Goal: Task Accomplishment & Management: Use online tool/utility

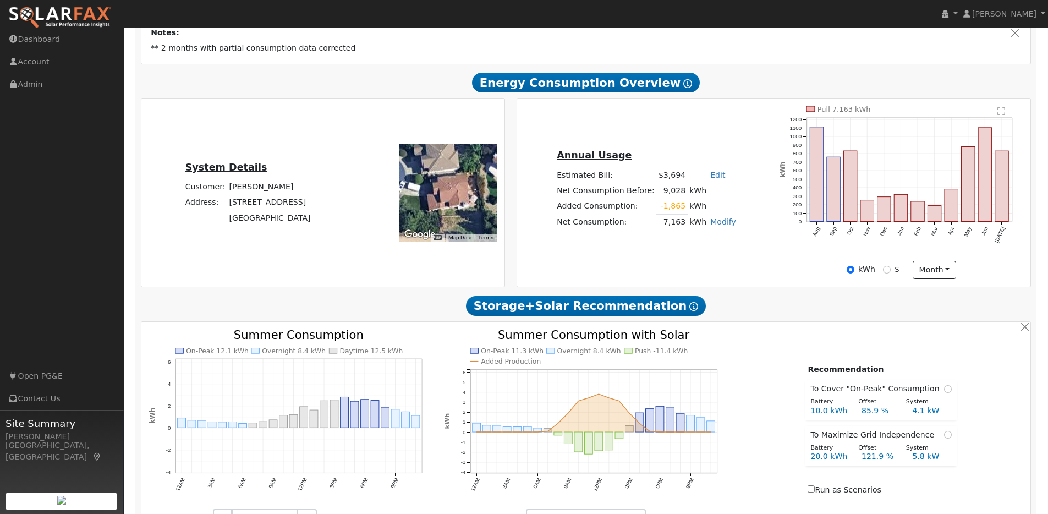
scroll to position [246, 0]
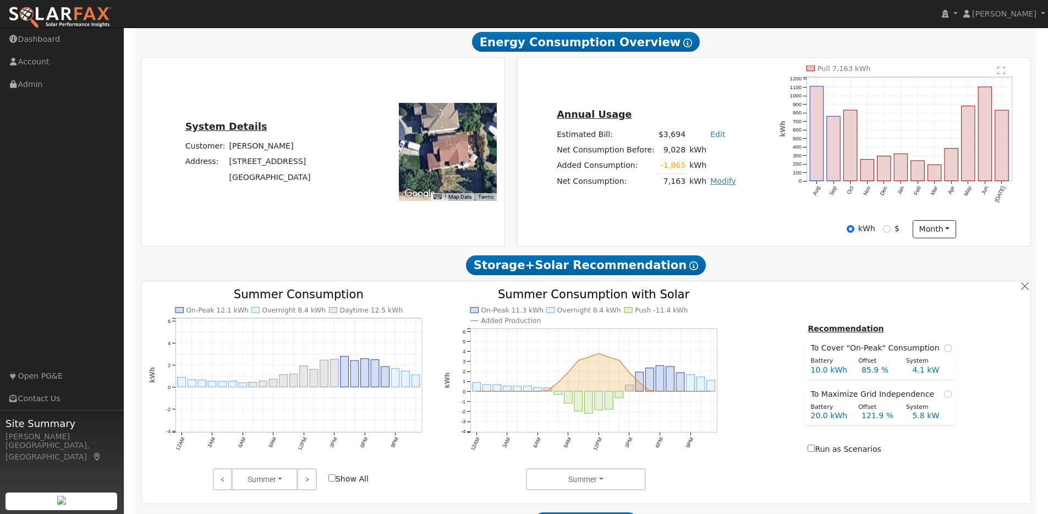
click at [719, 185] on link "Modify" at bounding box center [723, 181] width 26 height 9
click at [690, 201] on link "Edit Consumption" at bounding box center [684, 198] width 92 height 15
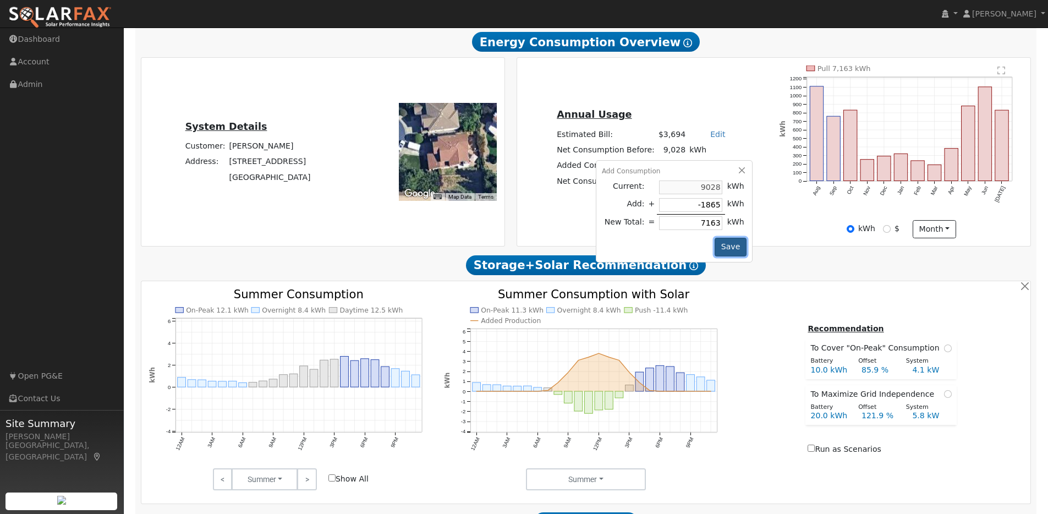
click at [726, 251] on button "Save" at bounding box center [731, 247] width 32 height 19
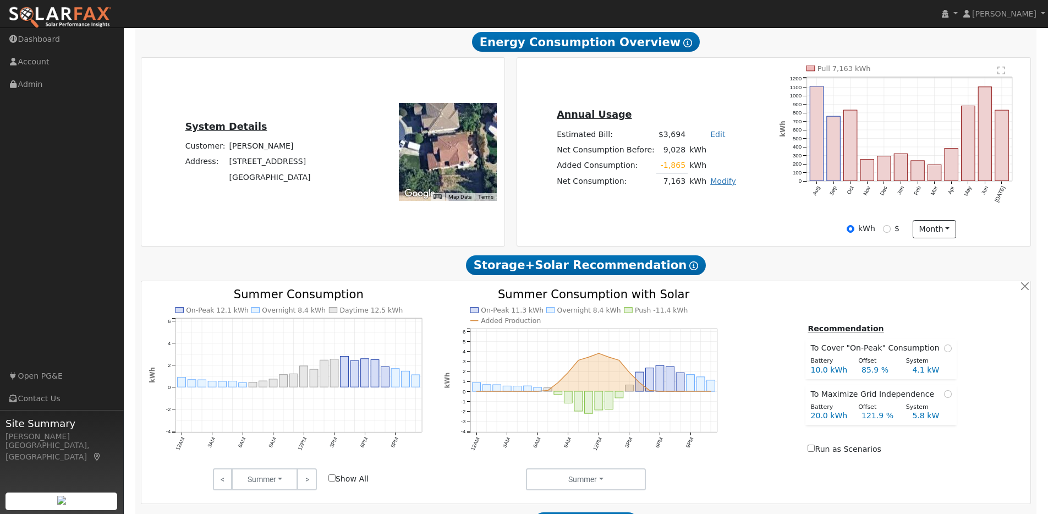
click at [718, 185] on link "Modify" at bounding box center [723, 181] width 26 height 9
click at [699, 229] on link "Add Electric Vehicle" at bounding box center [684, 222] width 92 height 15
type input "200"
type input "250"
click at [734, 221] on button "Save" at bounding box center [731, 211] width 32 height 19
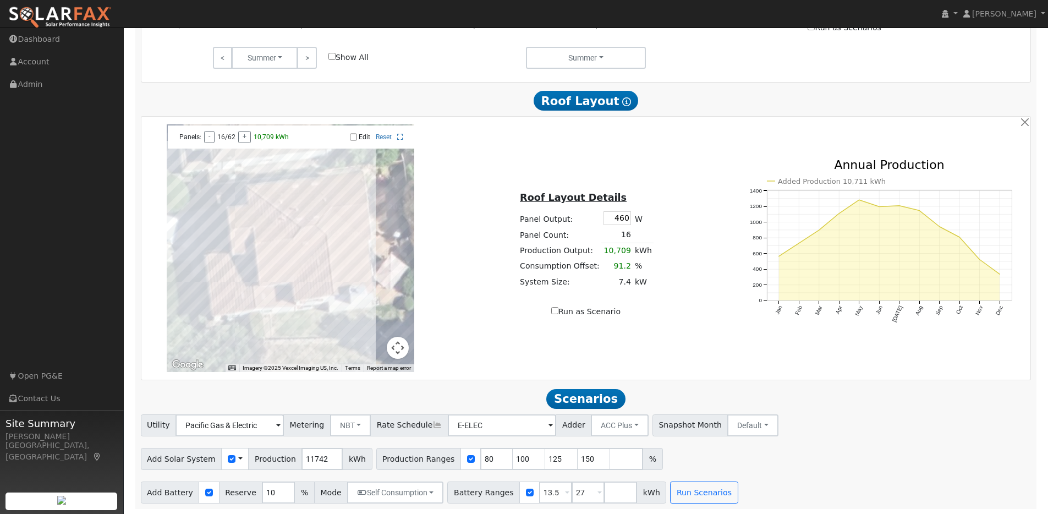
scroll to position [674, 0]
click at [684, 486] on button "Run Scenarios" at bounding box center [704, 492] width 68 height 22
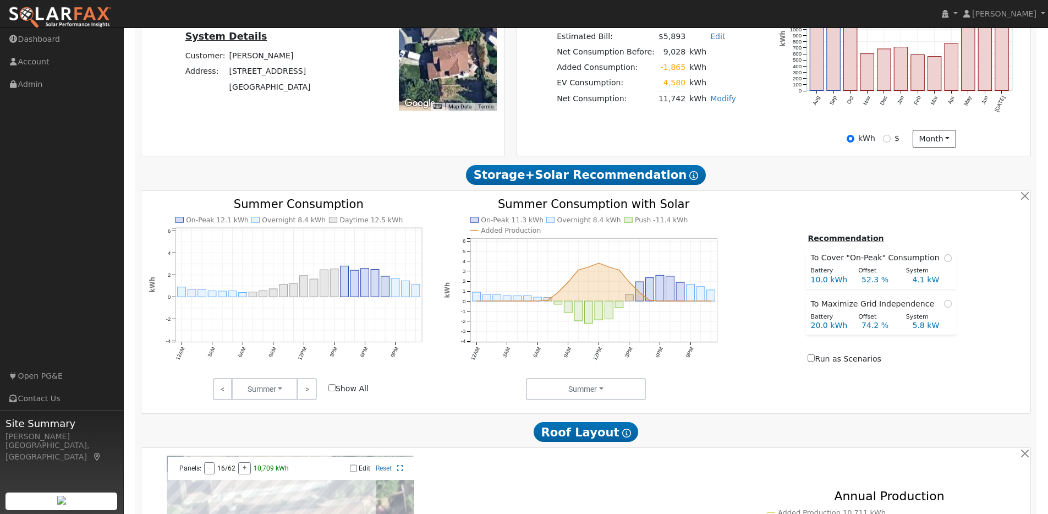
scroll to position [217, 0]
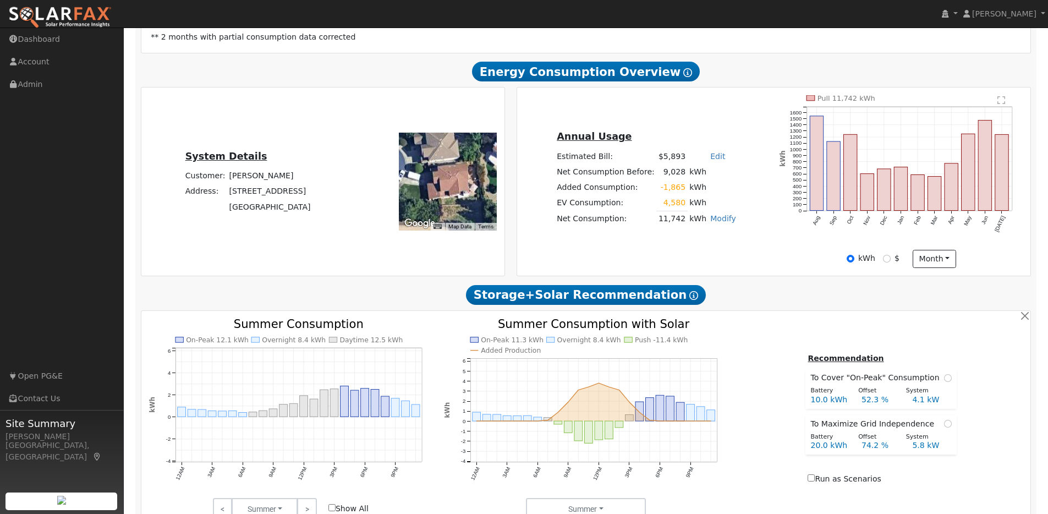
type input "$19,414"
type input "$9,915"
type input "6.3"
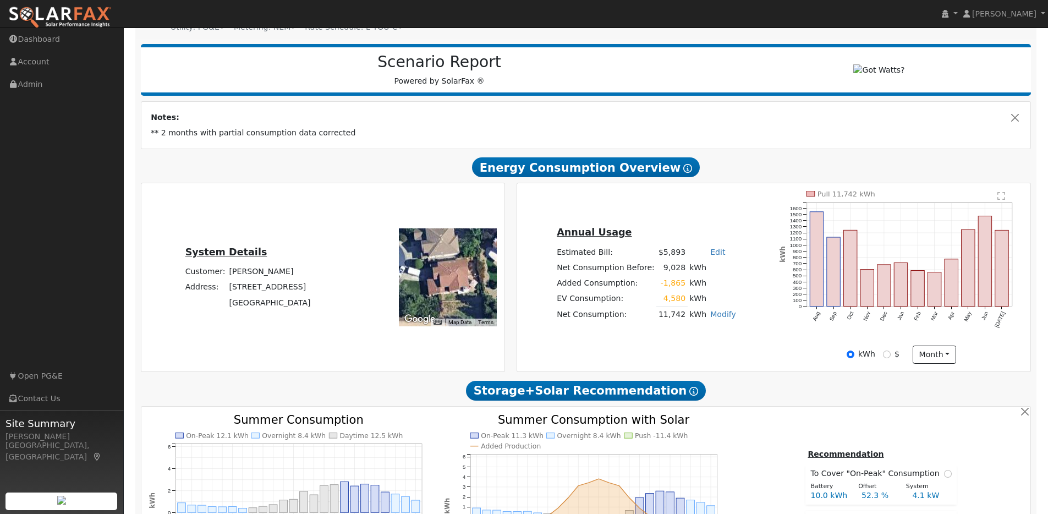
scroll to position [119, 0]
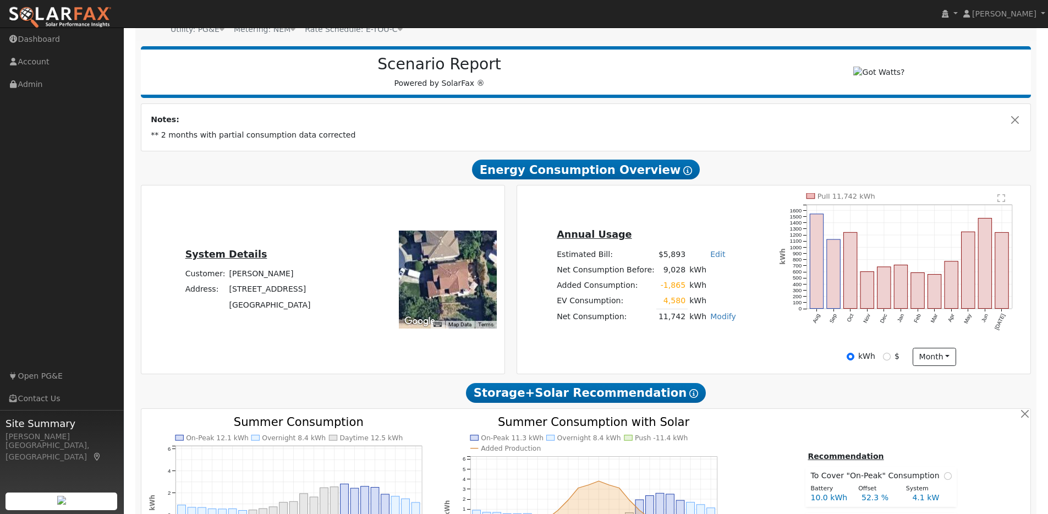
click at [713, 258] on link "Edit" at bounding box center [717, 254] width 15 height 9
click at [728, 262] on td "Edit Estimated Bill $ Annual" at bounding box center [723, 253] width 30 height 15
click at [726, 320] on link "Modify" at bounding box center [723, 316] width 26 height 9
click at [700, 342] on link "Edit Consumption" at bounding box center [684, 333] width 92 height 15
type input "11742"
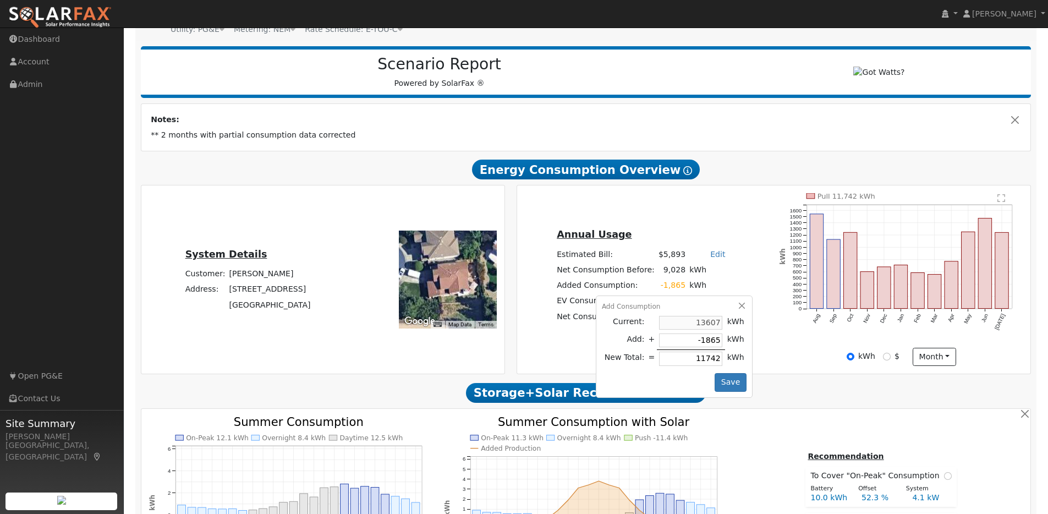
click at [717, 326] on td "13607" at bounding box center [691, 323] width 68 height 18
click at [738, 305] on div "Add Consumption Current: 13607 kWh Add: + -1865 kWh New Total: = 11742 kWh Save" at bounding box center [674, 346] width 157 height 102
click at [737, 309] on button "button" at bounding box center [741, 305] width 9 height 9
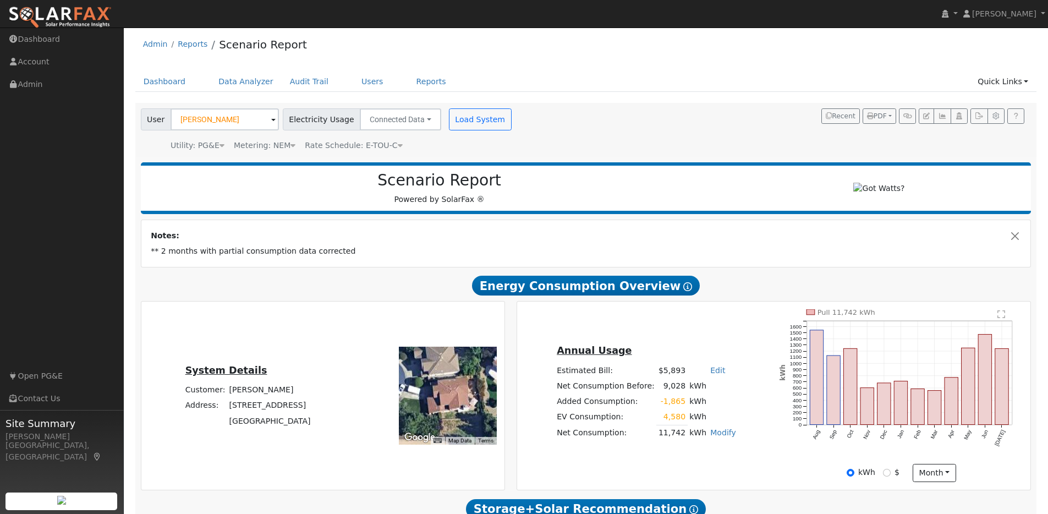
scroll to position [0, 0]
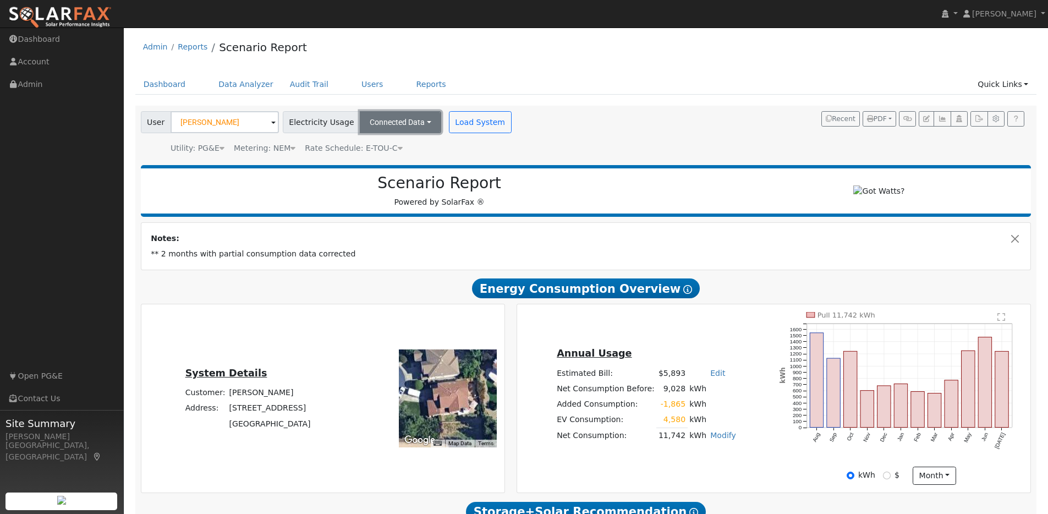
click at [416, 122] on button "Connected Data" at bounding box center [400, 122] width 81 height 22
click at [408, 161] on link "Estimated Data" at bounding box center [401, 162] width 78 height 15
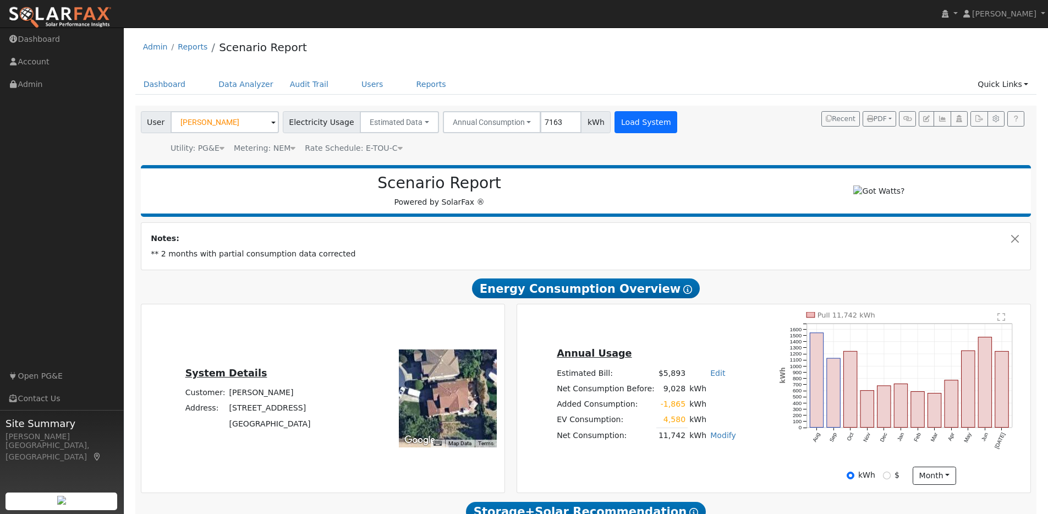
type input "7163"
click at [614, 122] on button "Load System" at bounding box center [645, 122] width 63 height 22
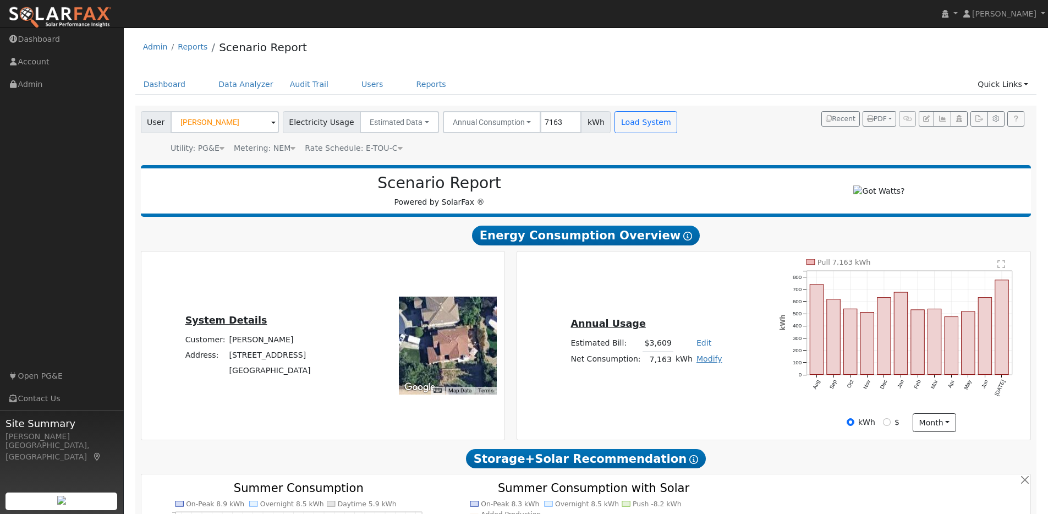
click at [710, 363] on link "Modify" at bounding box center [709, 358] width 26 height 9
click at [692, 408] on link "Add Electric Vehicle" at bounding box center [671, 400] width 92 height 15
type input "200"
type input "250"
click at [704, 394] on button "Save" at bounding box center [717, 389] width 32 height 19
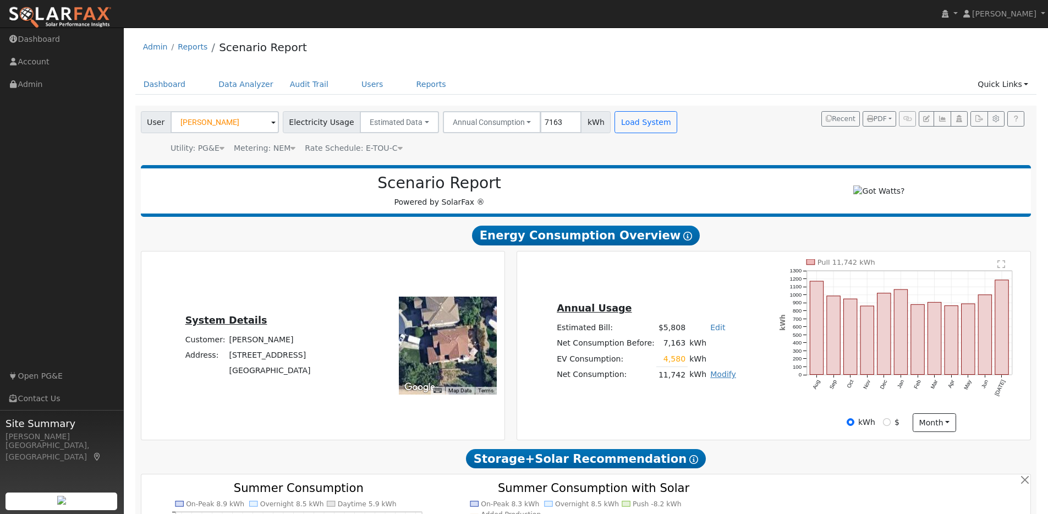
click at [721, 378] on link "Modify" at bounding box center [723, 374] width 26 height 9
click at [706, 424] on link "Edit Electric Vehicle" at bounding box center [684, 415] width 92 height 15
click at [728, 408] on button "Save" at bounding box center [731, 404] width 32 height 19
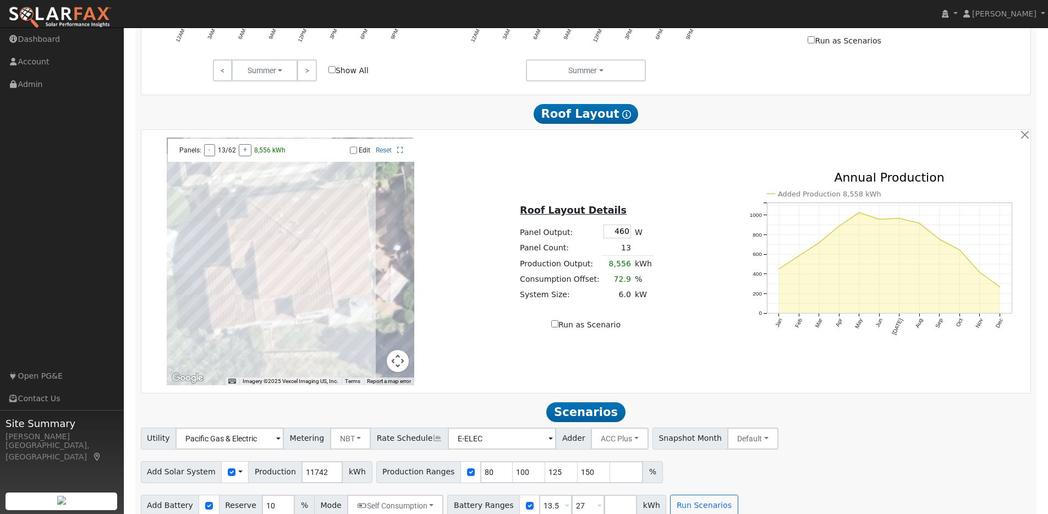
scroll to position [621, 0]
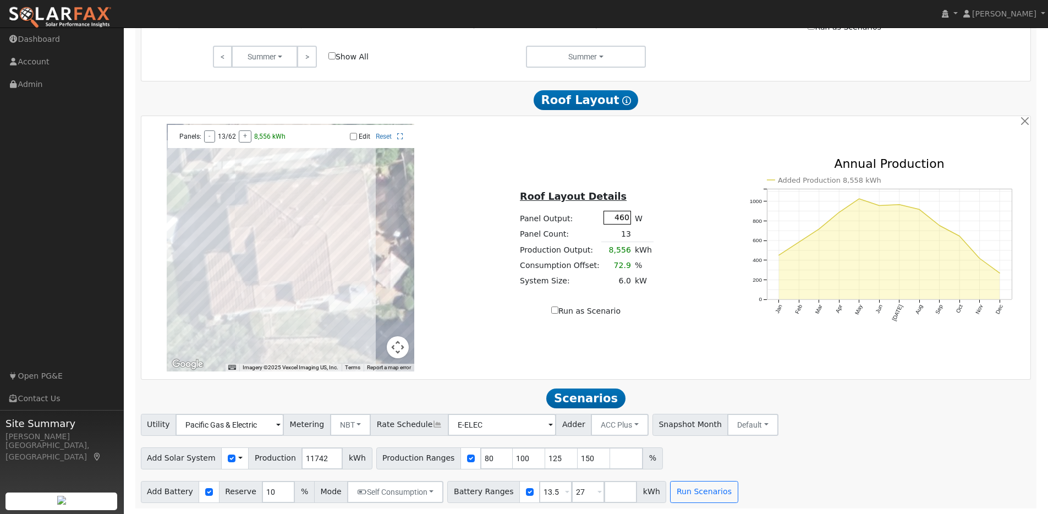
click at [625, 219] on input "460" at bounding box center [617, 218] width 28 height 14
type input "440"
click at [694, 211] on div "Roof Layout Details Panel Output: 440 W Panel Count: 13 Production Output: 8,55…" at bounding box center [585, 247] width 295 height 139
click at [353, 133] on input "Edit" at bounding box center [353, 137] width 7 height 8
checkbox input "true"
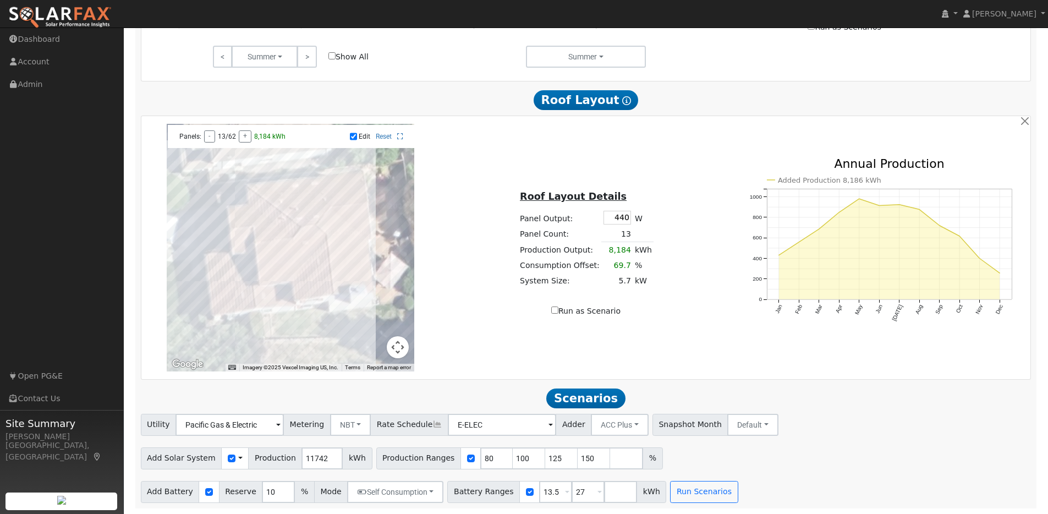
click at [289, 269] on div at bounding box center [291, 248] width 248 height 248
click at [270, 268] on div at bounding box center [291, 248] width 248 height 248
click at [285, 274] on div at bounding box center [291, 248] width 248 height 248
click at [459, 266] on div "Roof Layout Details Panel Output: 440 W Panel Count: 16 Production Output: 10,2…" at bounding box center [585, 247] width 295 height 139
click at [389, 188] on div at bounding box center [291, 248] width 248 height 248
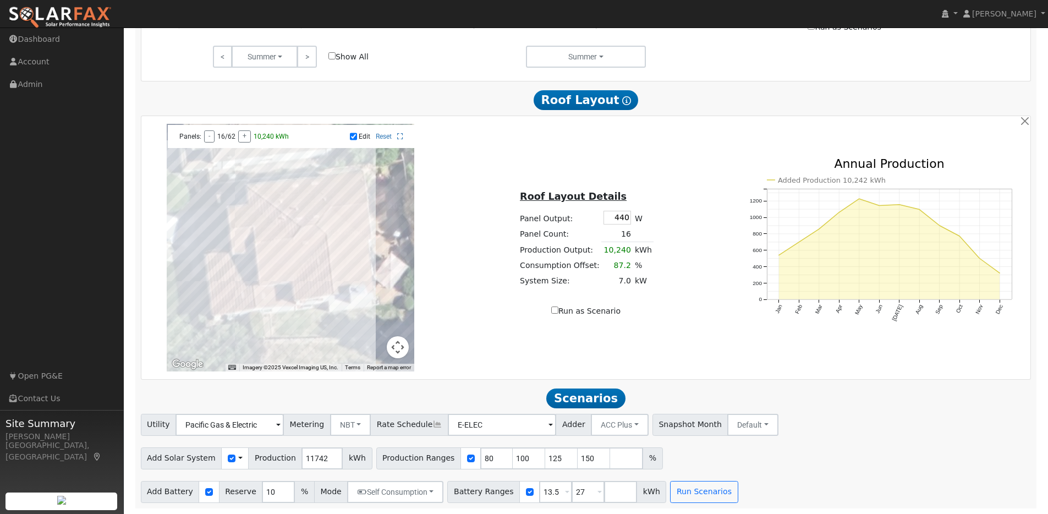
click at [431, 158] on div "← Move left → Move right ↑ Move up ↓ Move down + Zoom in - Zoom out Home Jump l…" at bounding box center [290, 248] width 295 height 248
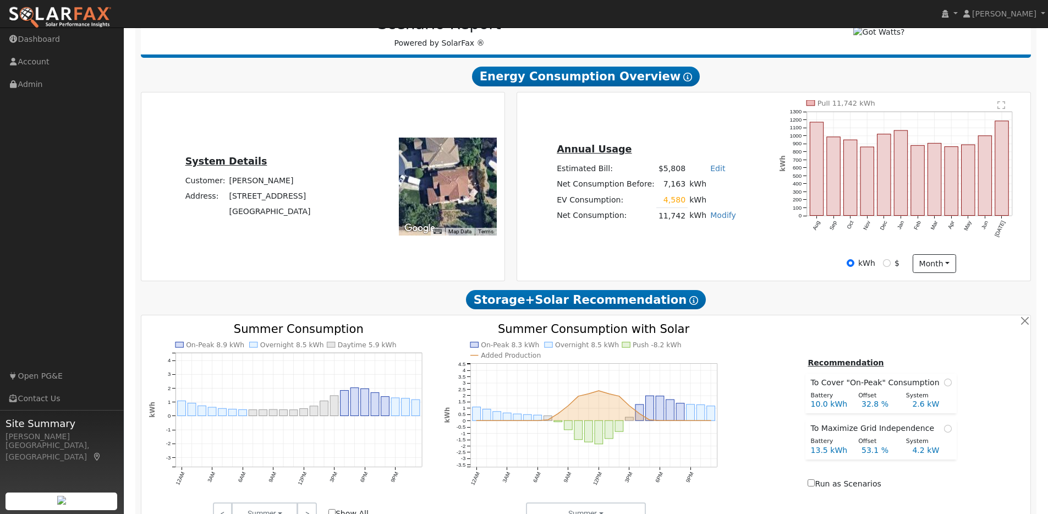
scroll to position [78, 0]
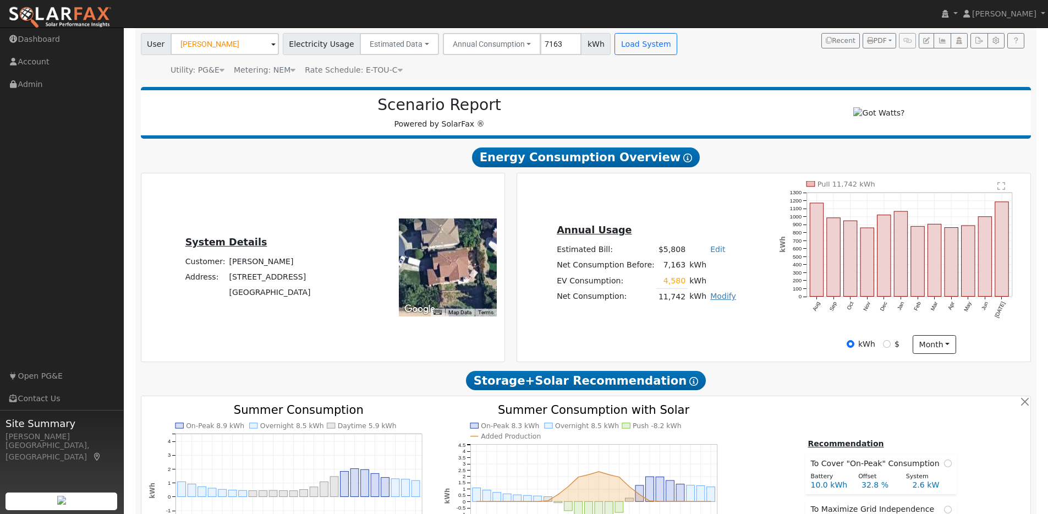
click at [717, 295] on link "Modify" at bounding box center [723, 296] width 26 height 9
click at [682, 340] on link "Edit Electric Vehicle" at bounding box center [684, 337] width 92 height 15
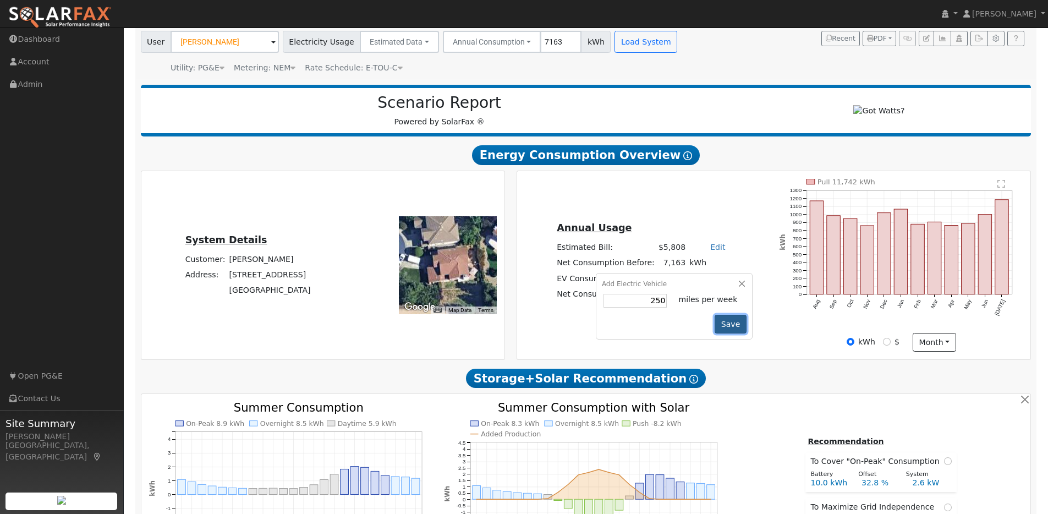
click at [721, 333] on button "Save" at bounding box center [731, 324] width 32 height 19
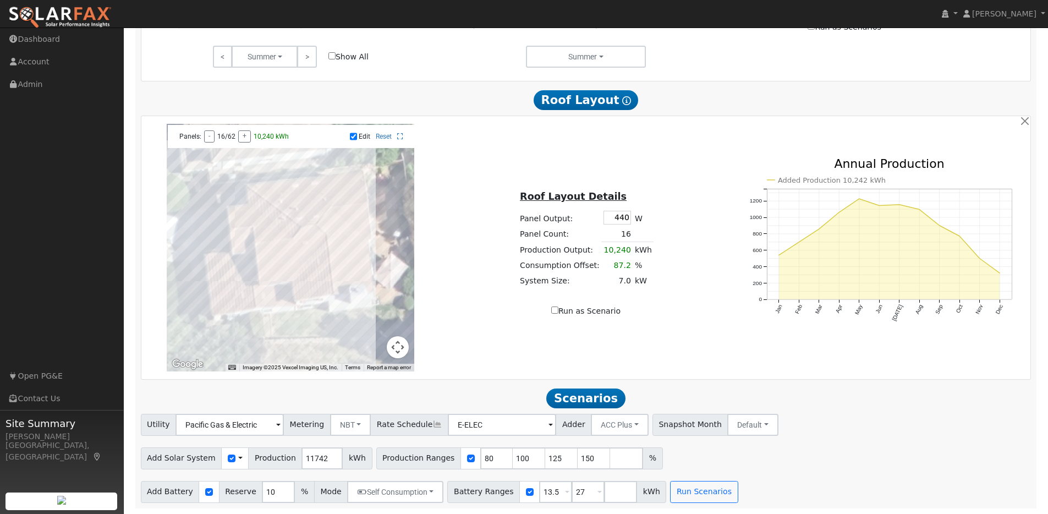
scroll to position [621, 0]
click at [607, 492] on input "number" at bounding box center [620, 492] width 33 height 22
type input "5"
type input "13.5"
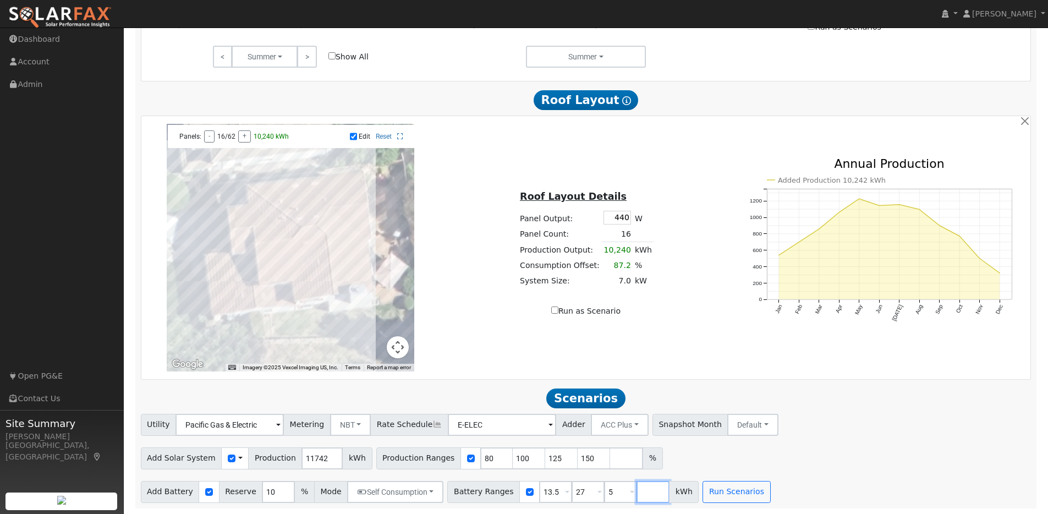
type input "27"
click at [640, 498] on input "number" at bounding box center [652, 492] width 33 height 22
type input "10"
type input "13.5"
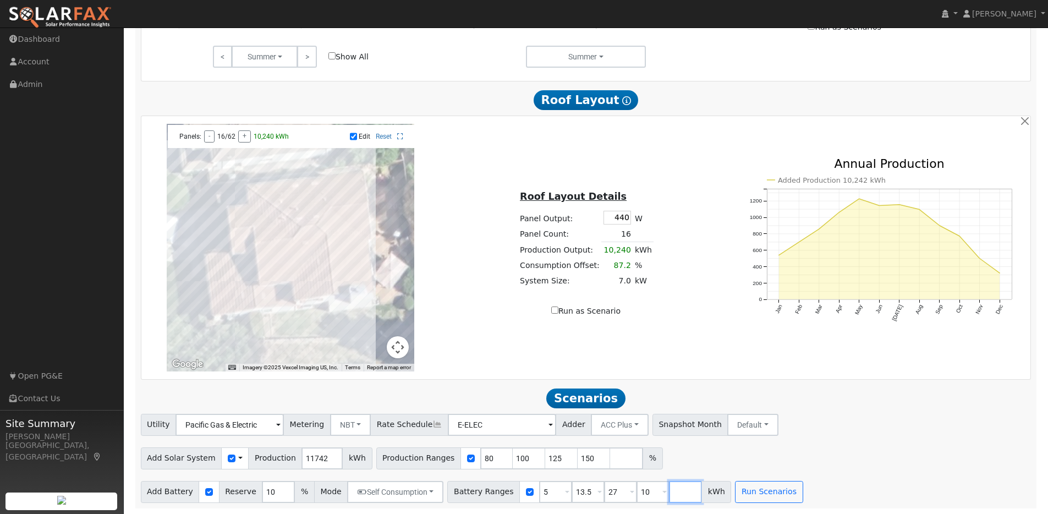
type input "27"
click at [676, 495] on input "number" at bounding box center [685, 492] width 33 height 22
type input "15"
type input "27"
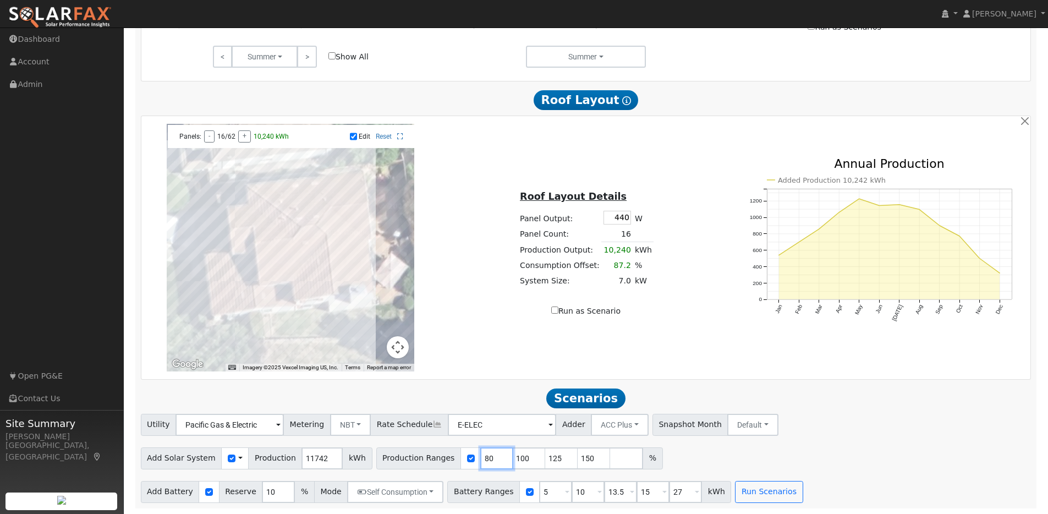
drag, startPoint x: 483, startPoint y: 459, endPoint x: 460, endPoint y: 456, distance: 22.7
click at [454, 456] on div "Production Ranges 80 100 125 150 %" at bounding box center [519, 458] width 287 height 22
type input "100"
type input "125"
type input "150"
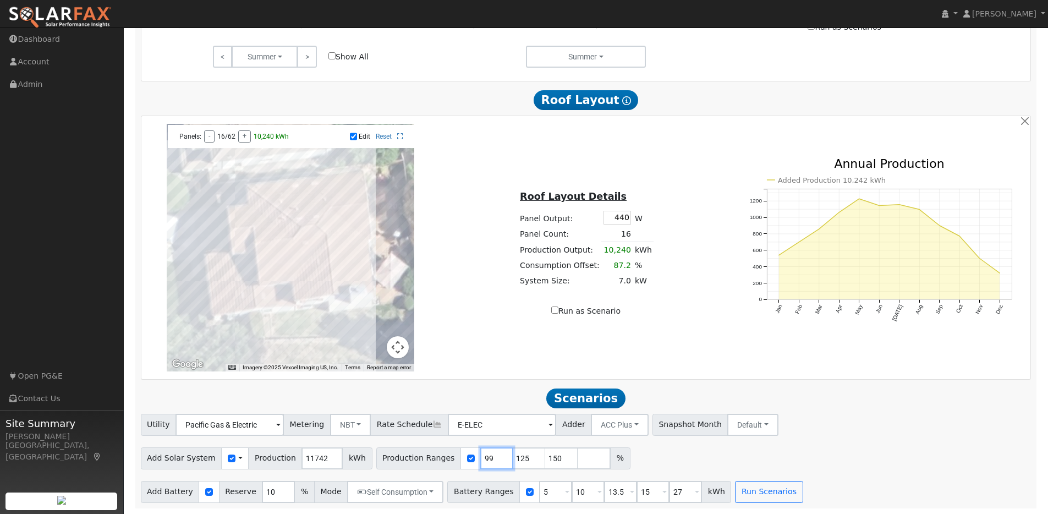
click at [492, 460] on input "99" at bounding box center [496, 458] width 33 height 22
type input "125"
type input "150"
type input "125"
click at [545, 461] on input "number" at bounding box center [561, 458] width 33 height 22
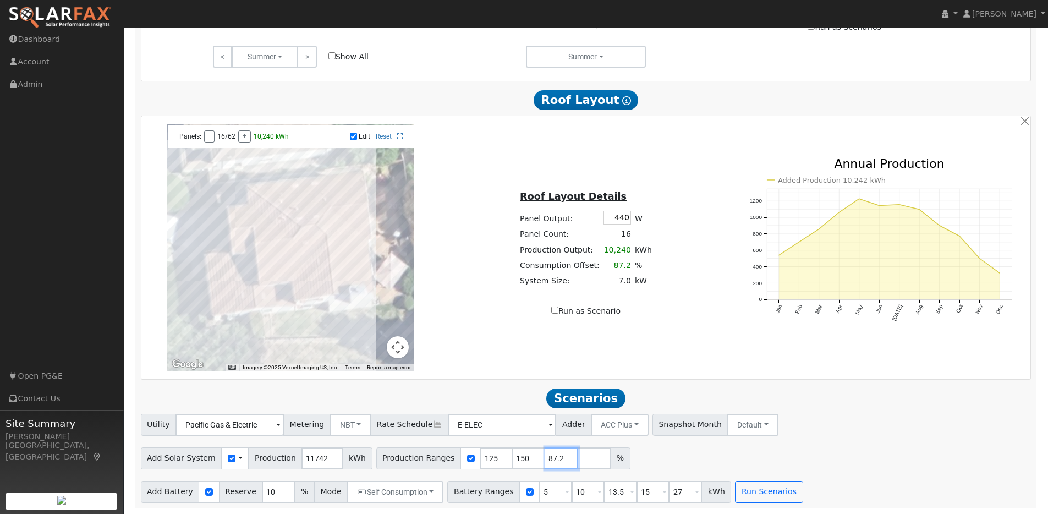
type input "87.2"
type input "125"
type input "150"
click at [578, 453] on input "number" at bounding box center [594, 458] width 33 height 22
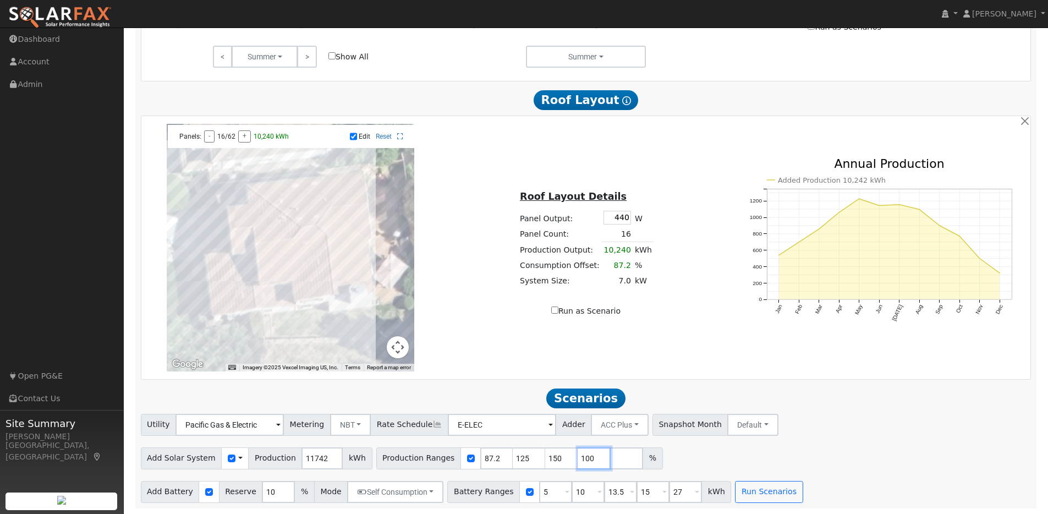
type input "100"
type input "125"
type input "150"
click at [701, 455] on div "Add Solar System Use CSV Data Production 11742 kWh Production Ranges 87.2 100 1…" at bounding box center [586, 456] width 894 height 26
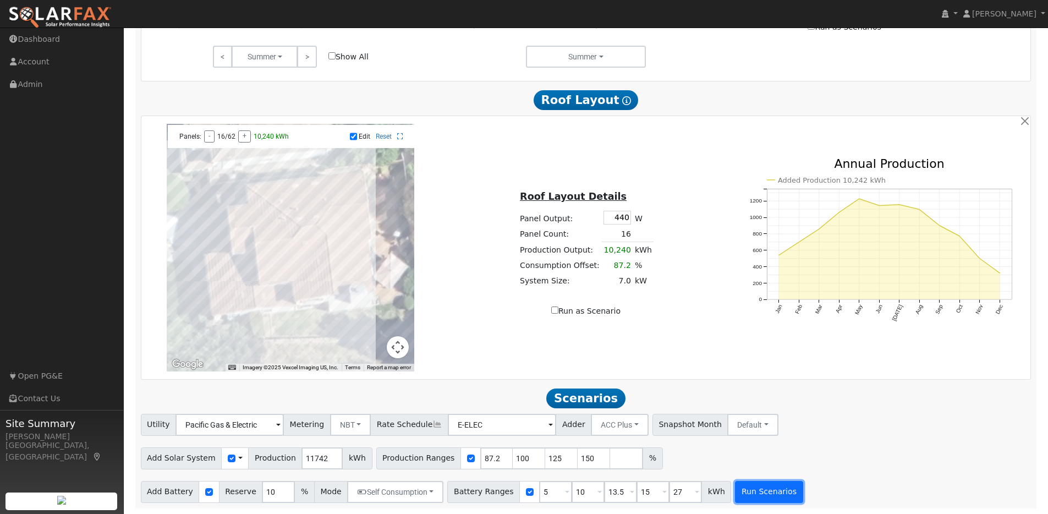
click at [749, 488] on button "Run Scenarios" at bounding box center [769, 492] width 68 height 22
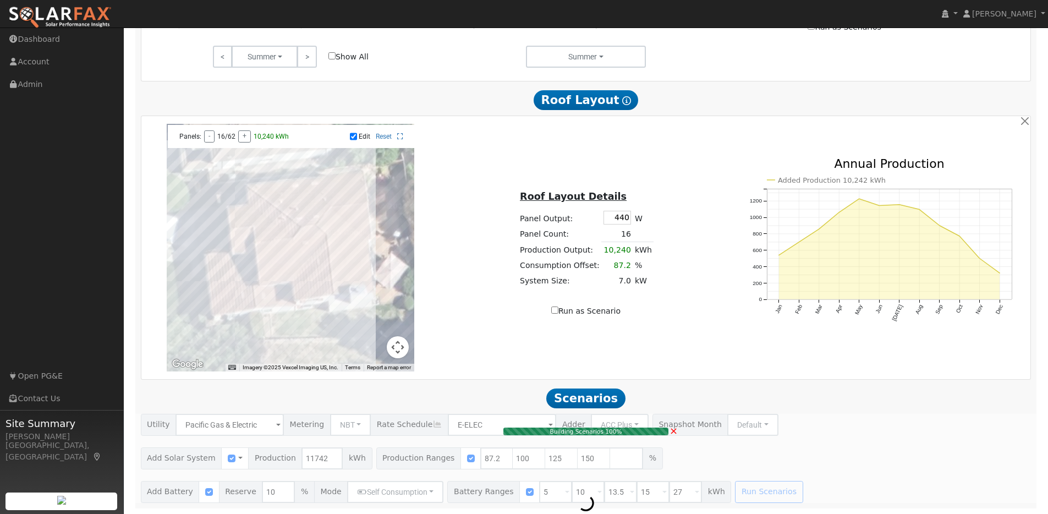
type input "$21,161"
type input "$10,439"
type input "6.8"
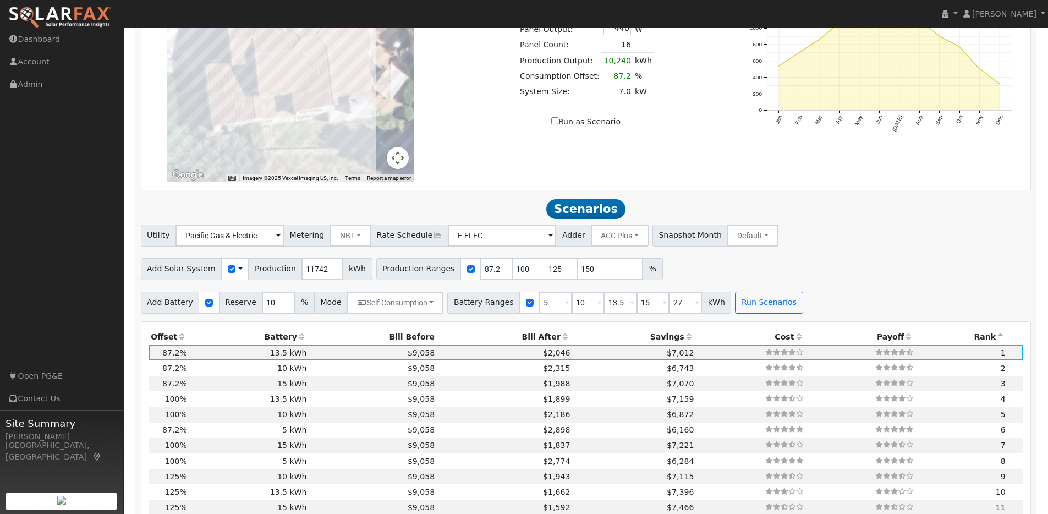
scroll to position [975, 0]
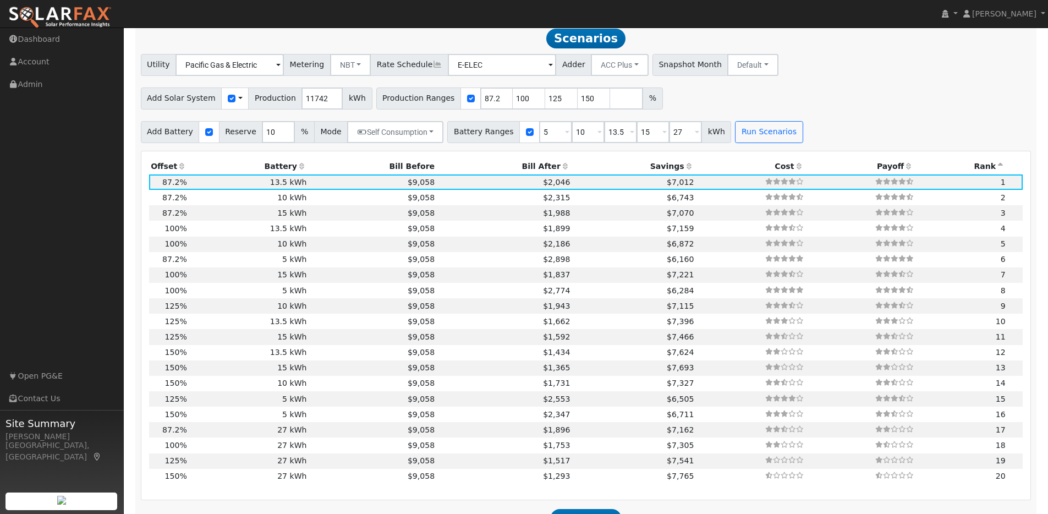
click at [180, 170] on icon at bounding box center [182, 166] width 10 height 8
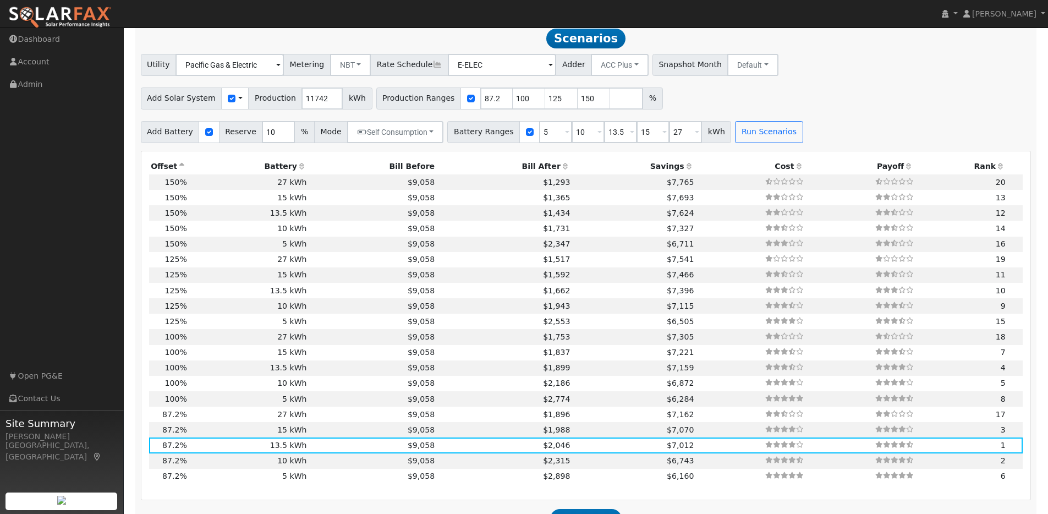
click at [299, 170] on icon at bounding box center [302, 166] width 10 height 8
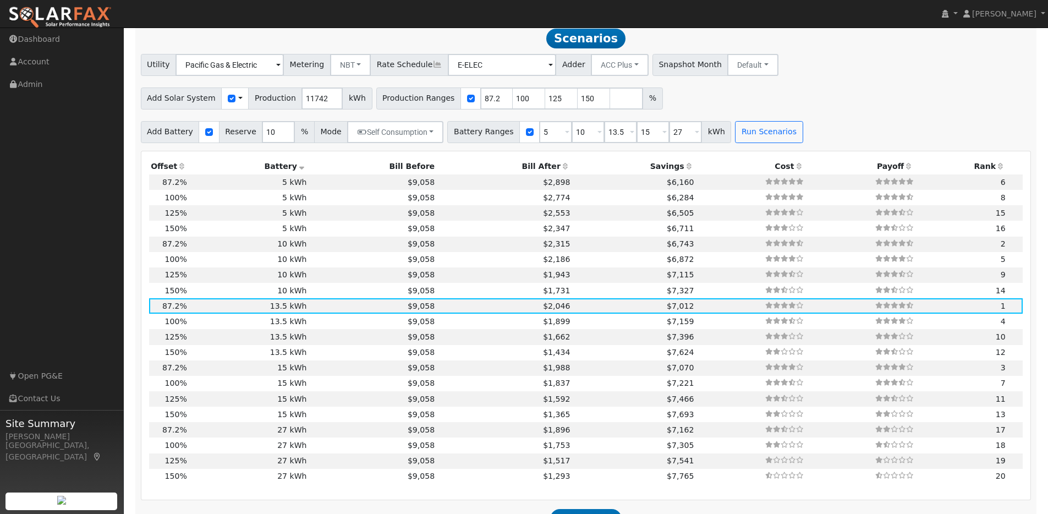
click at [183, 168] on icon at bounding box center [182, 166] width 10 height 8
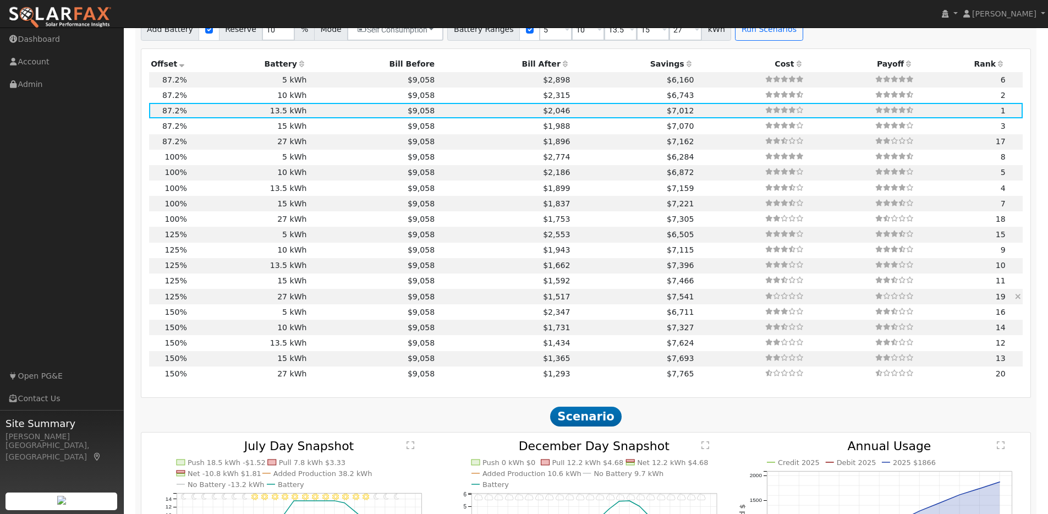
scroll to position [1058, 0]
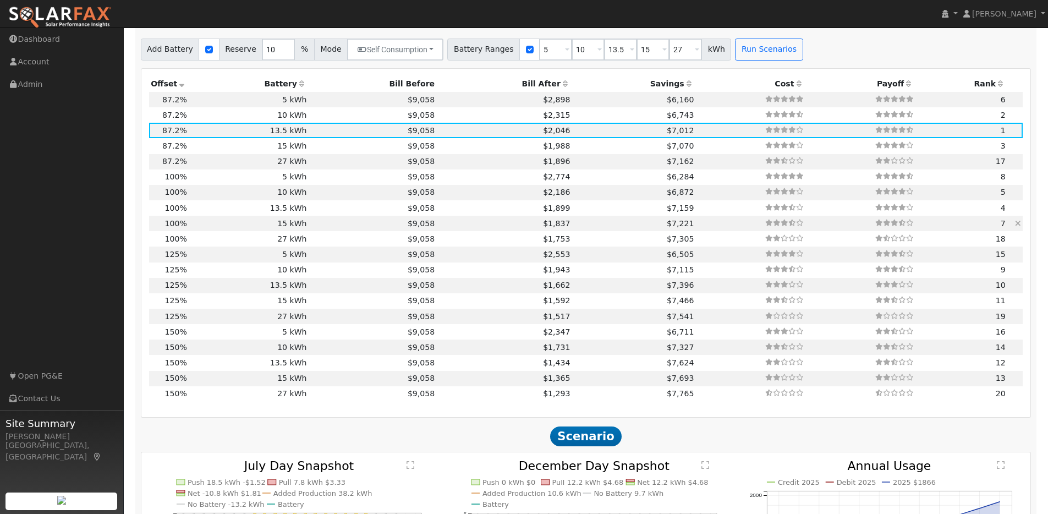
click at [233, 227] on td "15 kWh" at bounding box center [249, 223] width 120 height 15
type input "$24,267"
type input "$15,150"
type input "$11,825"
type input "7.8"
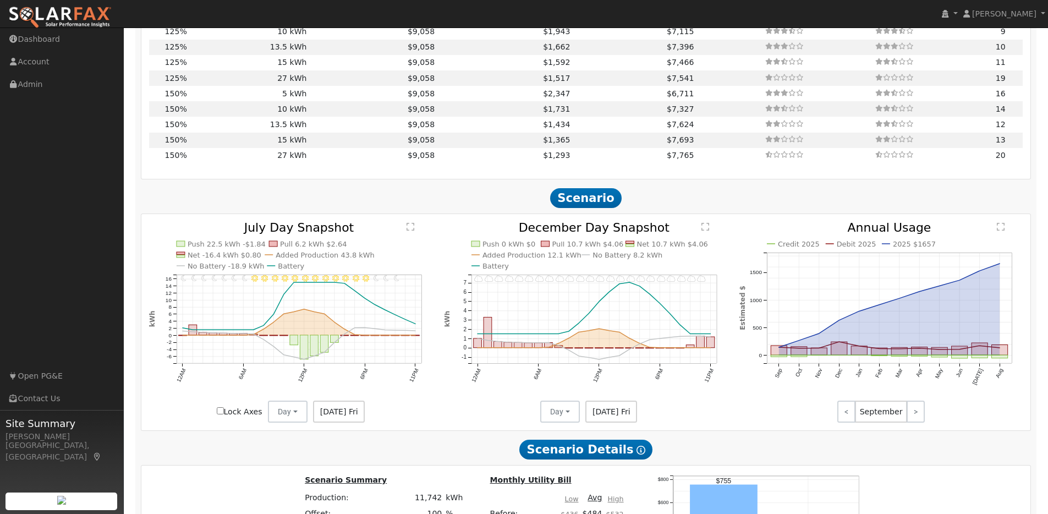
scroll to position [1298, 0]
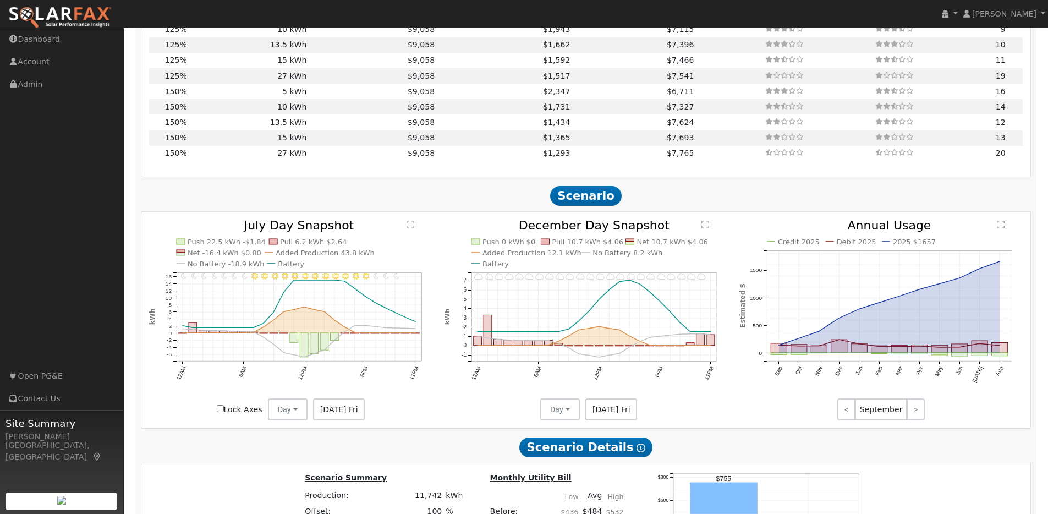
click at [327, 415] on span "Jul 11 Fri" at bounding box center [339, 409] width 52 height 22
click at [398, 405] on icon "11PM - undefined 10PM - undefined 9PM - Clear 8PM - Clear 7PM - Clear 6PM - Cle…" at bounding box center [291, 319] width 284 height 201
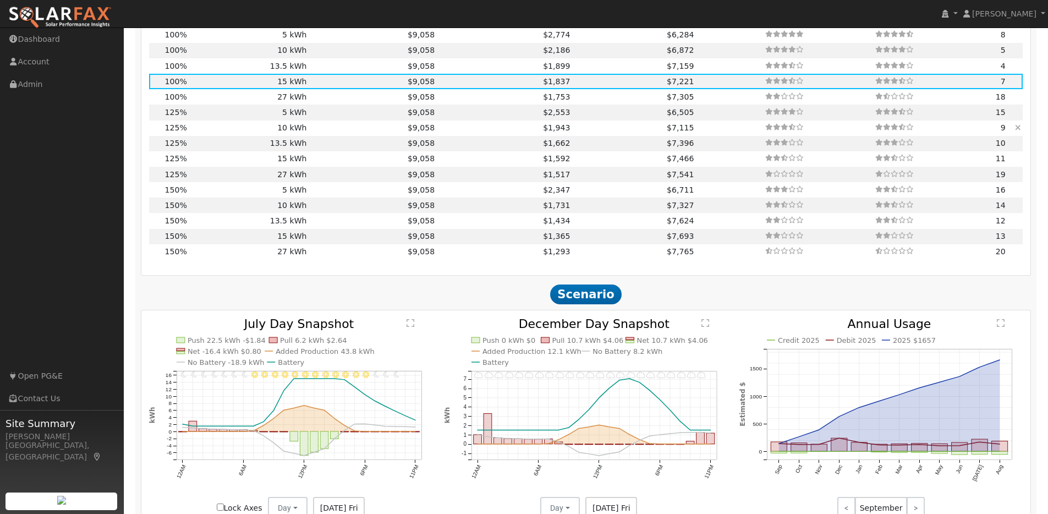
scroll to position [1174, 0]
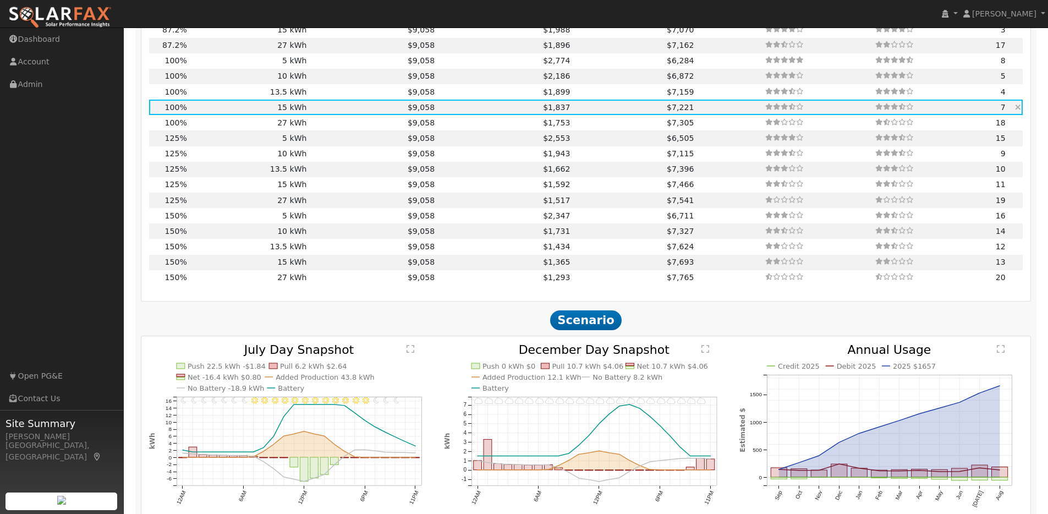
click at [227, 112] on td "15 kWh" at bounding box center [249, 107] width 120 height 15
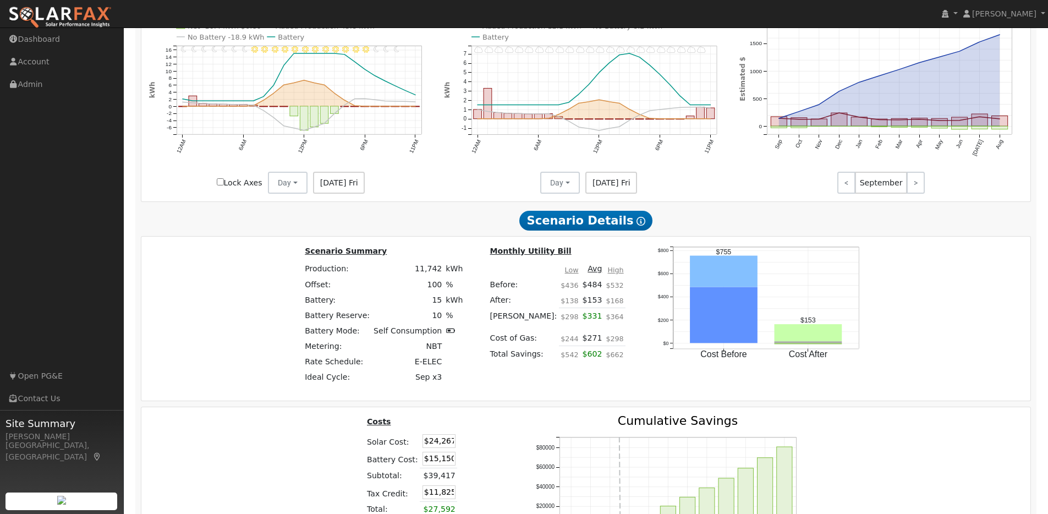
scroll to position [1393, 0]
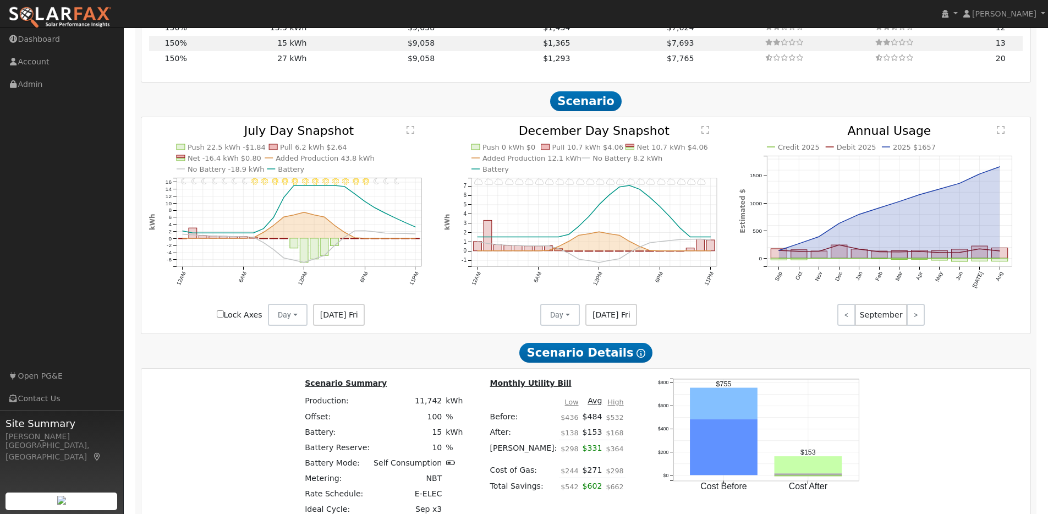
click at [347, 320] on span "Jul 11 Fri" at bounding box center [339, 315] width 52 height 22
click at [301, 320] on button "Day" at bounding box center [288, 315] width 40 height 22
click at [301, 356] on link "Month Average" at bounding box center [307, 354] width 76 height 15
click at [347, 318] on button "Month Average" at bounding box center [313, 315] width 79 height 22
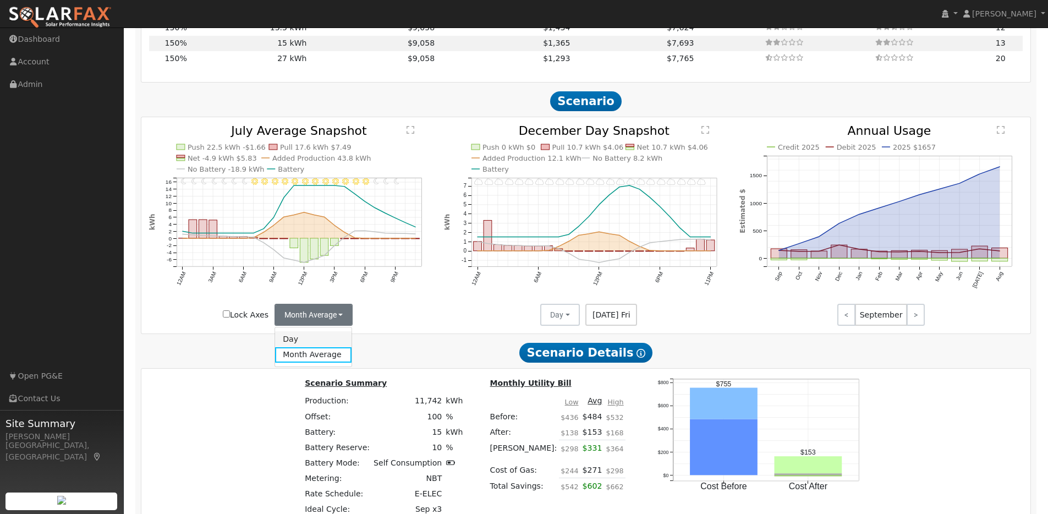
click at [314, 344] on link "Day" at bounding box center [313, 338] width 76 height 15
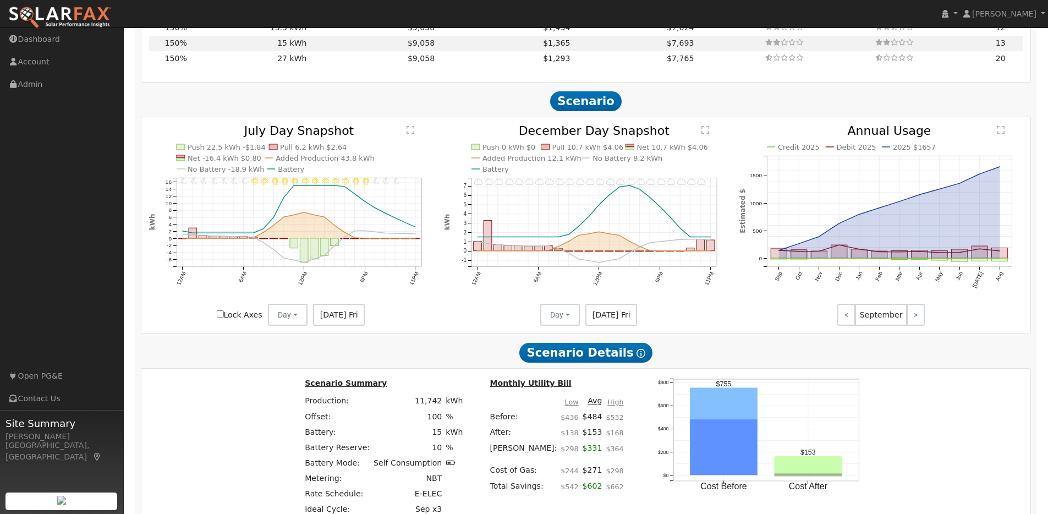
click at [612, 318] on span "[DATE] Fri" at bounding box center [611, 315] width 52 height 22
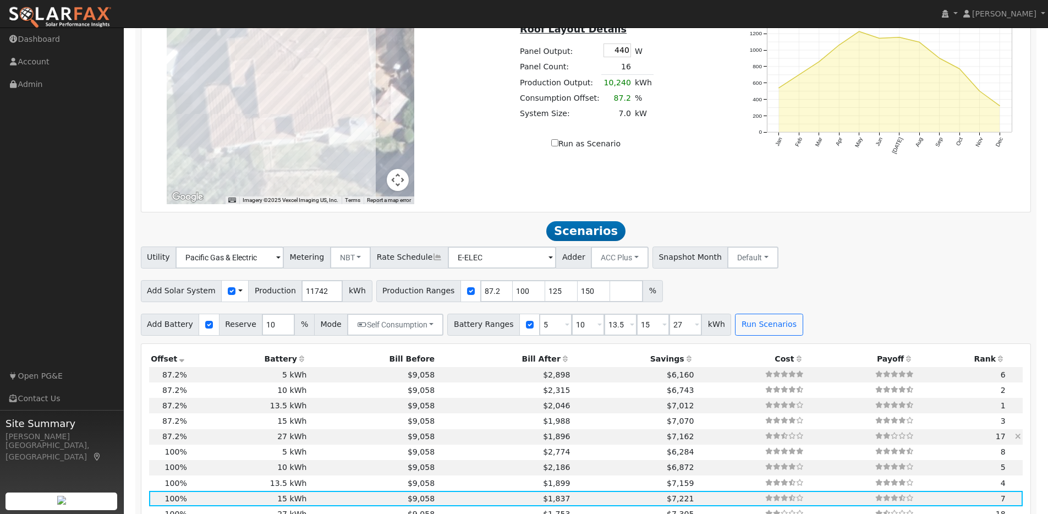
scroll to position [837, 0]
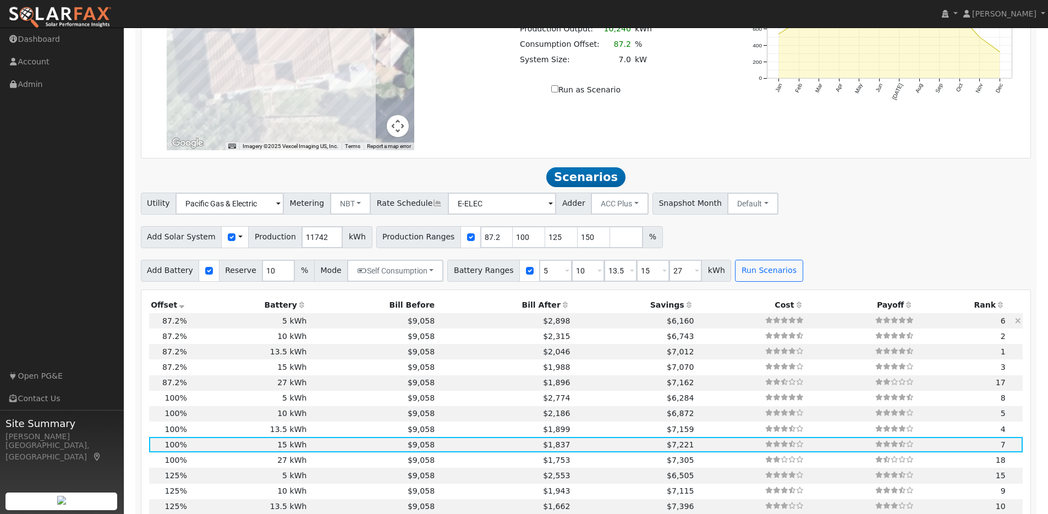
click at [217, 323] on td "5 kWh" at bounding box center [249, 320] width 120 height 15
type input "$21,161"
type input "$5,050"
type input "$7,863"
type input "6.8"
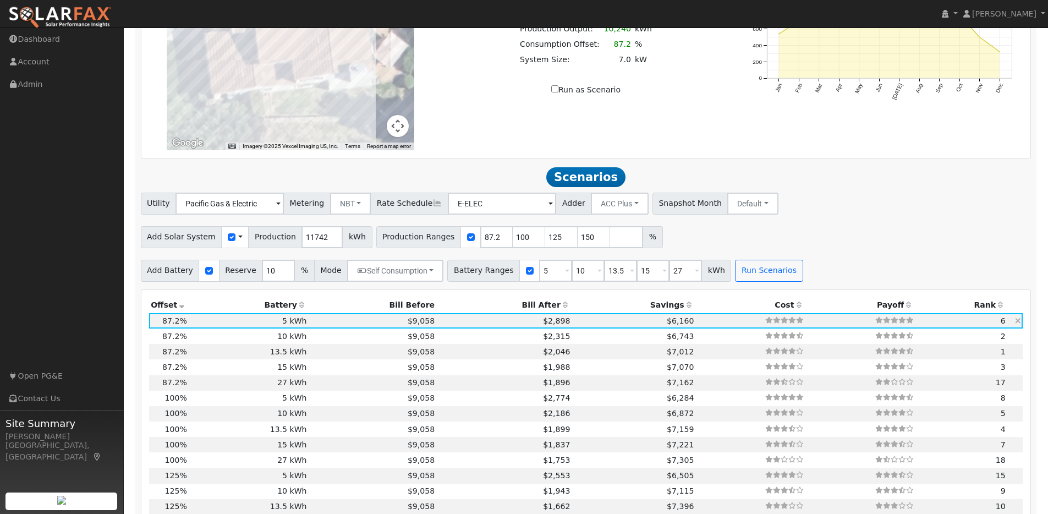
click at [225, 327] on td "5 kWh" at bounding box center [249, 320] width 120 height 15
click at [762, 278] on button "Run Scenarios" at bounding box center [769, 271] width 68 height 22
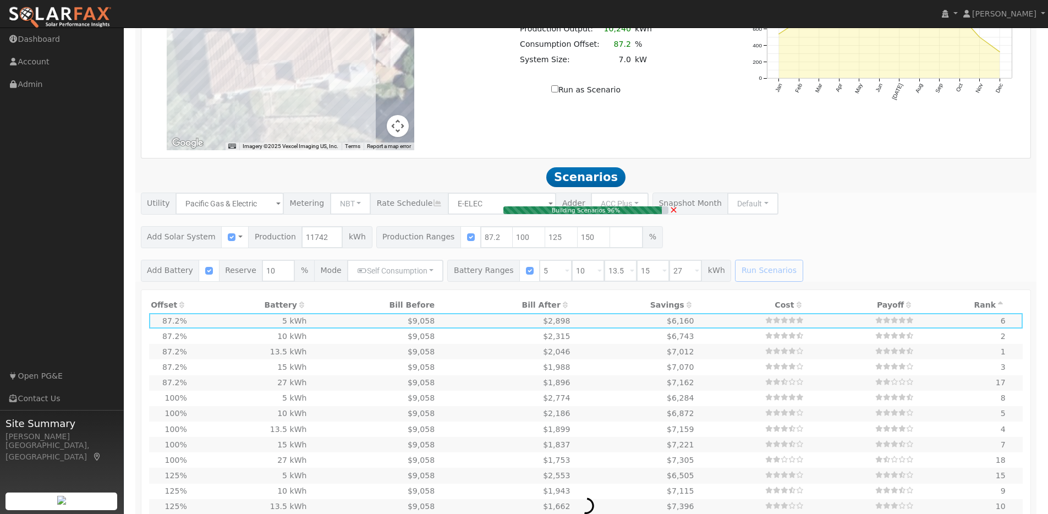
type input "$13,635"
type input "$10,439"
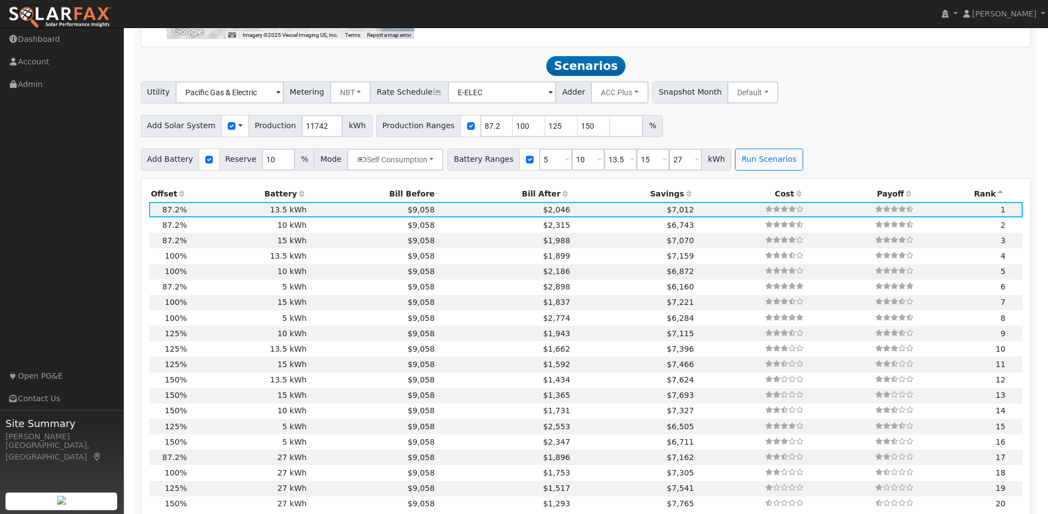
scroll to position [975, 0]
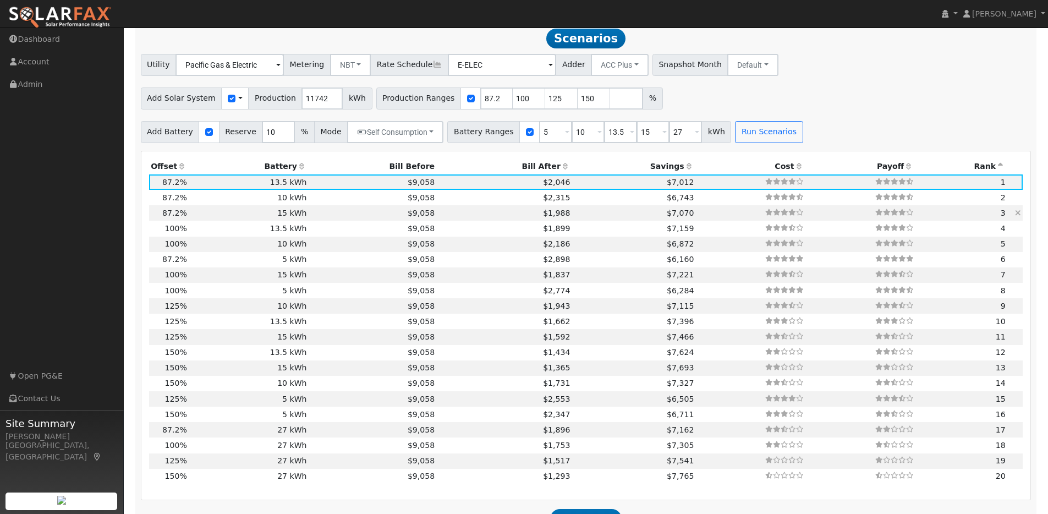
click at [322, 221] on td "$9,058" at bounding box center [373, 212] width 128 height 15
type input "$15,150"
type input "$10,893"
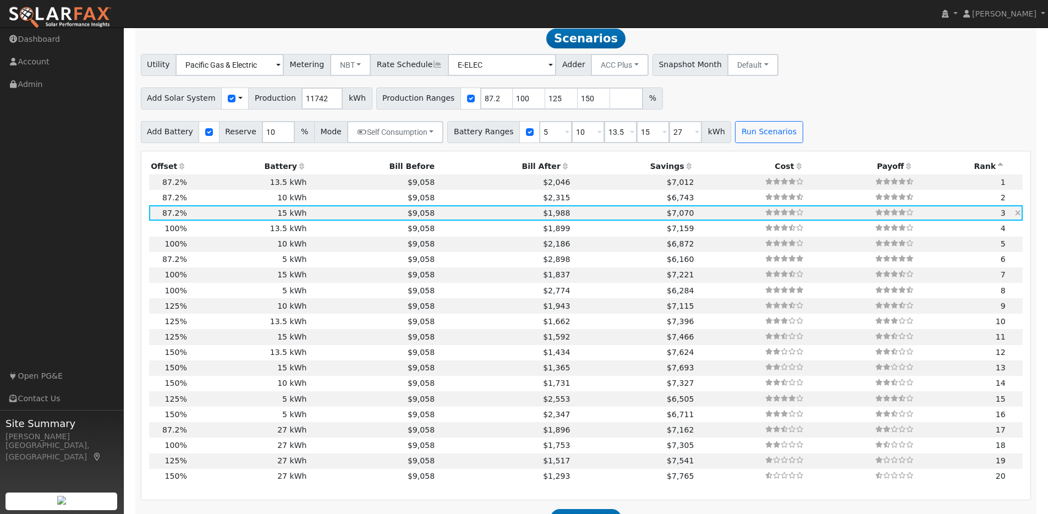
click at [318, 219] on td "$9,058" at bounding box center [373, 212] width 128 height 15
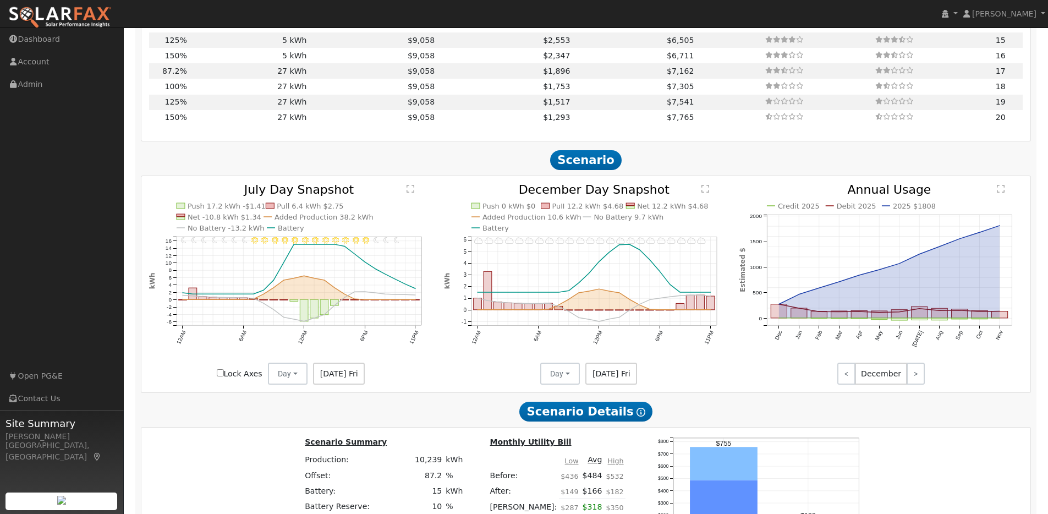
scroll to position [1336, 0]
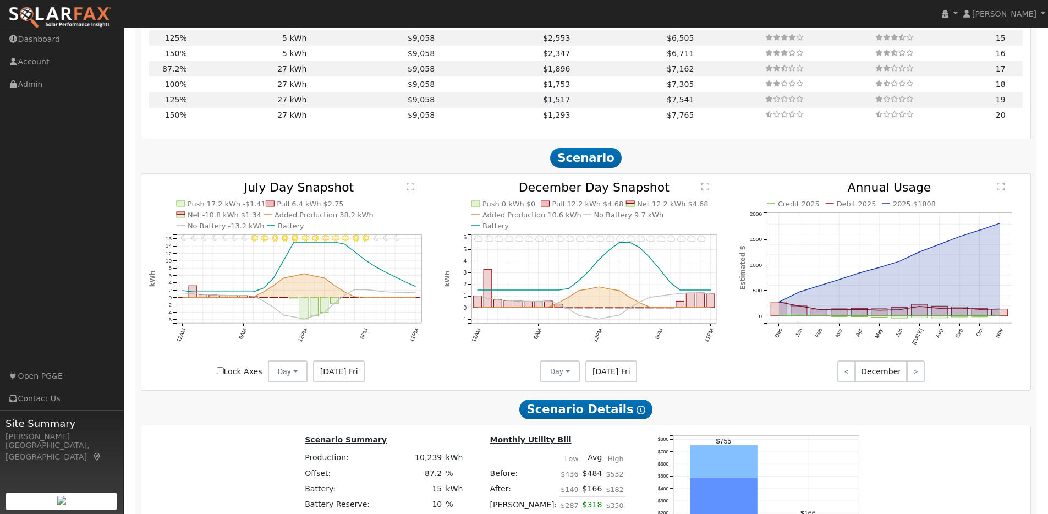
click at [348, 376] on span "Jul 11 Fri" at bounding box center [339, 371] width 52 height 22
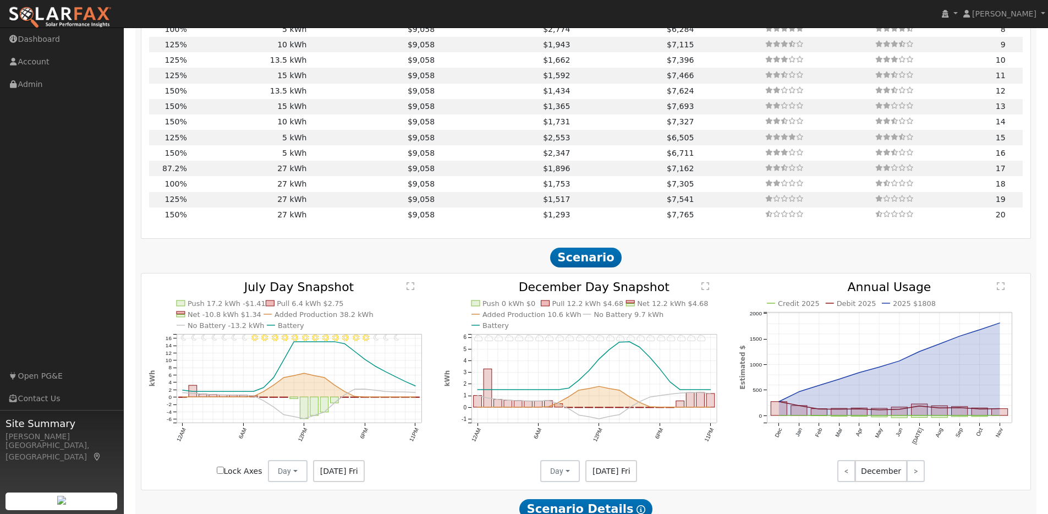
scroll to position [938, 0]
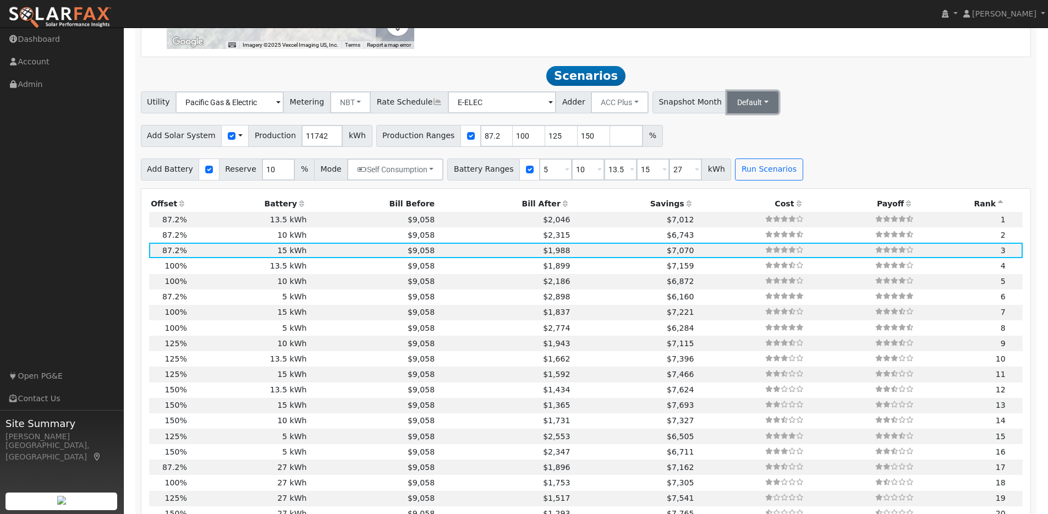
click at [727, 102] on button "Default" at bounding box center [752, 102] width 51 height 22
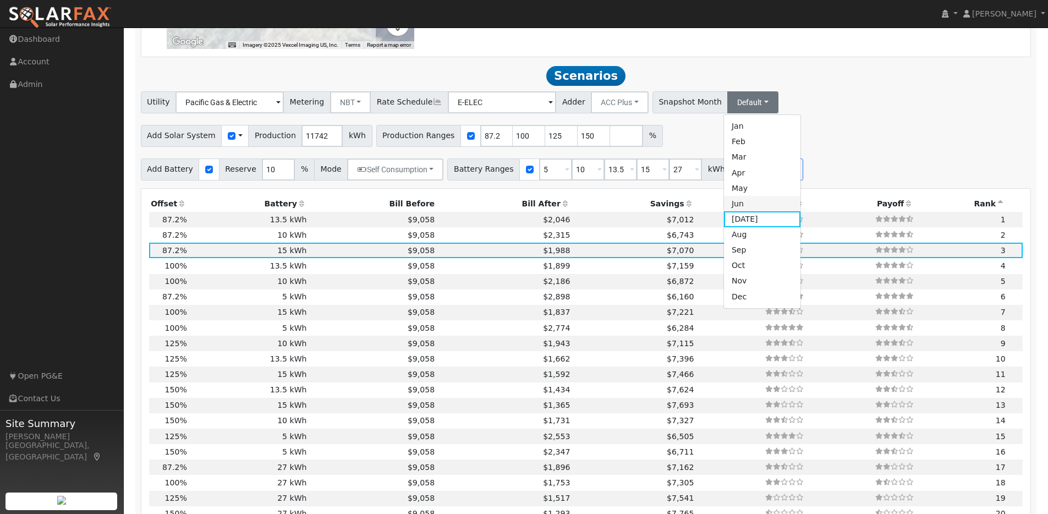
click at [724, 211] on link "Jun" at bounding box center [762, 203] width 76 height 15
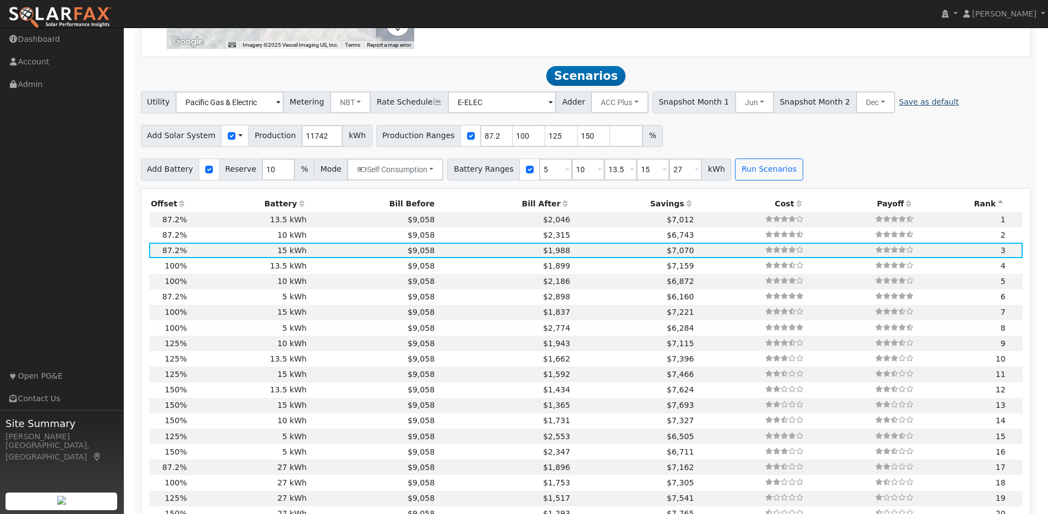
click at [899, 108] on link "Save as default" at bounding box center [929, 102] width 60 height 12
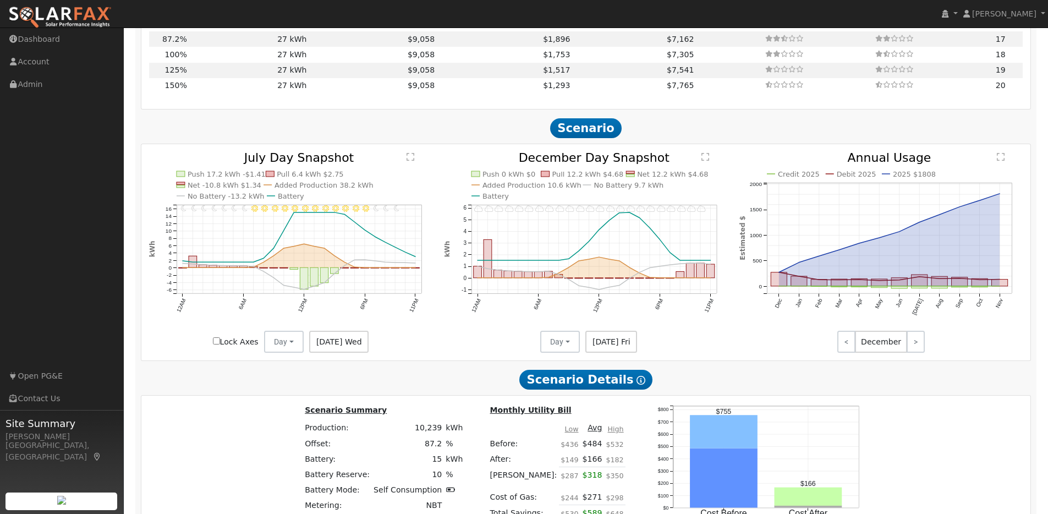
scroll to position [1385, 0]
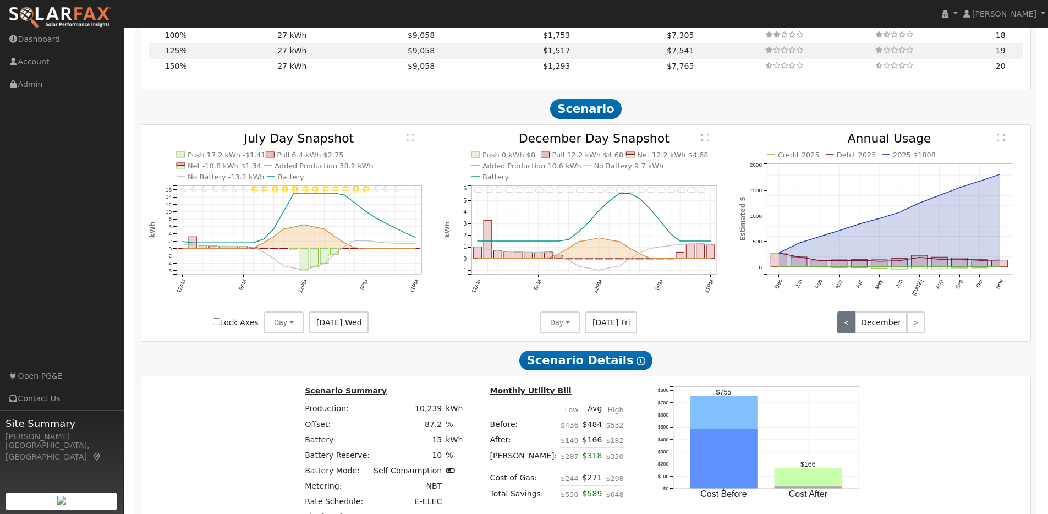
click at [843, 329] on link "<" at bounding box center [846, 322] width 18 height 22
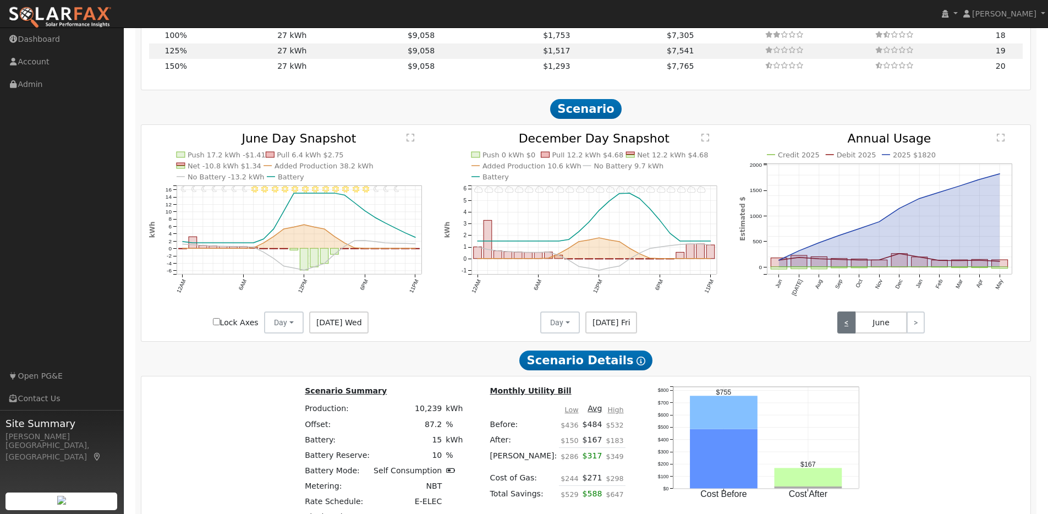
click at [843, 329] on link "<" at bounding box center [846, 322] width 18 height 22
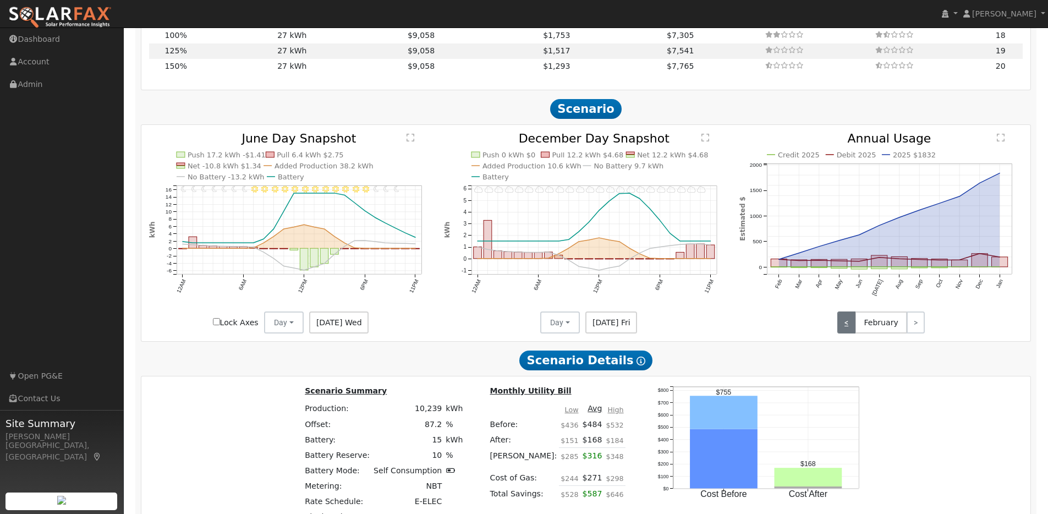
click at [843, 329] on link "<" at bounding box center [846, 322] width 18 height 22
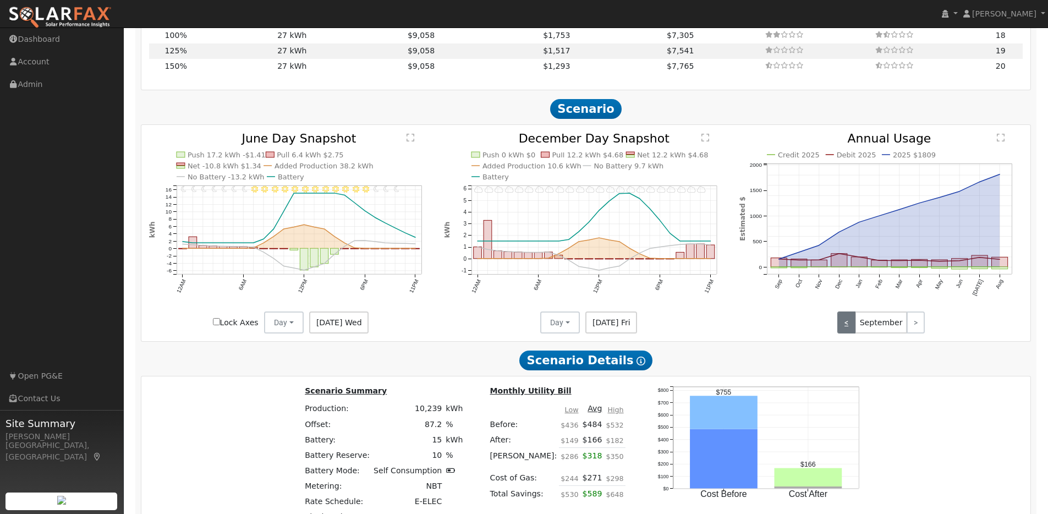
click at [843, 329] on link "<" at bounding box center [846, 322] width 18 height 22
click at [610, 328] on span "[DATE] Fri" at bounding box center [611, 322] width 52 height 22
click at [568, 327] on button "Day" at bounding box center [560, 322] width 40 height 22
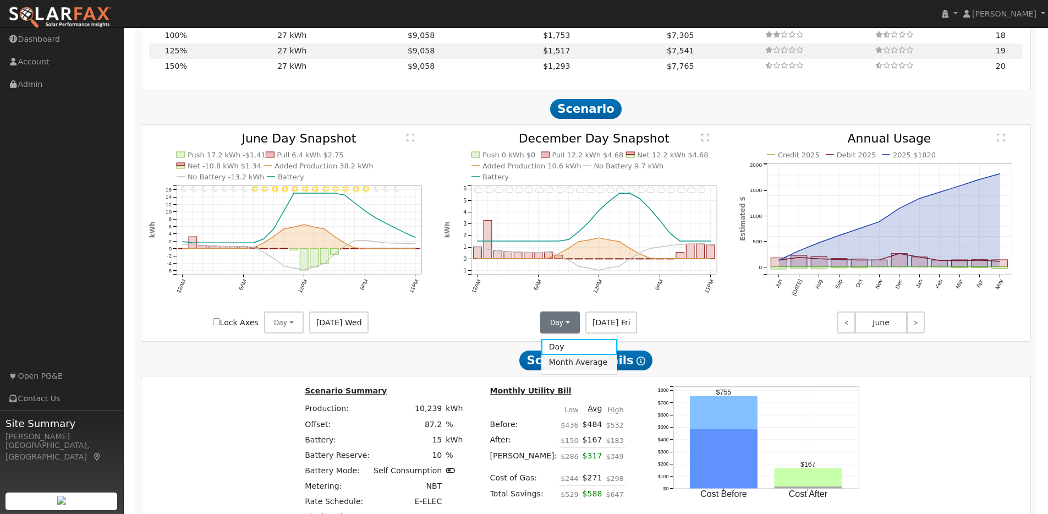
click at [565, 366] on link "Month Average" at bounding box center [579, 362] width 76 height 15
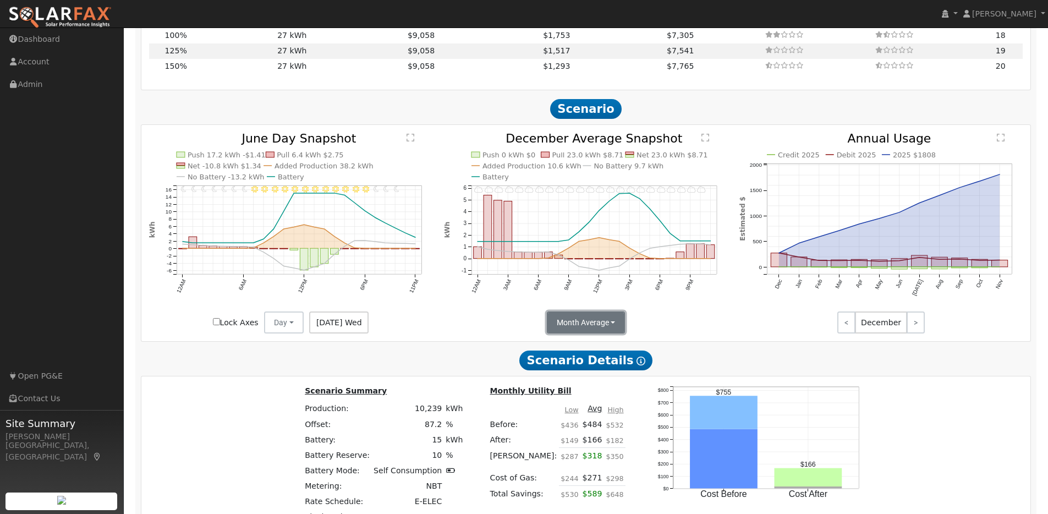
click at [614, 328] on button "Month Average" at bounding box center [586, 322] width 79 height 22
click at [570, 349] on link "Day" at bounding box center [585, 346] width 76 height 15
click at [410, 142] on text "" at bounding box center [410, 137] width 8 height 9
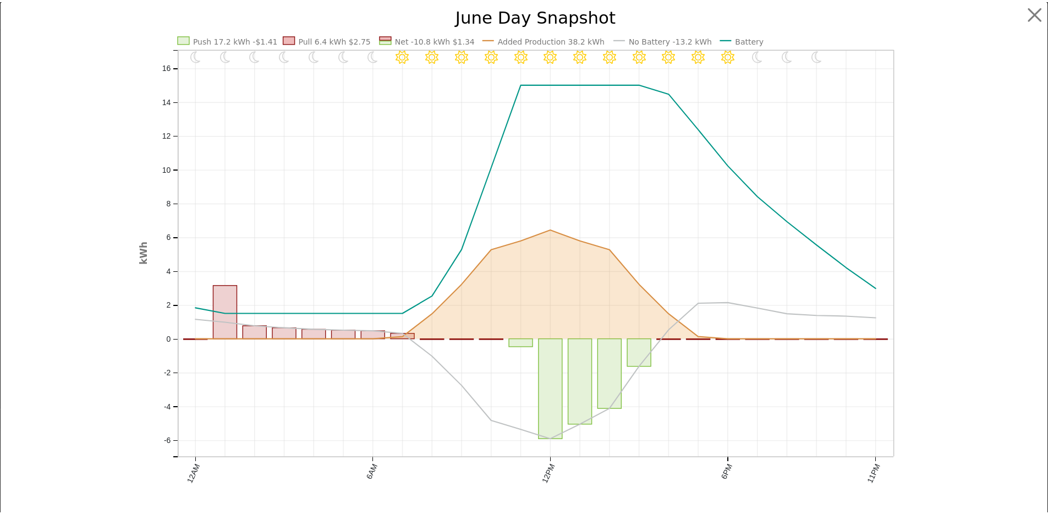
scroll to position [0, 0]
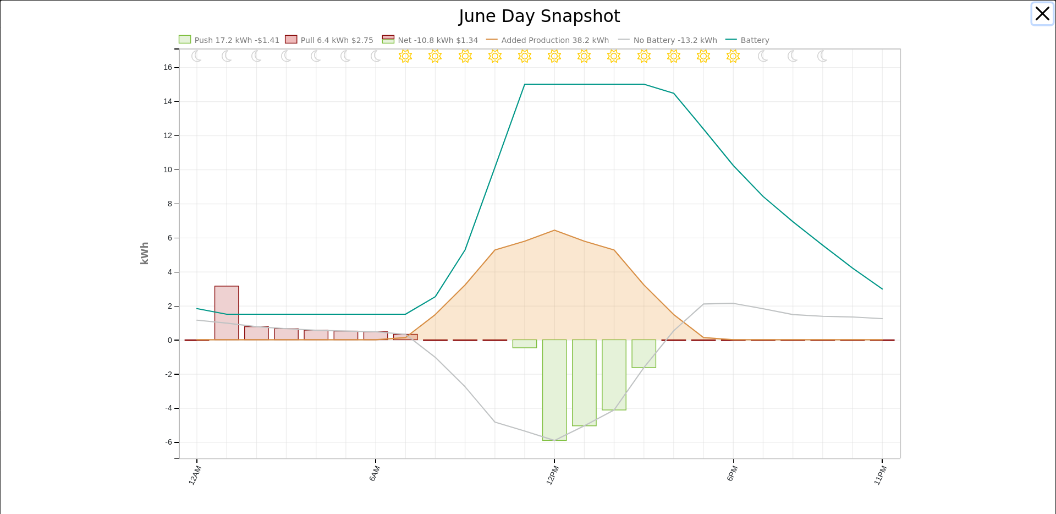
click at [1033, 15] on button "button" at bounding box center [1042, 13] width 21 height 21
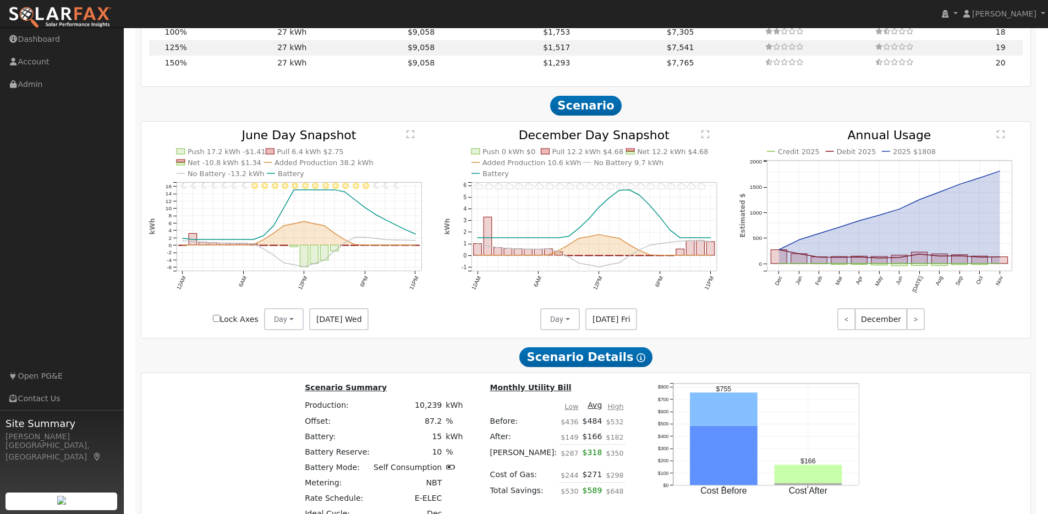
click at [355, 327] on span "[DATE] Wed" at bounding box center [338, 319] width 59 height 22
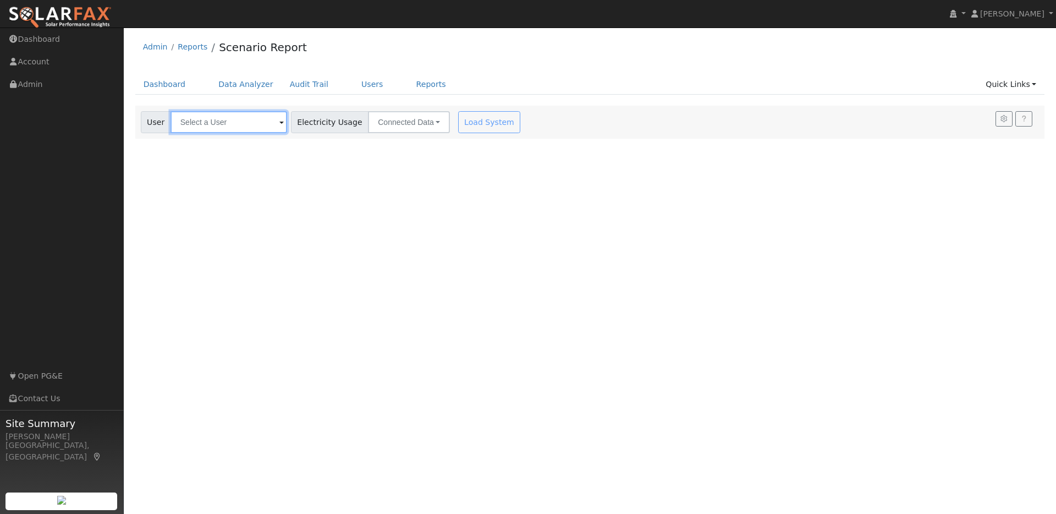
click at [241, 128] on input "text" at bounding box center [229, 122] width 117 height 22
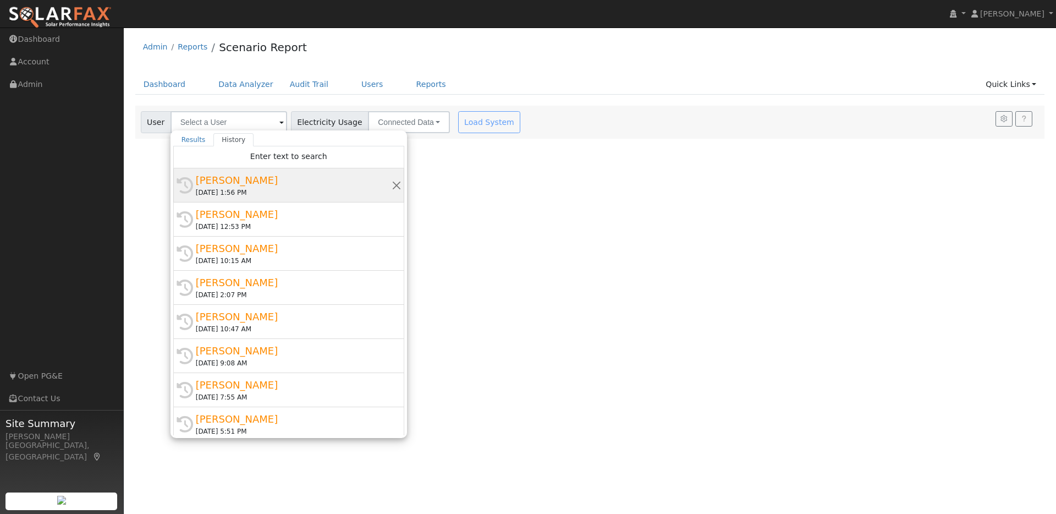
click at [283, 185] on div "[PERSON_NAME]" at bounding box center [294, 180] width 196 height 15
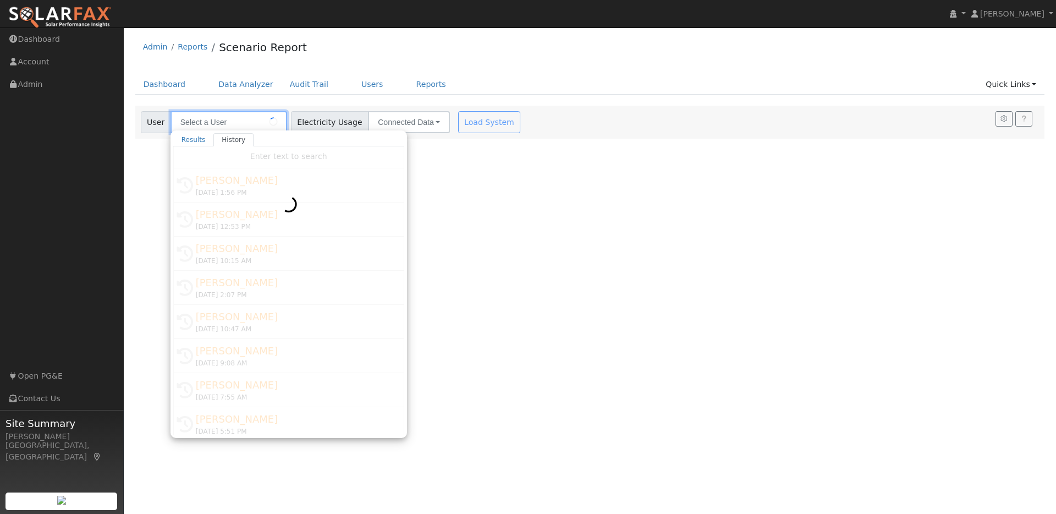
type input "[PERSON_NAME]"
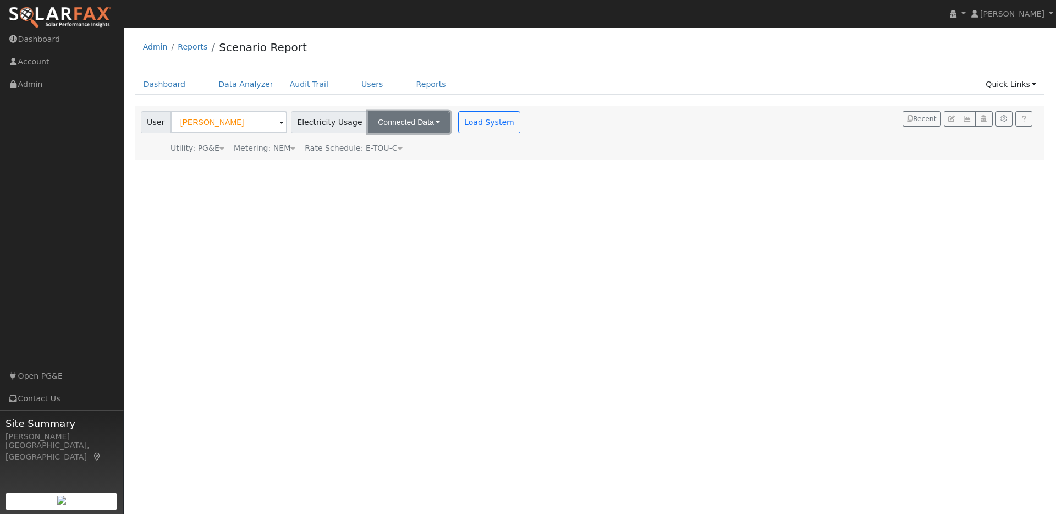
click at [420, 120] on button "Connected Data" at bounding box center [409, 122] width 82 height 22
click at [407, 163] on link "Estimated Data" at bounding box center [410, 162] width 78 height 15
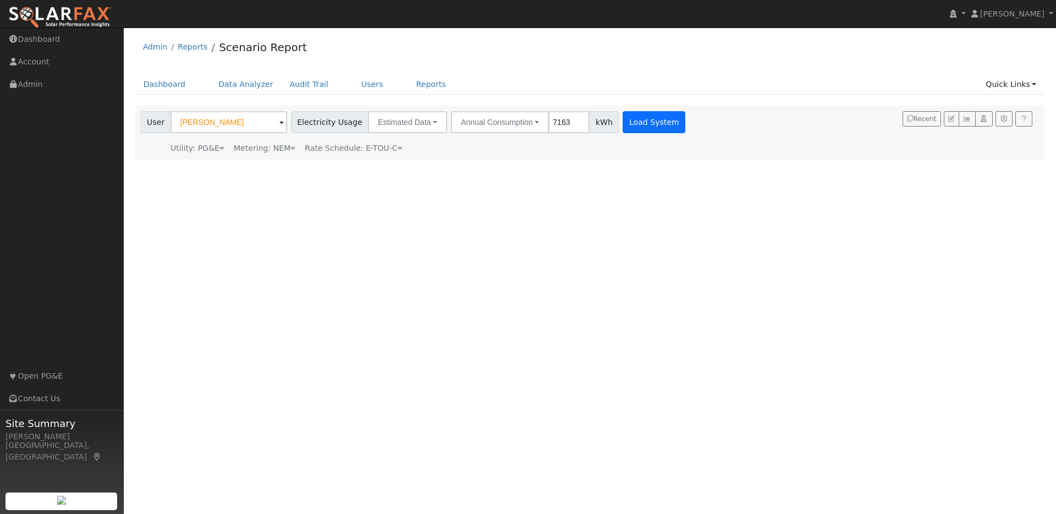
type input "7163"
click at [639, 126] on button "Load System" at bounding box center [654, 122] width 63 height 22
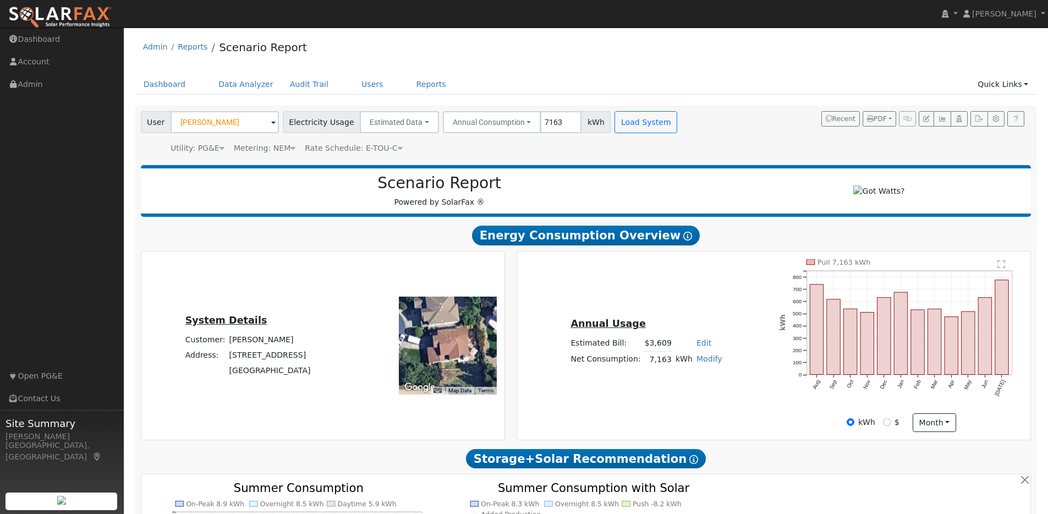
click at [706, 363] on link "Modify" at bounding box center [709, 358] width 26 height 9
click at [689, 406] on link "Add Electric Vehicle" at bounding box center [671, 400] width 92 height 15
type input "200"
type input "250"
click at [719, 396] on button "Save" at bounding box center [717, 389] width 32 height 19
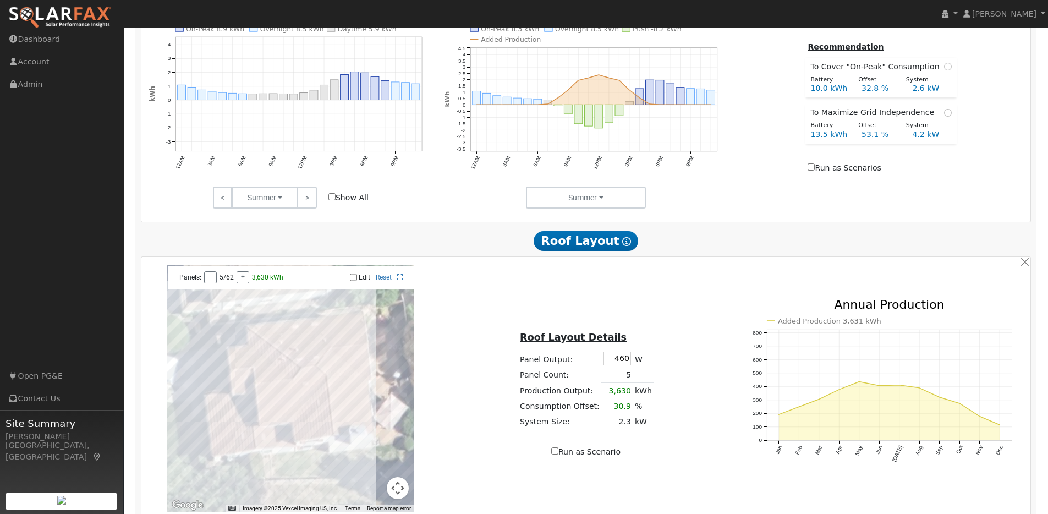
scroll to position [621, 0]
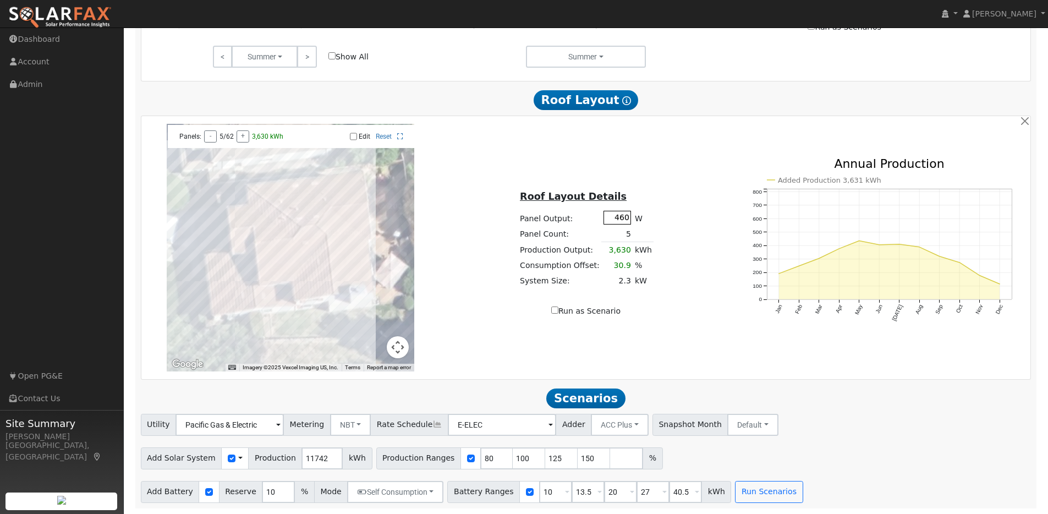
click at [628, 215] on input "460" at bounding box center [617, 218] width 28 height 14
click at [481, 458] on input "80" at bounding box center [496, 458] width 33 height 22
type input "82.7"
click at [680, 491] on input "40.5" at bounding box center [685, 492] width 33 height 22
type input "4"
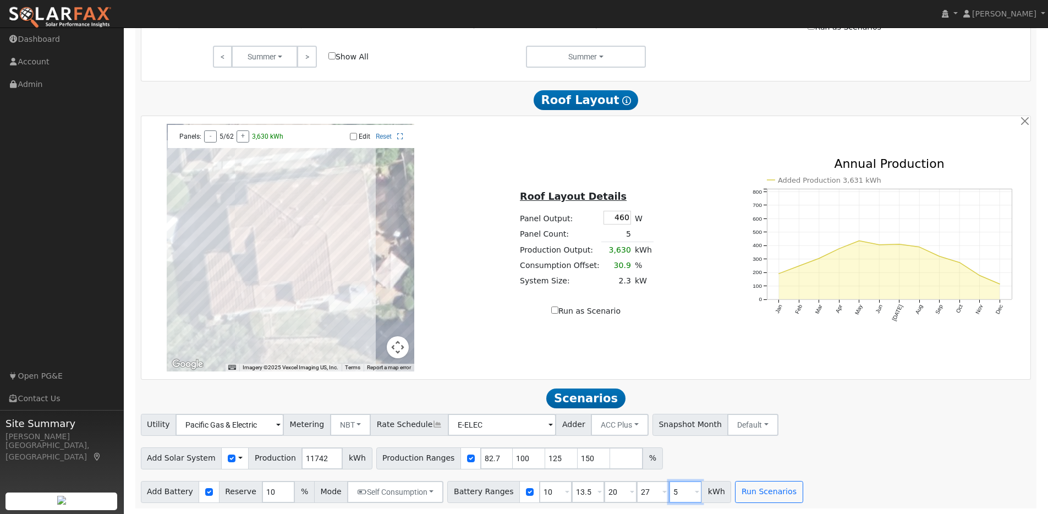
type input "5"
type input "10"
type input "13.5"
type input "20"
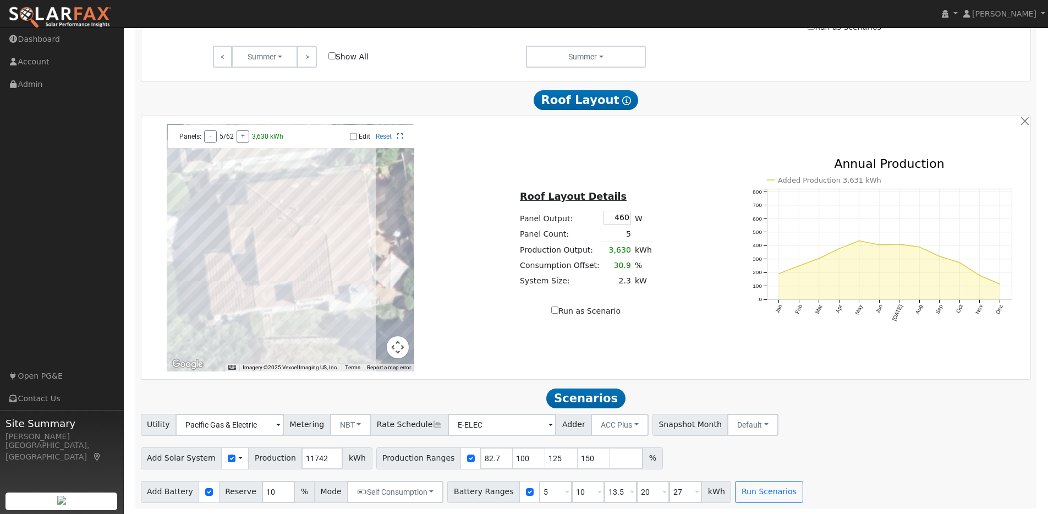
click at [729, 460] on div "Add Solar System Use CSV Data Production 11742 kWh Production Ranges 82.7 100 1…" at bounding box center [586, 456] width 894 height 26
click at [701, 490] on span "kWh" at bounding box center [716, 492] width 30 height 22
click at [672, 491] on input "27" at bounding box center [685, 492] width 33 height 22
type input "2"
type input "15"
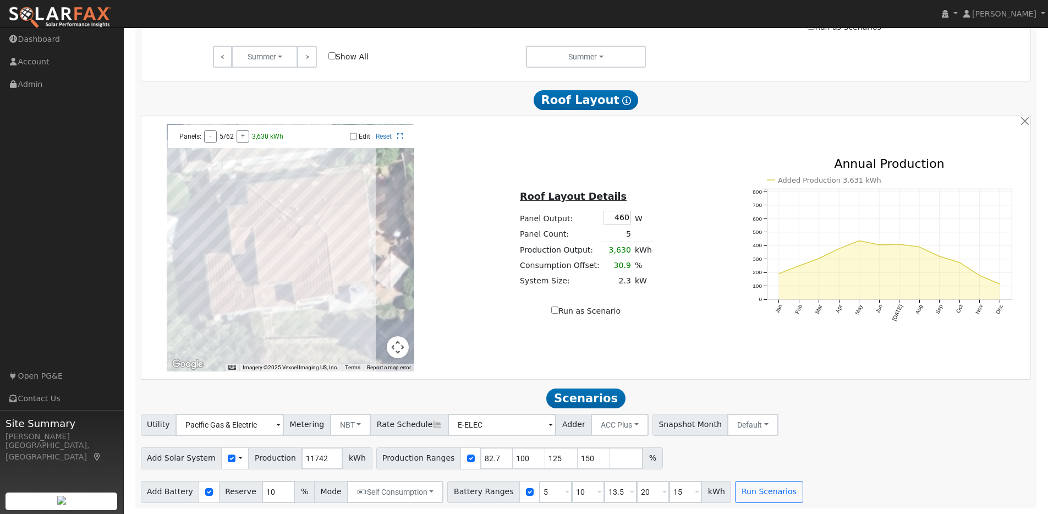
type input "15"
click at [772, 459] on div "Add Solar System Use CSV Data Production 11742 kWh Production Ranges 82.7 100 1…" at bounding box center [586, 456] width 894 height 26
click at [671, 492] on input "20" at bounding box center [685, 492] width 33 height 22
type input "27"
click at [672, 460] on div "Add Solar System Use CSV Data Production 11742 kWh Production Ranges 82.7 100 1…" at bounding box center [586, 456] width 894 height 26
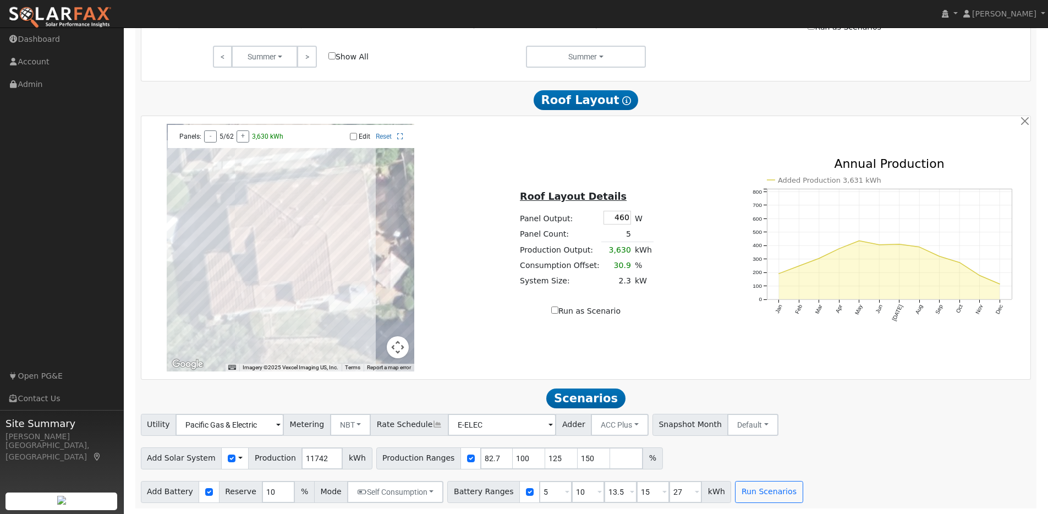
click at [748, 462] on div "Add Solar System Use CSV Data Production 11742 kWh Production Ranges 82.7 100 1…" at bounding box center [586, 456] width 894 height 26
click at [744, 493] on button "Run Scenarios" at bounding box center [769, 492] width 68 height 22
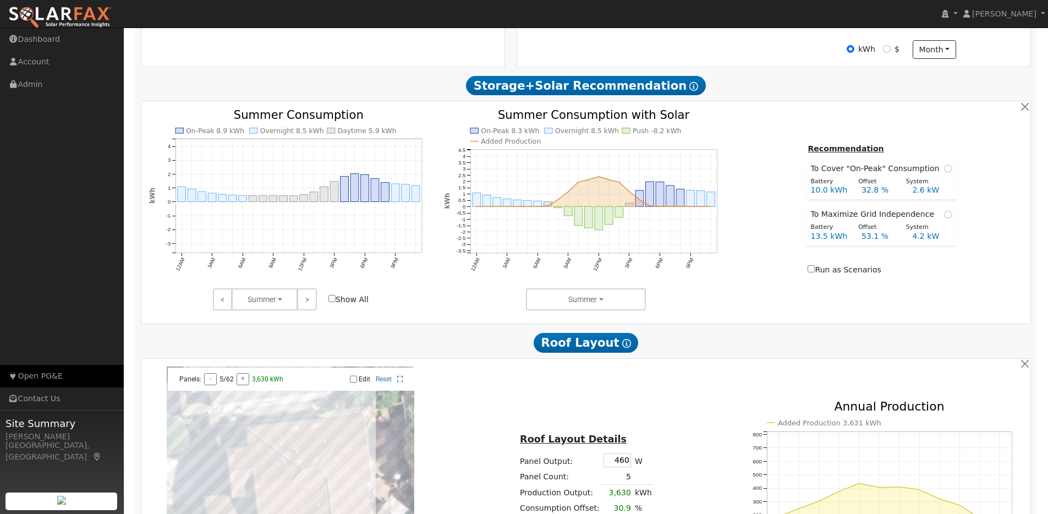
scroll to position [375, 0]
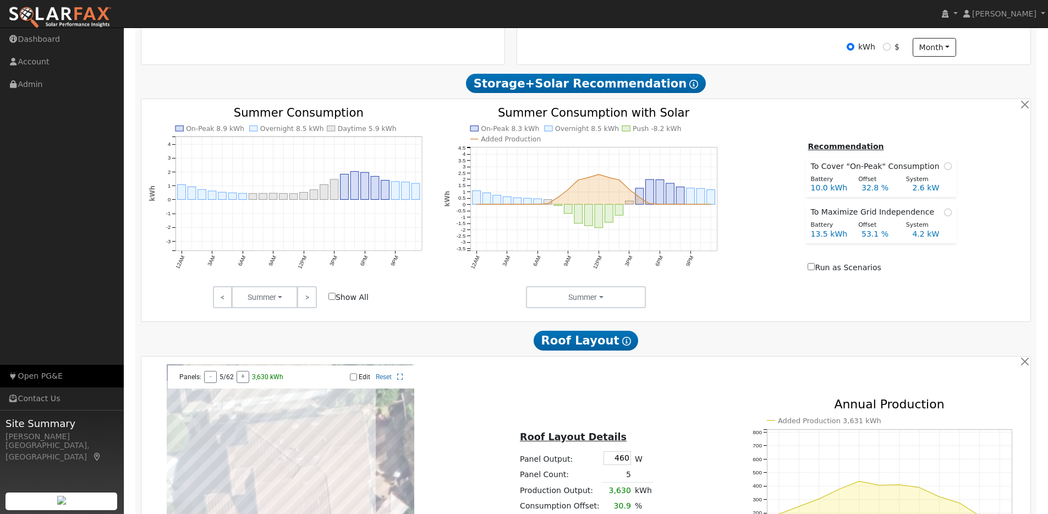
type input "6.5"
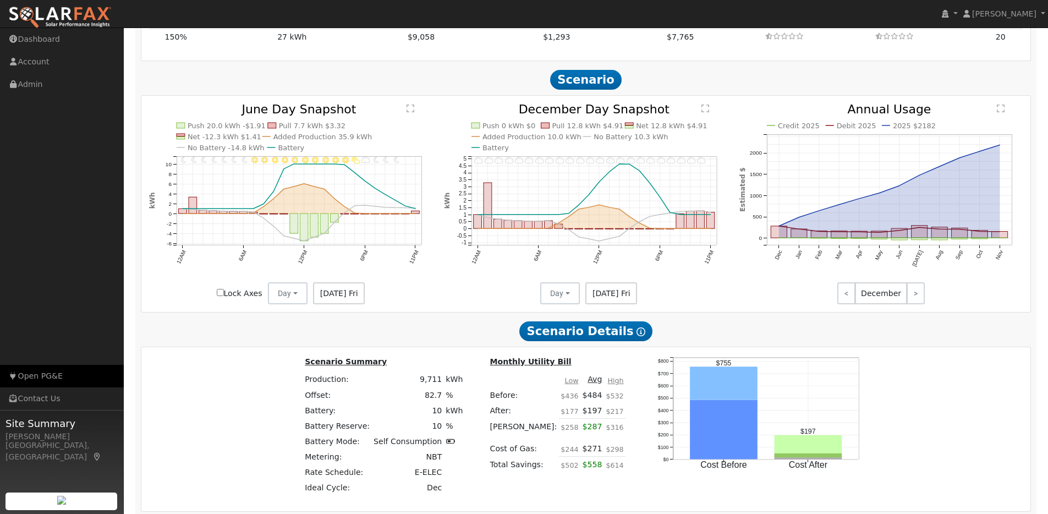
scroll to position [1488, 0]
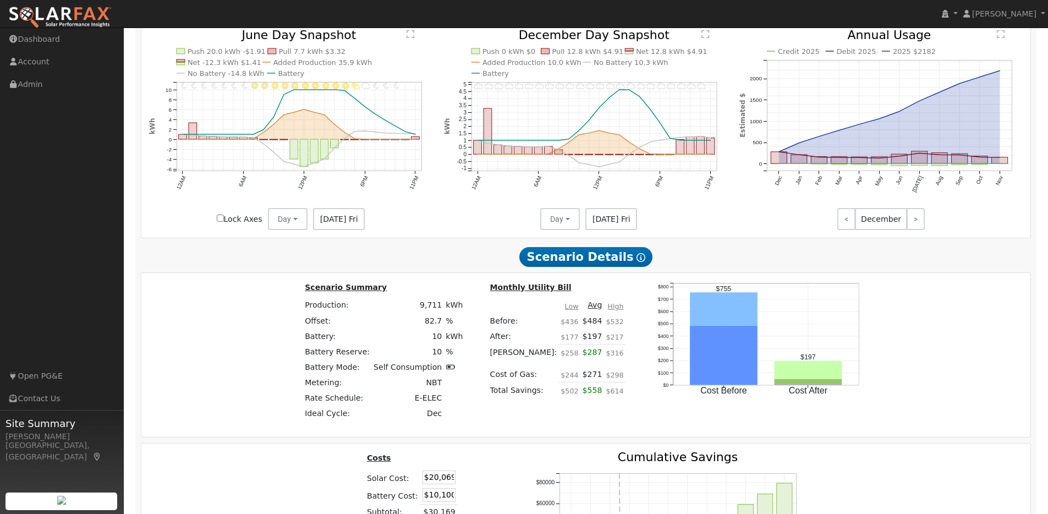
click at [364, 227] on div "[DATE] Fri" at bounding box center [338, 219] width 63 height 22
click at [356, 226] on span "[DATE] Fri" at bounding box center [339, 219] width 52 height 22
click at [318, 224] on span "[DATE] Fri" at bounding box center [339, 219] width 52 height 22
click at [391, 226] on icon "11PM - undefined 10PM - undefined 9PM - Clear 8PM - Clear 7PM - MostlyClear 6PM…" at bounding box center [291, 129] width 284 height 201
click at [222, 222] on input "Lock Axes" at bounding box center [220, 218] width 7 height 7
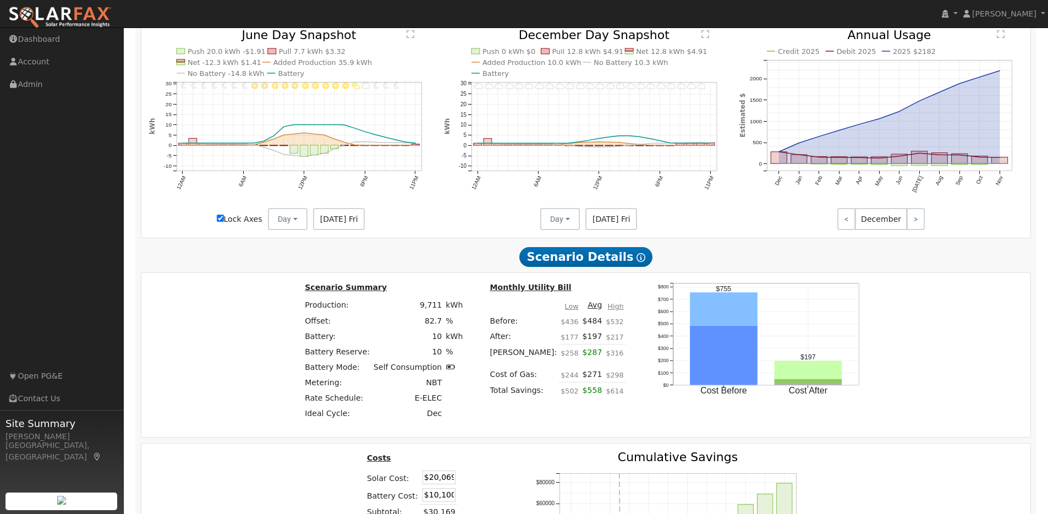
click at [222, 222] on input "Lock Axes" at bounding box center [220, 218] width 7 height 7
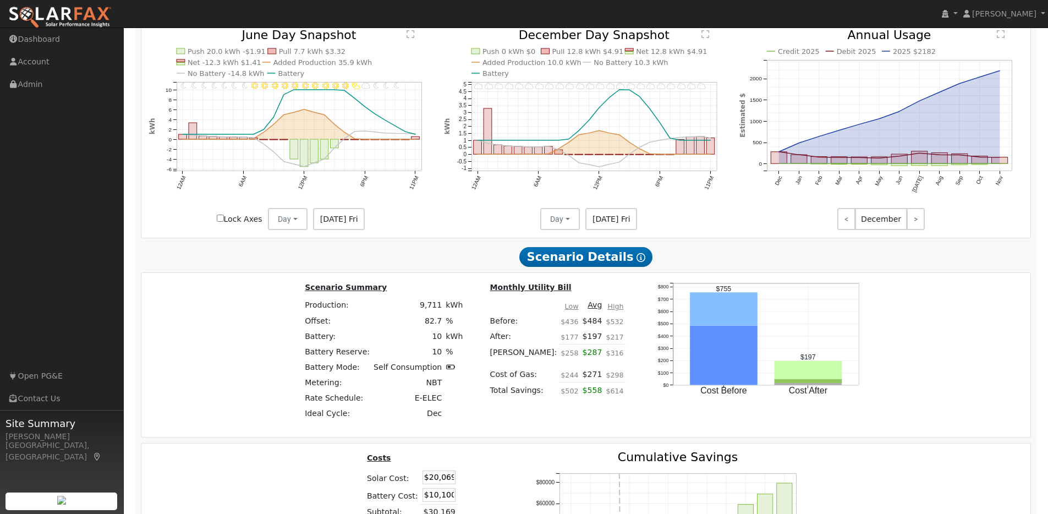
click at [222, 222] on input "Lock Axes" at bounding box center [220, 218] width 7 height 7
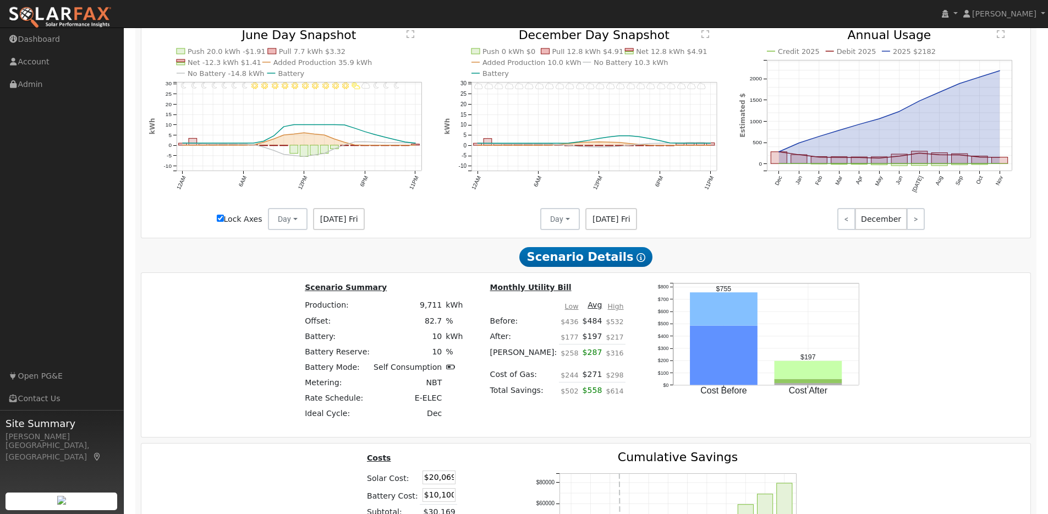
click at [223, 222] on input "Lock Axes" at bounding box center [220, 218] width 7 height 7
checkbox input "false"
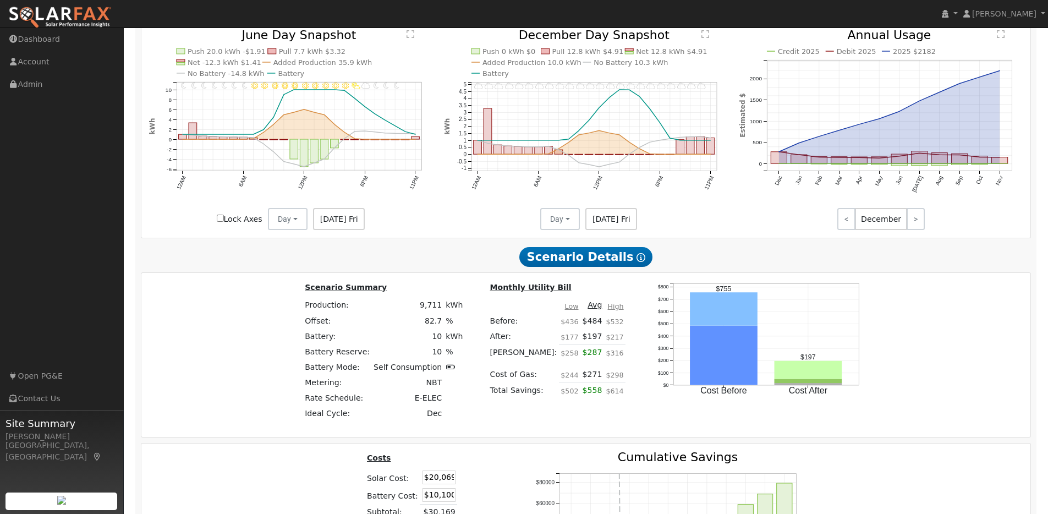
click at [350, 225] on span "[DATE] Fri" at bounding box center [339, 219] width 52 height 22
drag, startPoint x: 358, startPoint y: 224, endPoint x: 320, endPoint y: 226, distance: 37.4
click at [320, 226] on span "[DATE] Fri" at bounding box center [339, 219] width 52 height 22
click at [437, 208] on div "11PM - undefined 10PM - undefined 9PM - Clear 8PM - Clear 7PM - MostlyClear 6PM…" at bounding box center [290, 118] width 295 height 179
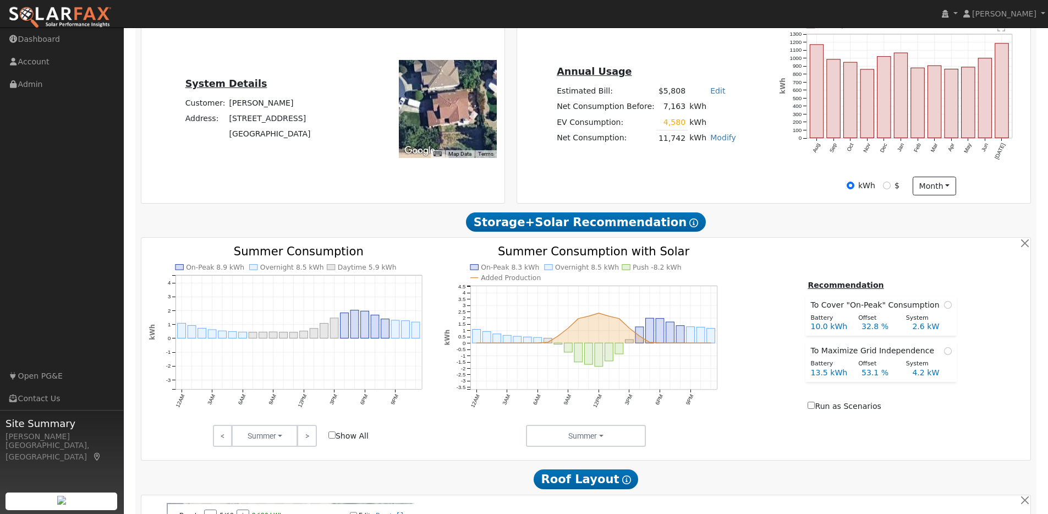
scroll to position [239, 0]
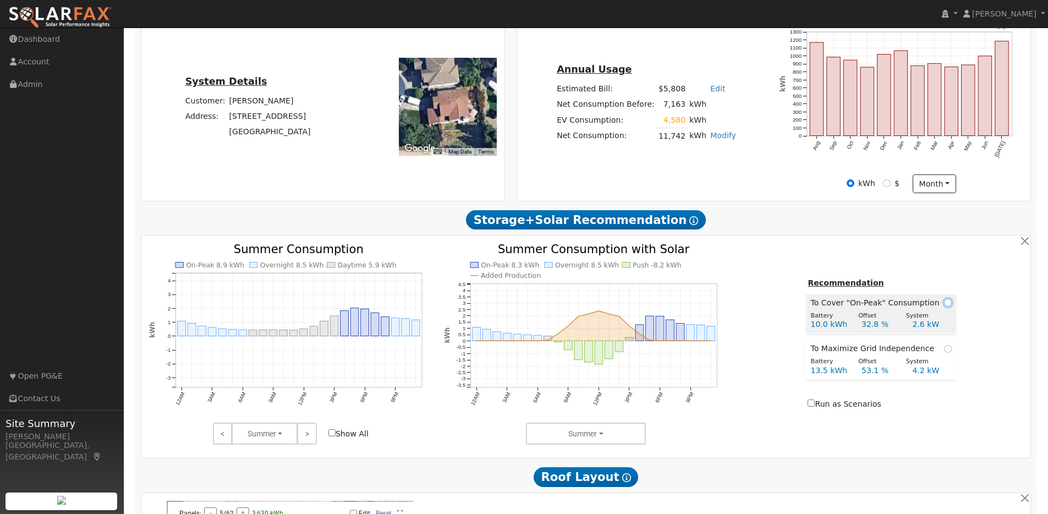
click at [944, 306] on input "radio" at bounding box center [948, 303] width 8 height 8
radio input "true"
click at [912, 266] on div "On-Peak 8.9 kWh Overnight 8.5 kWh Daytime 5.9 kWh 12AM 3AM 6AM 9AM 12PM 3PM 6PM…" at bounding box center [586, 344] width 886 height 201
click at [944, 305] on input "radio" at bounding box center [948, 303] width 8 height 8
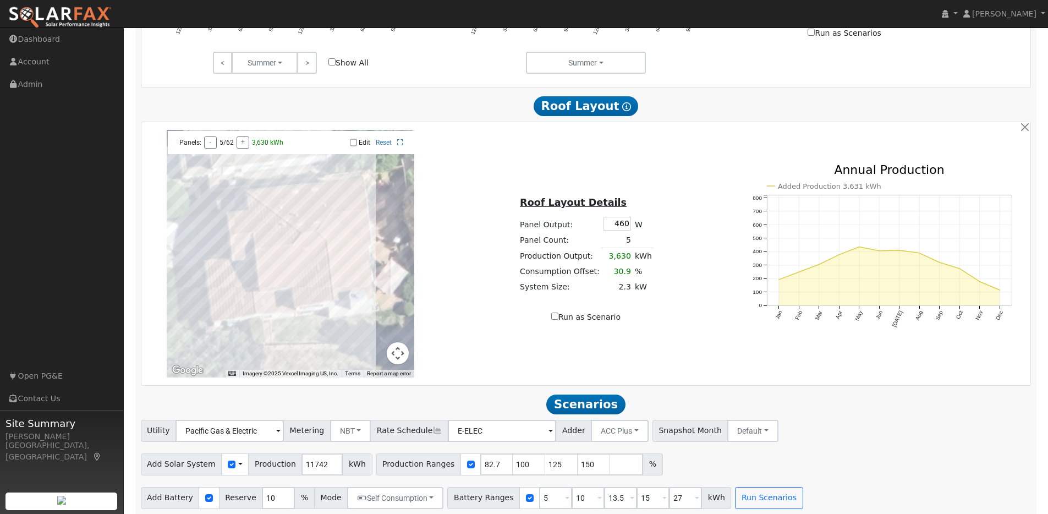
scroll to position [672, 0]
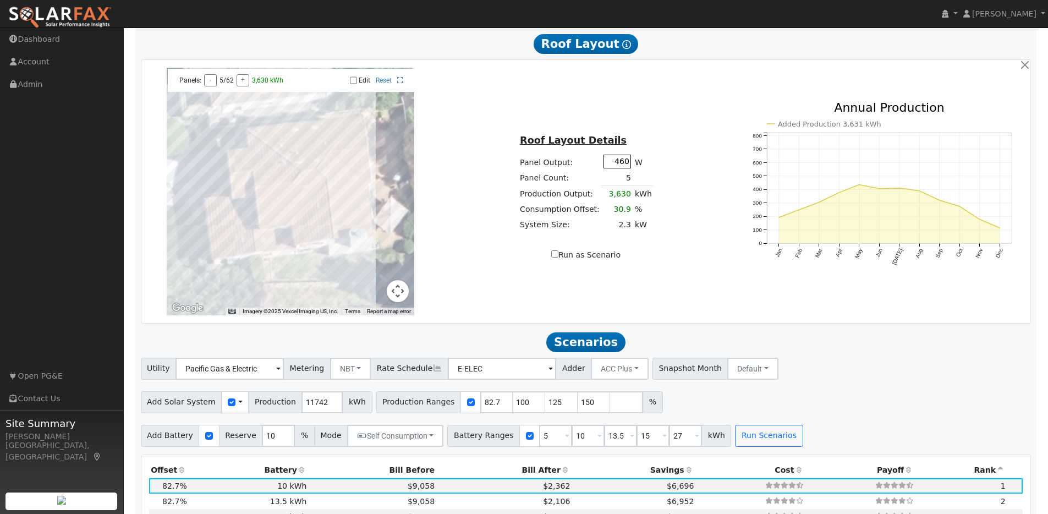
click at [627, 167] on input "460" at bounding box center [617, 162] width 28 height 14
type input "440"
type input "80"
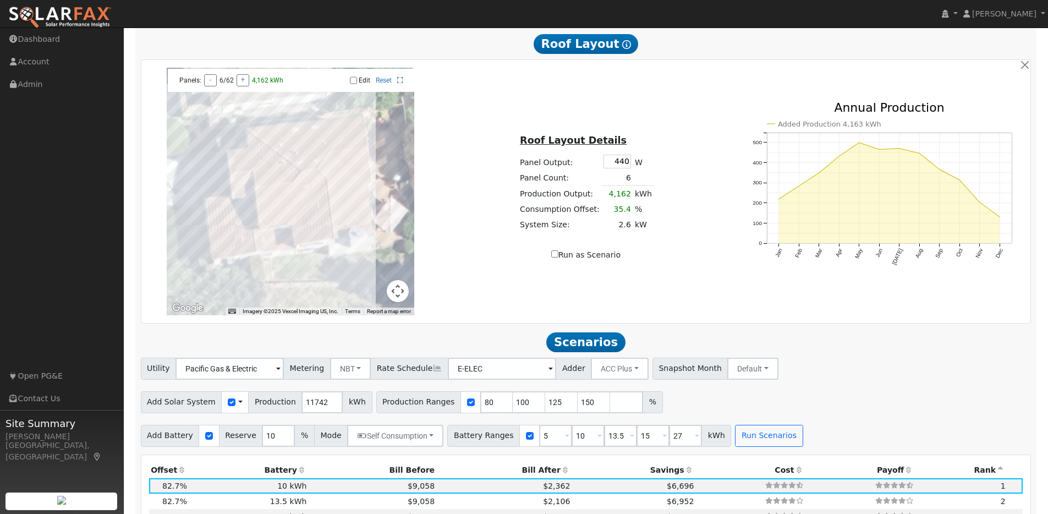
click at [683, 173] on div "Roof Layout Details Panel Output: 440 W Panel Count: 6 Production Output: 4,162…" at bounding box center [585, 191] width 295 height 139
click at [349, 83] on div "Edit Reset" at bounding box center [350, 80] width 118 height 8
click at [350, 84] on input "Edit" at bounding box center [353, 80] width 7 height 8
checkbox input "true"
click at [270, 201] on div at bounding box center [291, 192] width 248 height 248
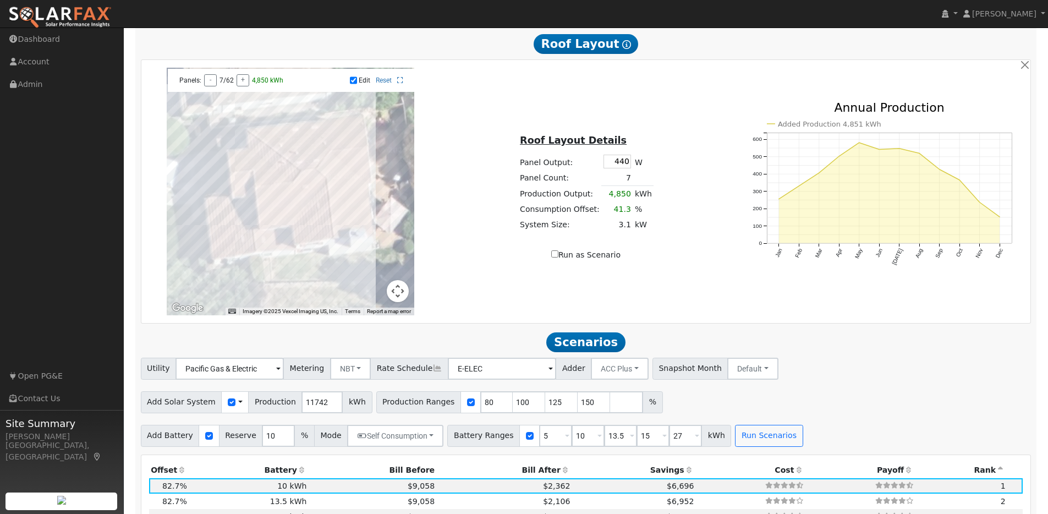
click at [267, 219] on div at bounding box center [291, 192] width 248 height 248
click at [306, 200] on div at bounding box center [291, 192] width 248 height 248
click at [306, 191] on div at bounding box center [291, 192] width 248 height 248
click at [342, 230] on div at bounding box center [291, 192] width 248 height 248
click at [343, 211] on div at bounding box center [291, 192] width 248 height 248
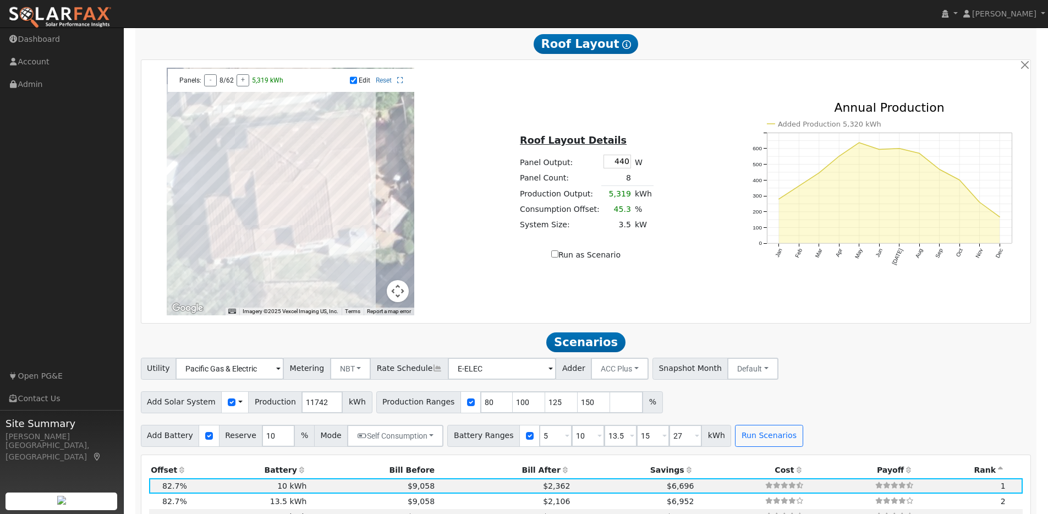
click at [342, 198] on div at bounding box center [291, 192] width 248 height 248
click at [351, 195] on div at bounding box center [291, 192] width 248 height 248
click at [350, 212] on div at bounding box center [291, 192] width 248 height 248
click at [354, 230] on div at bounding box center [291, 192] width 248 height 248
click at [334, 230] on div at bounding box center [291, 192] width 248 height 248
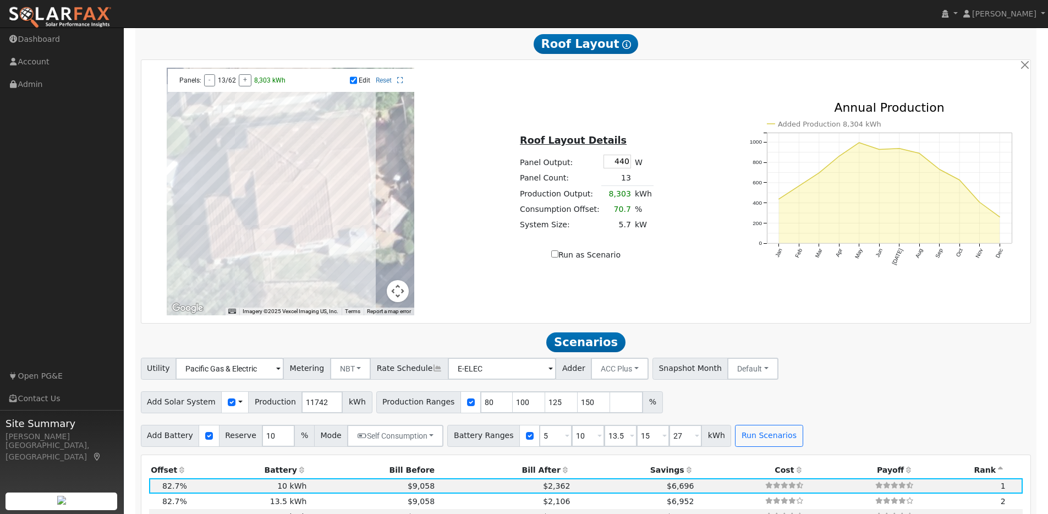
click at [333, 211] on div at bounding box center [291, 192] width 248 height 248
click at [333, 196] on div at bounding box center [291, 192] width 248 height 248
click at [270, 227] on div at bounding box center [291, 192] width 248 height 248
click at [553, 257] on input "Run as Scenario" at bounding box center [554, 253] width 7 height 7
checkbox input "true"
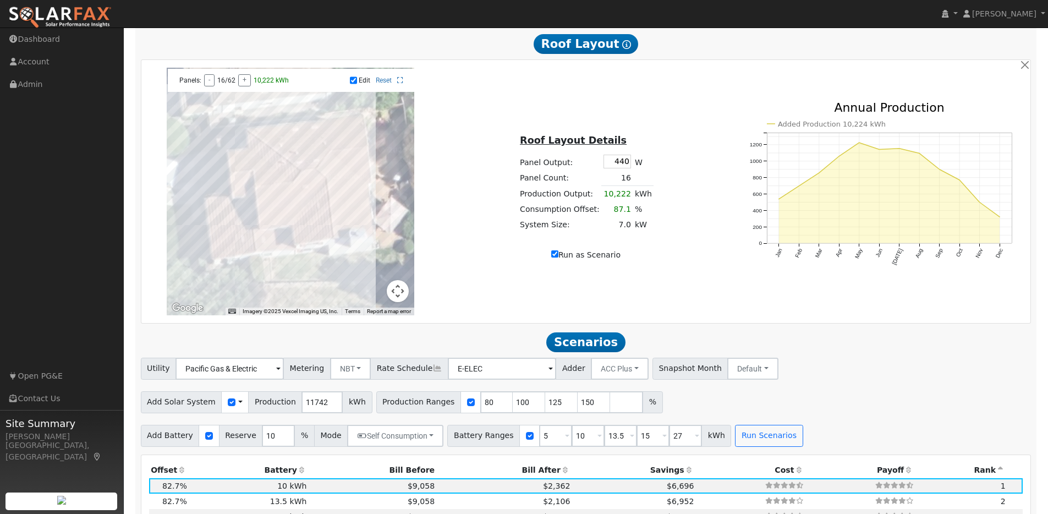
type input "10222"
type input "100"
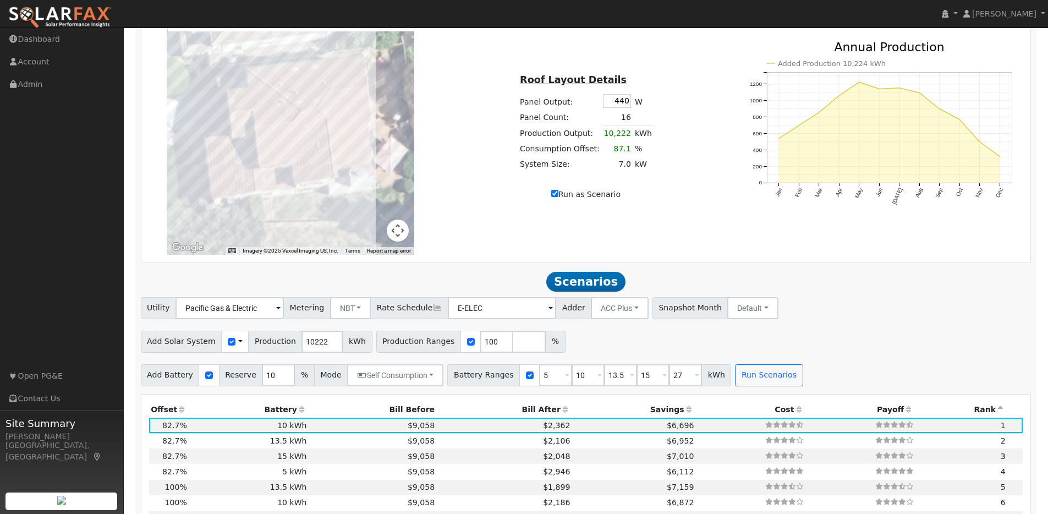
scroll to position [799, 0]
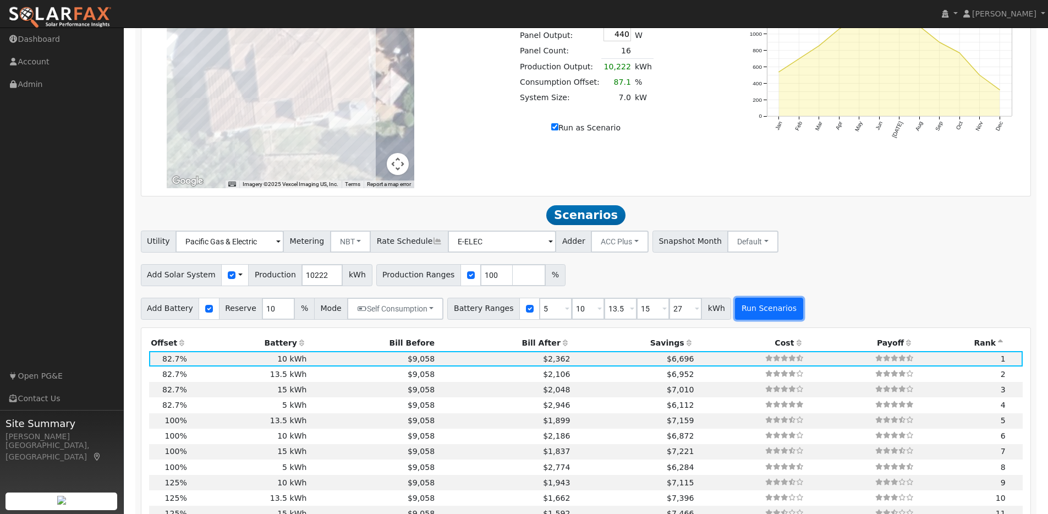
click at [735, 318] on button "Run Scenarios" at bounding box center [769, 309] width 68 height 22
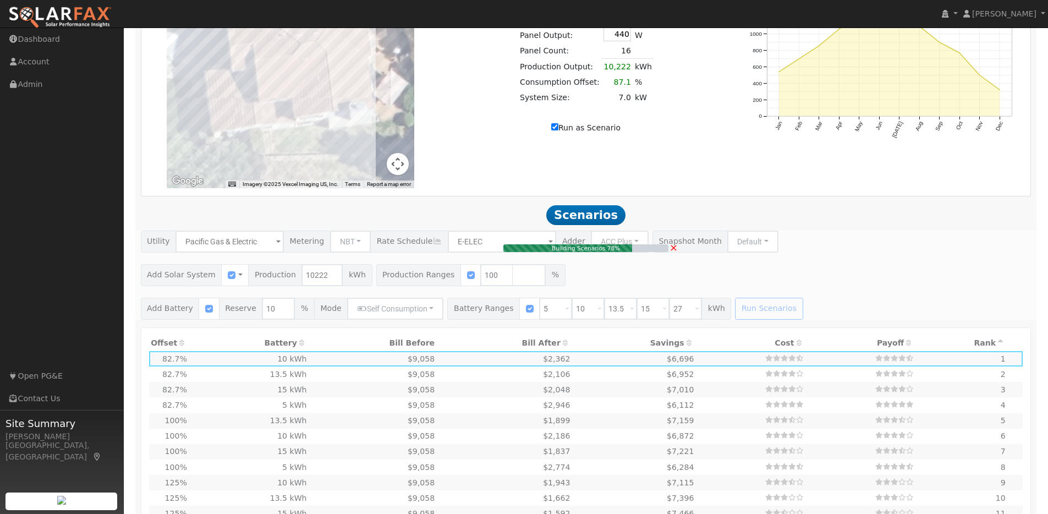
type input "7.0"
type input "$21,700"
type input "$13,635"
type input "$10,601"
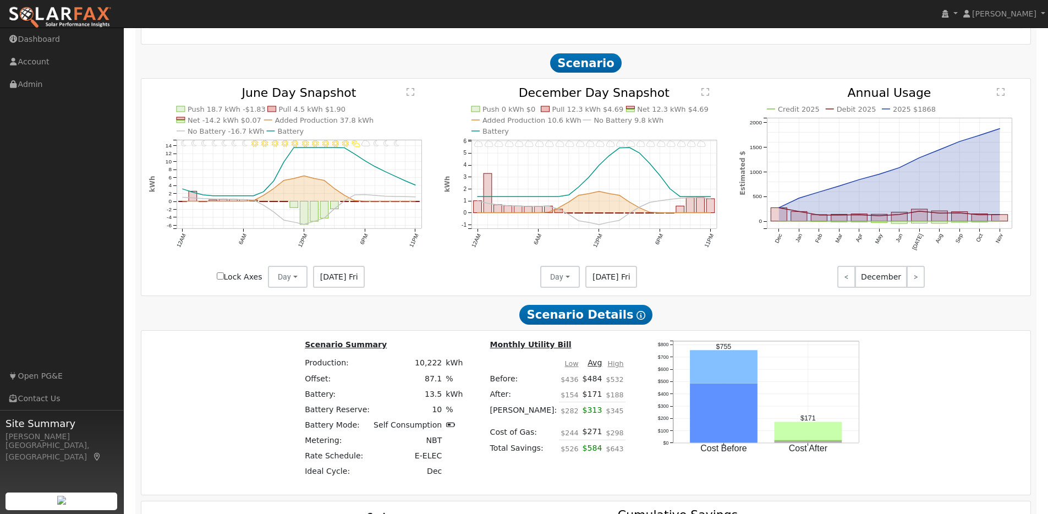
scroll to position [1228, 0]
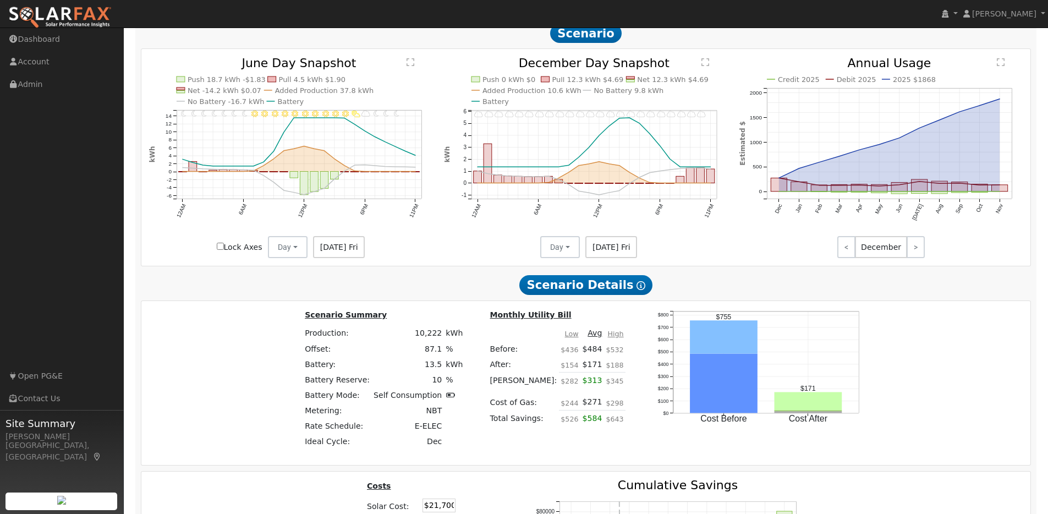
click at [363, 252] on div "[DATE] Fri" at bounding box center [338, 247] width 63 height 22
click at [851, 257] on link "<" at bounding box center [846, 247] width 18 height 22
click at [567, 258] on button "Day" at bounding box center [560, 247] width 40 height 22
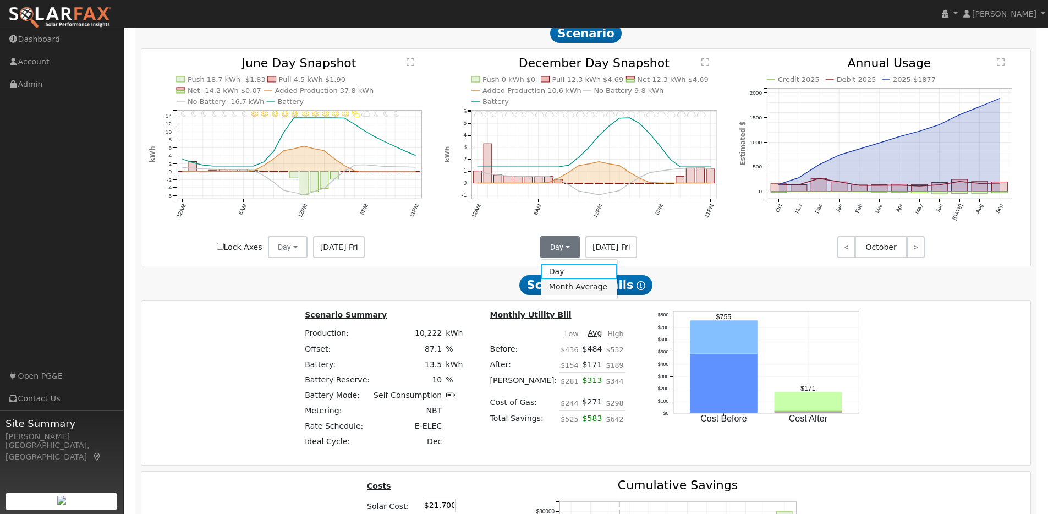
click at [563, 290] on link "Month Average" at bounding box center [579, 286] width 76 height 15
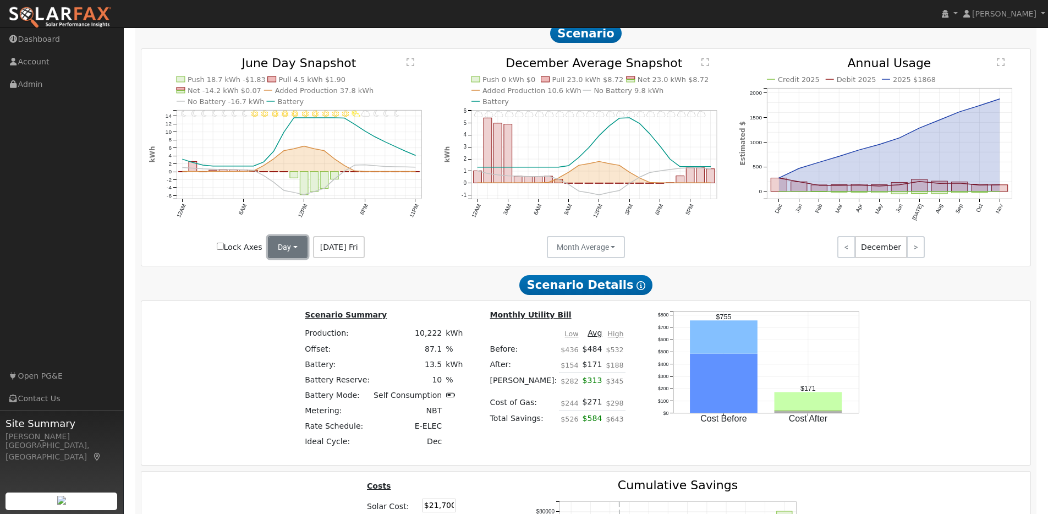
click at [301, 254] on button "Day" at bounding box center [288, 247] width 40 height 22
click at [289, 289] on link "Month Average" at bounding box center [307, 286] width 76 height 15
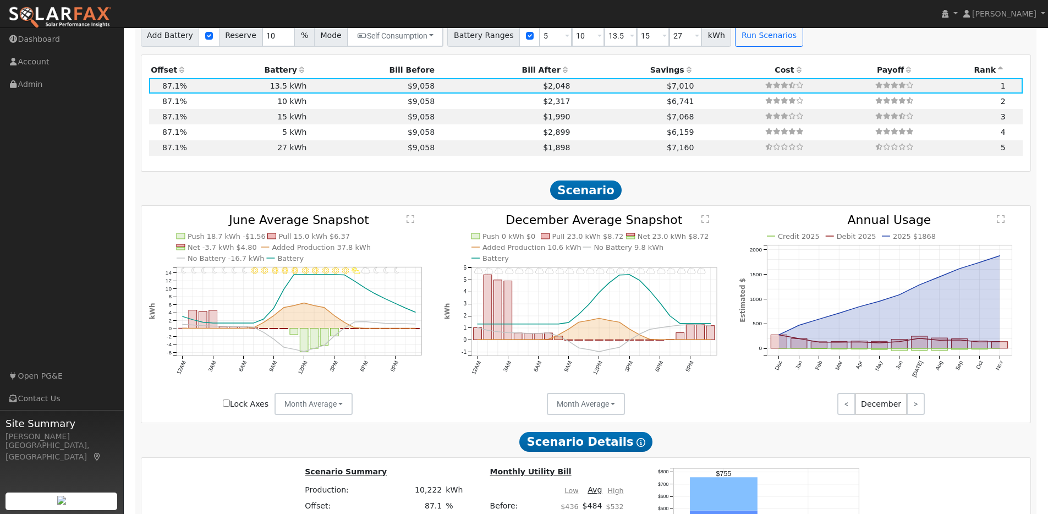
scroll to position [1062, 0]
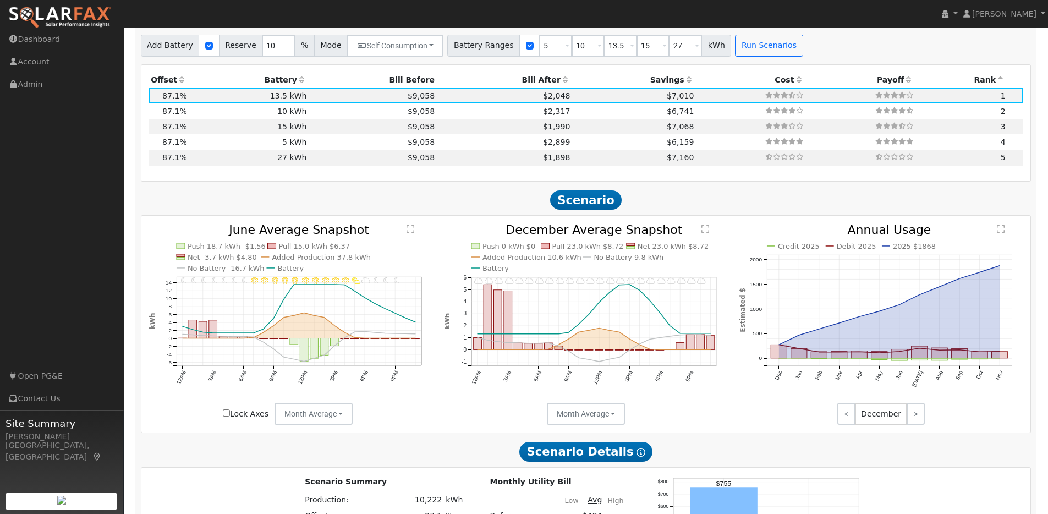
drag, startPoint x: 333, startPoint y: 343, endPoint x: 349, endPoint y: 343, distance: 16.0
click at [333, 343] on icon "Invalid date - undefined Invalid date - undefined Invalid date - Clear Invalid …" at bounding box center [291, 324] width 284 height 201
click at [339, 418] on button "Month Average" at bounding box center [313, 414] width 79 height 22
click at [310, 441] on link "Day" at bounding box center [313, 437] width 76 height 15
click at [602, 420] on button "Month Average" at bounding box center [586, 414] width 79 height 22
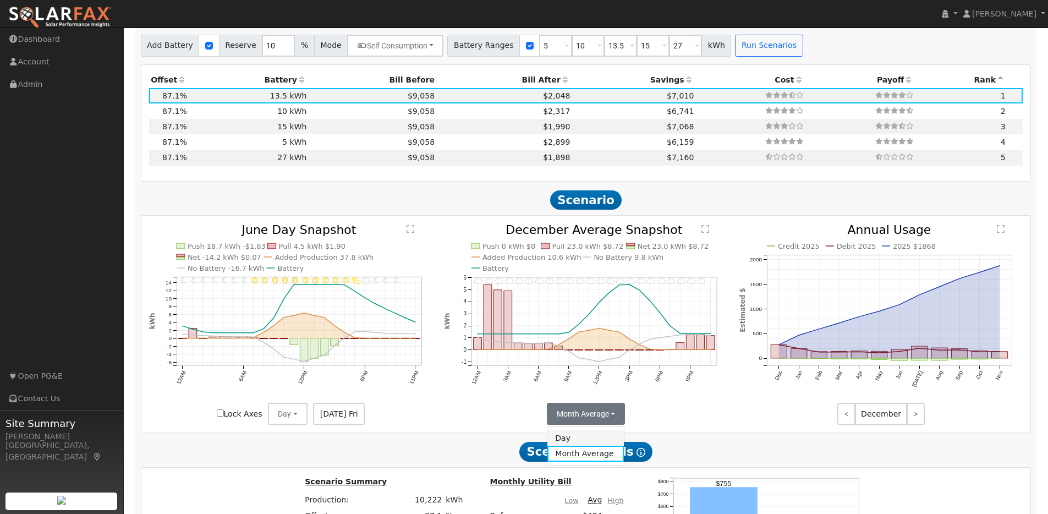
click at [569, 439] on link "Day" at bounding box center [585, 437] width 76 height 15
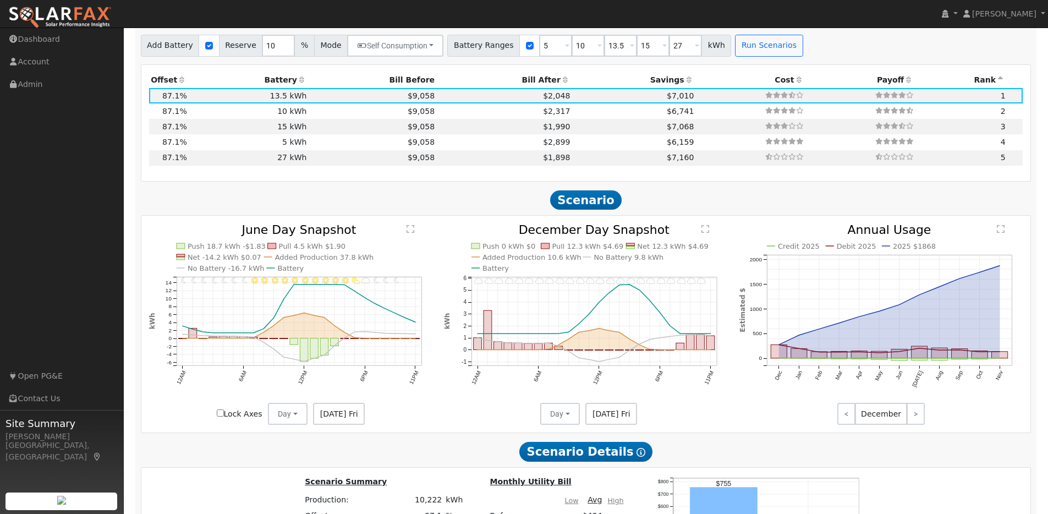
click at [497, 394] on icon "11PM - undefined 10PM - Cloudy 9PM - Cloudy 8PM - MostlyCloudy 7PM - Cloudy 6PM…" at bounding box center [586, 324] width 284 height 201
click at [349, 420] on span "[DATE] Fri" at bounding box center [339, 414] width 52 height 22
click at [302, 423] on button "Day" at bounding box center [288, 414] width 40 height 22
click at [297, 457] on link "Month Average" at bounding box center [307, 453] width 76 height 15
click at [565, 419] on button "Day" at bounding box center [560, 414] width 40 height 22
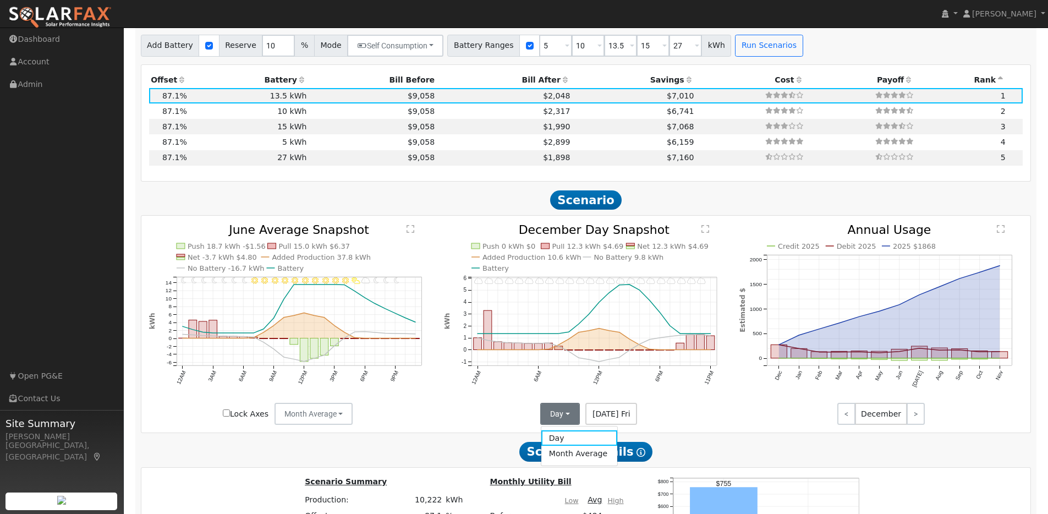
click at [554, 455] on link "Month Average" at bounding box center [579, 453] width 76 height 15
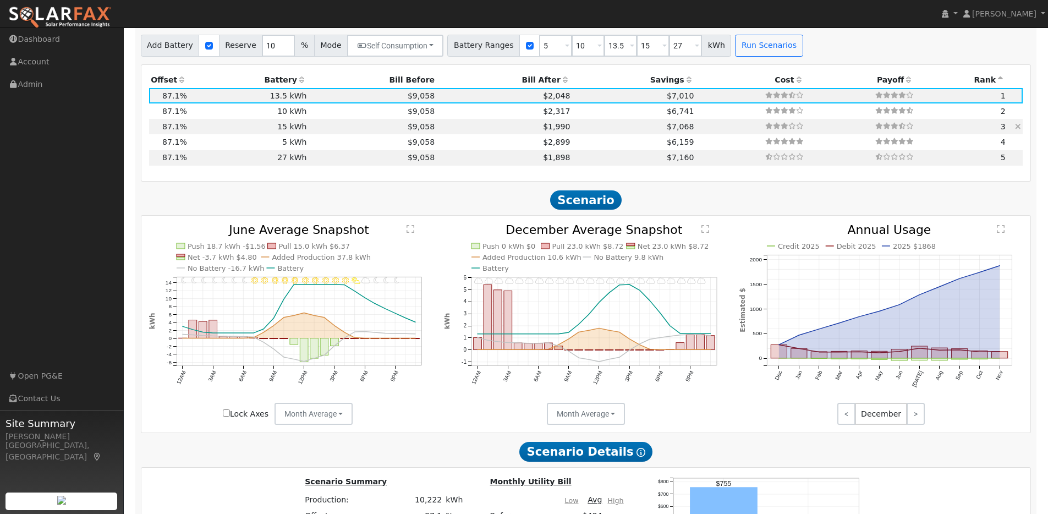
click at [296, 134] on td "15 kWh" at bounding box center [249, 126] width 120 height 15
type input "$15,150"
type input "$11,055"
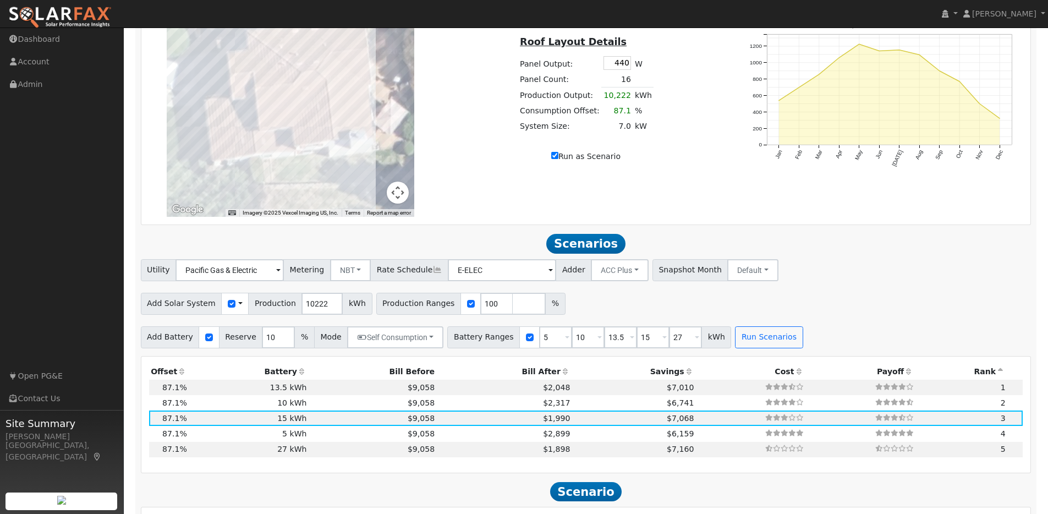
scroll to position [726, 0]
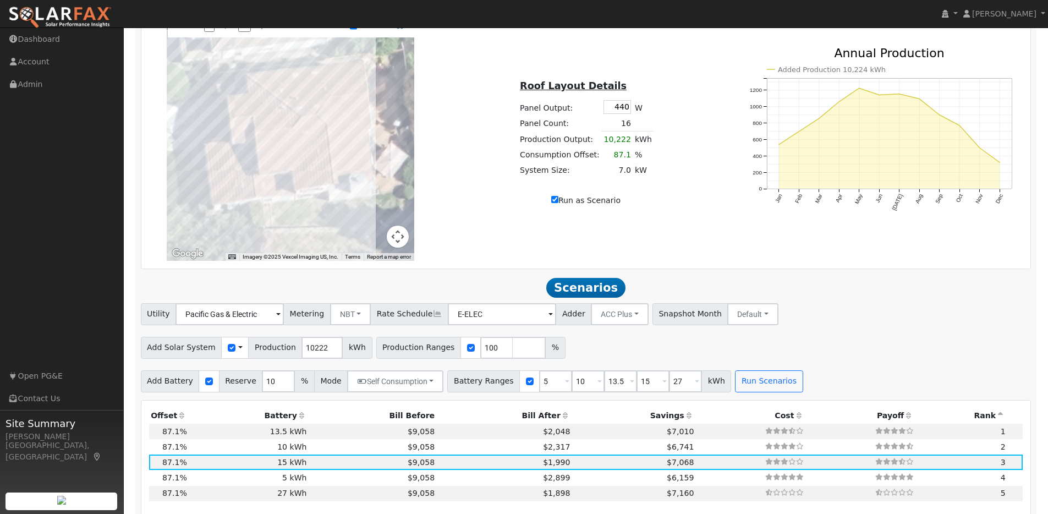
click at [556, 203] on input "Run as Scenario" at bounding box center [554, 199] width 7 height 7
checkbox input "false"
type input "11742"
type input "80"
type input "100"
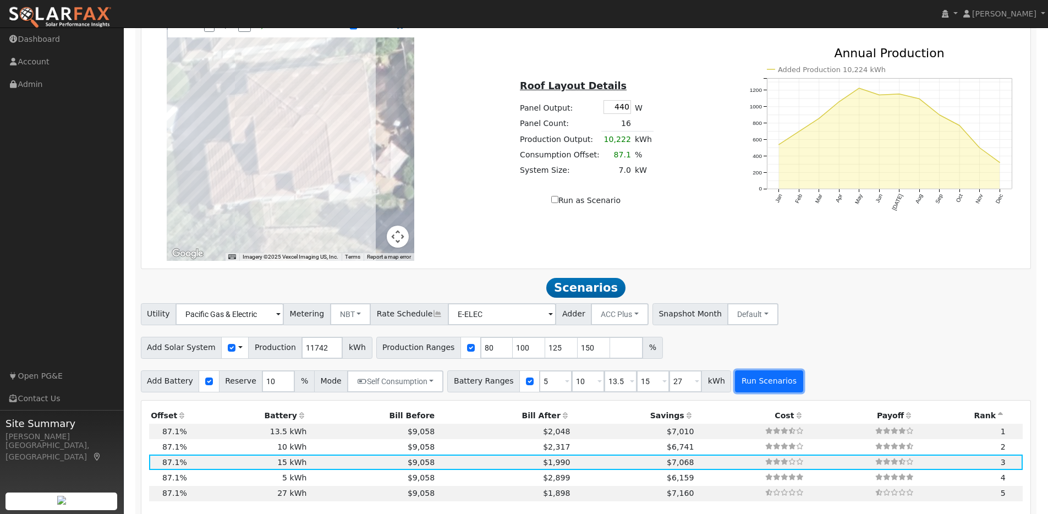
click at [749, 381] on button "Run Scenarios" at bounding box center [769, 381] width 68 height 22
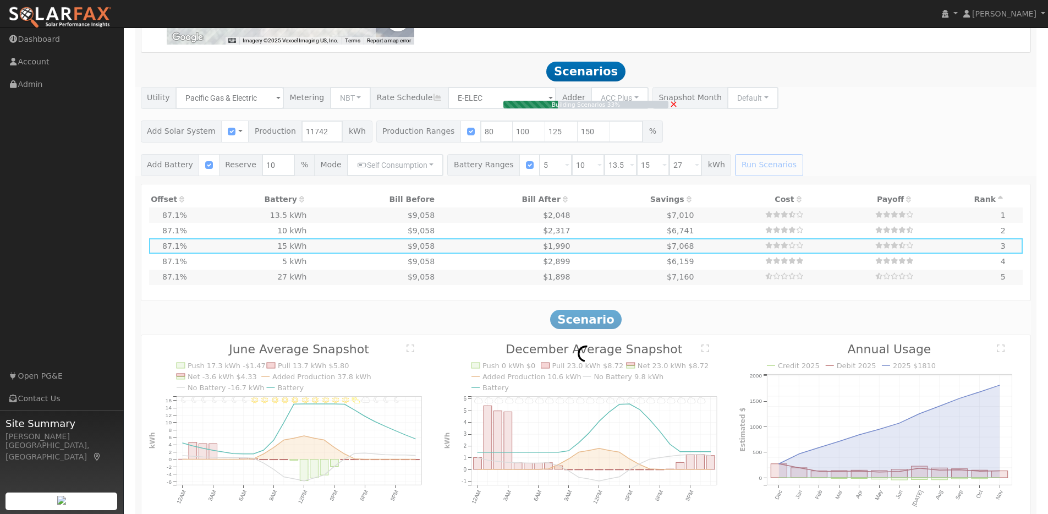
scroll to position [944, 0]
type input "6.3"
type input "$19,414"
type input "$10,100"
type input "$8,854"
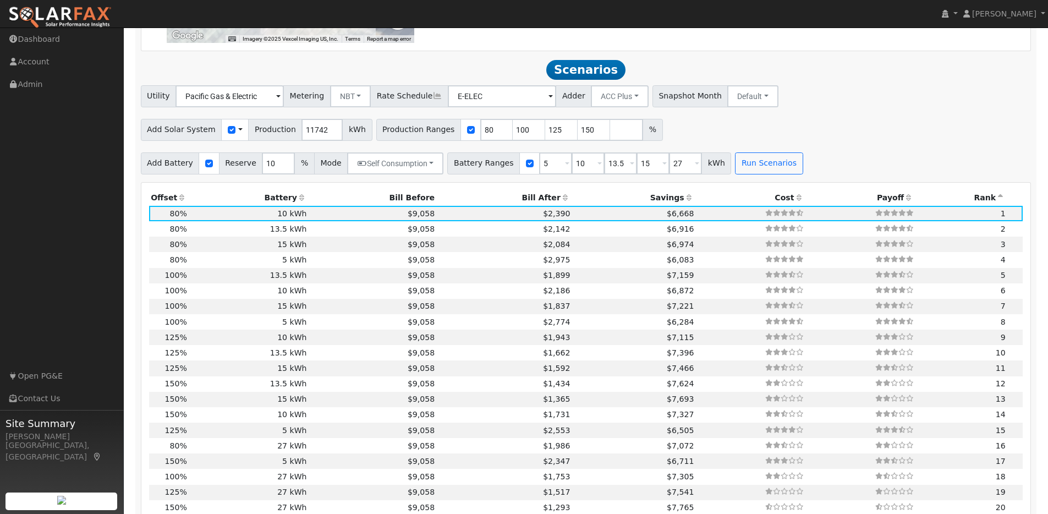
scroll to position [975, 0]
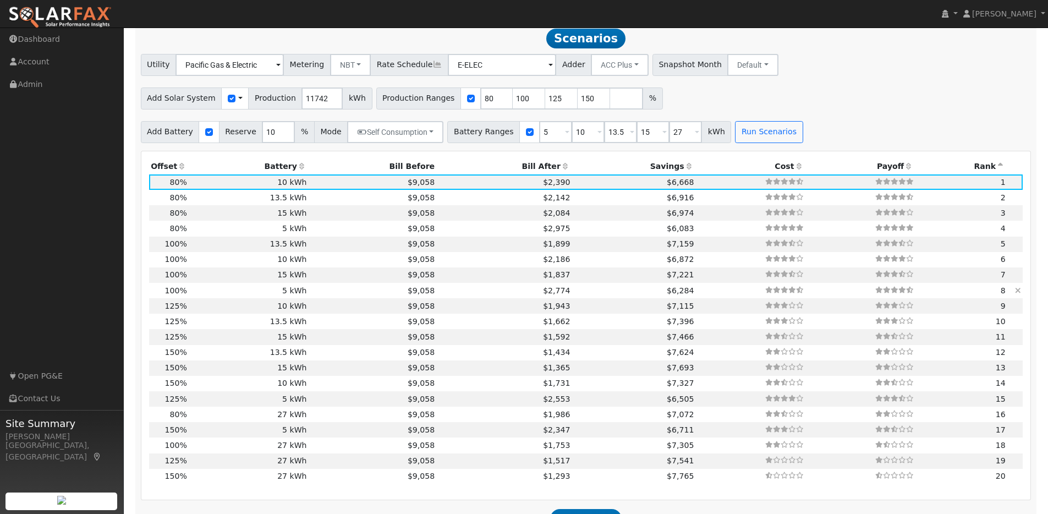
click at [215, 296] on td "5 kWh" at bounding box center [249, 290] width 120 height 15
type input "7.8"
type input "$24,267"
type input "$5,050"
type input "$8,795"
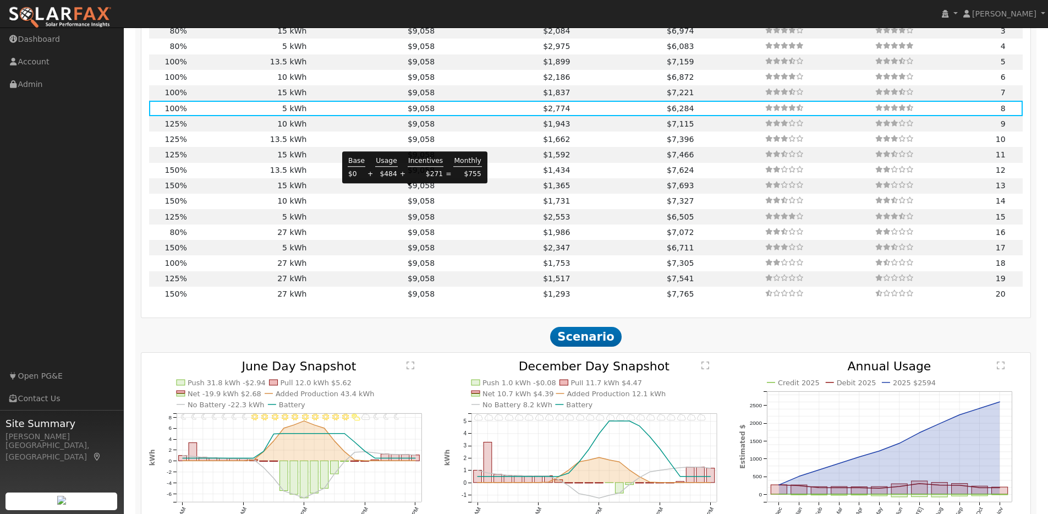
scroll to position [1278, 0]
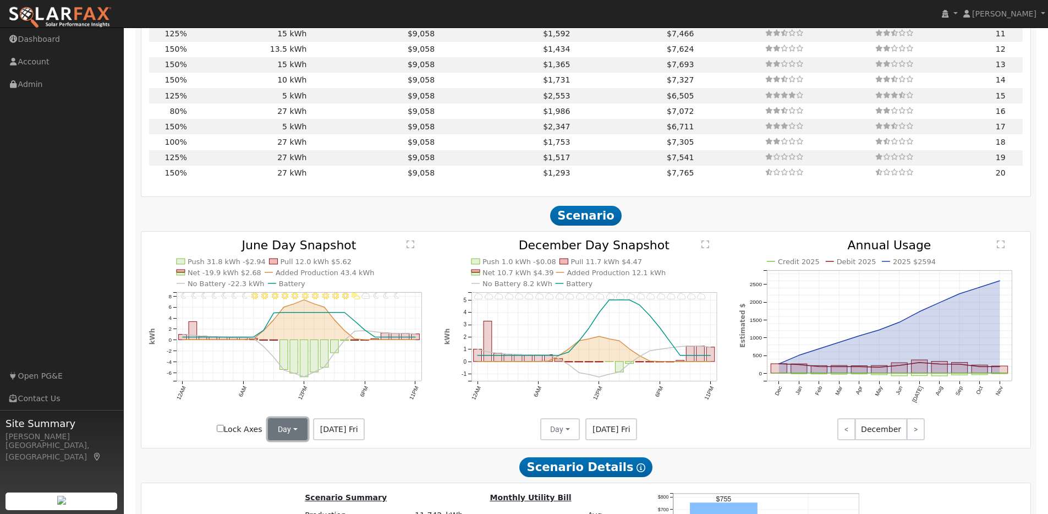
click at [300, 434] on button "Day" at bounding box center [288, 429] width 40 height 22
click at [308, 474] on link "Month Average" at bounding box center [307, 468] width 76 height 15
click at [573, 435] on button "Day" at bounding box center [560, 429] width 40 height 22
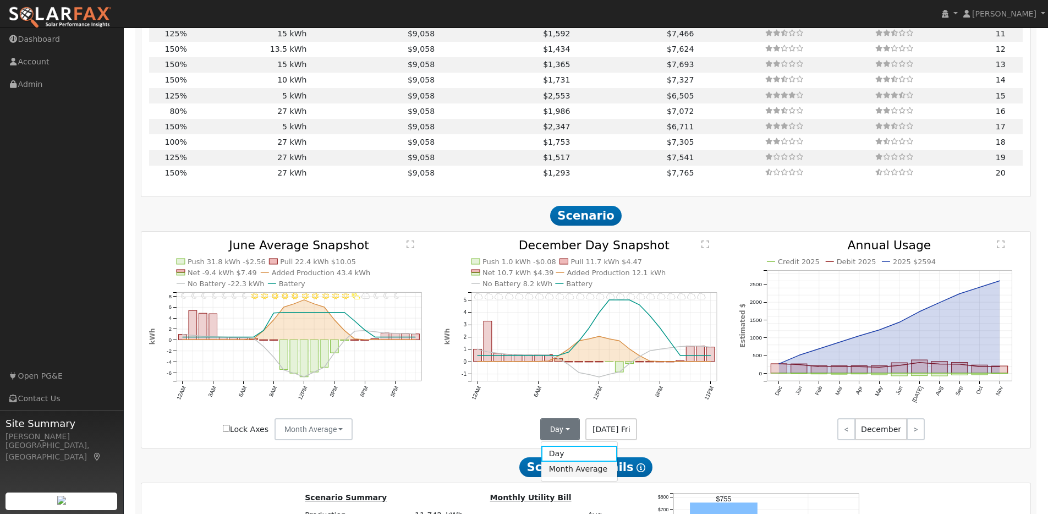
click at [586, 477] on link "Month Average" at bounding box center [579, 468] width 76 height 15
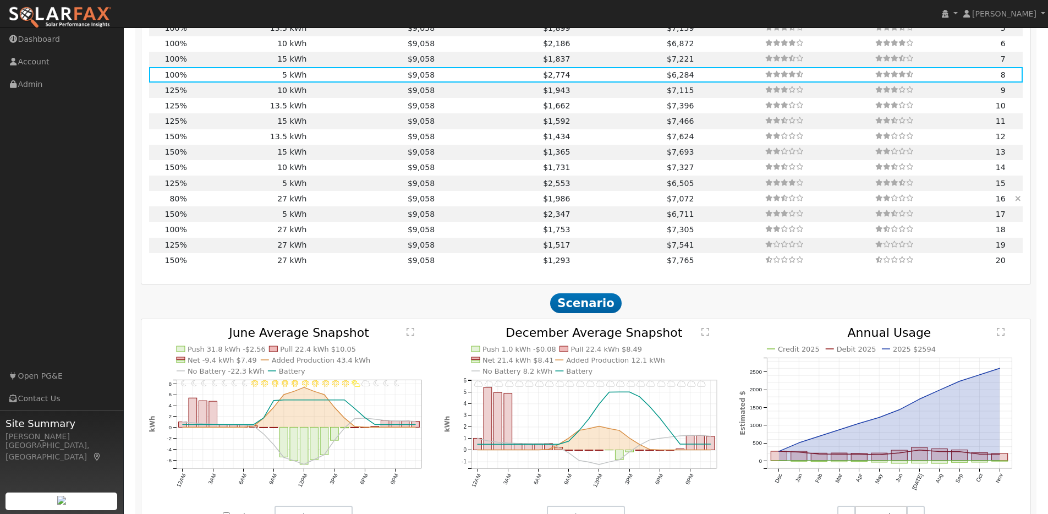
scroll to position [1183, 0]
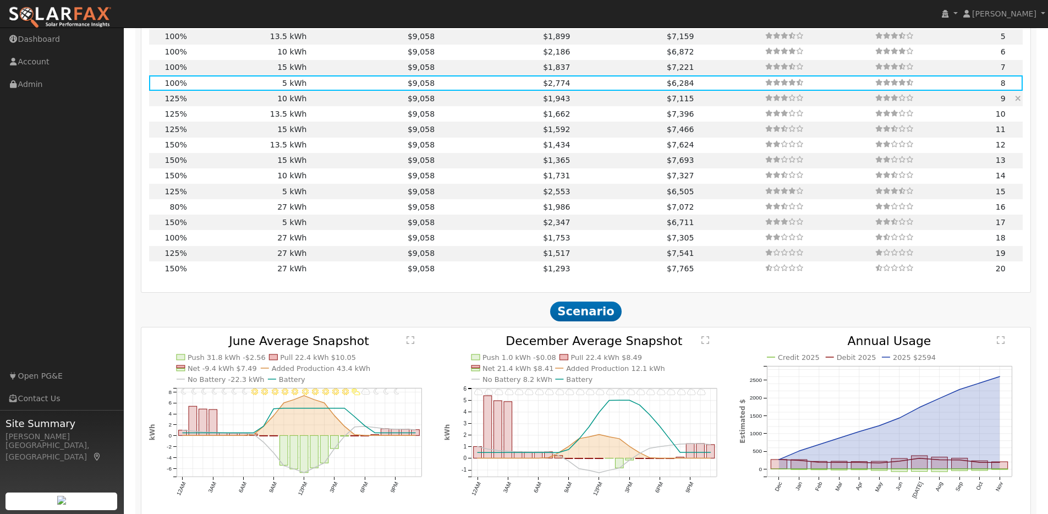
click at [288, 104] on td "10 kWh" at bounding box center [249, 98] width 120 height 15
type input "9.8"
type input "$30,335"
type input "$10,100"
type input "$12,131"
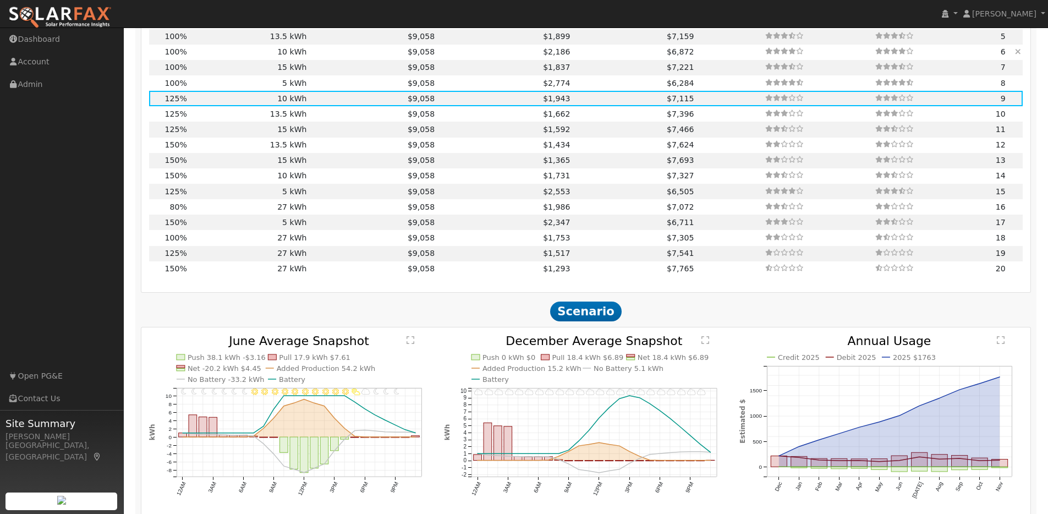
click at [263, 56] on td "10 kWh" at bounding box center [249, 52] width 120 height 15
type input "7.8"
type input "$24,267"
type input "$10,310"
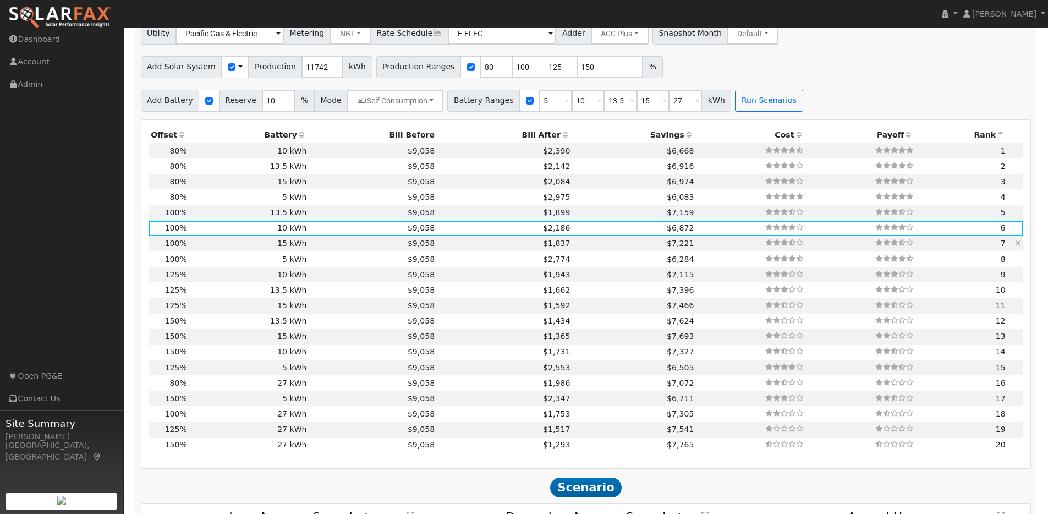
scroll to position [1001, 0]
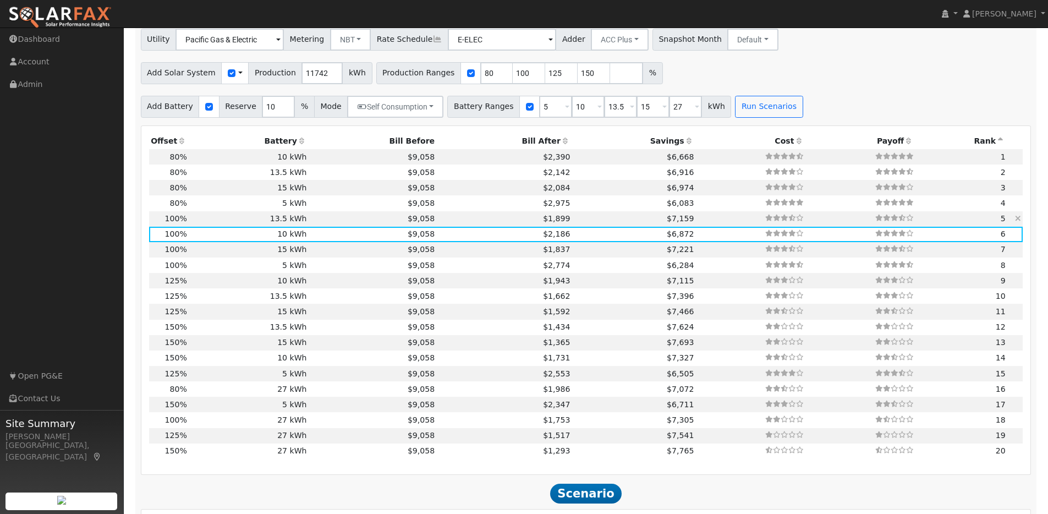
click at [237, 227] on td "13.5 kWh" at bounding box center [249, 218] width 120 height 15
type input "$13,635"
type input "$11,371"
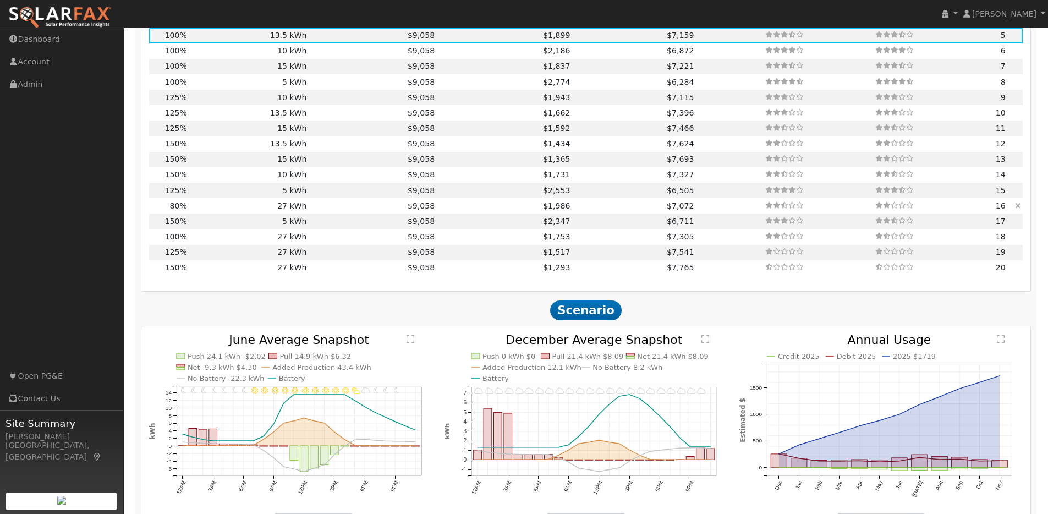
scroll to position [1101, 0]
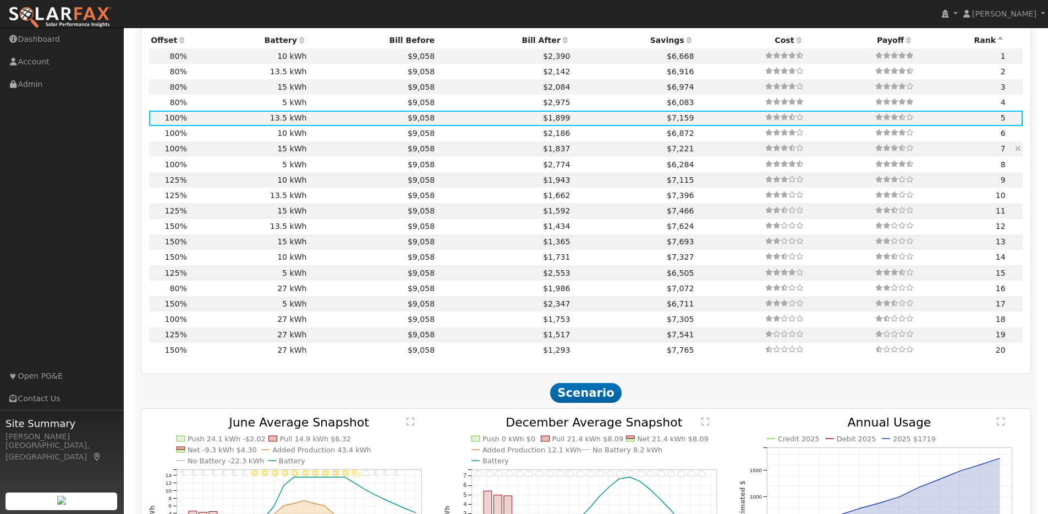
click at [235, 155] on td "15 kWh" at bounding box center [249, 148] width 120 height 15
type input "$15,150"
type input "$11,825"
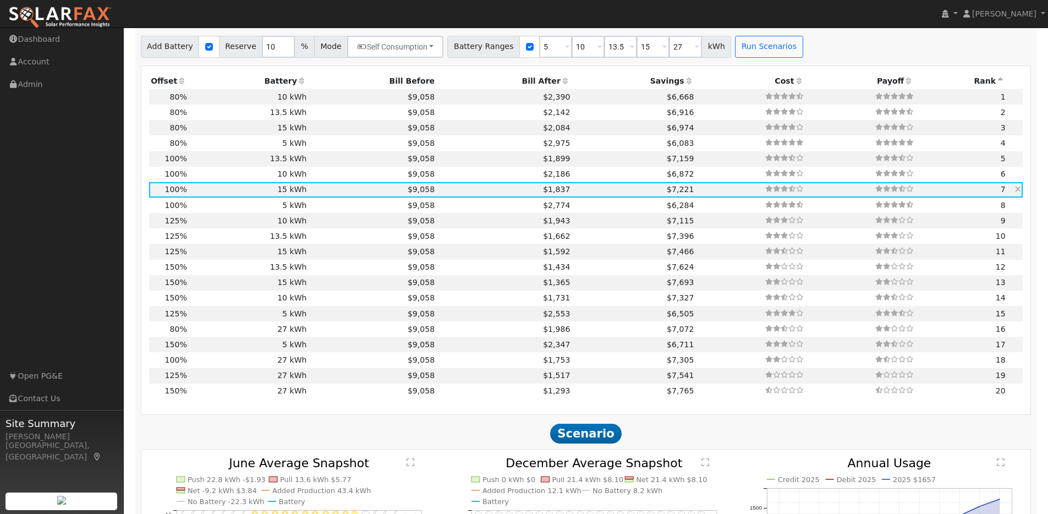
scroll to position [1059, 0]
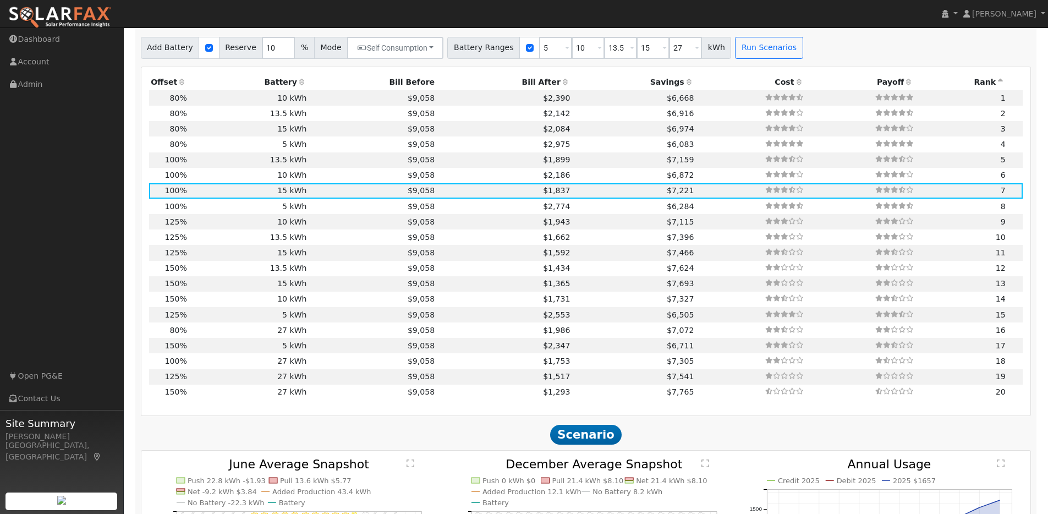
click at [179, 86] on icon at bounding box center [182, 82] width 10 height 8
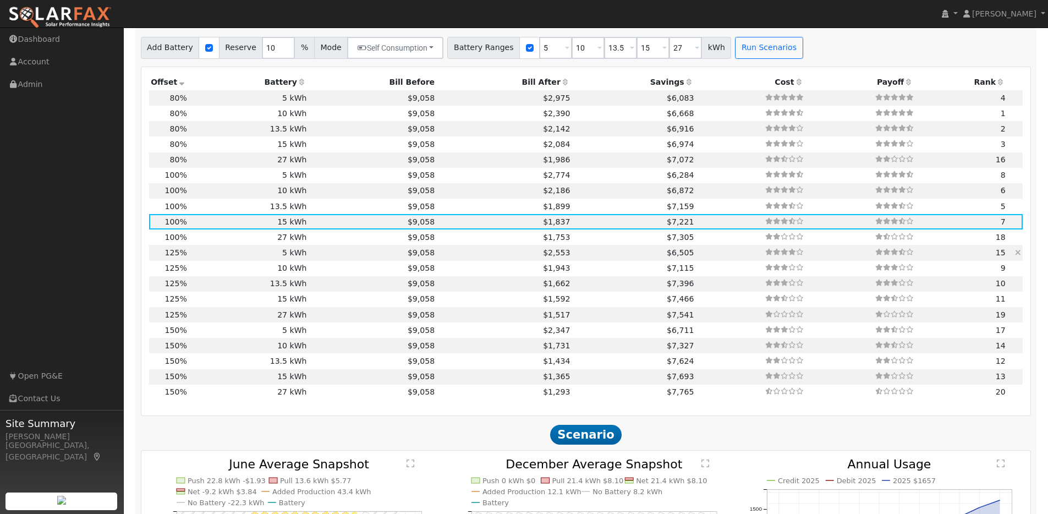
click at [201, 258] on td "5 kWh" at bounding box center [249, 252] width 120 height 15
type input "9.8"
type input "$30,335"
type input "$5,050"
type input "$10,616"
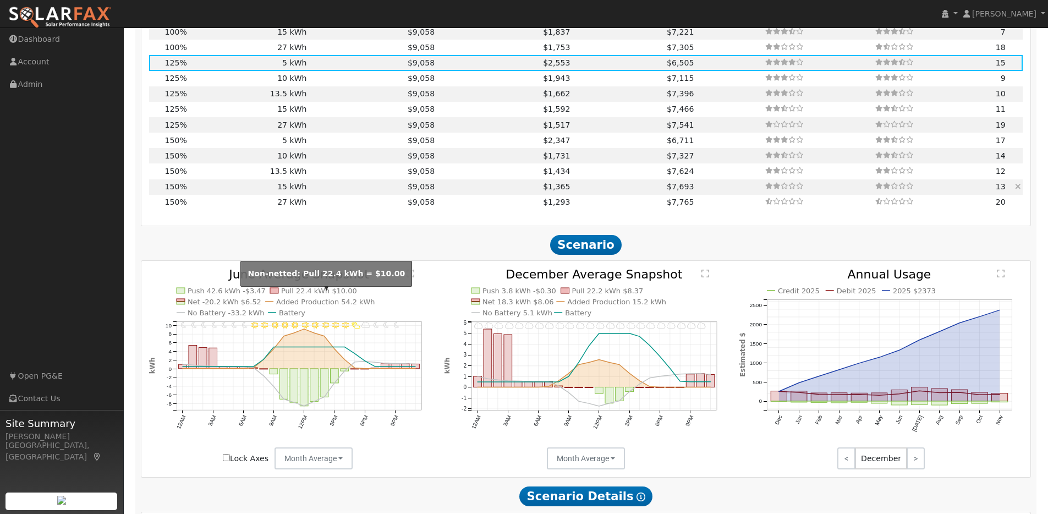
scroll to position [1195, 0]
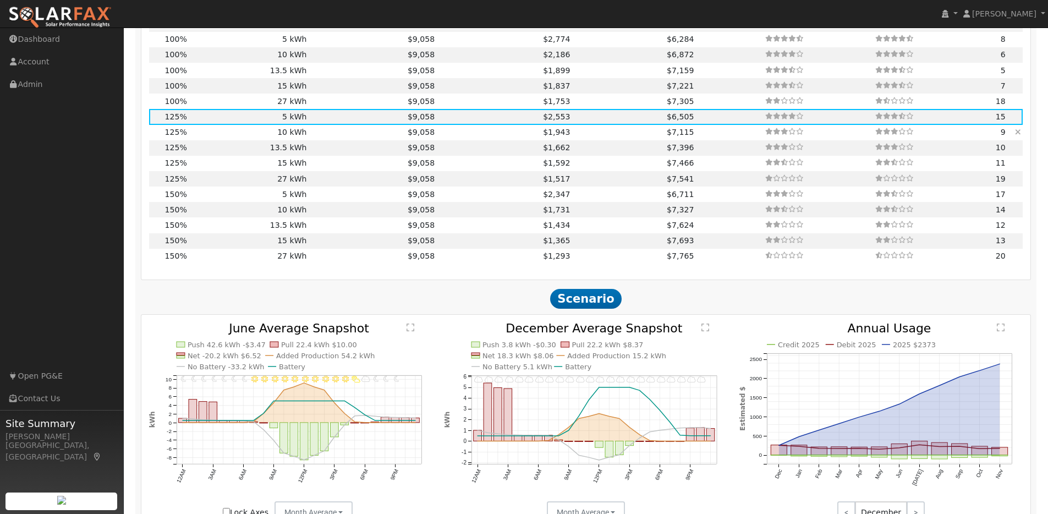
click at [244, 139] on td "10 kWh" at bounding box center [249, 132] width 120 height 15
type input "$10,100"
type input "$12,131"
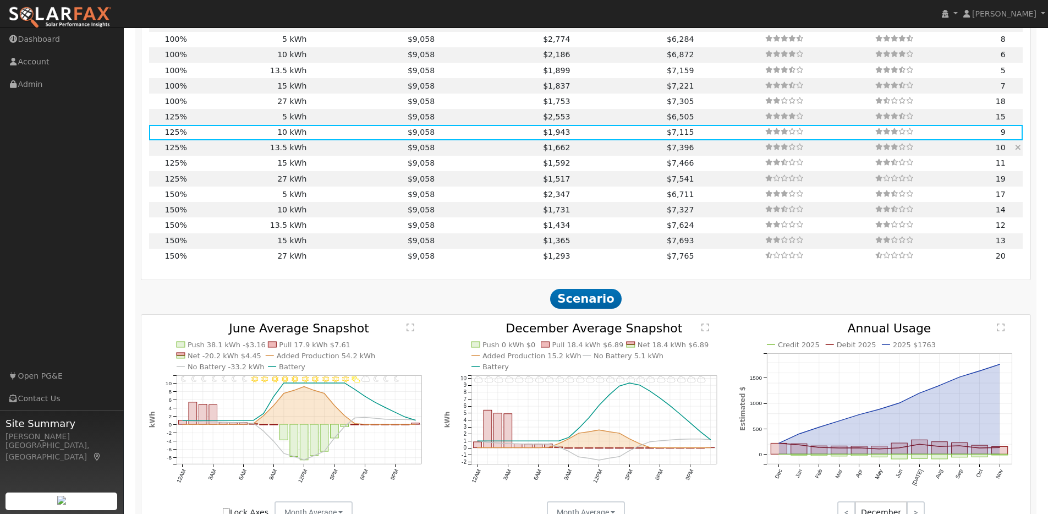
click at [243, 153] on td "13.5 kWh" at bounding box center [249, 147] width 120 height 15
type input "$13,635"
type input "$13,191"
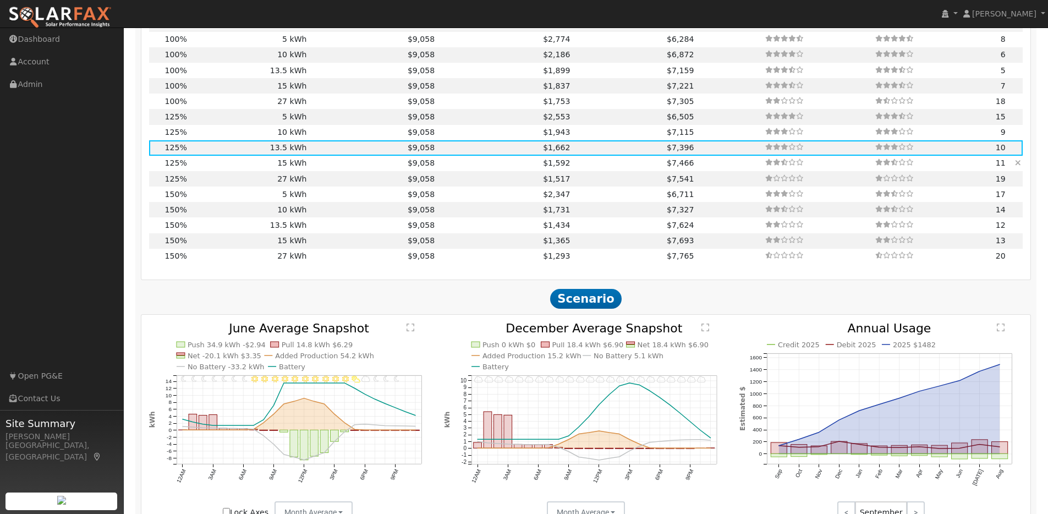
click at [203, 170] on td "15 kWh" at bounding box center [249, 163] width 120 height 15
type input "$15,150"
type input "$13,646"
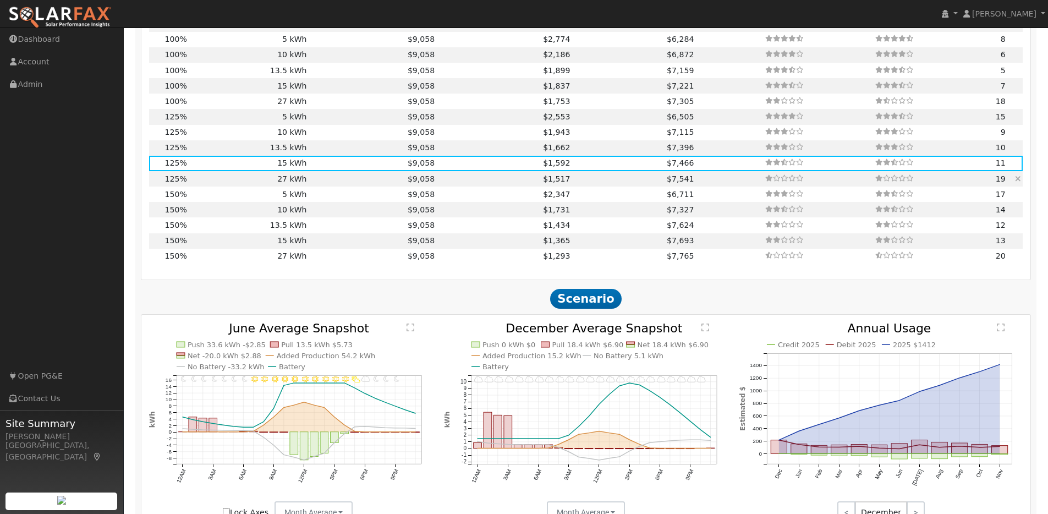
click at [222, 186] on td "27 kWh" at bounding box center [249, 178] width 120 height 15
type input "$27,270"
type input "$17,282"
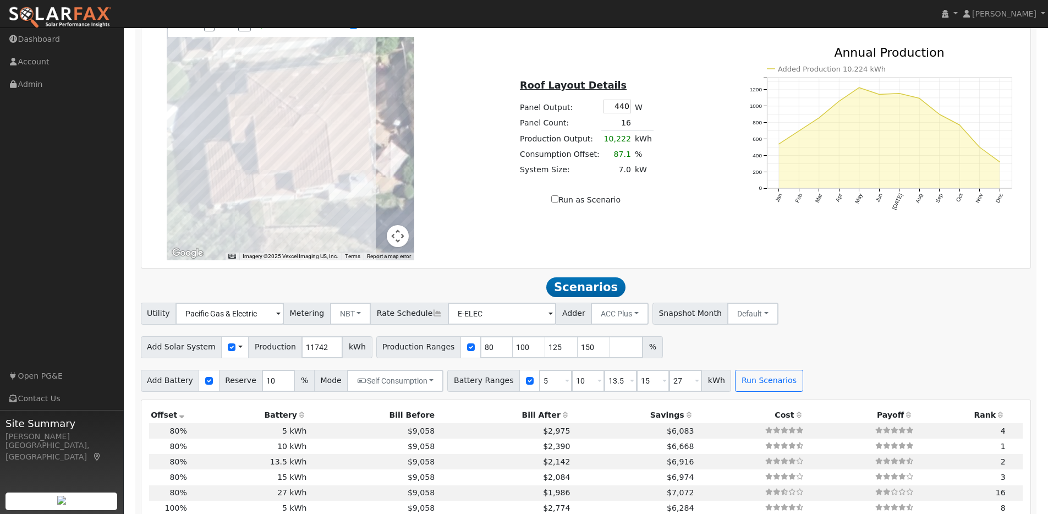
scroll to position [722, 0]
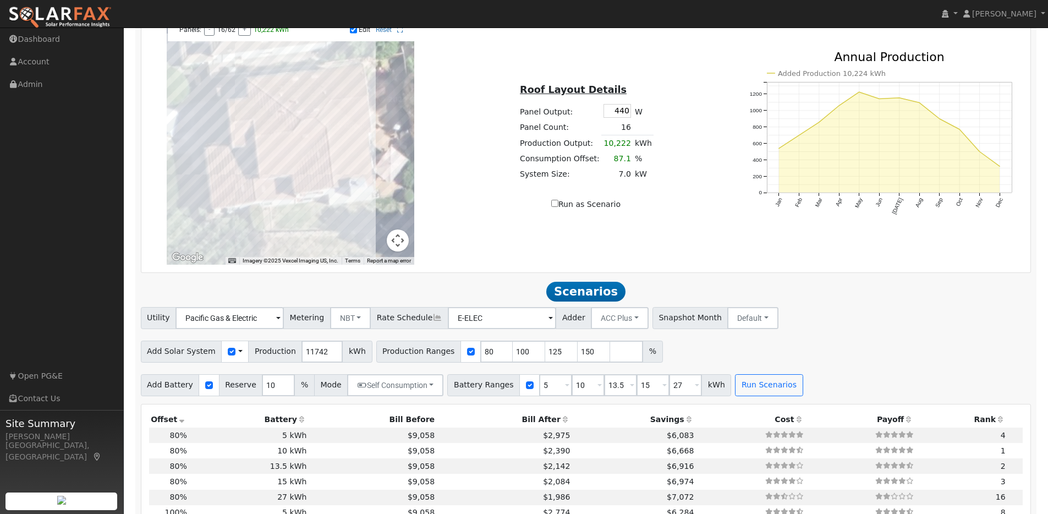
click at [706, 388] on span "kWh" at bounding box center [716, 385] width 30 height 22
click at [680, 391] on input "27" at bounding box center [685, 385] width 33 height 22
type input "20"
click at [725, 362] on div "Add Solar System Use CSV Data Production 11742 kWh Production Ranges 80 100 125…" at bounding box center [586, 350] width 894 height 26
click at [701, 390] on span "kWh" at bounding box center [716, 385] width 30 height 22
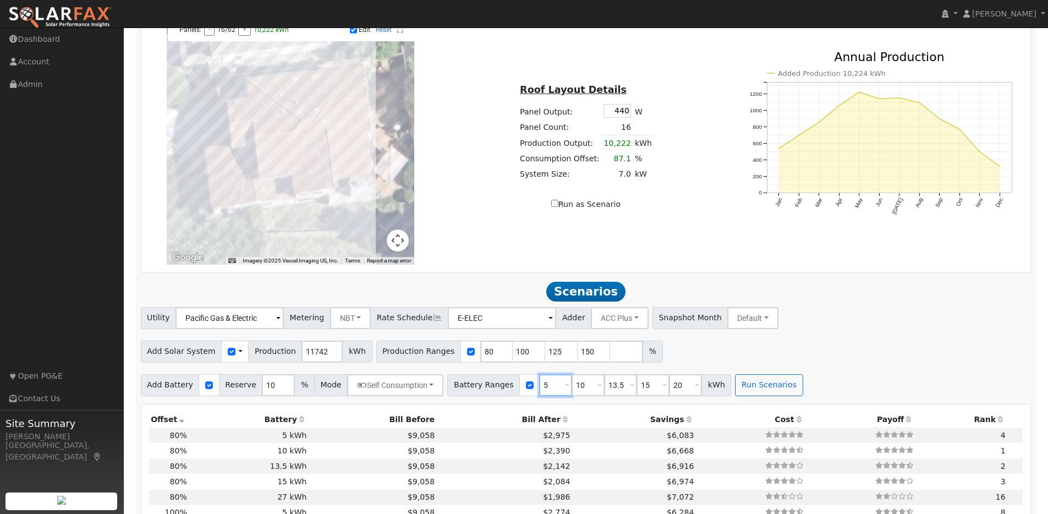
click at [542, 392] on input "5" at bounding box center [555, 385] width 33 height 22
type input "10"
type input "13.5"
type input "15"
type input "20"
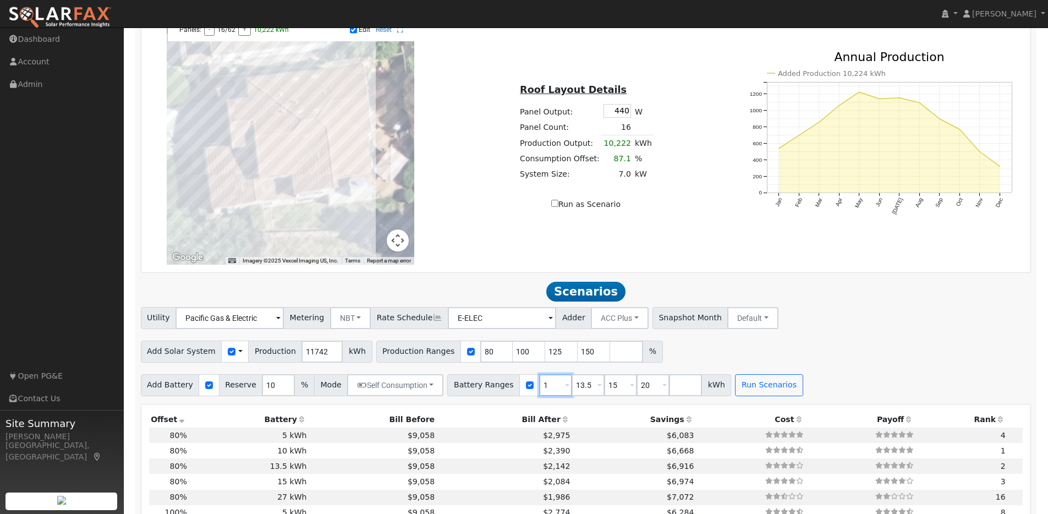
type input "13.5"
type input "15"
type input "20"
type input "13.5"
click at [642, 389] on input "number" at bounding box center [652, 385] width 33 height 22
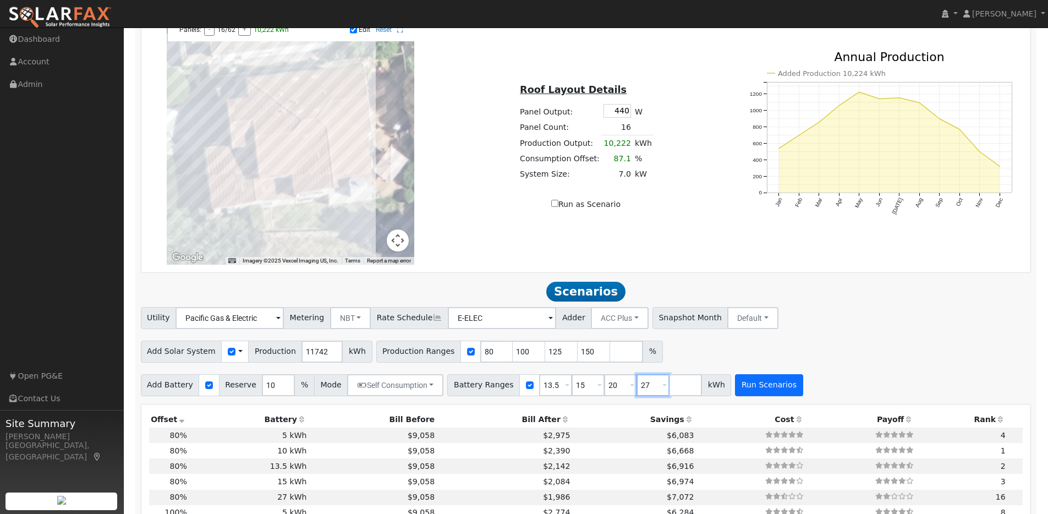
type input "27"
click at [758, 388] on button "Run Scenarios" at bounding box center [769, 385] width 68 height 22
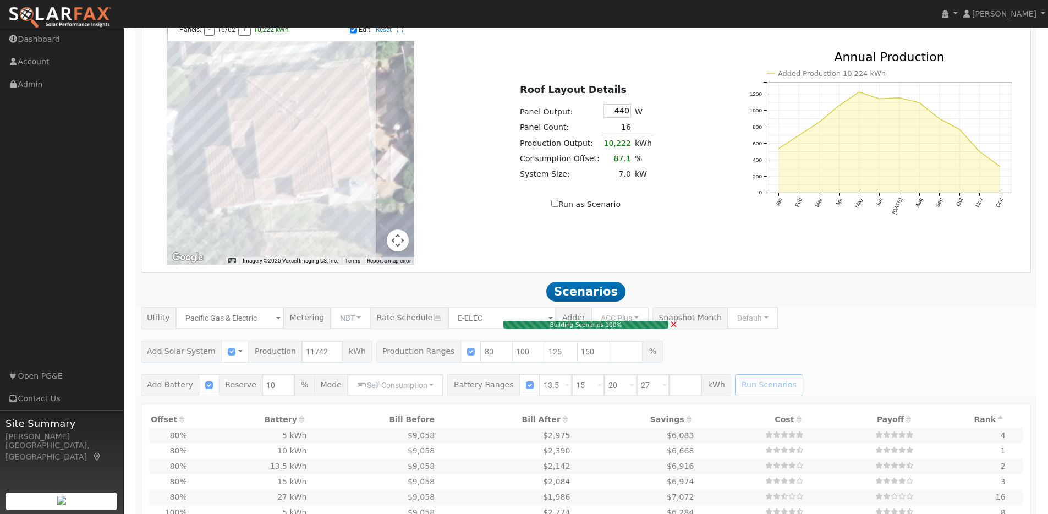
type input "6.3"
type input "$19,414"
type input "$13,635"
type input "$9,915"
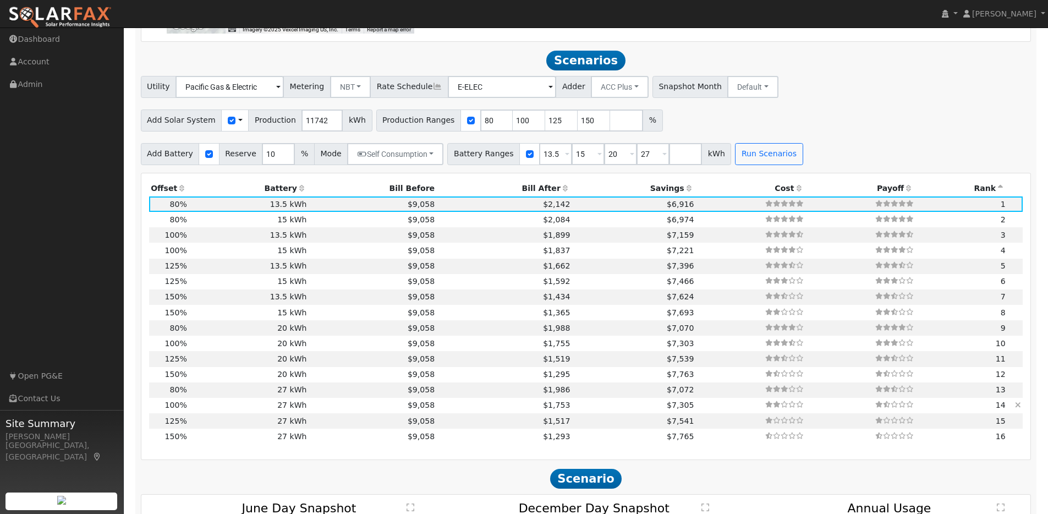
scroll to position [975, 0]
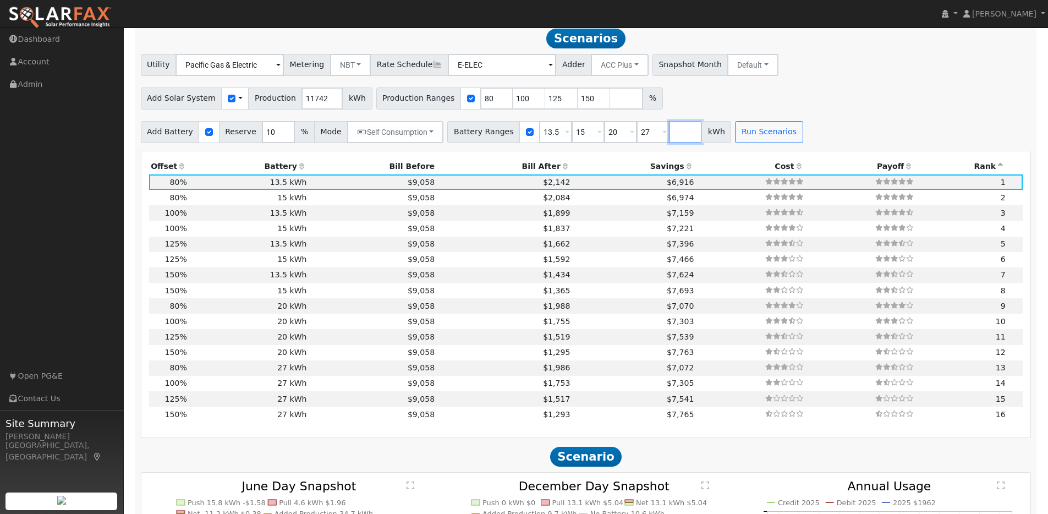
click at [669, 134] on input "number" at bounding box center [685, 132] width 33 height 22
type input "10"
type input "13.5"
type input "15"
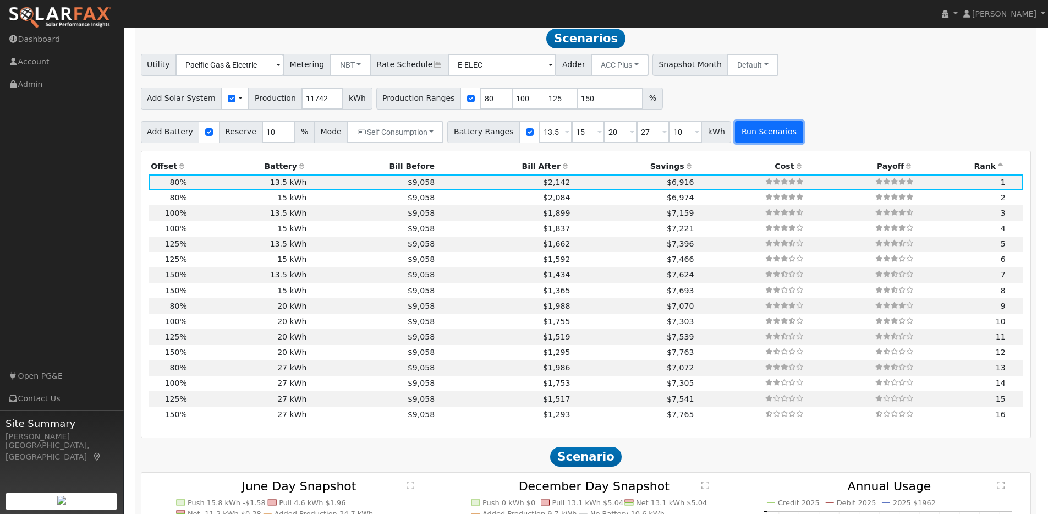
type input "20"
type input "27"
click at [747, 143] on button "Run Scenarios" at bounding box center [769, 132] width 68 height 22
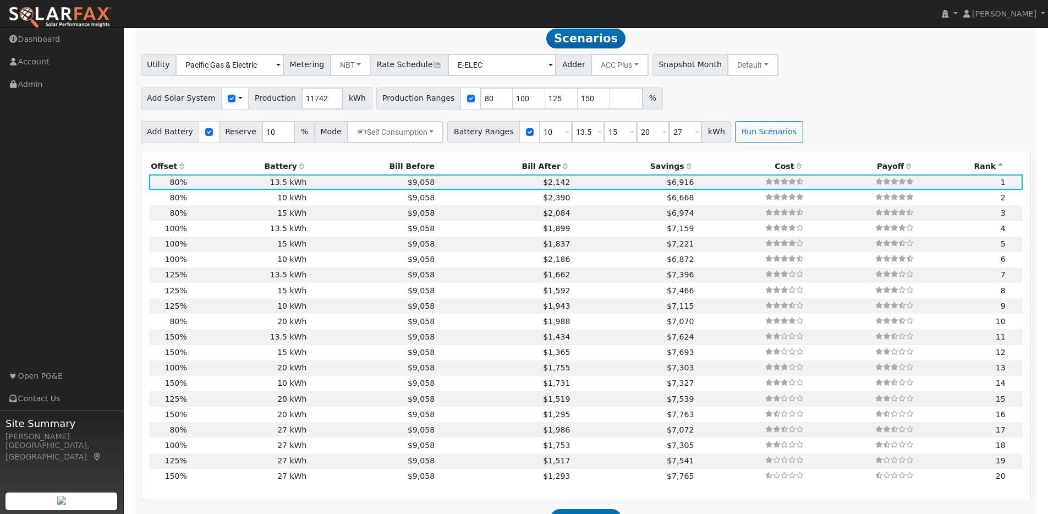
click at [302, 170] on icon at bounding box center [302, 166] width 10 height 8
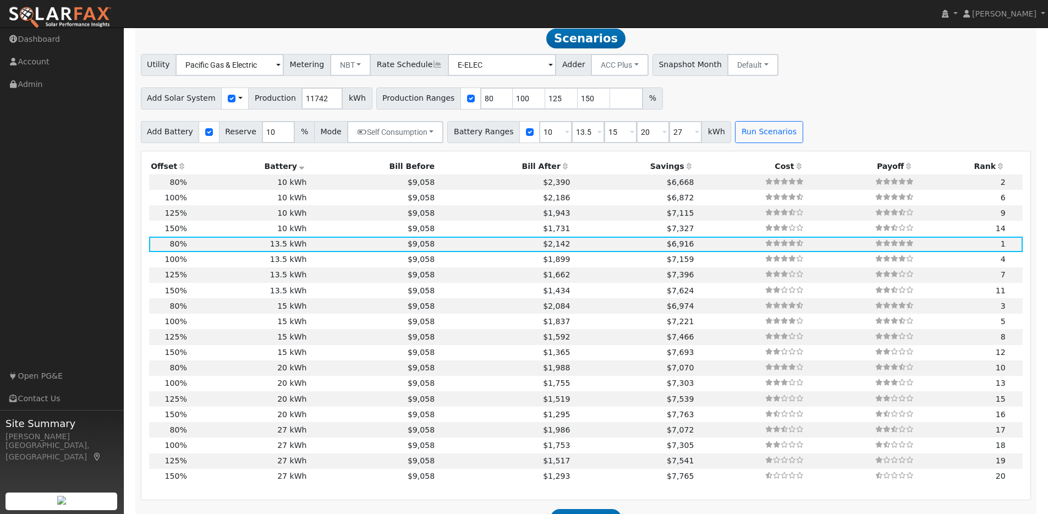
click at [178, 169] on icon at bounding box center [182, 166] width 10 height 8
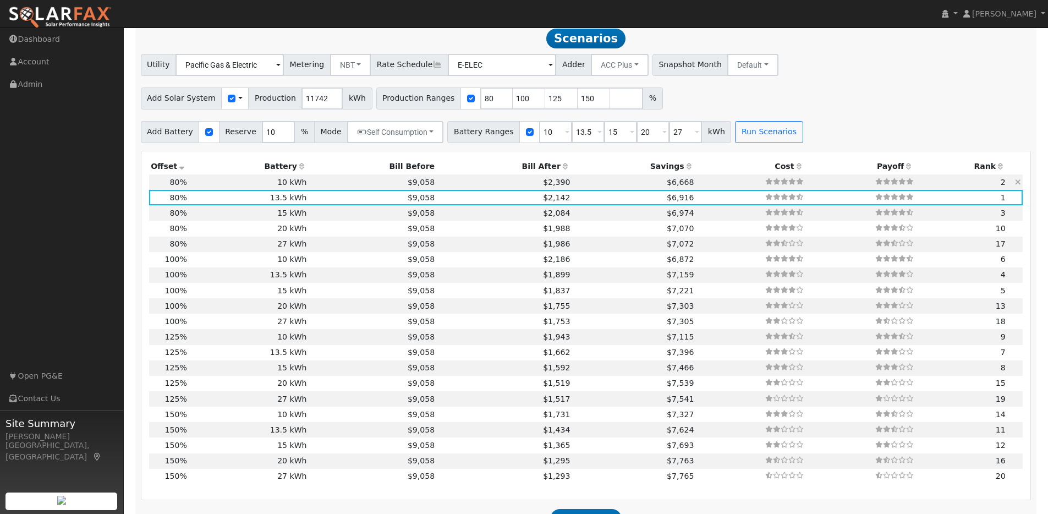
click at [241, 184] on td "10 kWh" at bounding box center [249, 181] width 120 height 15
type input "$10,100"
type input "$8,854"
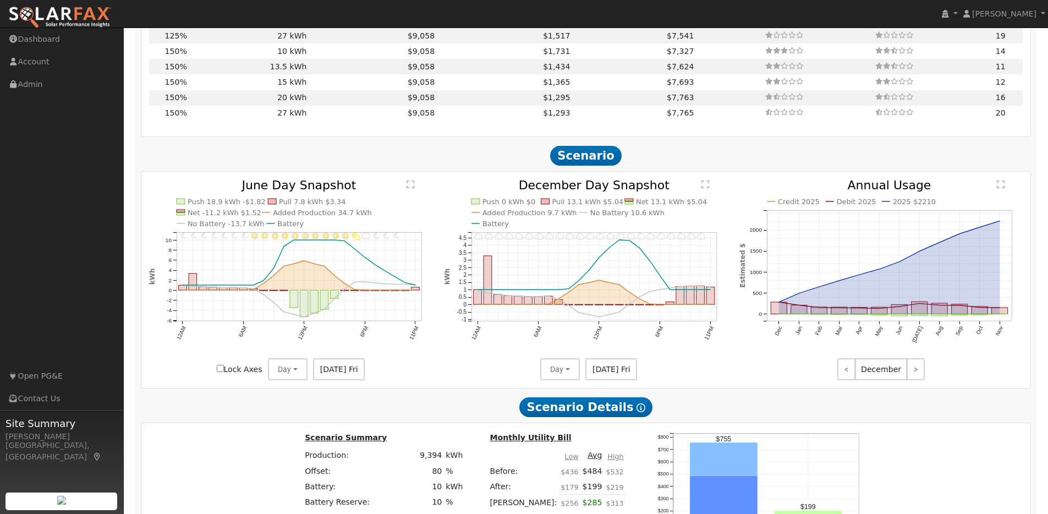
scroll to position [1372, 0]
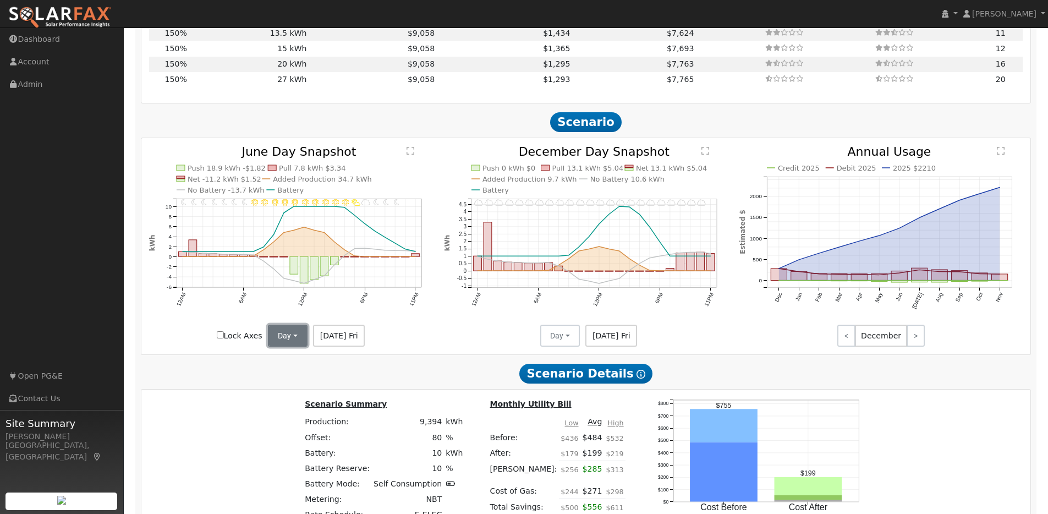
click at [300, 344] on button "Day" at bounding box center [288, 336] width 40 height 22
click at [305, 383] on link "Month Average" at bounding box center [307, 375] width 76 height 15
click at [569, 336] on button "Day" at bounding box center [560, 336] width 40 height 22
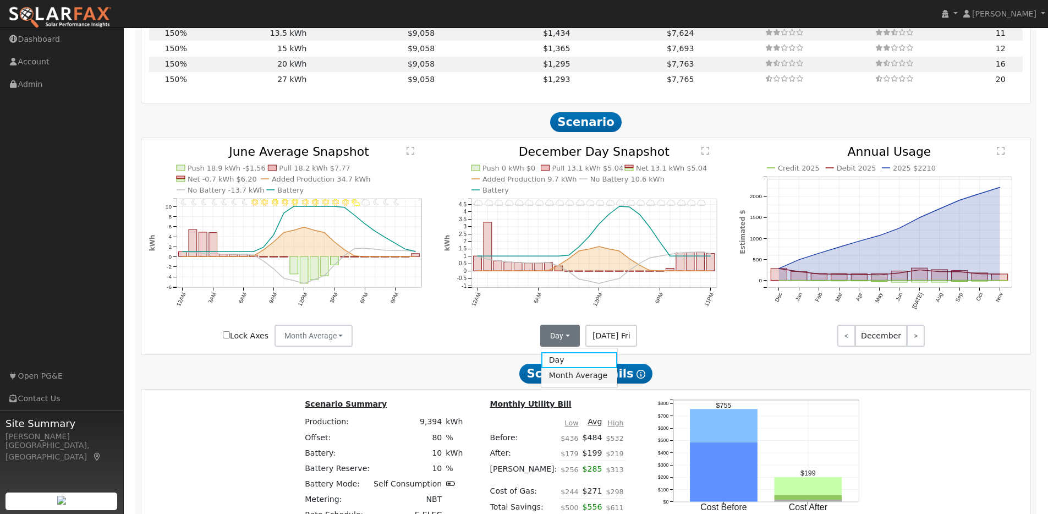
click at [556, 383] on link "Month Average" at bounding box center [579, 375] width 76 height 15
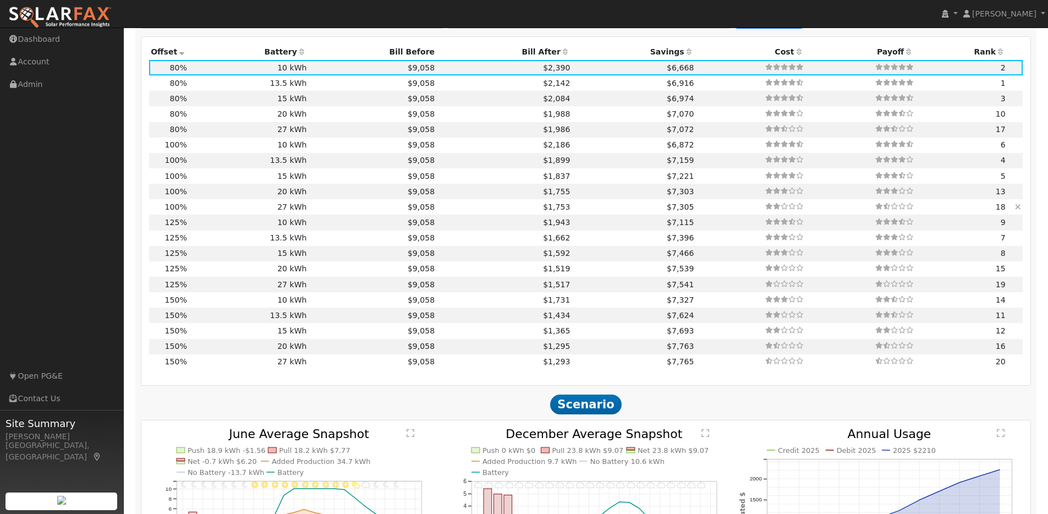
scroll to position [1086, 0]
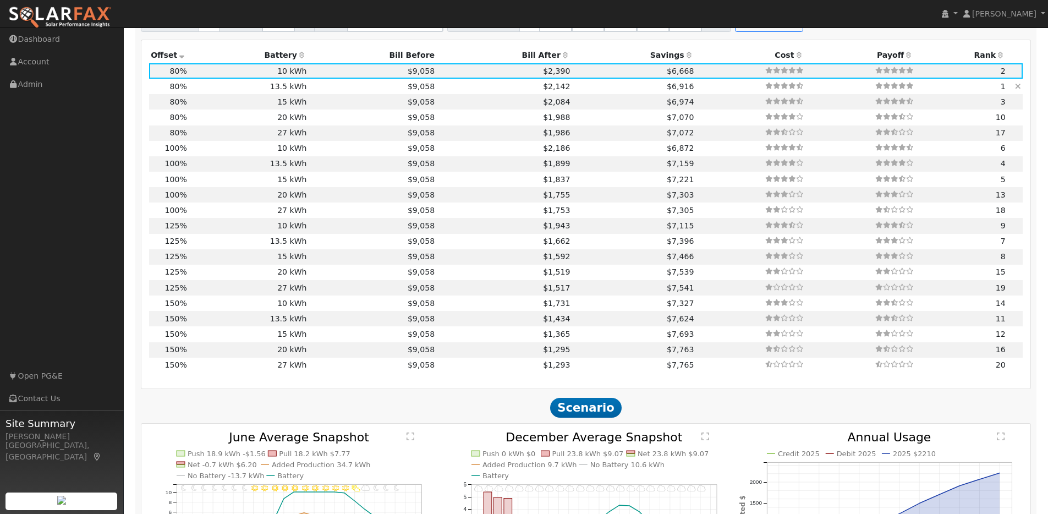
click at [237, 94] on td "13.5 kWh" at bounding box center [249, 86] width 120 height 15
type input "$13,635"
type input "$9,915"
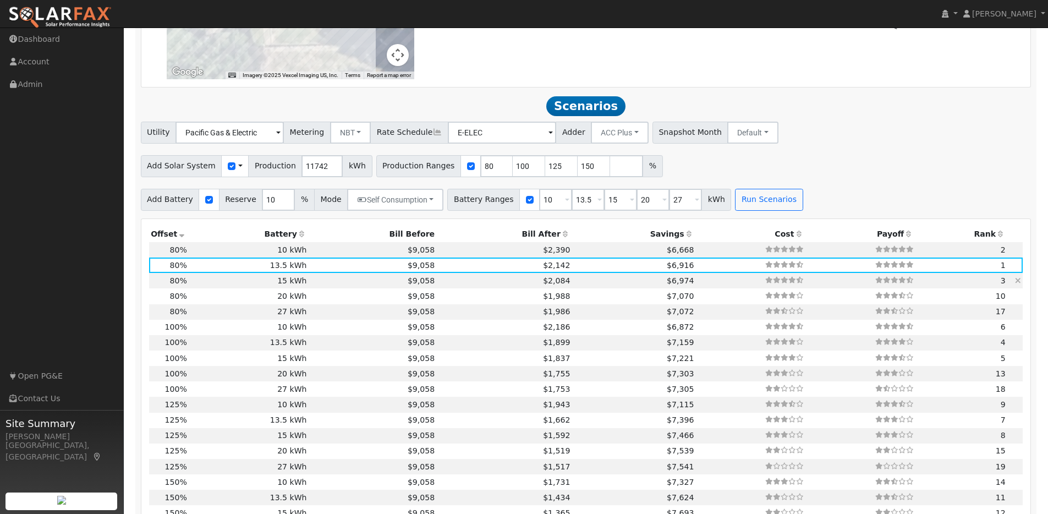
scroll to position [903, 0]
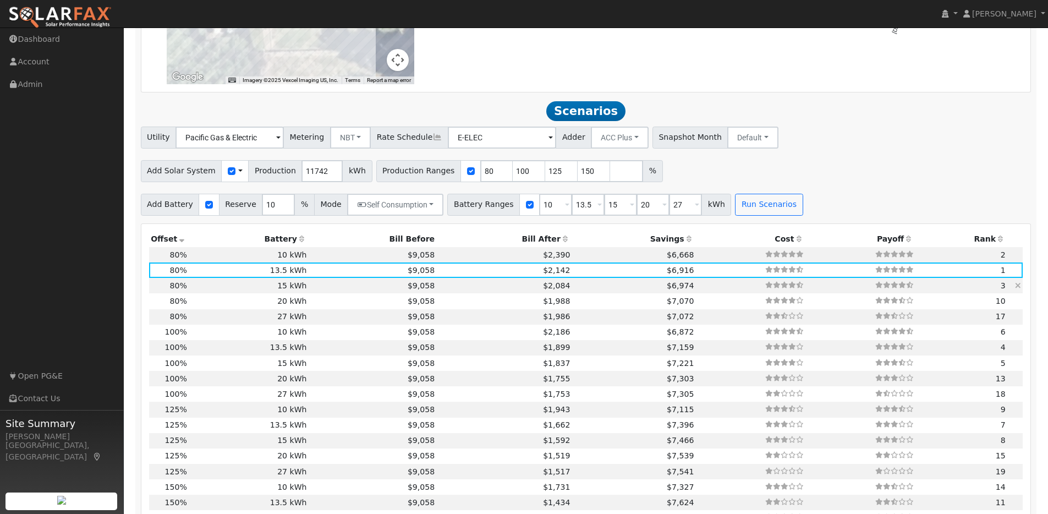
click at [202, 292] on td "15 kWh" at bounding box center [249, 285] width 120 height 15
type input "$15,150"
type input "$10,369"
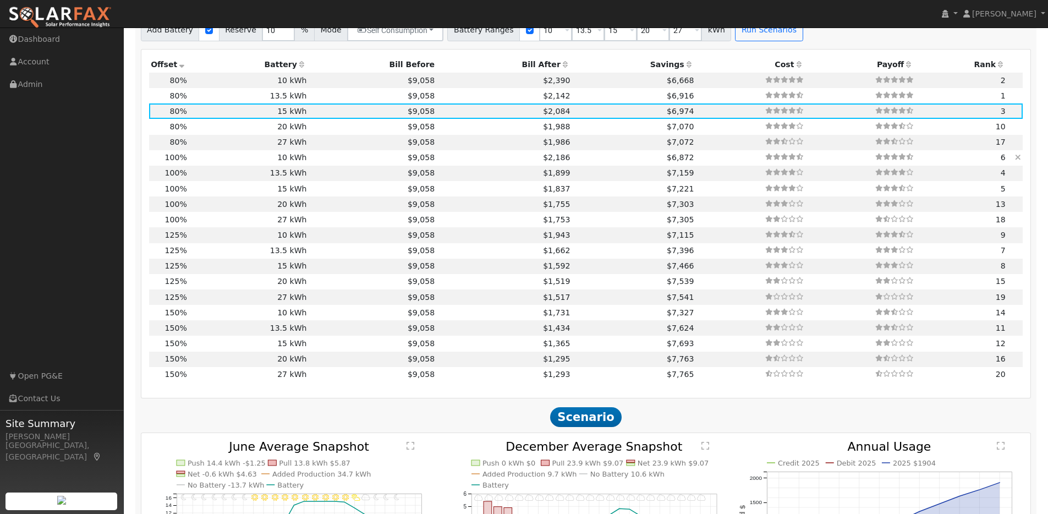
scroll to position [1075, 0]
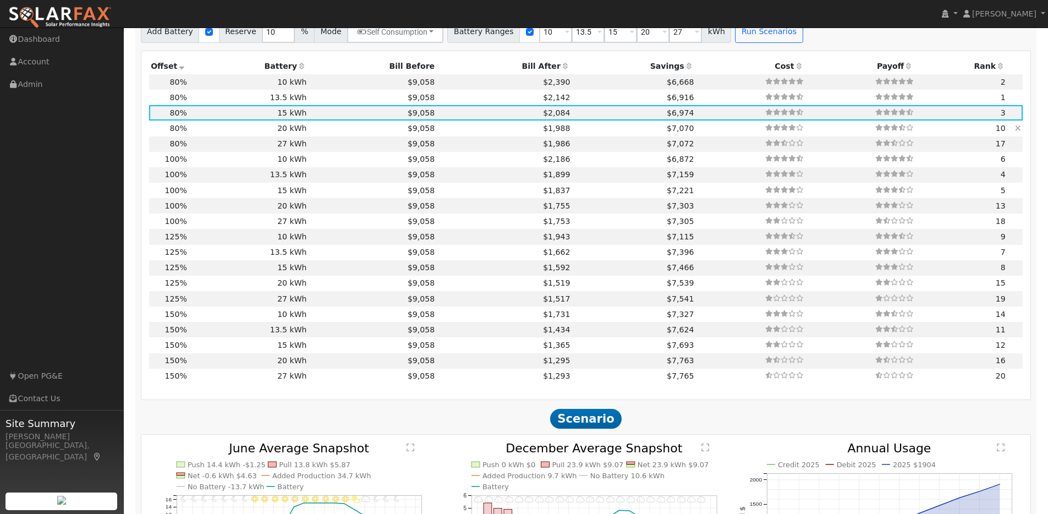
click at [204, 130] on td "20 kWh" at bounding box center [249, 127] width 120 height 15
type input "$20,200"
type input "$11,884"
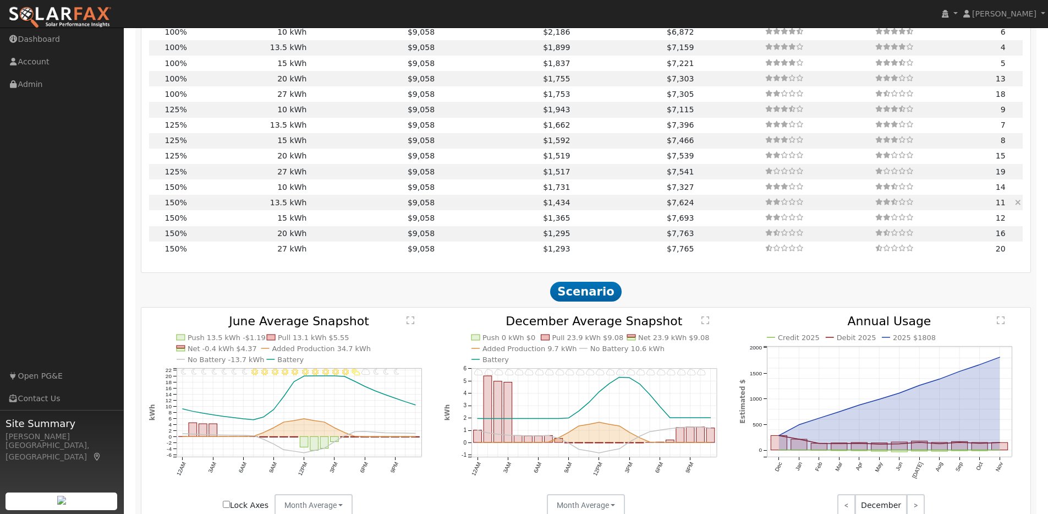
scroll to position [1098, 0]
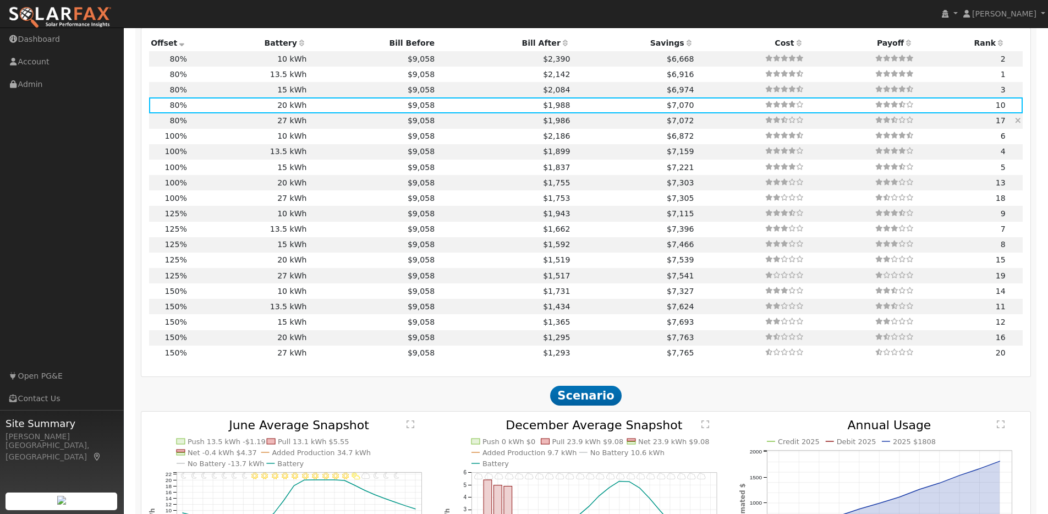
click at [213, 125] on td "27 kWh" at bounding box center [249, 120] width 120 height 15
type input "$27,270"
type input "$14,005"
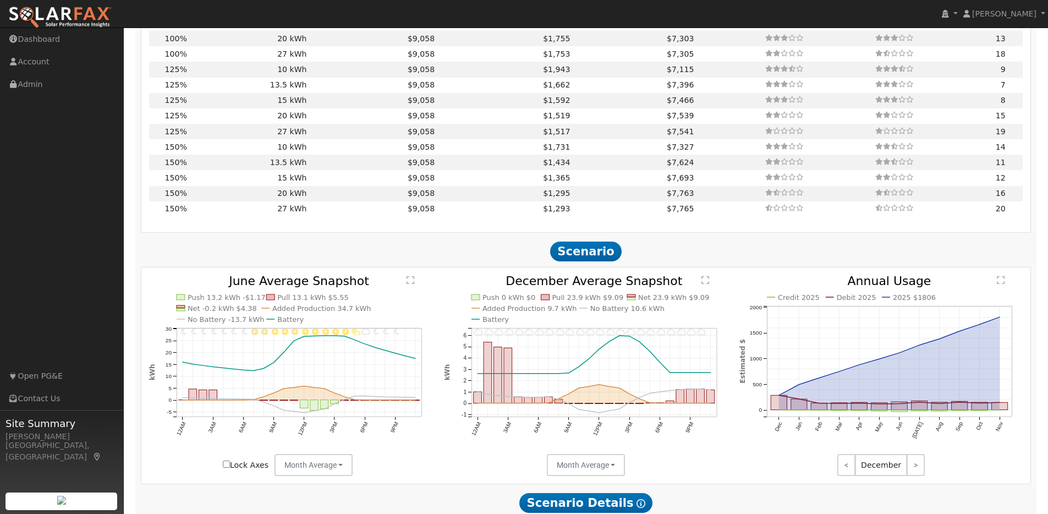
scroll to position [1145, 0]
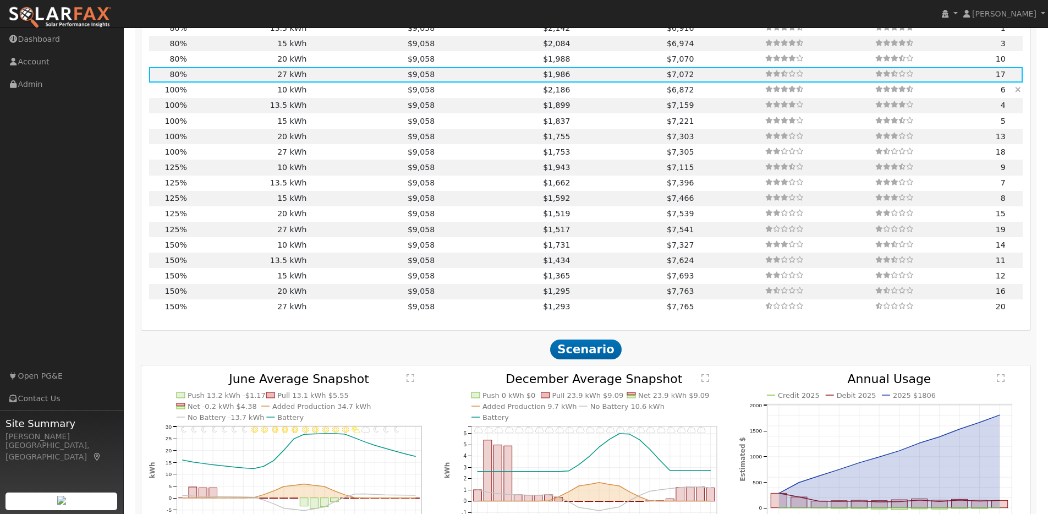
click at [213, 94] on td "10 kWh" at bounding box center [249, 90] width 120 height 15
type input "7.8"
type input "$24,267"
type input "$10,100"
type input "$10,310"
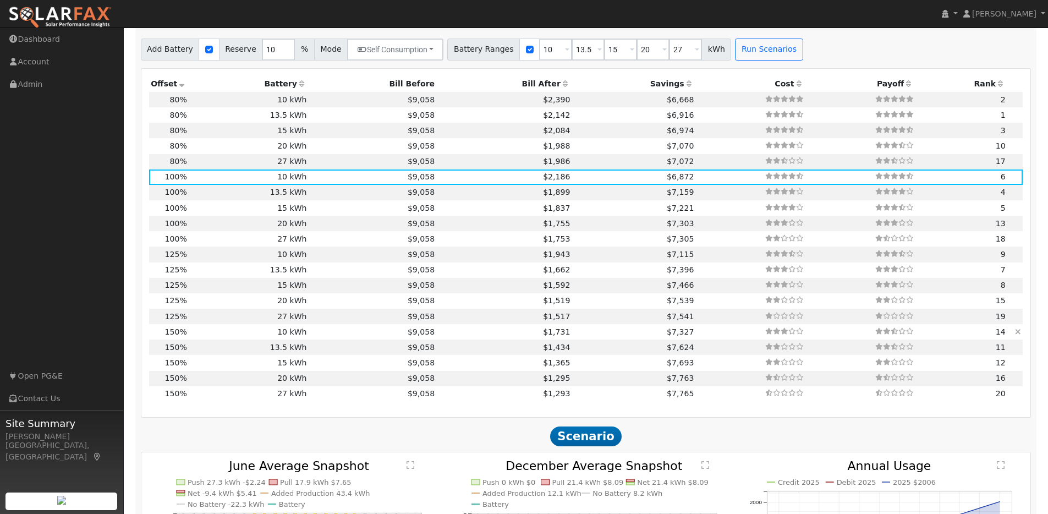
scroll to position [1053, 0]
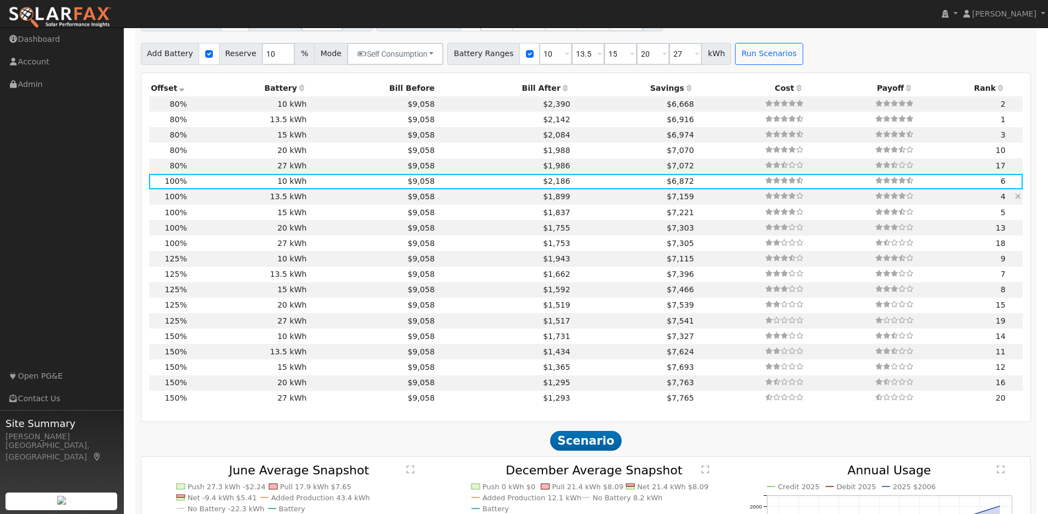
click at [245, 203] on td "13.5 kWh" at bounding box center [249, 196] width 120 height 15
type input "$13,635"
type input "$11,371"
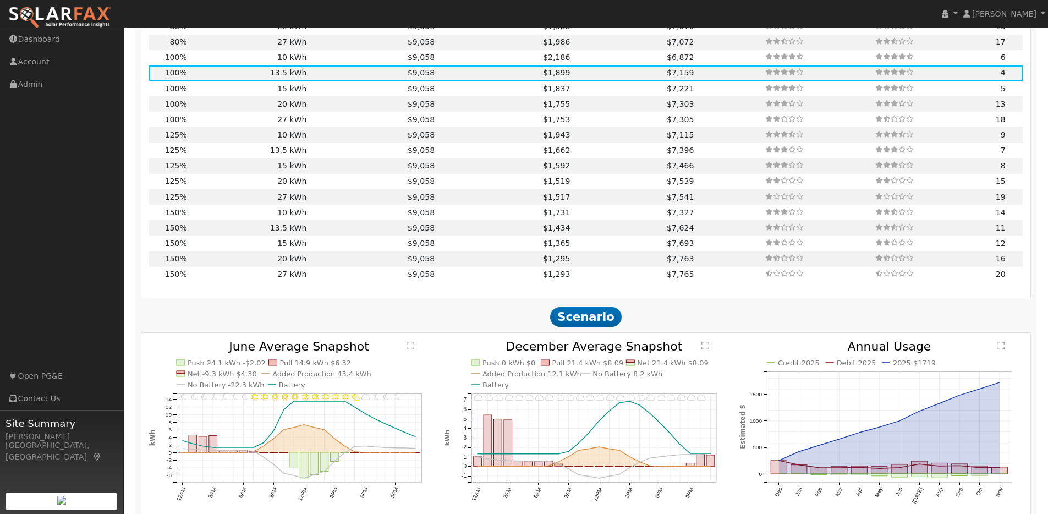
scroll to position [1175, 0]
click at [212, 94] on td "15 kWh" at bounding box center [249, 90] width 120 height 15
type input "$15,150"
type input "$11,825"
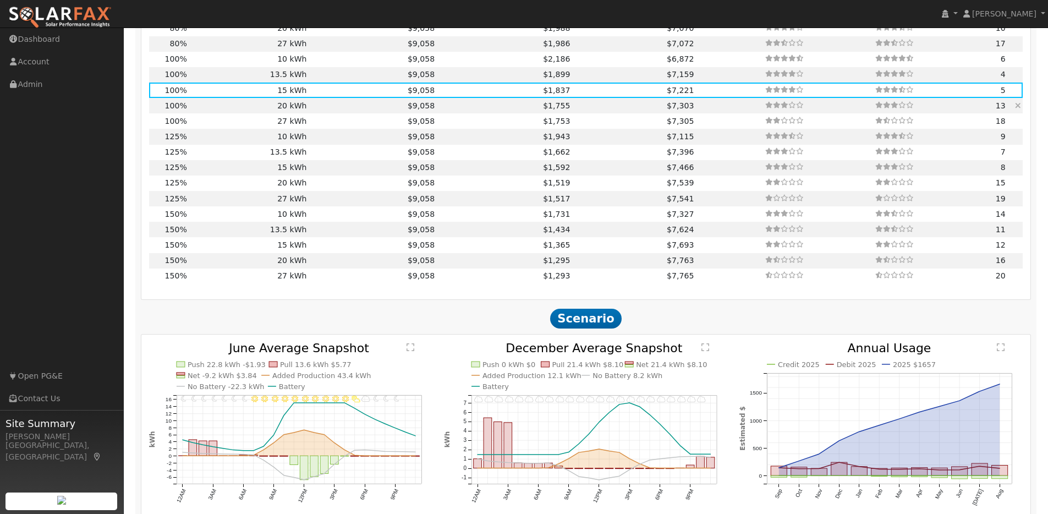
click at [204, 112] on td "20 kWh" at bounding box center [249, 105] width 120 height 15
type input "$20,200"
type input "$13,340"
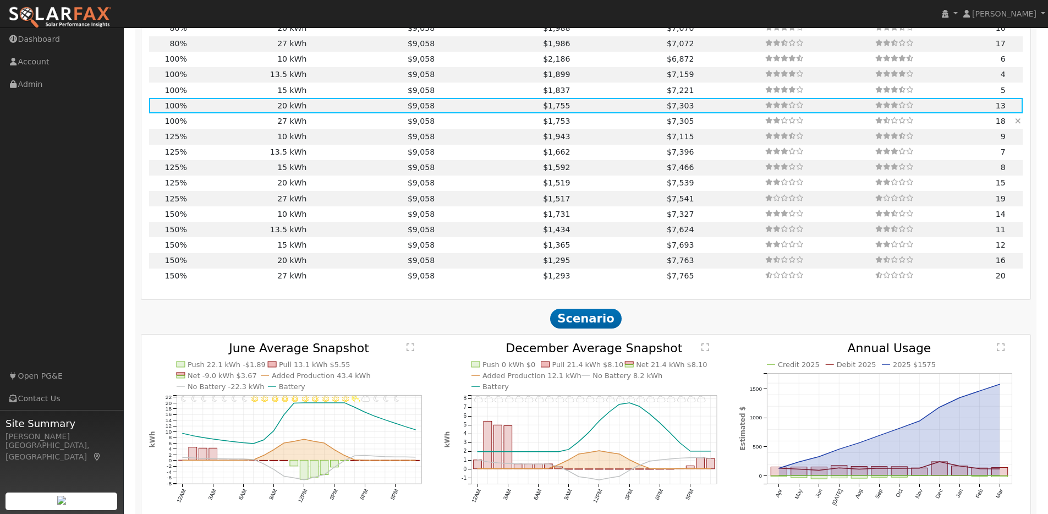
click at [220, 128] on td "27 kWh" at bounding box center [249, 120] width 120 height 15
type input "$27,270"
type input "$15,461"
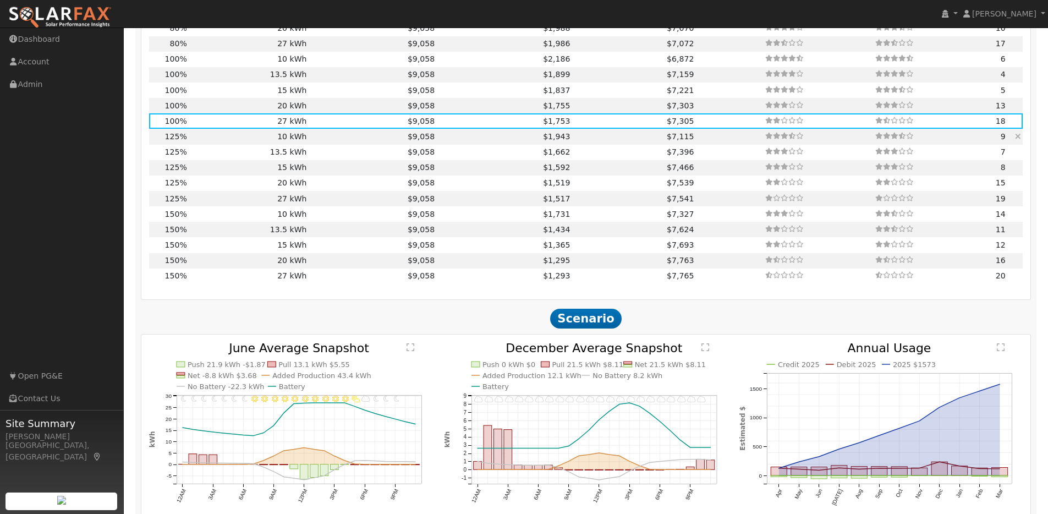
click at [222, 144] on td "10 kWh" at bounding box center [249, 136] width 120 height 15
type input "9.8"
type input "$30,335"
type input "$10,100"
type input "$12,131"
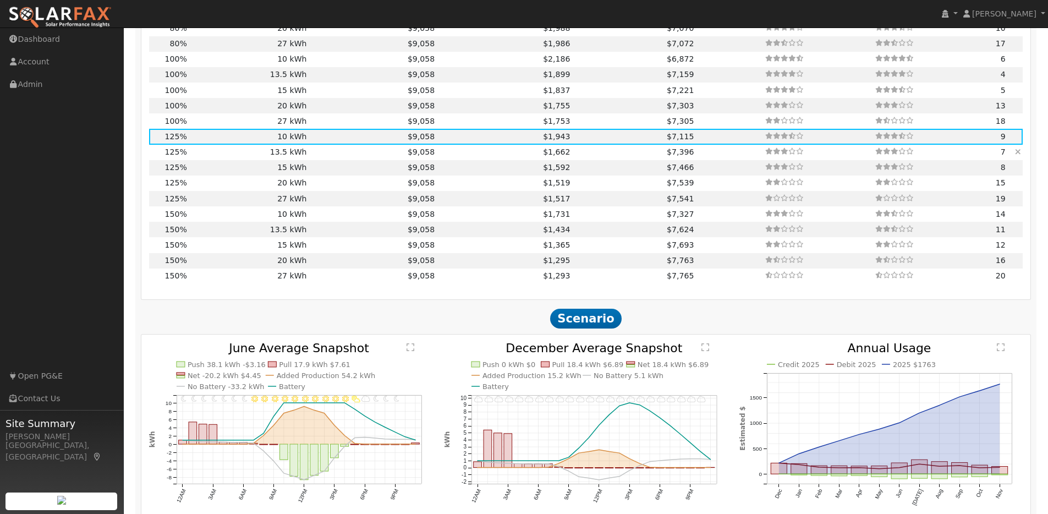
click at [222, 156] on td "13.5 kWh" at bounding box center [249, 152] width 120 height 15
type input "$13,635"
type input "$13,191"
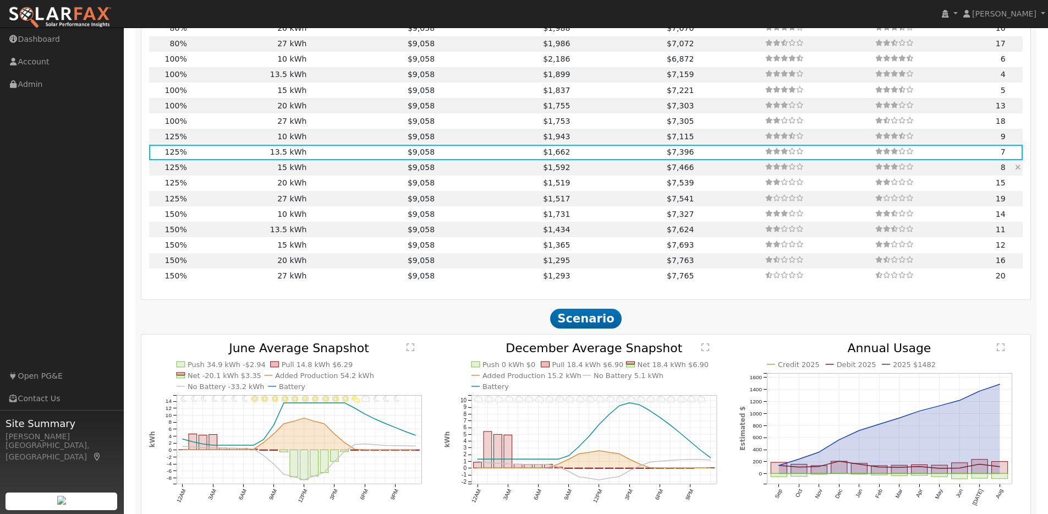
click at [223, 172] on td "15 kWh" at bounding box center [249, 167] width 120 height 15
type input "$15,150"
type input "$13,646"
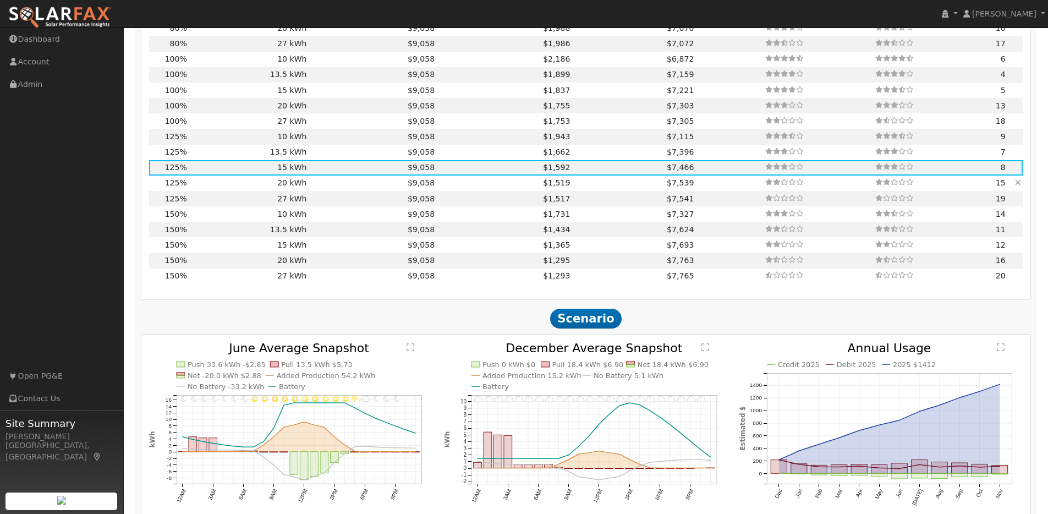
click at [225, 189] on td "20 kWh" at bounding box center [249, 182] width 120 height 15
type input "$20,200"
type input "$15,161"
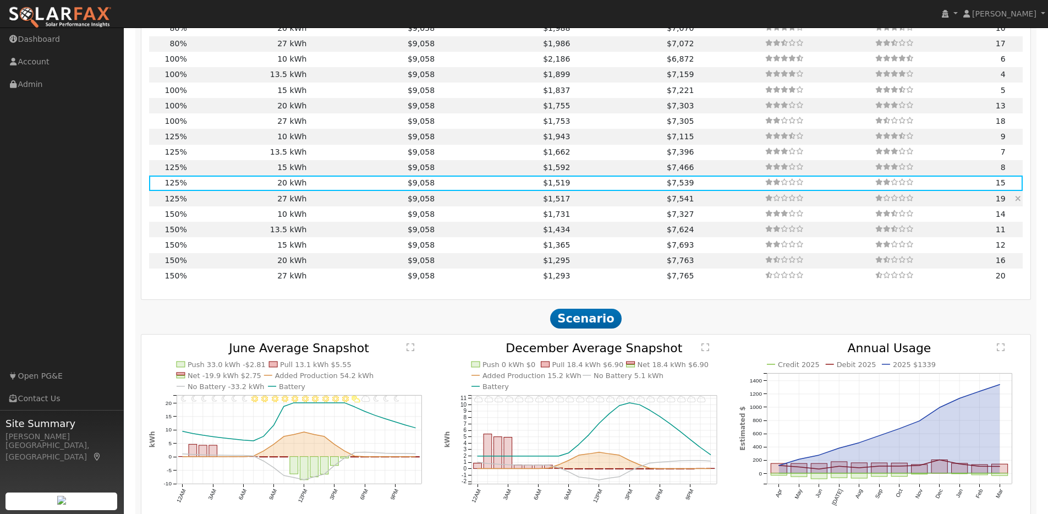
click at [225, 205] on td "27 kWh" at bounding box center [249, 198] width 120 height 15
type input "$27,270"
type input "$17,282"
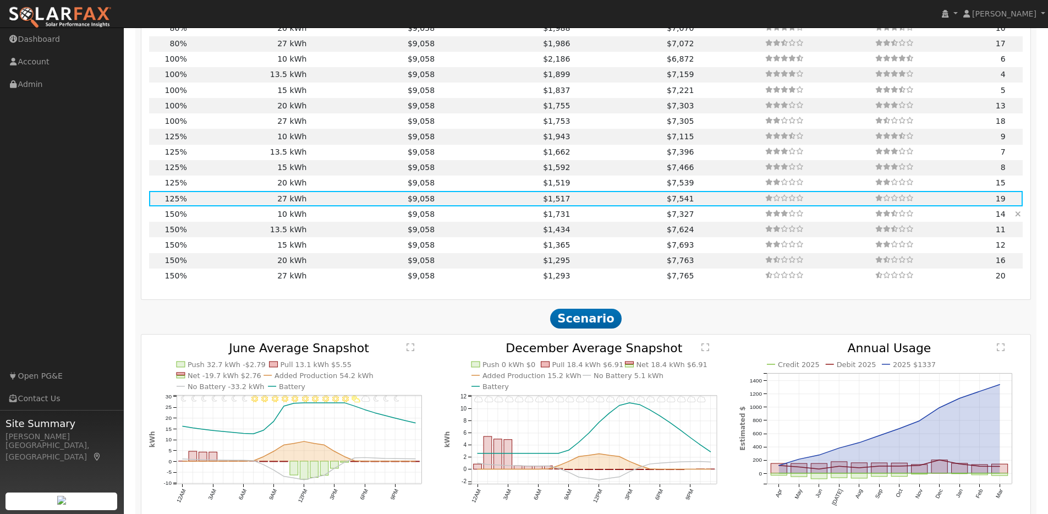
click at [227, 218] on td "10 kWh" at bounding box center [249, 213] width 120 height 15
type input "11.7"
type input "$36,400"
type input "$10,100"
type input "$13,950"
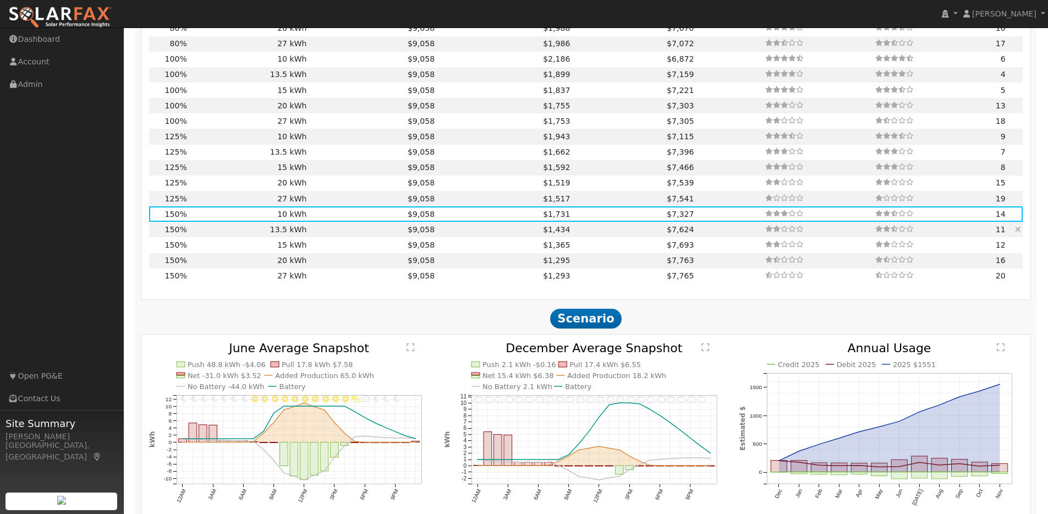
click at [227, 236] on td "13.5 kWh" at bounding box center [249, 229] width 120 height 15
type input "$13,635"
type input "$15,011"
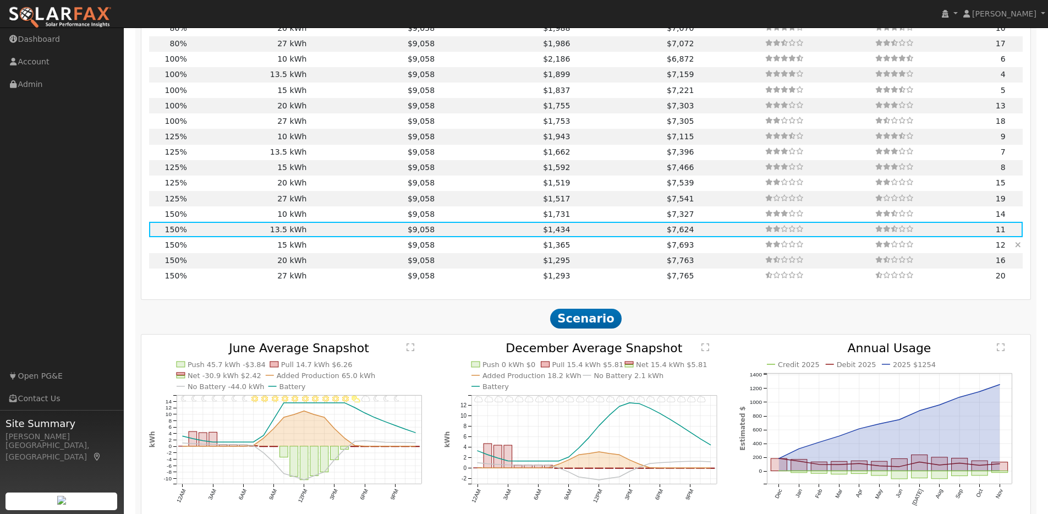
click at [212, 252] on td "15 kWh" at bounding box center [249, 244] width 120 height 15
type input "$15,150"
type input "$15,465"
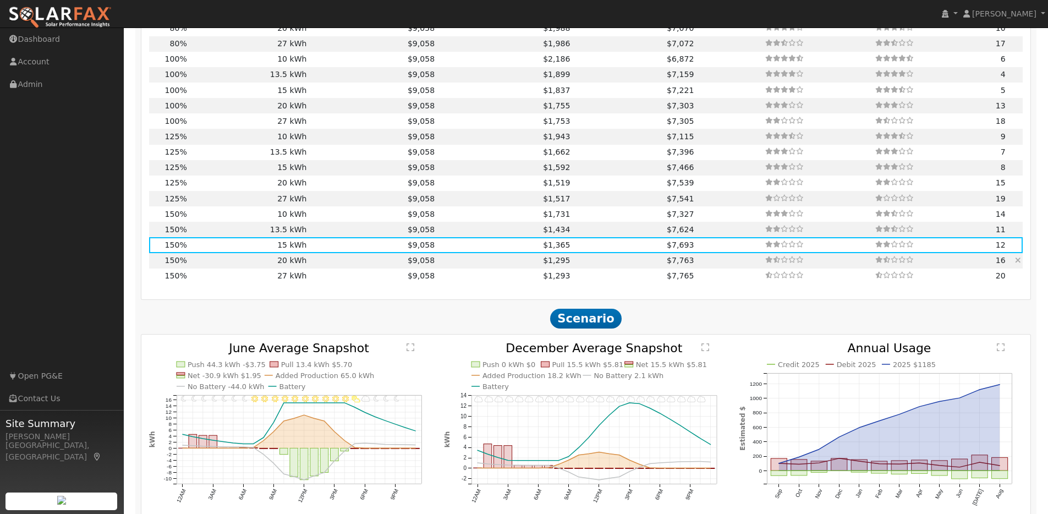
click at [221, 265] on td "20 kWh" at bounding box center [249, 260] width 120 height 15
type input "$20,200"
type input "$16,980"
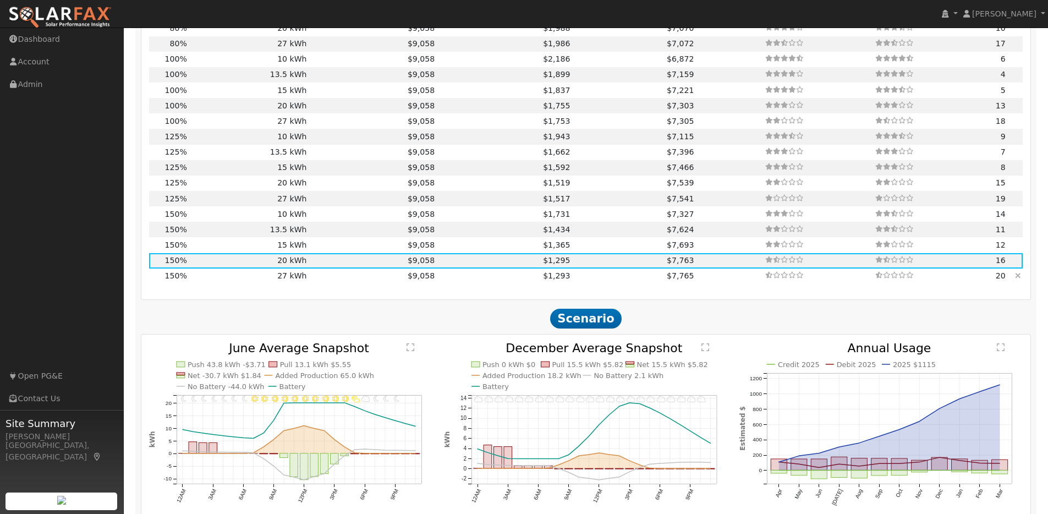
click at [218, 280] on td "27 kWh" at bounding box center [249, 275] width 120 height 15
type input "$27,270"
type input "$19,101"
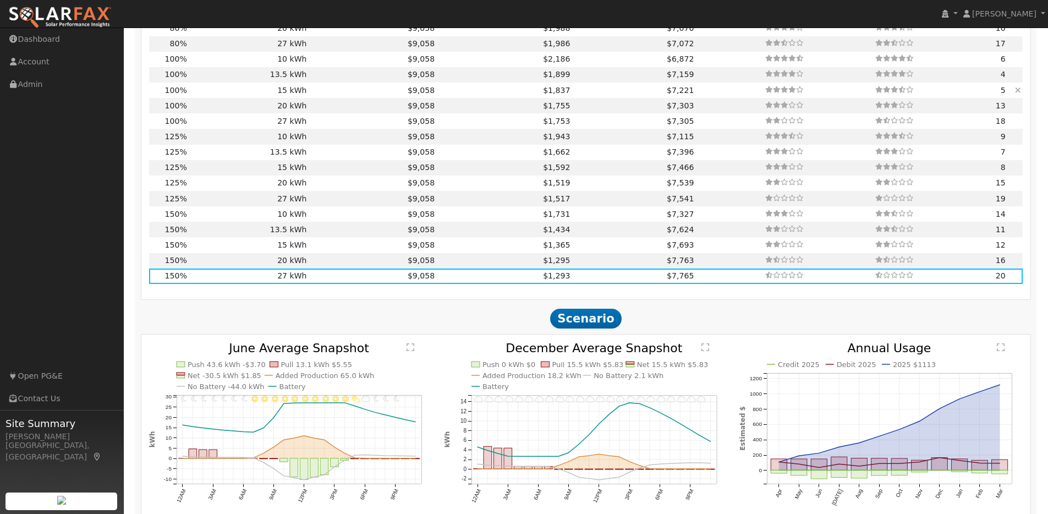
click at [217, 96] on td "15 kWh" at bounding box center [249, 90] width 120 height 15
type input "7.8"
type input "$24,267"
type input "$15,150"
type input "$11,825"
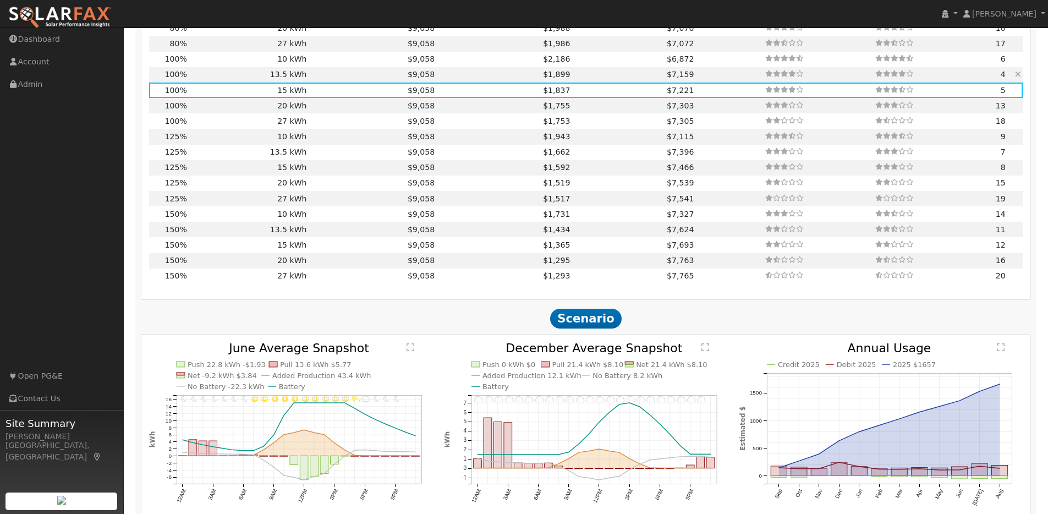
click at [243, 80] on td "13.5 kWh" at bounding box center [249, 74] width 120 height 15
type input "$13,635"
type input "$11,371"
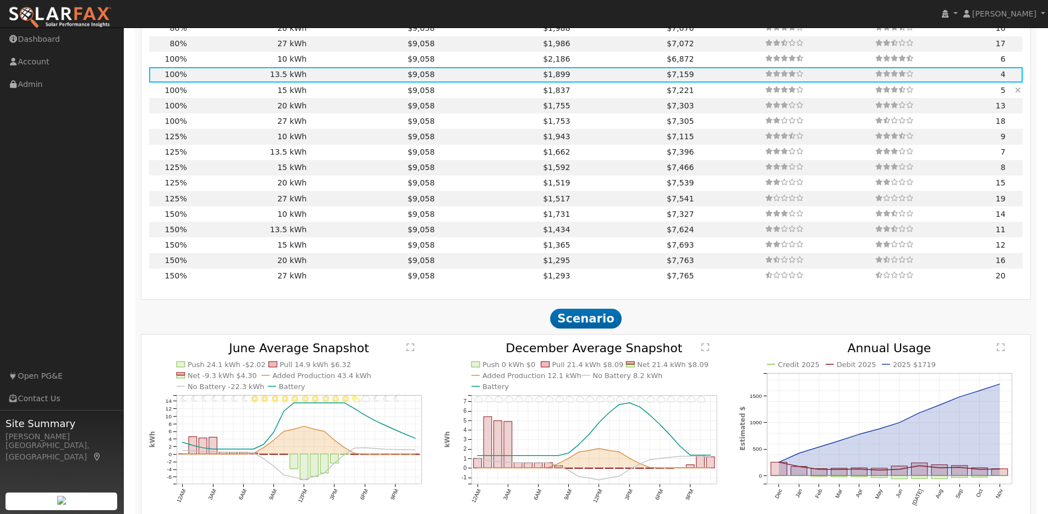
click at [241, 98] on td "15 kWh" at bounding box center [249, 90] width 120 height 15
type input "$15,150"
type input "$11,825"
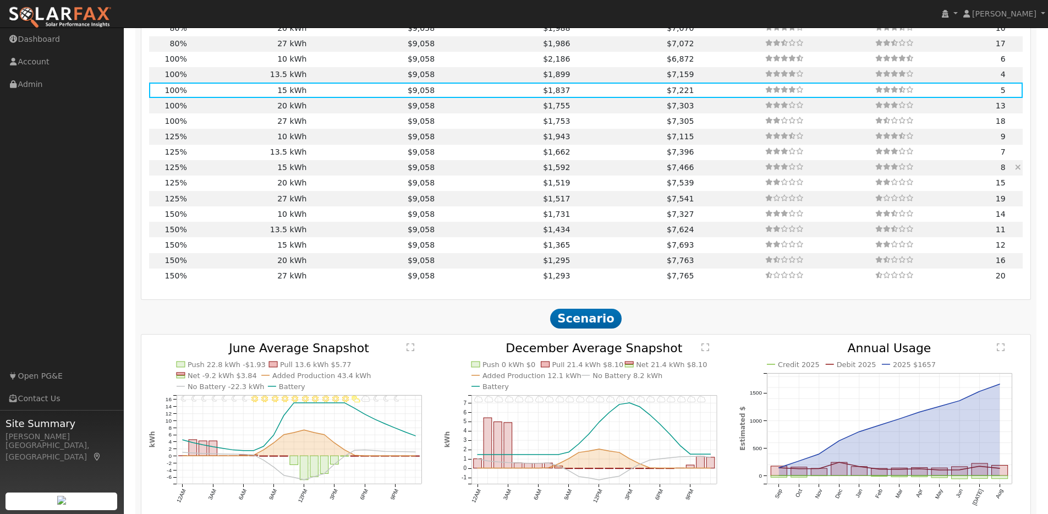
click at [213, 174] on td "15 kWh" at bounding box center [249, 167] width 120 height 15
type input "9.8"
type input "$30,335"
type input "$13,646"
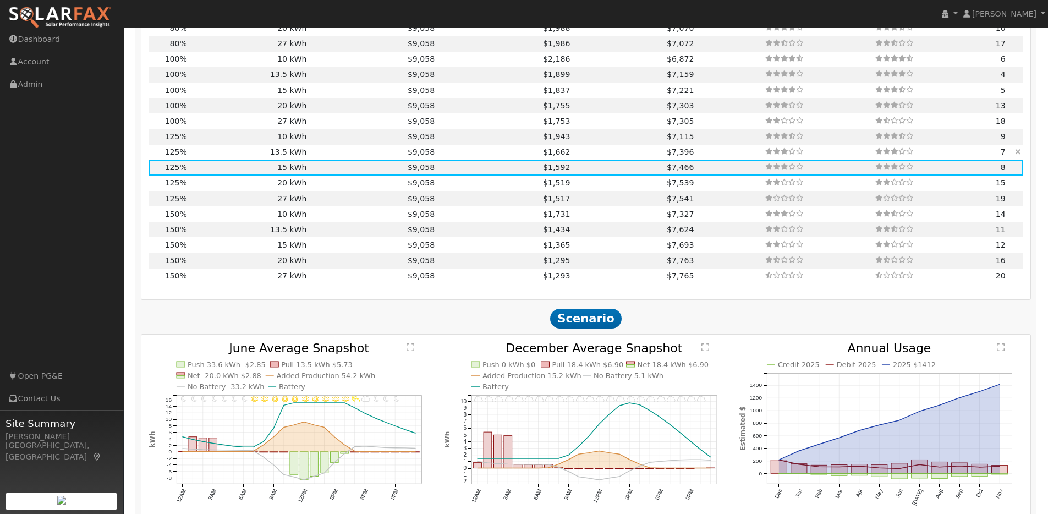
click at [216, 157] on td "13.5 kWh" at bounding box center [249, 152] width 120 height 15
type input "$13,635"
type input "$13,191"
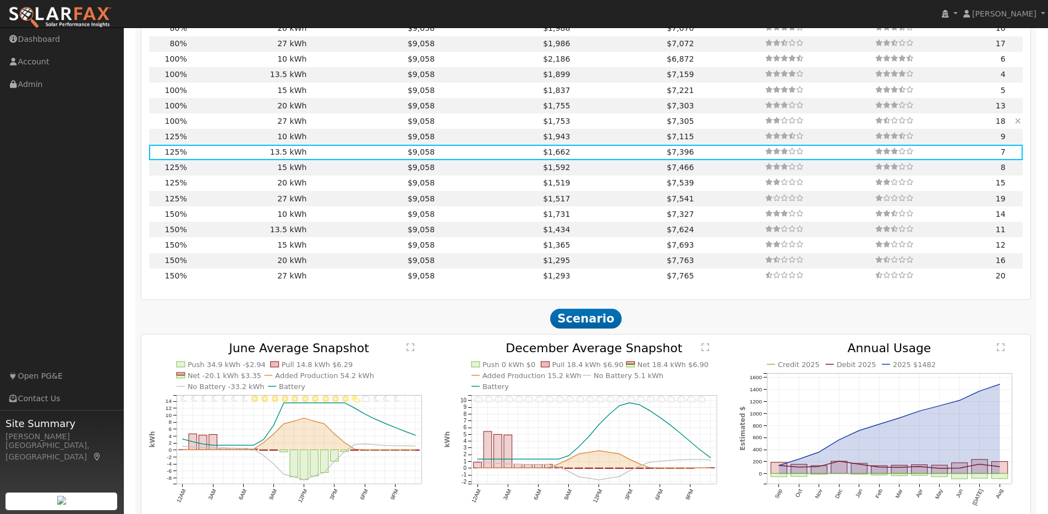
click at [216, 124] on td "27 kWh" at bounding box center [249, 120] width 120 height 15
type input "7.8"
type input "$24,267"
type input "$27,270"
type input "$15,461"
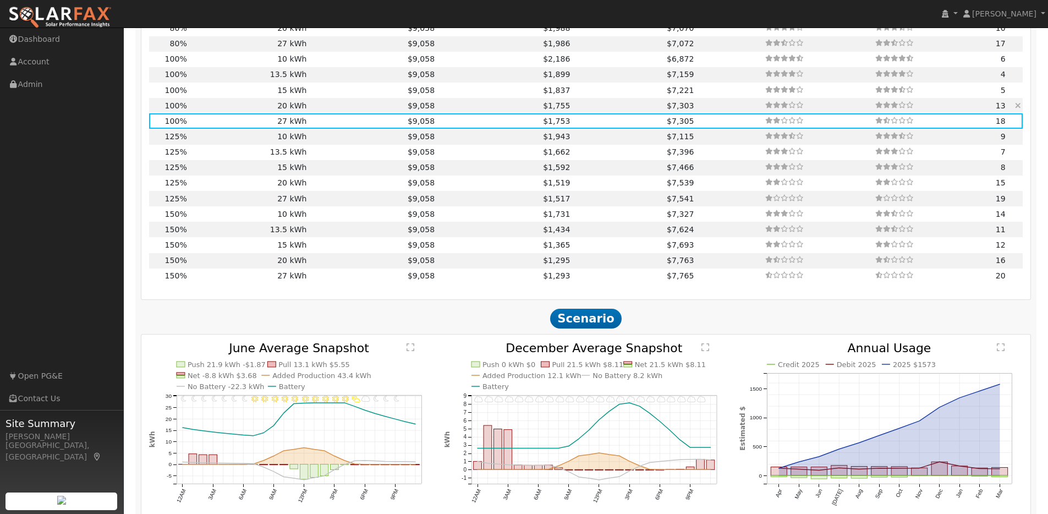
click at [217, 113] on td "20 kWh" at bounding box center [249, 105] width 120 height 15
type input "$20,200"
type input "$13,340"
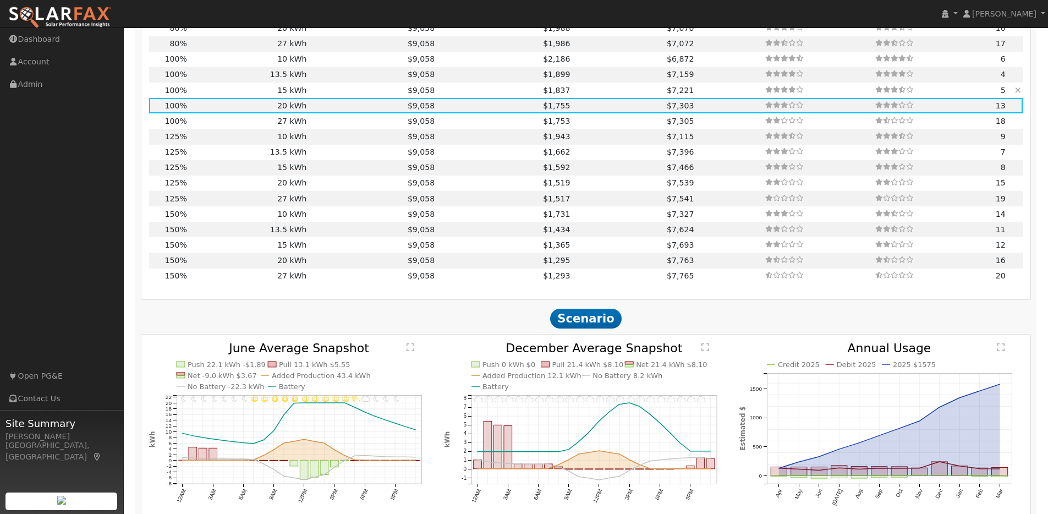
click at [221, 96] on td "15 kWh" at bounding box center [249, 90] width 120 height 15
type input "$15,150"
type input "$11,825"
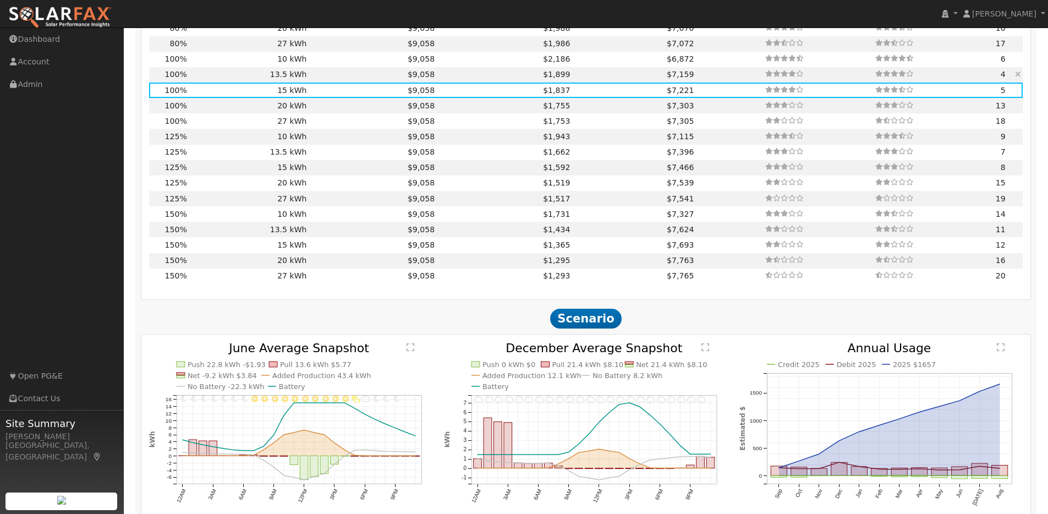
click at [222, 83] on td "13.5 kWh" at bounding box center [249, 74] width 120 height 15
type input "$13,635"
type input "$11,371"
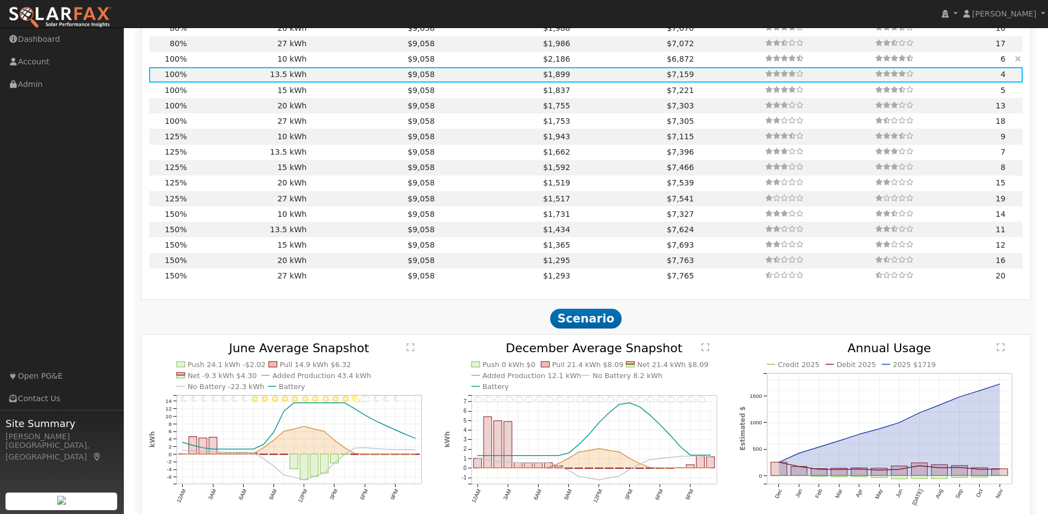
click at [223, 65] on td "10 kWh" at bounding box center [249, 59] width 120 height 15
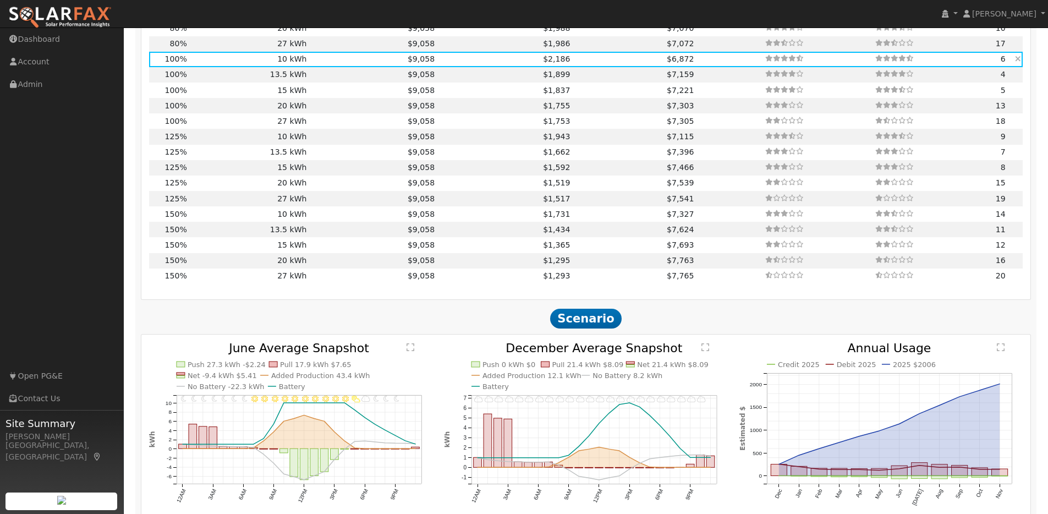
type input "$10,100"
type input "$10,310"
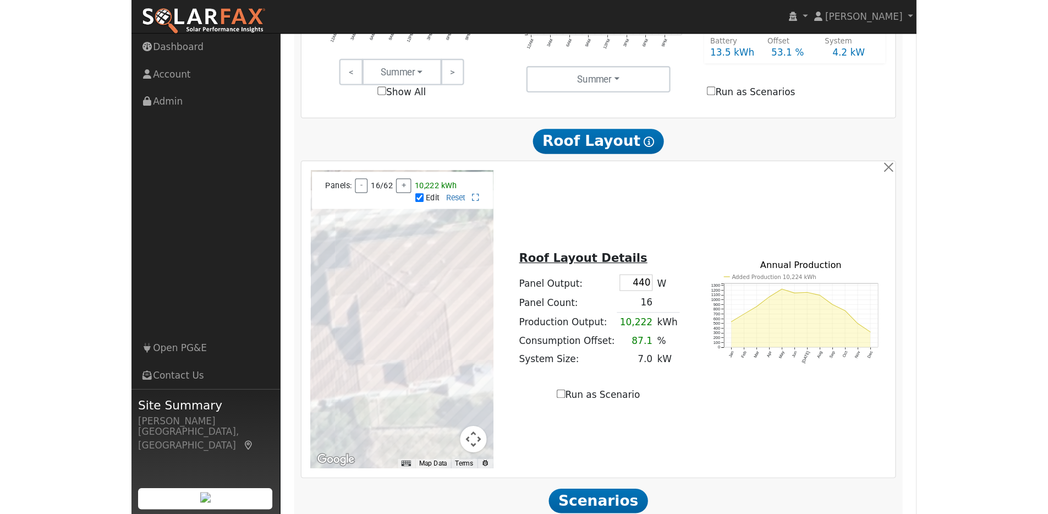
scroll to position [534, 0]
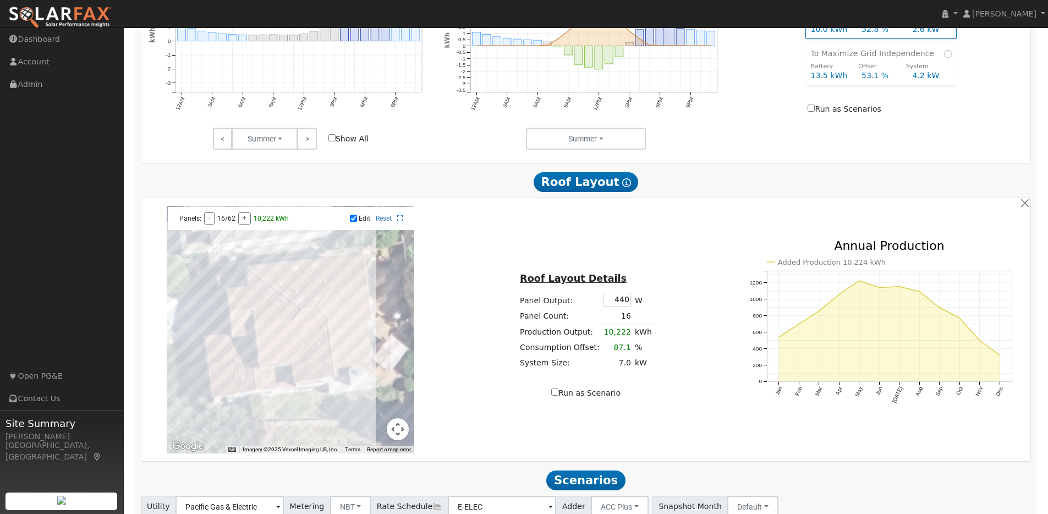
click at [307, 337] on div at bounding box center [291, 330] width 248 height 248
click at [307, 325] on div at bounding box center [291, 330] width 248 height 248
click at [318, 375] on div at bounding box center [291, 330] width 248 height 248
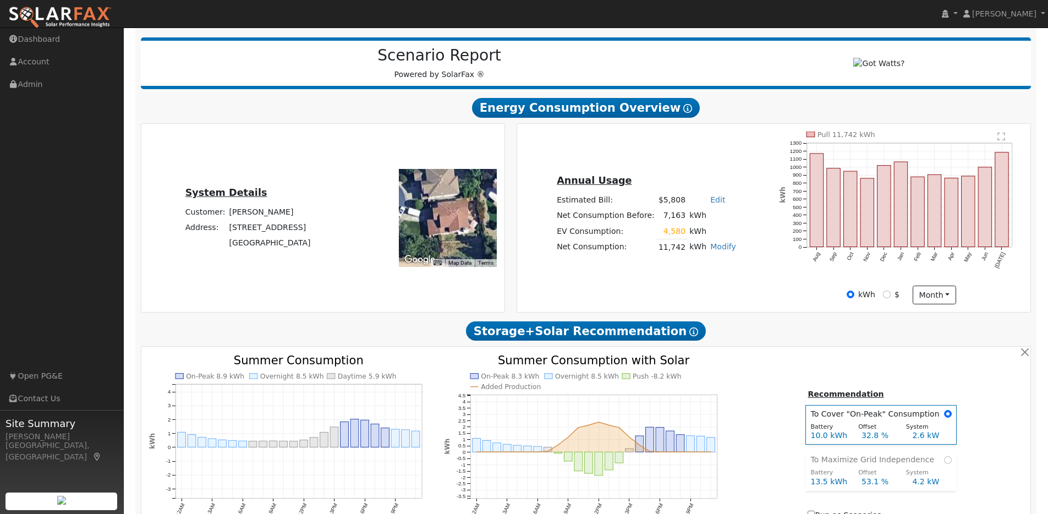
scroll to position [0, 0]
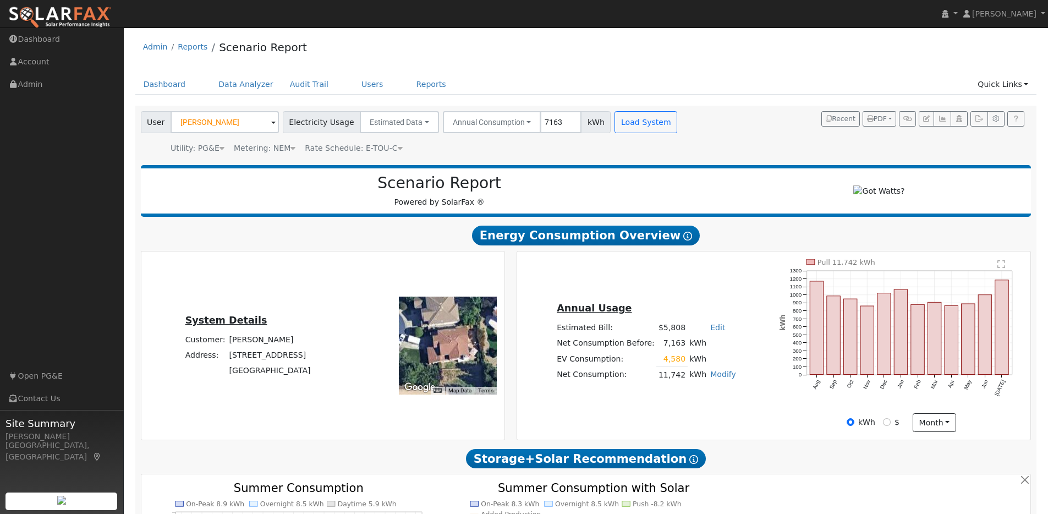
click at [271, 122] on span at bounding box center [273, 123] width 4 height 13
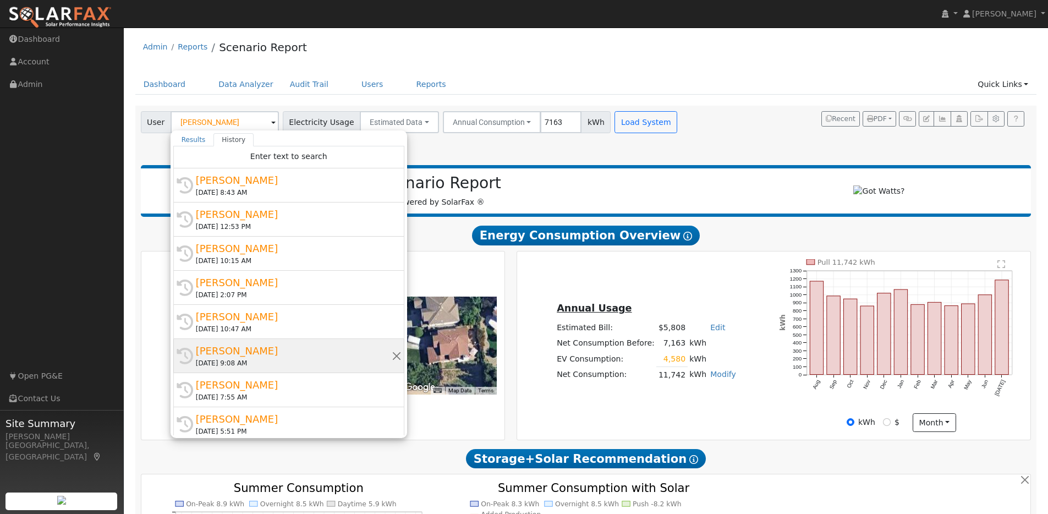
click at [282, 351] on div "[PERSON_NAME]" at bounding box center [294, 350] width 196 height 15
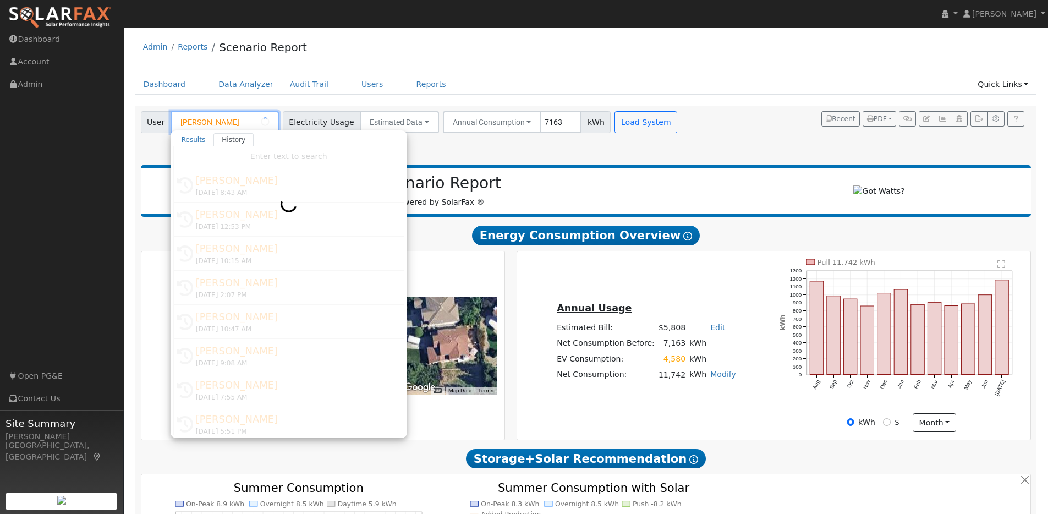
type input "[PERSON_NAME]"
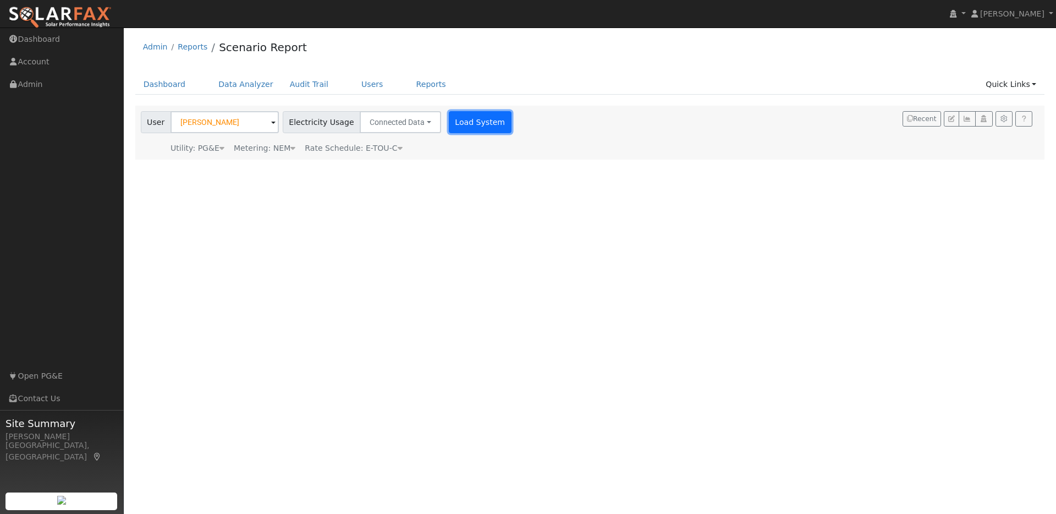
click at [470, 122] on button "Load System" at bounding box center [480, 122] width 63 height 22
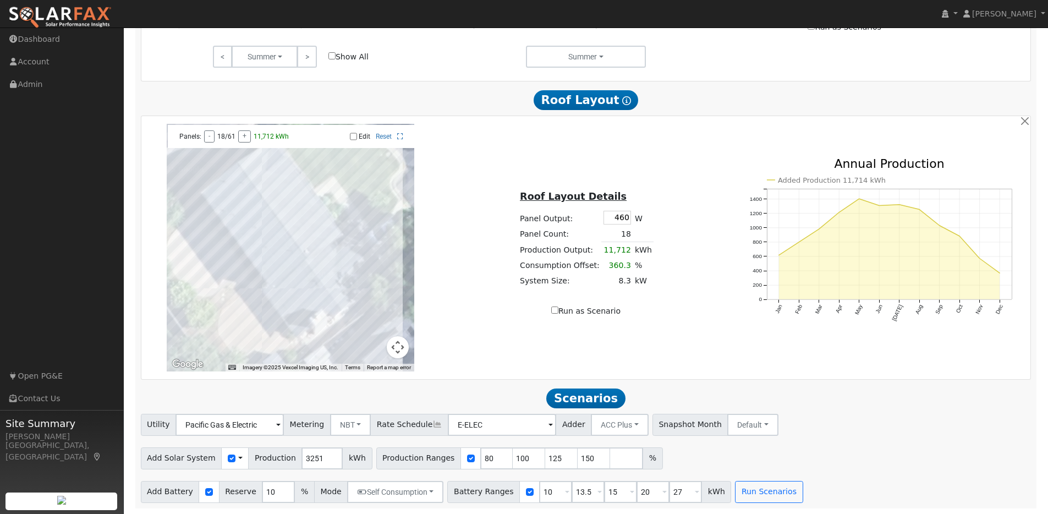
scroll to position [621, 0]
click at [492, 456] on input "81" at bounding box center [496, 458] width 33 height 22
click at [492, 456] on input "82" at bounding box center [496, 458] width 33 height 22
click at [492, 456] on input "83" at bounding box center [496, 458] width 33 height 22
click at [492, 456] on input "84" at bounding box center [496, 458] width 33 height 22
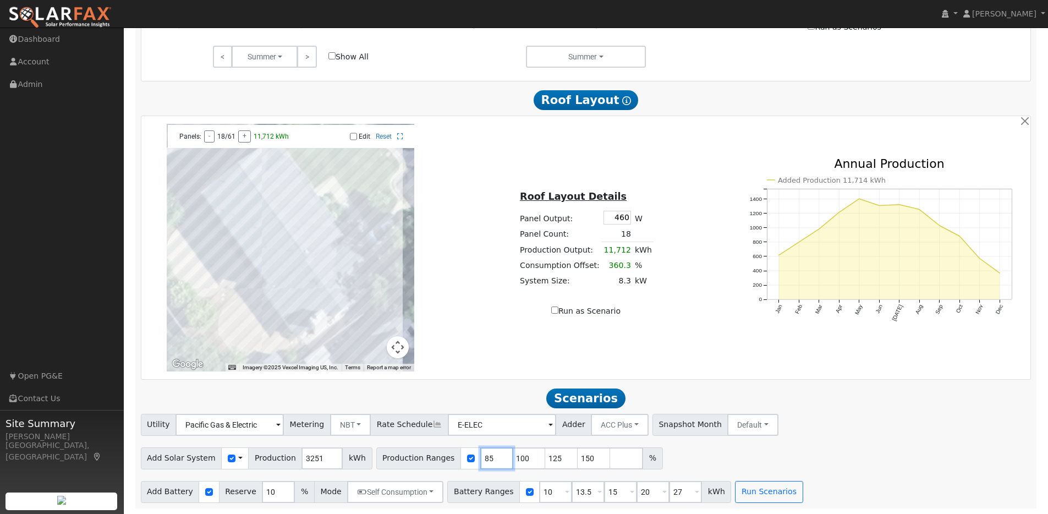
click at [492, 456] on input "85" at bounding box center [496, 458] width 33 height 22
click at [492, 456] on input "86" at bounding box center [496, 458] width 33 height 22
click at [492, 456] on input "87" at bounding box center [496, 458] width 33 height 22
click at [492, 456] on input "88" at bounding box center [496, 458] width 33 height 22
click at [492, 456] on input "89" at bounding box center [496, 458] width 33 height 22
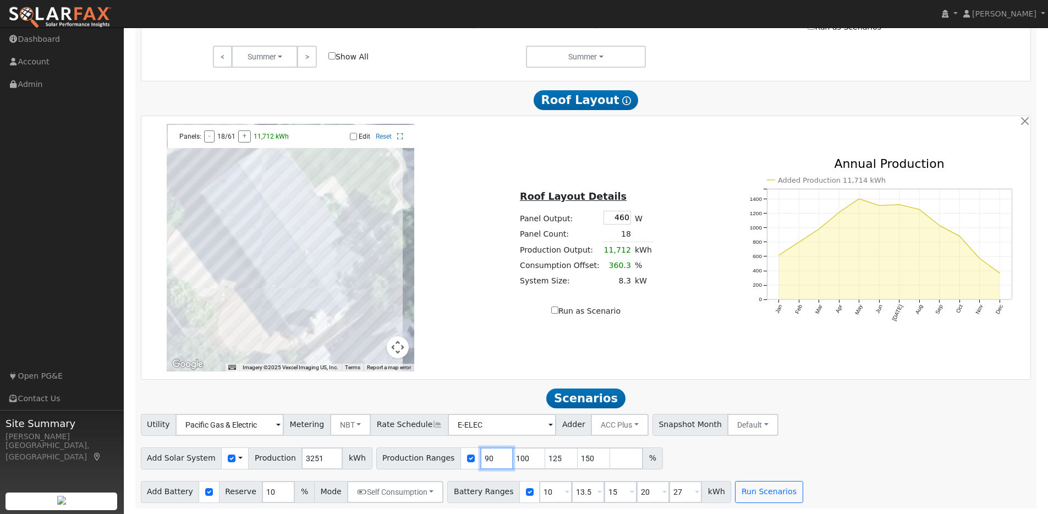
click at [492, 456] on input "90" at bounding box center [496, 458] width 33 height 22
click at [492, 456] on input "91" at bounding box center [496, 458] width 33 height 22
click at [492, 456] on input "92" at bounding box center [496, 458] width 33 height 22
click at [492, 456] on input "93" at bounding box center [496, 458] width 33 height 22
click at [492, 456] on input "94" at bounding box center [496, 458] width 33 height 22
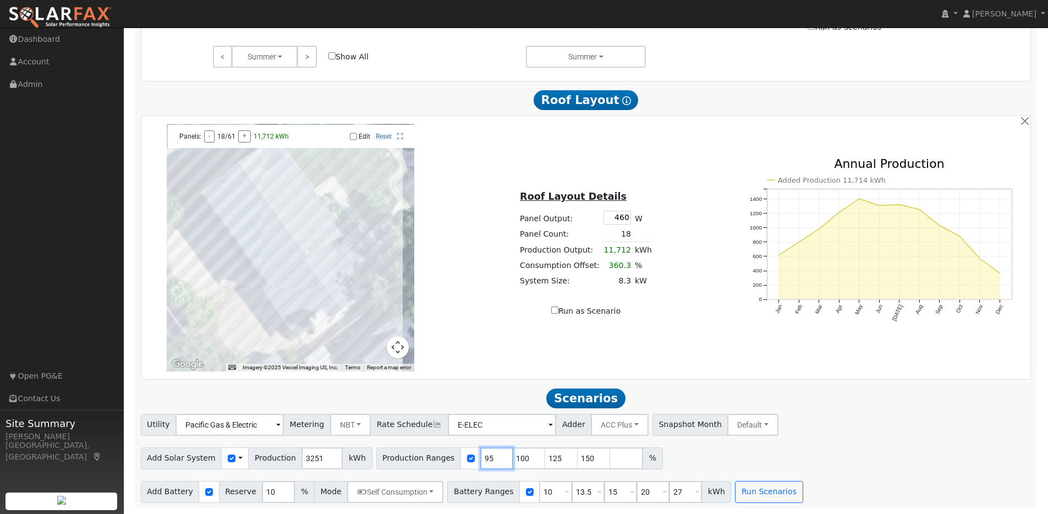
click at [492, 456] on input "95" at bounding box center [496, 458] width 33 height 22
click at [492, 456] on input "96" at bounding box center [496, 458] width 33 height 22
click at [492, 456] on input "97" at bounding box center [496, 458] width 33 height 22
type input "98"
click at [492, 456] on input "98" at bounding box center [496, 458] width 33 height 22
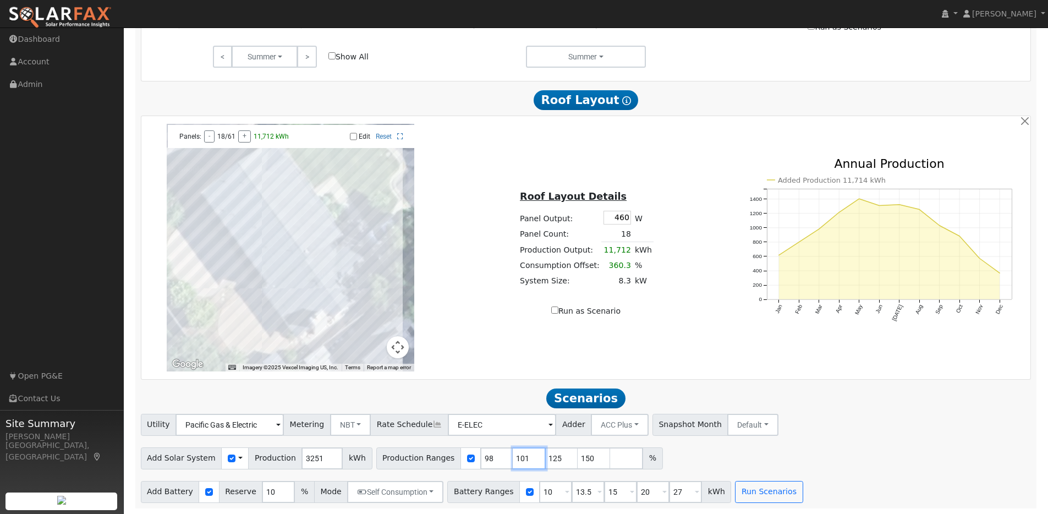
click at [524, 456] on input "101" at bounding box center [529, 458] width 33 height 22
click at [524, 456] on input "102" at bounding box center [529, 458] width 33 height 22
click at [524, 456] on input "103" at bounding box center [529, 458] width 33 height 22
click at [524, 456] on input "104" at bounding box center [529, 458] width 33 height 22
click at [524, 456] on input "105" at bounding box center [529, 458] width 33 height 22
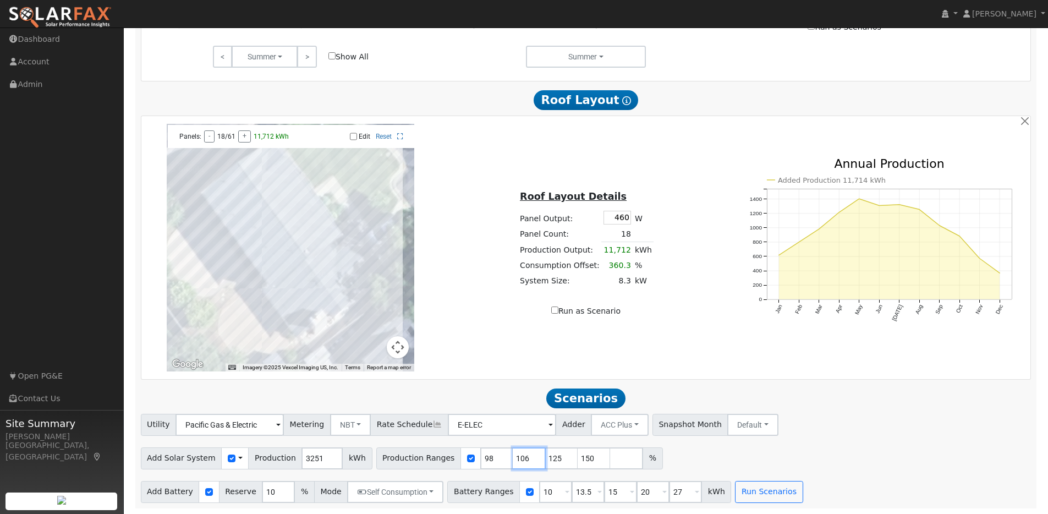
click at [524, 456] on input "106" at bounding box center [529, 458] width 33 height 22
click at [524, 456] on input "107" at bounding box center [529, 458] width 33 height 22
click at [524, 456] on input "108" at bounding box center [529, 458] width 33 height 22
click at [524, 456] on input "109" at bounding box center [529, 458] width 33 height 22
click at [524, 456] on input "110" at bounding box center [529, 458] width 33 height 22
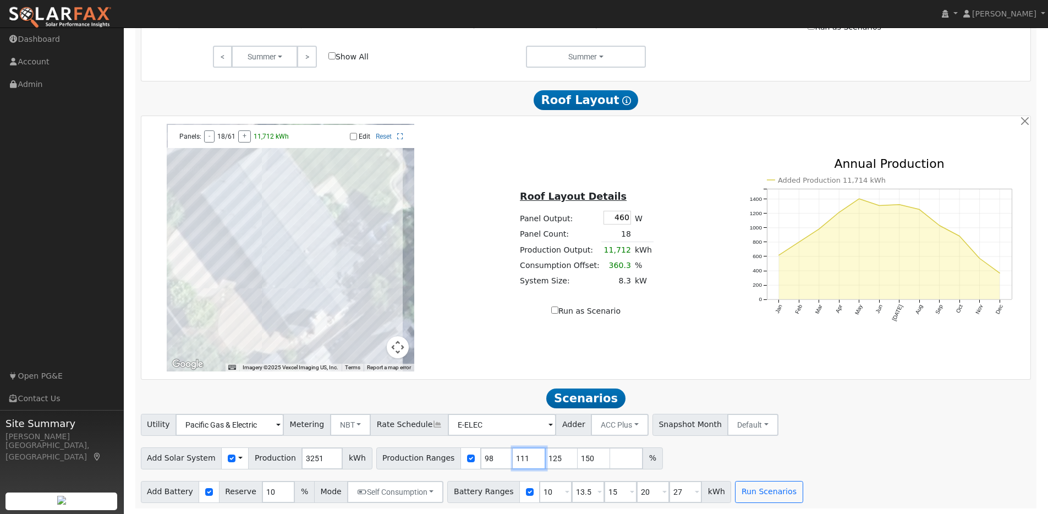
click at [524, 456] on input "111" at bounding box center [529, 458] width 33 height 22
click at [524, 456] on input "112" at bounding box center [529, 458] width 33 height 22
click at [524, 456] on input "113" at bounding box center [529, 458] width 33 height 22
click at [524, 456] on input "114" at bounding box center [529, 458] width 33 height 22
click at [524, 456] on input "115" at bounding box center [529, 458] width 33 height 22
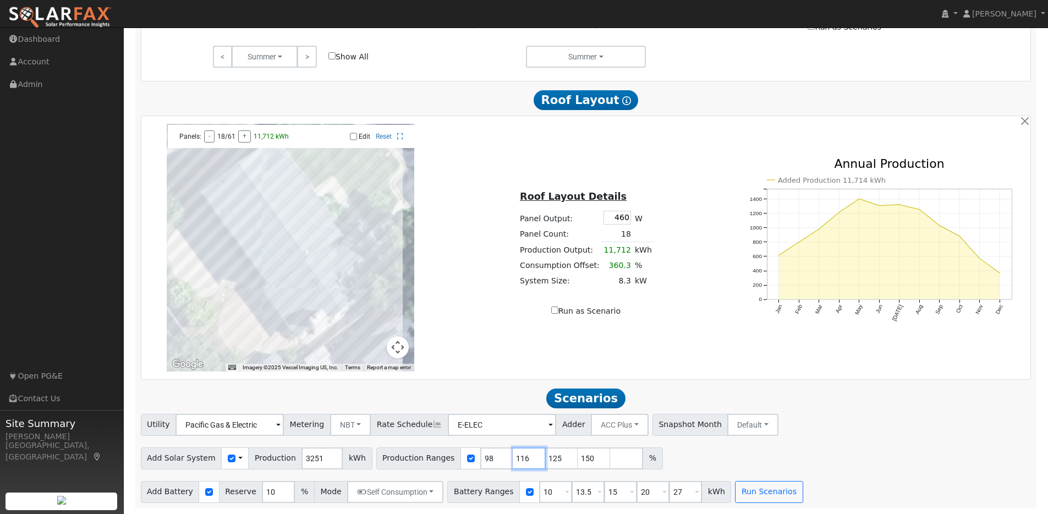
click at [524, 456] on input "116" at bounding box center [529, 458] width 33 height 22
click at [524, 456] on input "117" at bounding box center [529, 458] width 33 height 22
type input "118"
click at [524, 456] on input "118" at bounding box center [529, 458] width 33 height 22
click at [557, 458] on input "126" at bounding box center [561, 458] width 33 height 22
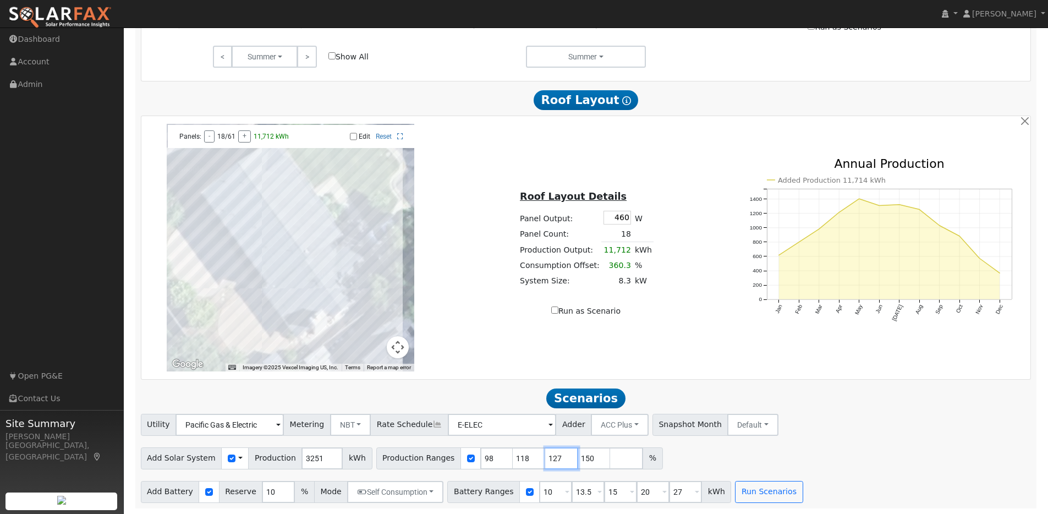
click at [557, 458] on input "127" at bounding box center [561, 458] width 33 height 22
click at [557, 458] on input "128" at bounding box center [561, 458] width 33 height 22
click at [557, 458] on input "129" at bounding box center [561, 458] width 33 height 22
click at [557, 458] on input "130" at bounding box center [561, 458] width 33 height 22
click at [557, 458] on input "131" at bounding box center [561, 458] width 33 height 22
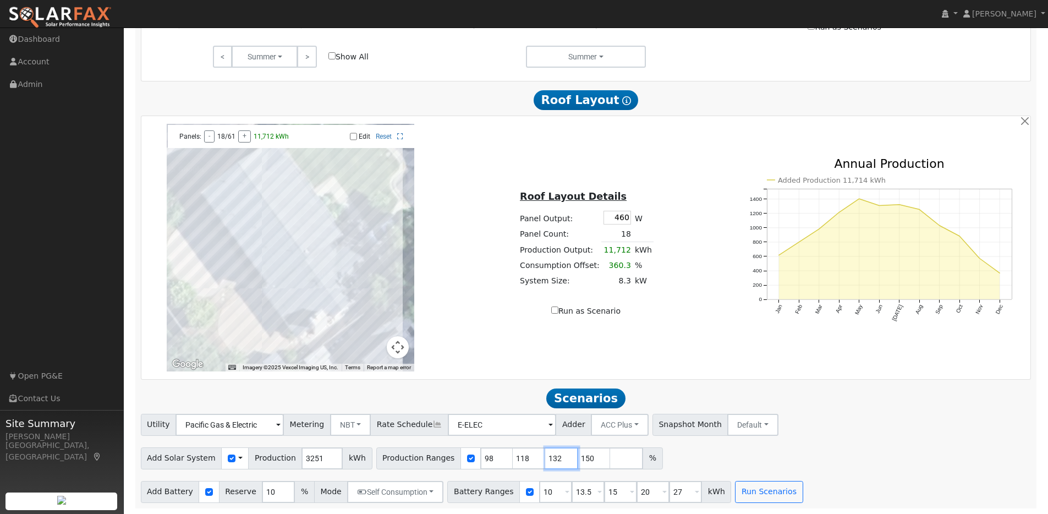
click at [557, 458] on input "132" at bounding box center [561, 458] width 33 height 22
click at [557, 458] on input "133" at bounding box center [561, 458] width 33 height 22
click at [557, 458] on input "134" at bounding box center [561, 458] width 33 height 22
click at [557, 458] on input "135" at bounding box center [561, 458] width 33 height 22
click at [557, 458] on input "136" at bounding box center [561, 458] width 33 height 22
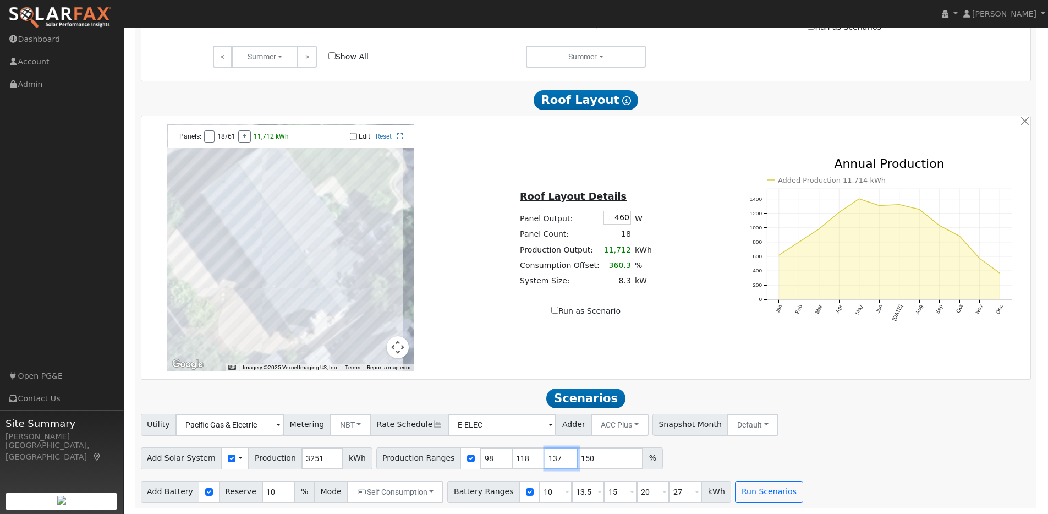
type input "137"
click at [557, 458] on input "137" at bounding box center [561, 458] width 33 height 22
click at [586, 457] on input "151" at bounding box center [594, 458] width 33 height 22
click at [586, 457] on input "152" at bounding box center [594, 458] width 33 height 22
click at [586, 457] on input "153" at bounding box center [594, 458] width 33 height 22
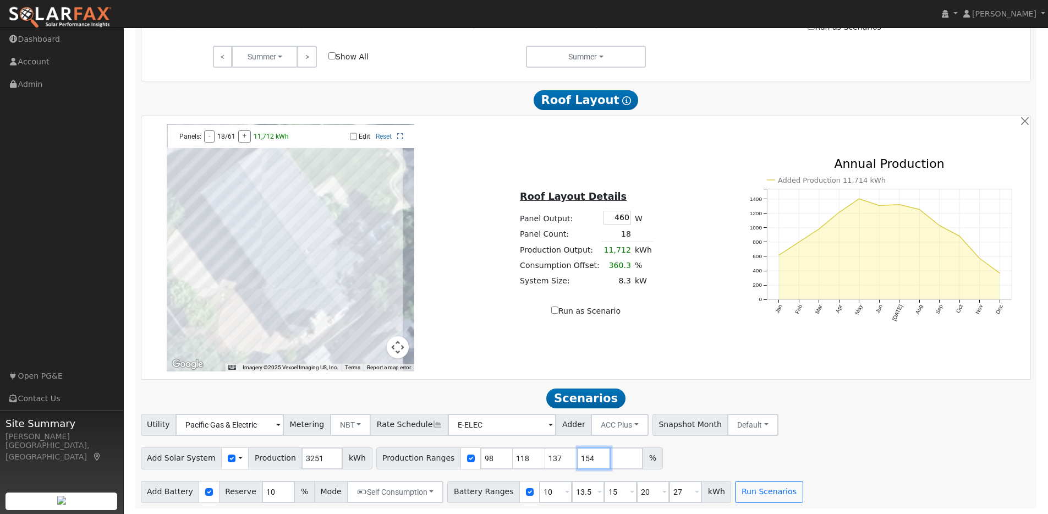
click at [586, 457] on input "154" at bounding box center [594, 458] width 33 height 22
click at [586, 457] on input "155" at bounding box center [594, 458] width 33 height 22
type input "156"
click at [586, 457] on input "156" at bounding box center [594, 458] width 33 height 22
drag, startPoint x: 547, startPoint y: 493, endPoint x: 537, endPoint y: 492, distance: 9.4
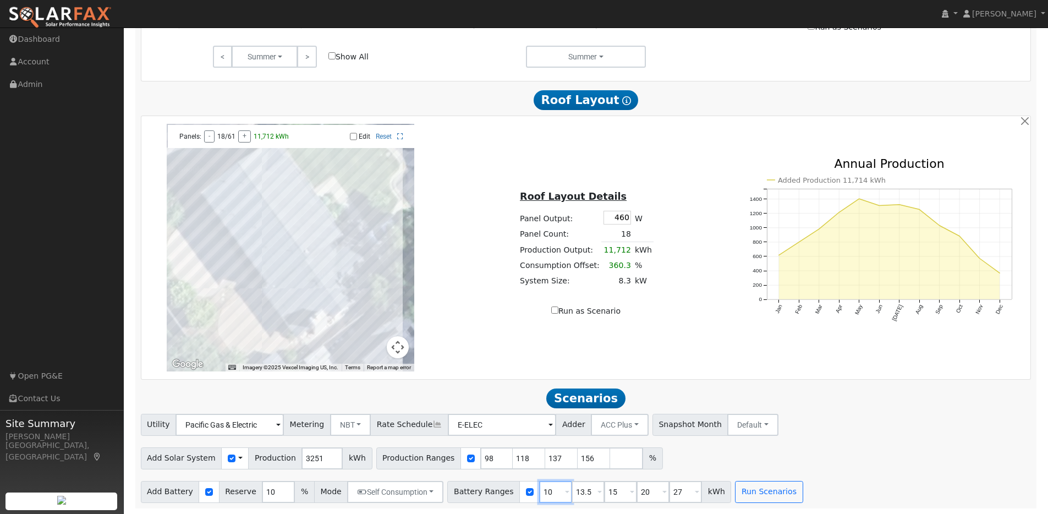
click at [539, 492] on input "10" at bounding box center [555, 492] width 33 height 22
type input "1"
drag, startPoint x: 610, startPoint y: 494, endPoint x: 596, endPoint y: 494, distance: 14.3
click at [604, 494] on input "15" at bounding box center [620, 492] width 33 height 22
type input "20"
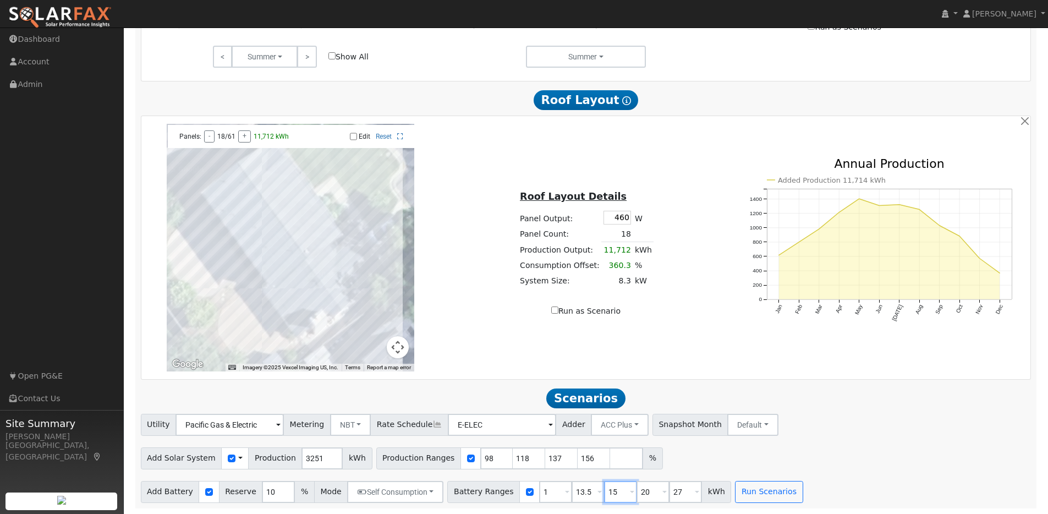
type input "27"
type input "2"
click at [540, 491] on input "1" at bounding box center [555, 492] width 33 height 22
type input "13.5"
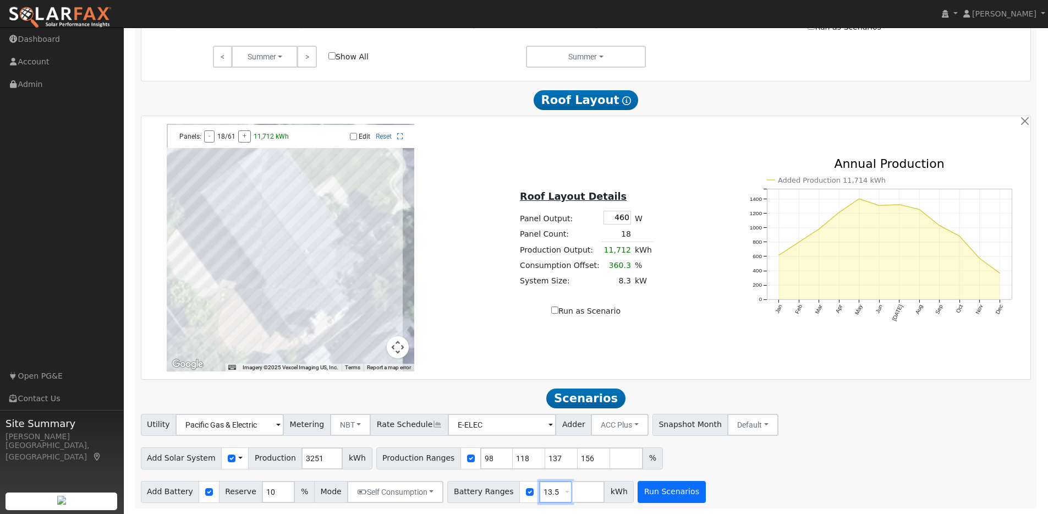
type input "13.5"
click at [668, 490] on button "Run Scenarios" at bounding box center [672, 492] width 68 height 22
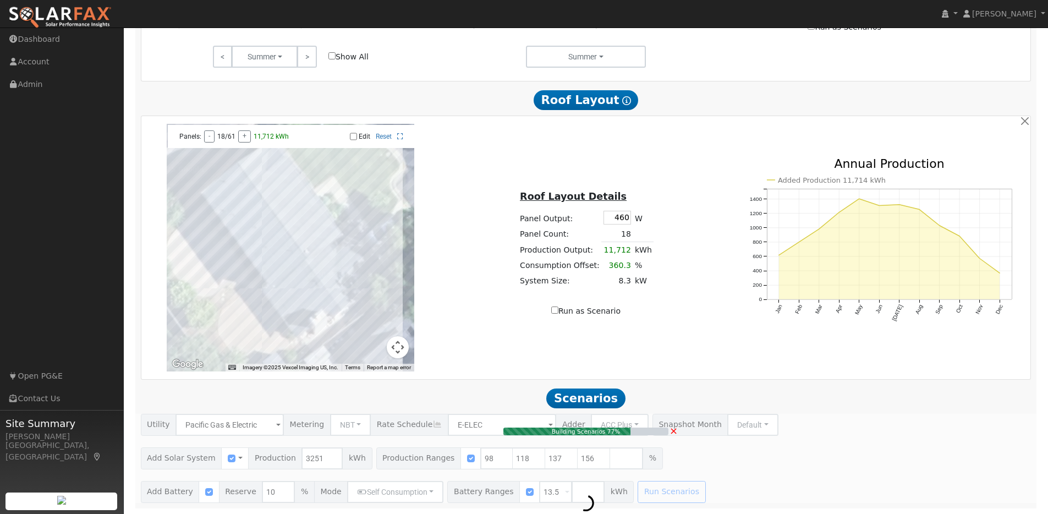
type input "$7,928"
type input "$13,635"
type input "$6,469"
type input "2.6"
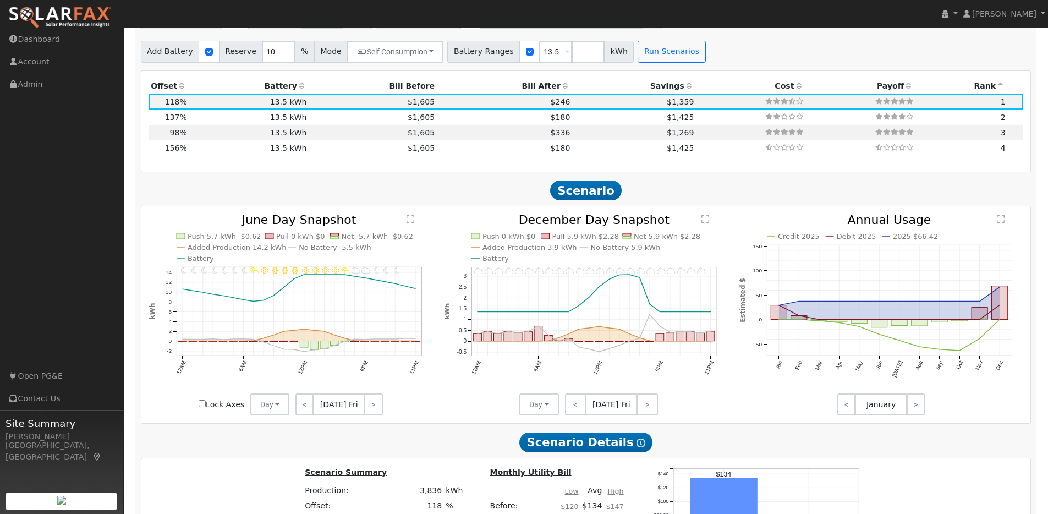
scroll to position [1064, 0]
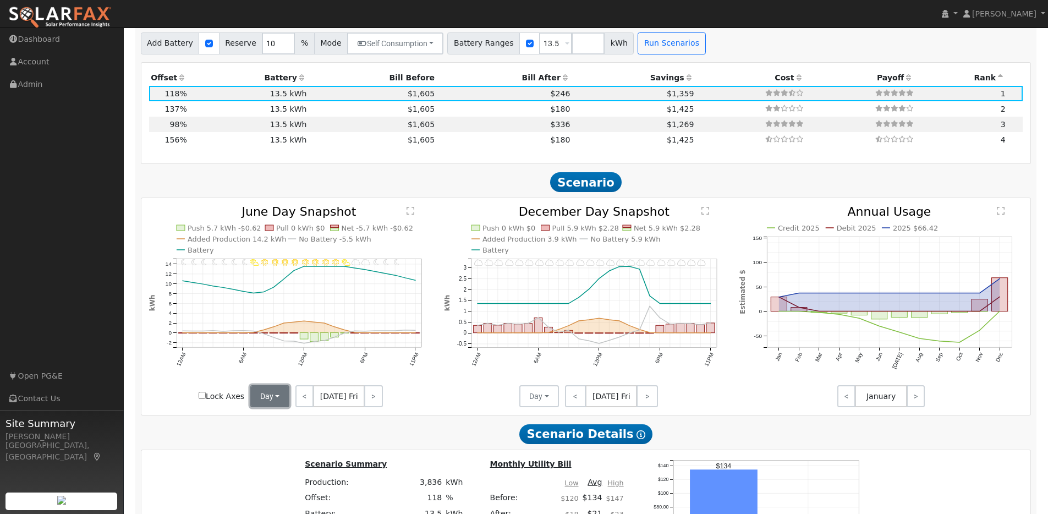
click at [282, 404] on button "Day" at bounding box center [270, 396] width 40 height 22
click at [276, 442] on link "Month Average" at bounding box center [289, 435] width 76 height 15
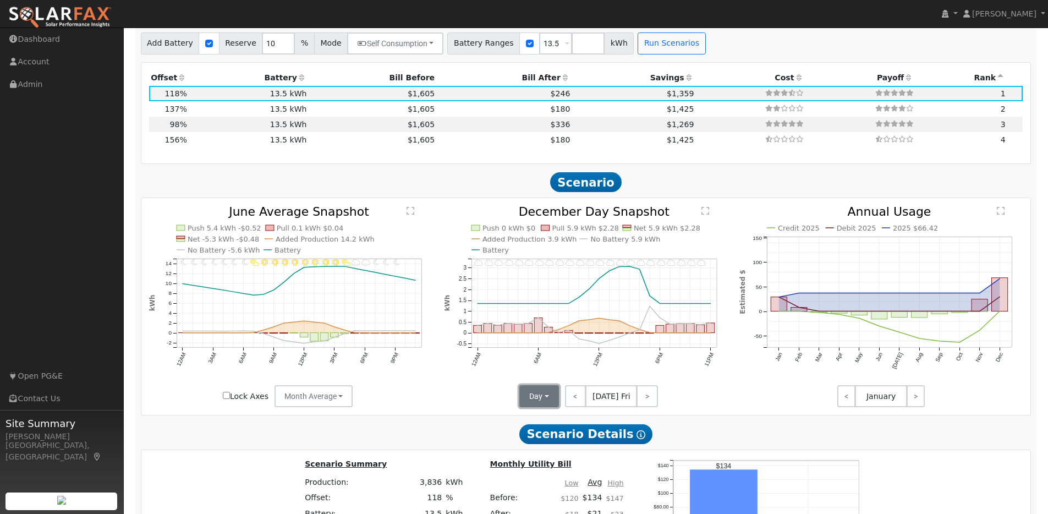
click at [547, 404] on button "Day" at bounding box center [539, 396] width 40 height 22
click at [542, 443] on link "Month Average" at bounding box center [558, 435] width 76 height 15
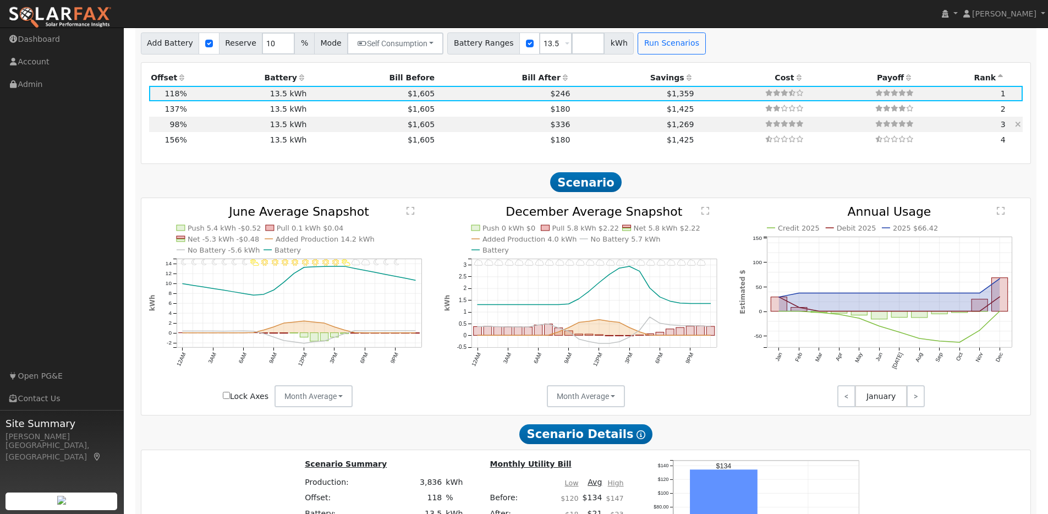
click at [212, 129] on td "13.5 kWh" at bounding box center [249, 124] width 120 height 15
type input "$6,584"
type input "$6,066"
type input "2.1"
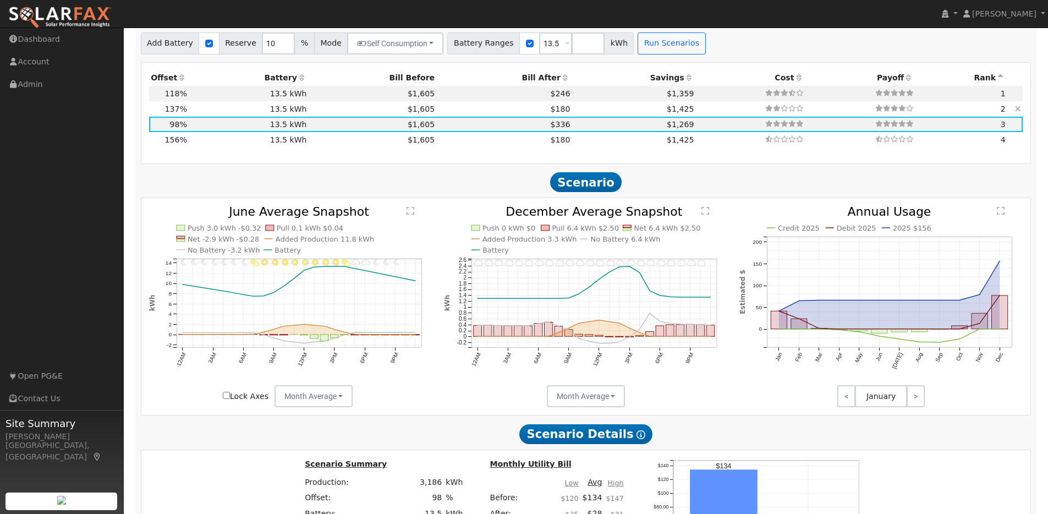
click at [207, 114] on td "13.5 kWh" at bounding box center [249, 108] width 120 height 15
type input "$9,205"
type input "$6,852"
type input "3.0"
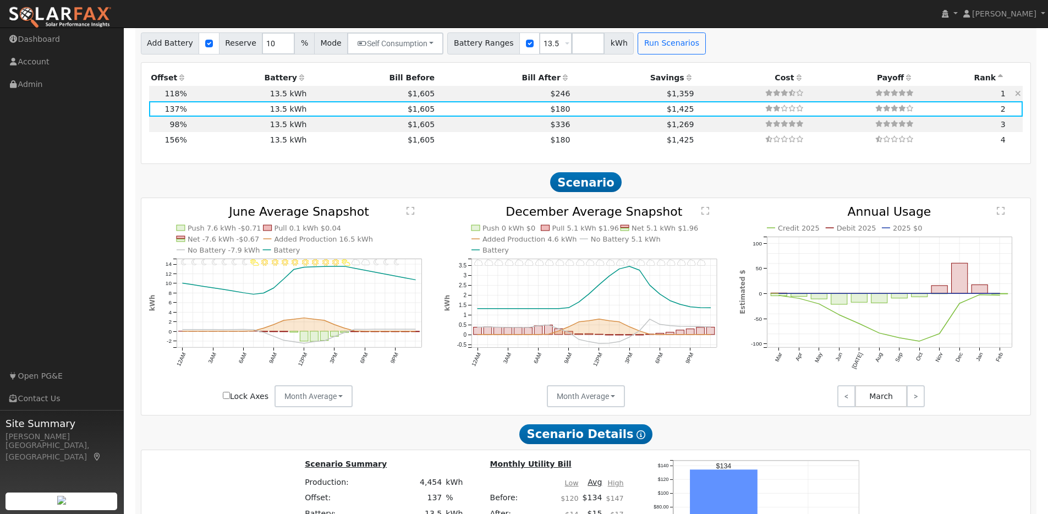
click at [213, 100] on td "13.5 kWh" at bounding box center [249, 93] width 120 height 15
type input "$7,928"
type input "$6,469"
type input "2.6"
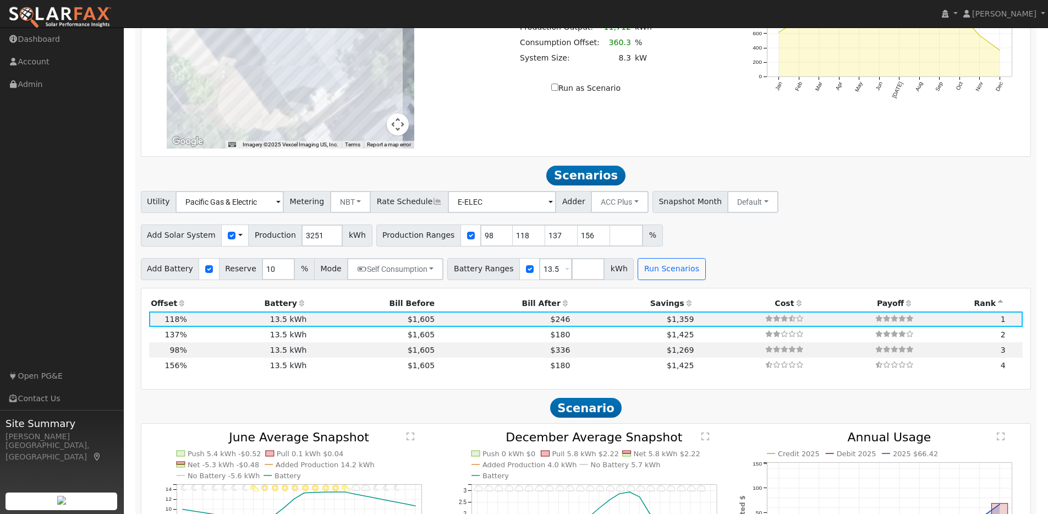
scroll to position [847, 0]
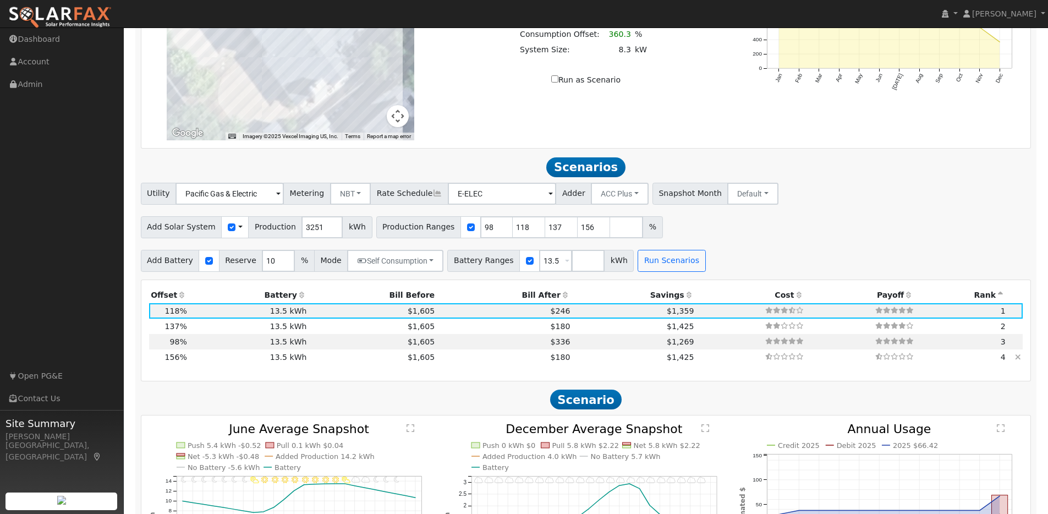
click at [202, 364] on td "13.5 kWh" at bounding box center [249, 356] width 120 height 15
type input "$10,482"
type input "$7,235"
type input "3.4"
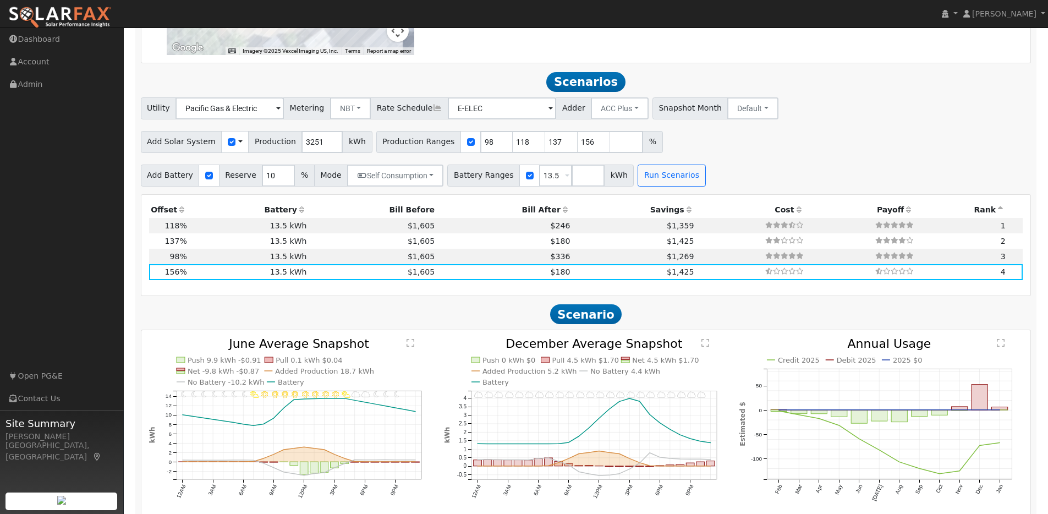
scroll to position [968, 0]
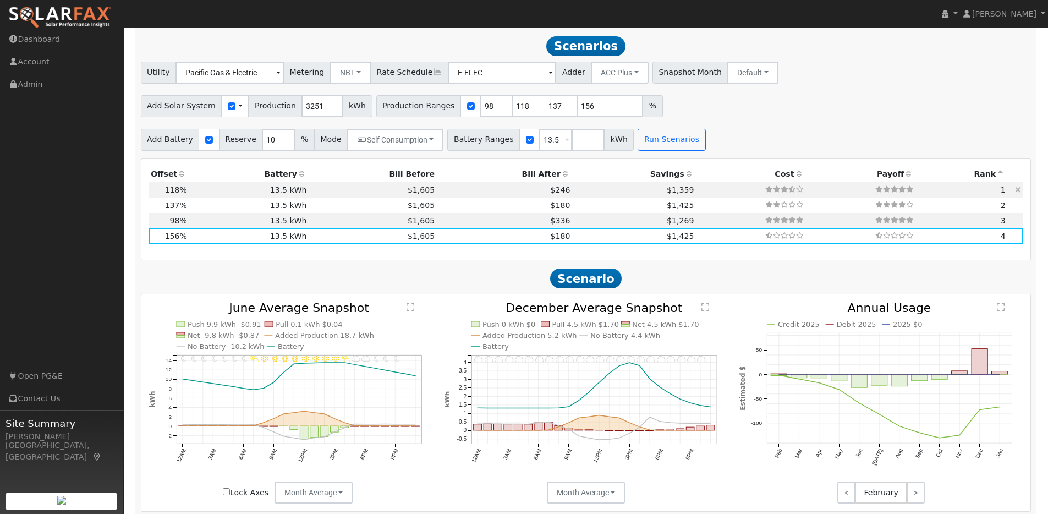
click at [210, 196] on td "13.5 kWh" at bounding box center [249, 189] width 120 height 15
type input "$7,928"
type input "$6,469"
type input "2.6"
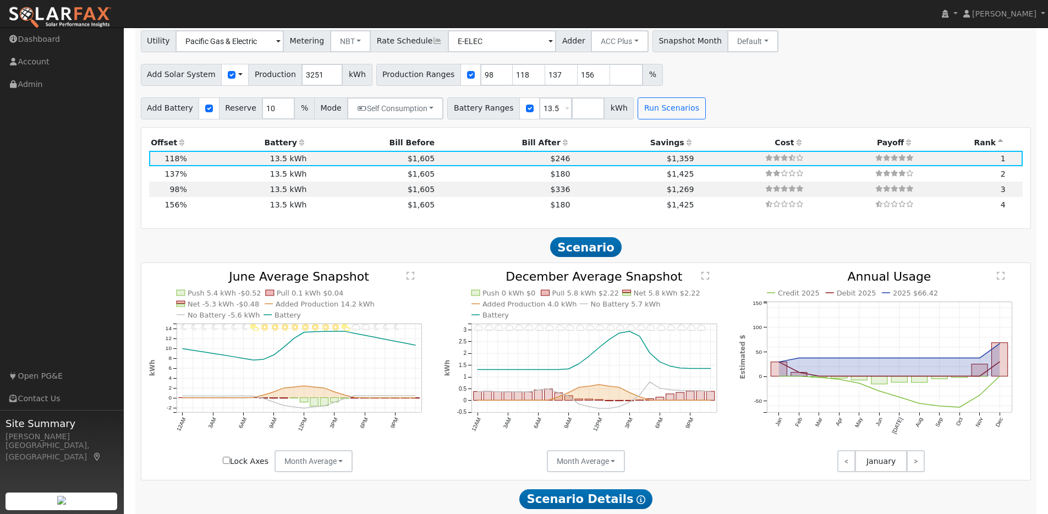
scroll to position [996, 0]
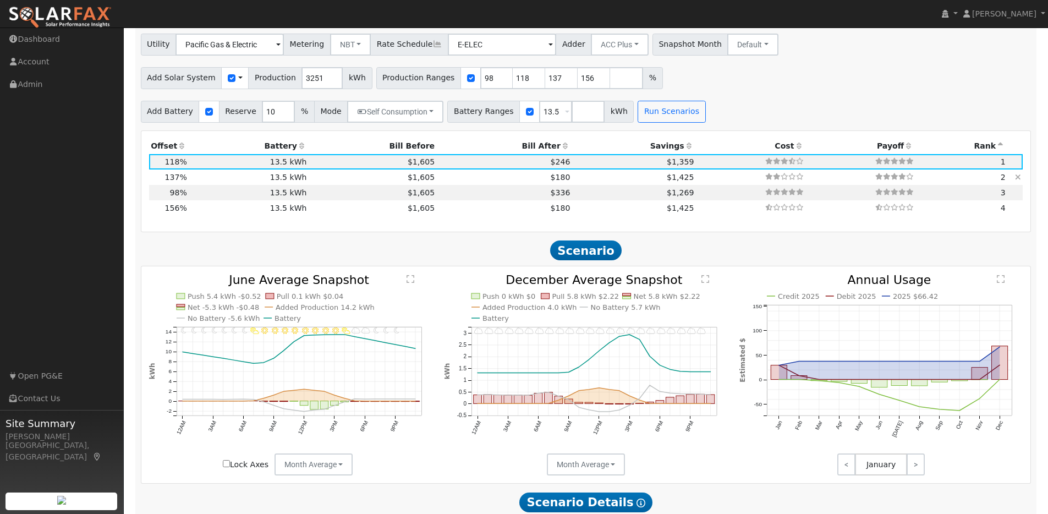
click at [213, 185] on td "13.5 kWh" at bounding box center [249, 176] width 120 height 15
type input "$9,205"
type input "$6,852"
type input "3.0"
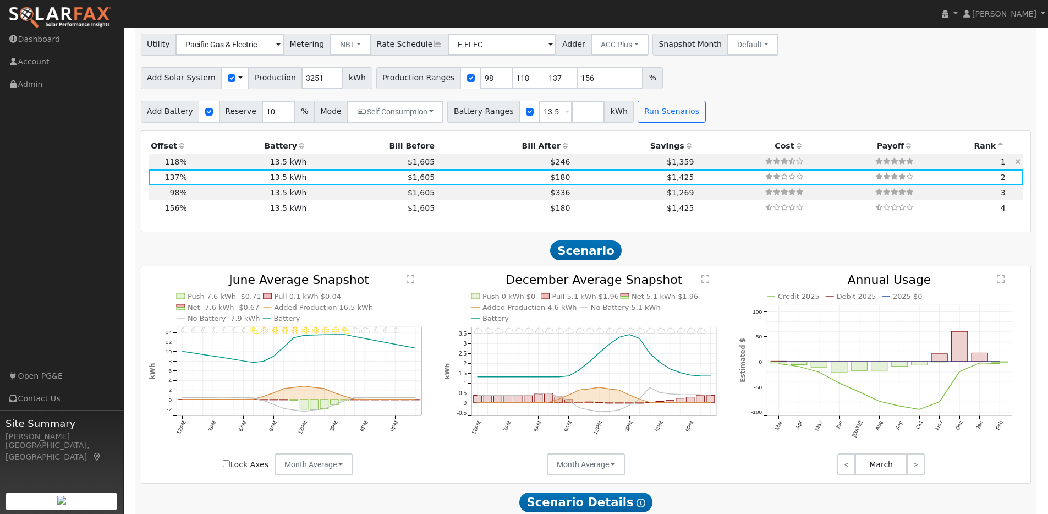
click at [248, 169] on td "13.5 kWh" at bounding box center [249, 161] width 120 height 15
type input "$7,928"
type input "$6,469"
type input "2.6"
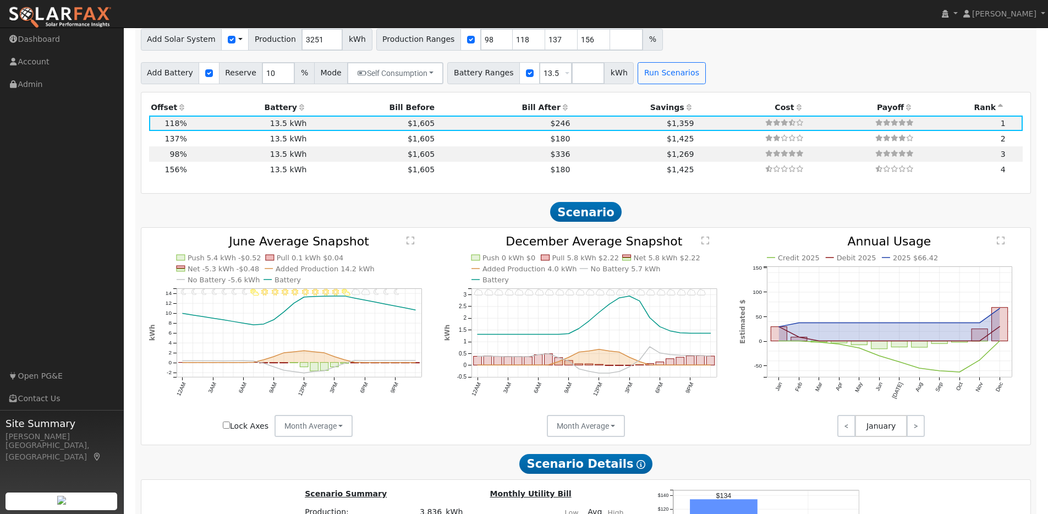
scroll to position [1023, 0]
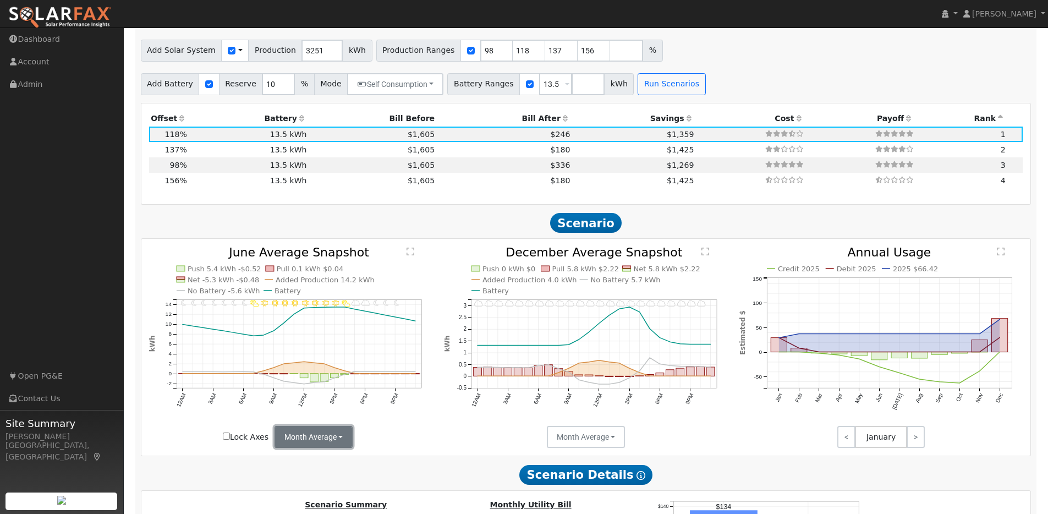
click at [344, 435] on button "Month Average" at bounding box center [313, 437] width 79 height 22
click at [284, 469] on link "Day" at bounding box center [313, 460] width 76 height 15
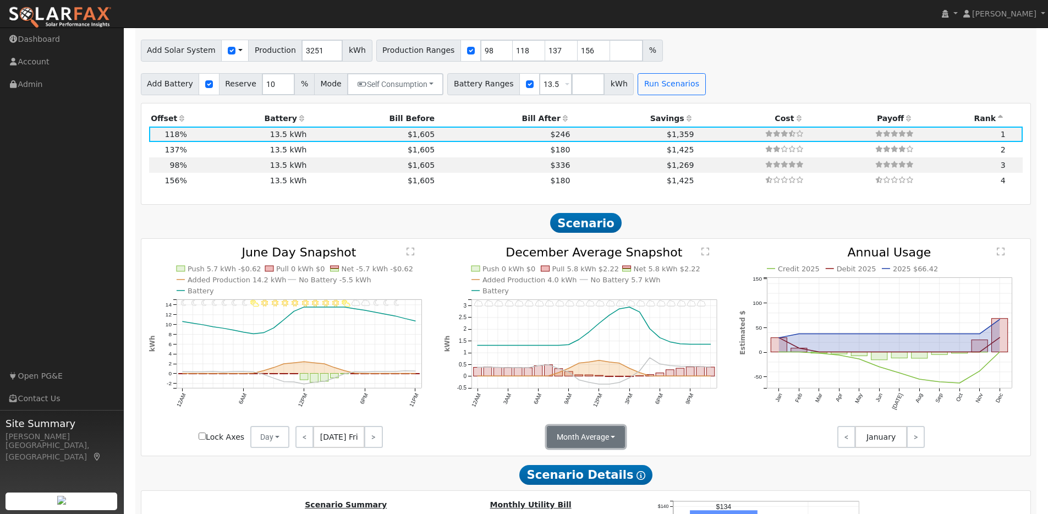
click at [602, 441] on button "Month Average" at bounding box center [586, 437] width 79 height 22
click at [567, 466] on link "Day" at bounding box center [585, 460] width 76 height 15
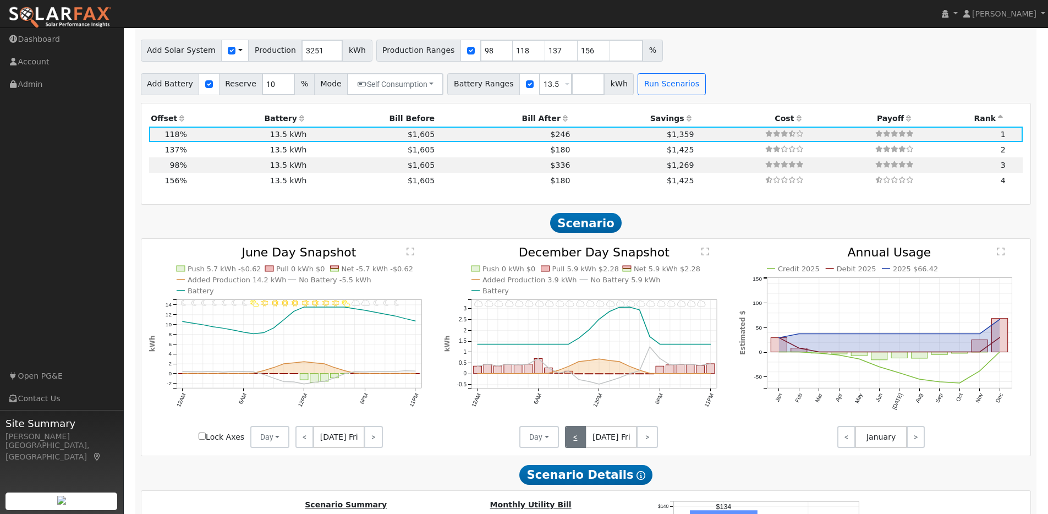
click at [575, 444] on link "<" at bounding box center [575, 437] width 21 height 22
click at [575, 444] on link "<" at bounding box center [574, 437] width 19 height 22
click at [575, 444] on link "<" at bounding box center [574, 437] width 18 height 22
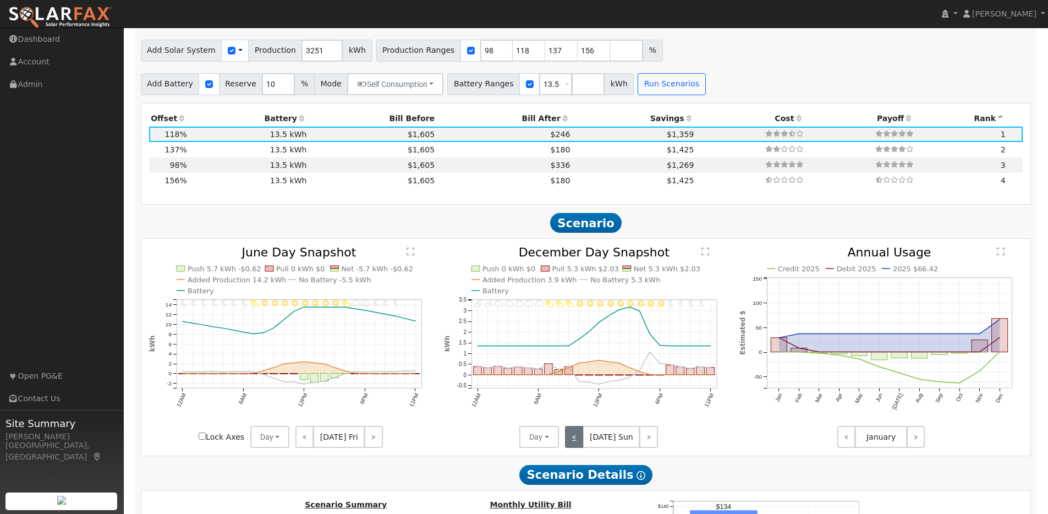
click at [575, 444] on link "<" at bounding box center [574, 437] width 19 height 22
click at [575, 444] on link "<" at bounding box center [575, 437] width 20 height 22
click at [575, 444] on link "<" at bounding box center [574, 437] width 19 height 22
click at [575, 444] on link "<" at bounding box center [574, 437] width 18 height 22
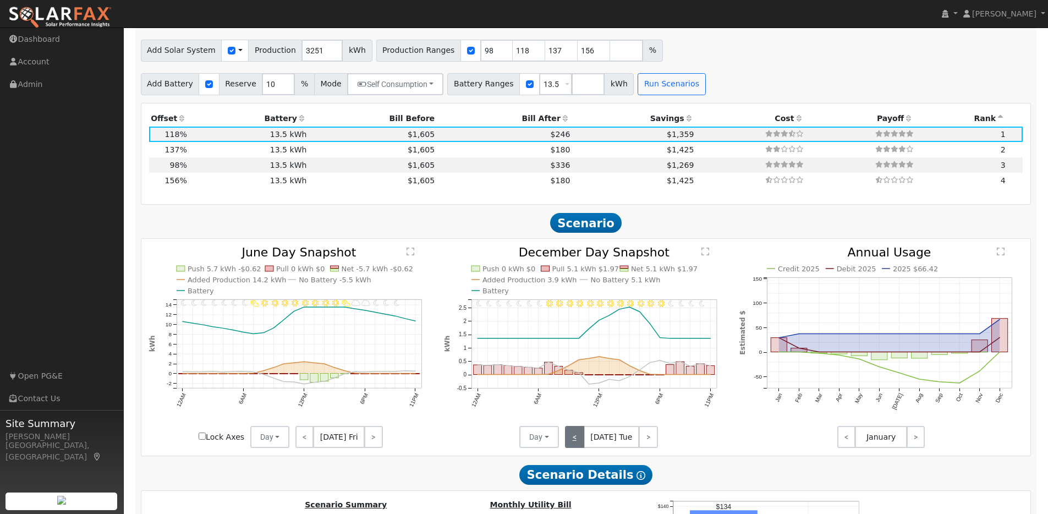
click at [575, 444] on link "<" at bounding box center [574, 437] width 19 height 22
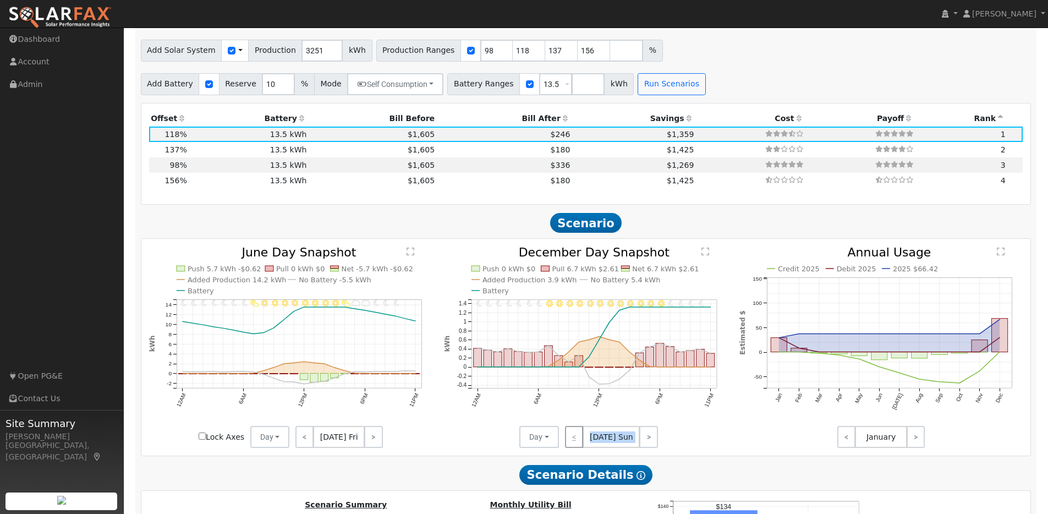
click at [575, 444] on div "< [DATE] Sun >" at bounding box center [608, 437] width 99 height 22
click at [310, 444] on link "<" at bounding box center [304, 437] width 18 height 22
click at [310, 444] on link "<" at bounding box center [303, 437] width 16 height 22
click at [310, 444] on link "<" at bounding box center [302, 437] width 15 height 22
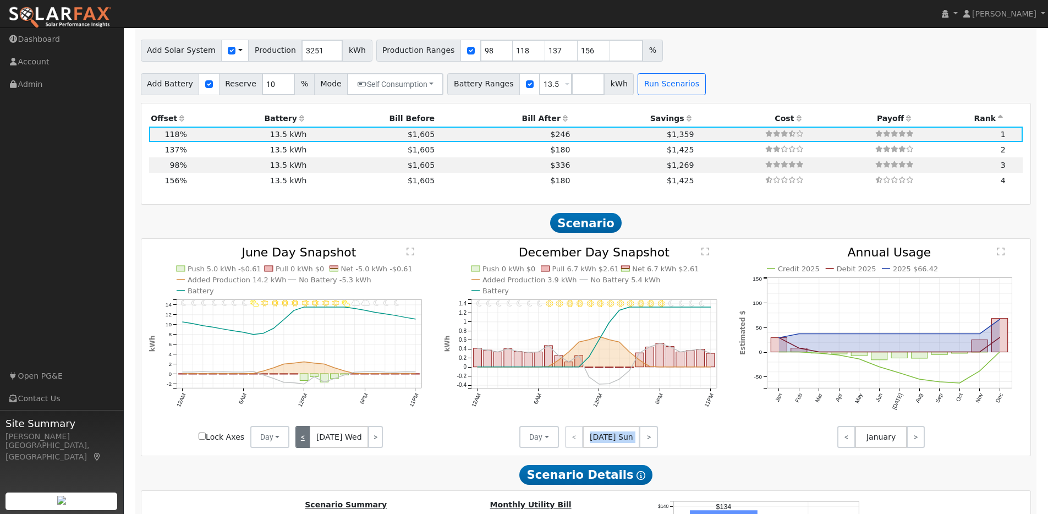
click at [310, 444] on link "<" at bounding box center [302, 437] width 15 height 22
click at [310, 444] on link "<" at bounding box center [303, 437] width 17 height 22
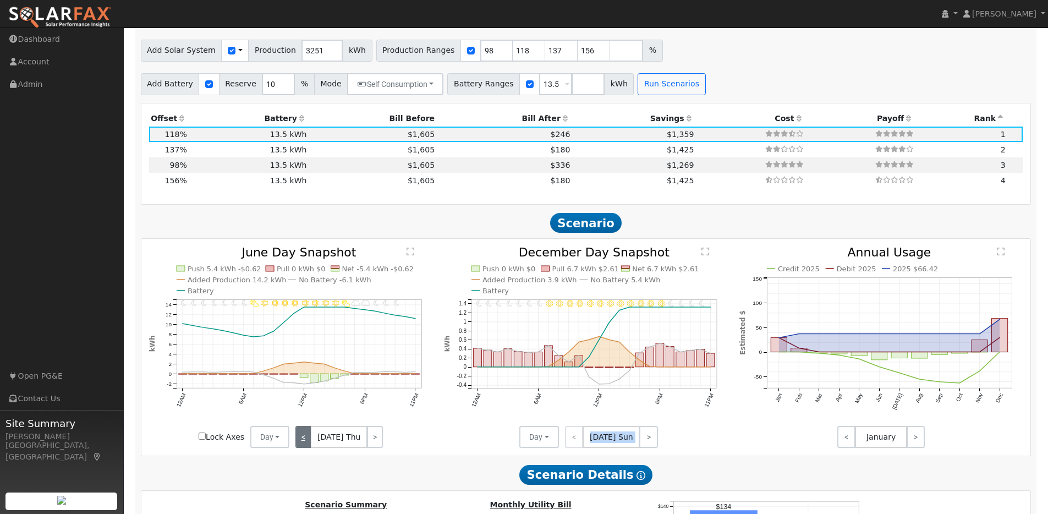
click at [310, 444] on link "<" at bounding box center [303, 437] width 16 height 22
click at [310, 444] on link "<" at bounding box center [302, 437] width 15 height 22
click at [310, 444] on link "<" at bounding box center [303, 437] width 17 height 22
click at [310, 444] on div "< [DATE] Sun >" at bounding box center [338, 437] width 99 height 22
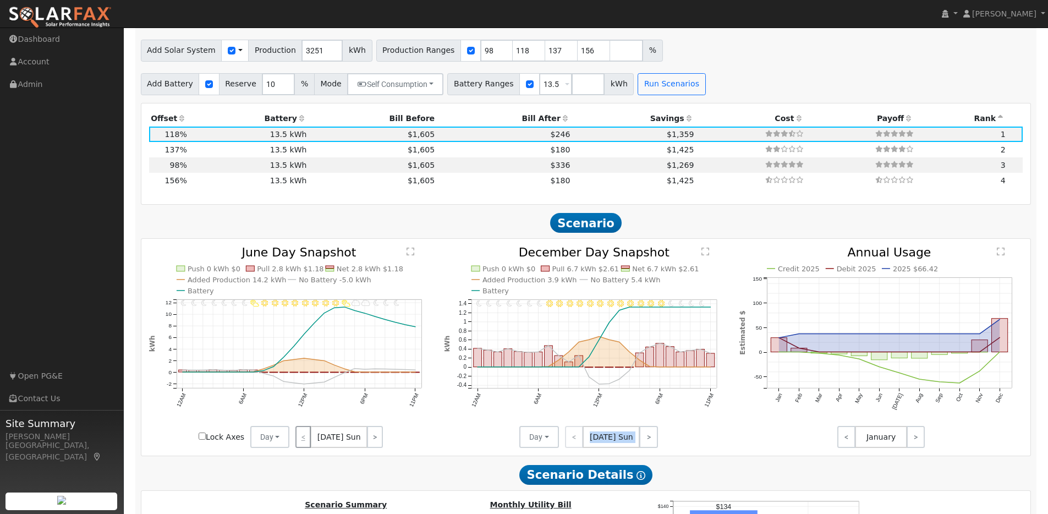
click at [310, 444] on div "< [DATE] Sun >" at bounding box center [338, 437] width 99 height 22
click at [371, 445] on link ">" at bounding box center [374, 437] width 15 height 22
click at [371, 445] on link ">" at bounding box center [375, 437] width 15 height 22
click at [371, 445] on link ">" at bounding box center [374, 437] width 17 height 22
click at [371, 445] on link ">" at bounding box center [375, 437] width 15 height 22
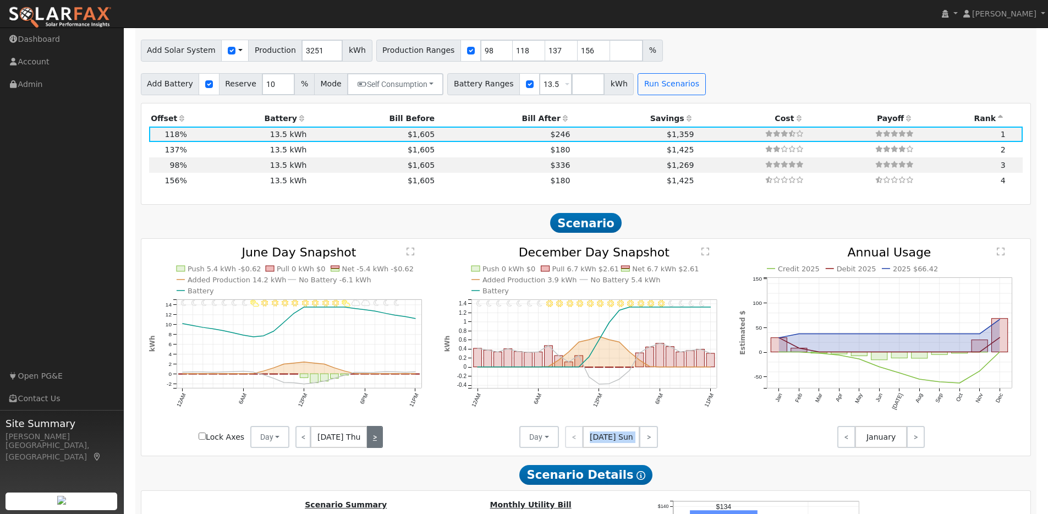
click at [371, 445] on link ">" at bounding box center [375, 437] width 16 height 22
click at [371, 445] on link ">" at bounding box center [373, 437] width 18 height 22
click at [371, 445] on link ">" at bounding box center [374, 437] width 17 height 22
click at [371, 445] on link ">" at bounding box center [374, 437] width 15 height 22
click at [371, 445] on link ">" at bounding box center [375, 437] width 15 height 22
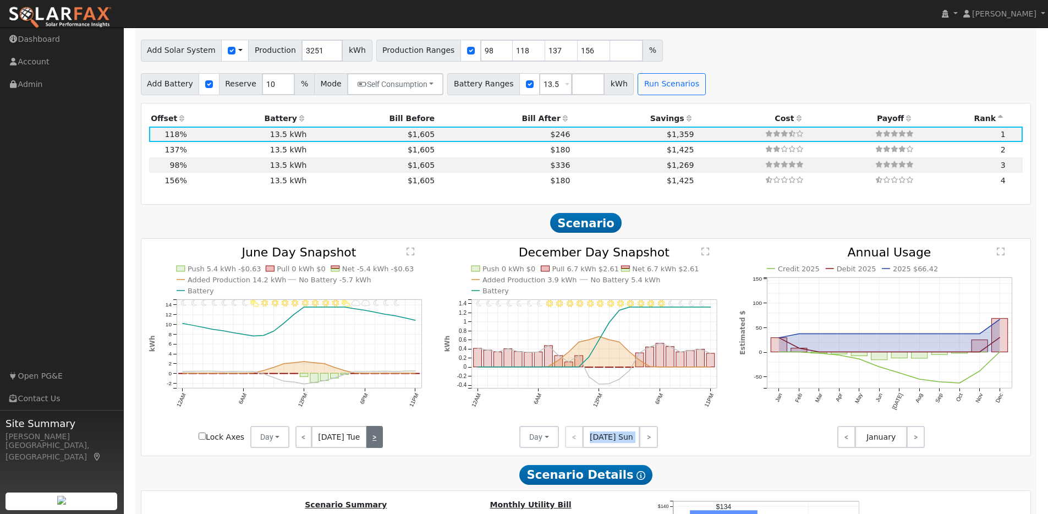
click at [371, 445] on link ">" at bounding box center [374, 437] width 17 height 22
click at [371, 445] on link ">" at bounding box center [375, 437] width 15 height 22
click at [371, 445] on link ">" at bounding box center [375, 437] width 16 height 22
click at [371, 445] on link ">" at bounding box center [374, 437] width 17 height 22
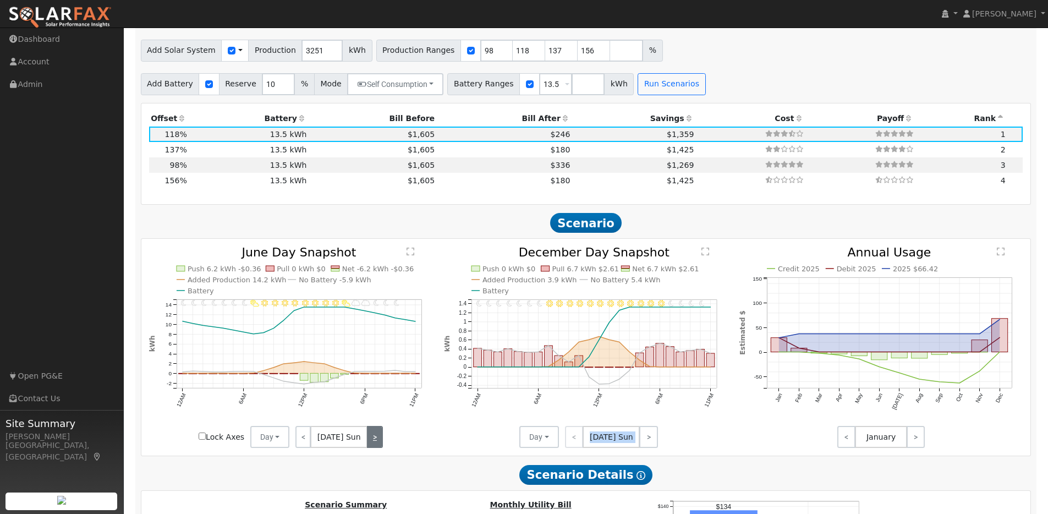
click at [371, 445] on link ">" at bounding box center [374, 437] width 15 height 22
click at [371, 445] on link ">" at bounding box center [375, 437] width 15 height 22
click at [371, 445] on link ">" at bounding box center [374, 437] width 17 height 22
click at [371, 445] on link ">" at bounding box center [375, 437] width 15 height 22
click at [371, 445] on link ">" at bounding box center [375, 437] width 16 height 22
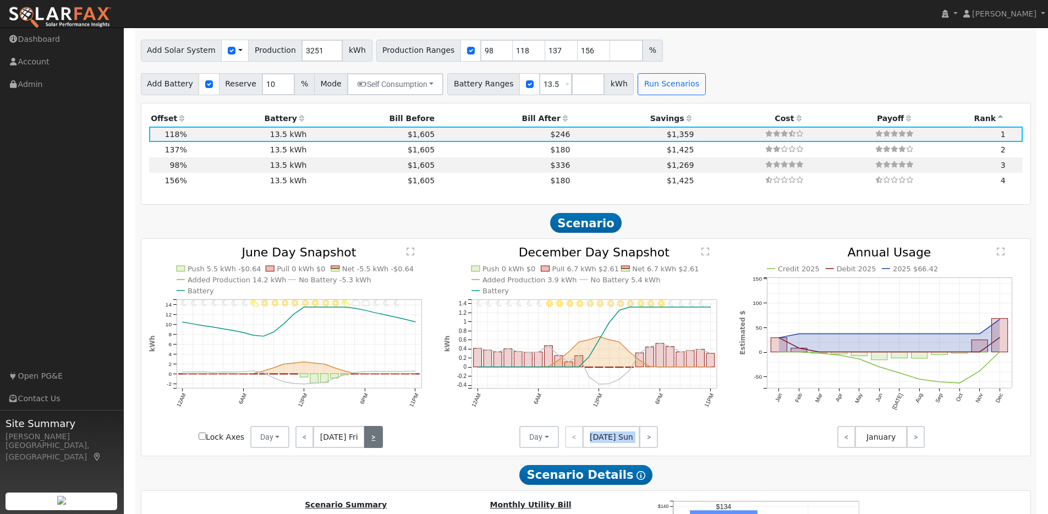
click at [371, 445] on link ">" at bounding box center [373, 437] width 18 height 22
click at [371, 445] on link ">" at bounding box center [374, 437] width 15 height 22
click at [371, 445] on link ">" at bounding box center [375, 437] width 15 height 22
click at [371, 445] on link ">" at bounding box center [374, 437] width 17 height 22
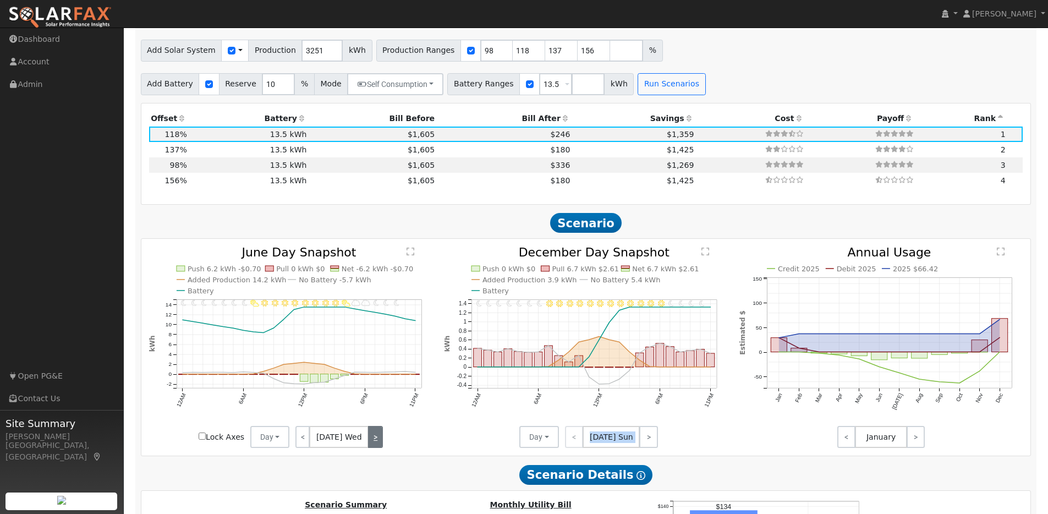
click at [371, 445] on link ">" at bounding box center [375, 437] width 15 height 22
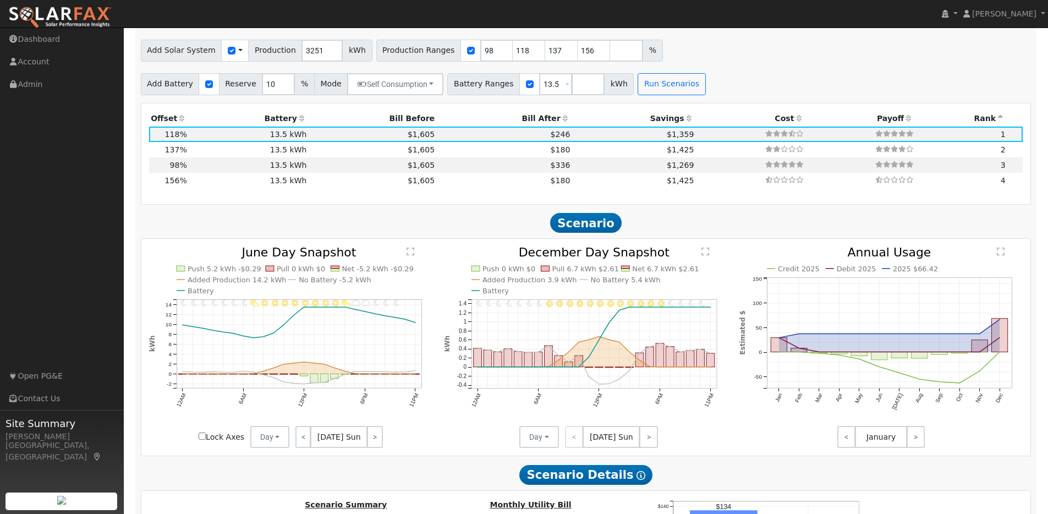
click at [371, 445] on div "< Jun 29 Sun >" at bounding box center [338, 437] width 99 height 22
click at [371, 445] on div "< Jun 30 Mon >" at bounding box center [338, 437] width 99 height 22
click at [651, 440] on link ">" at bounding box center [648, 437] width 19 height 22
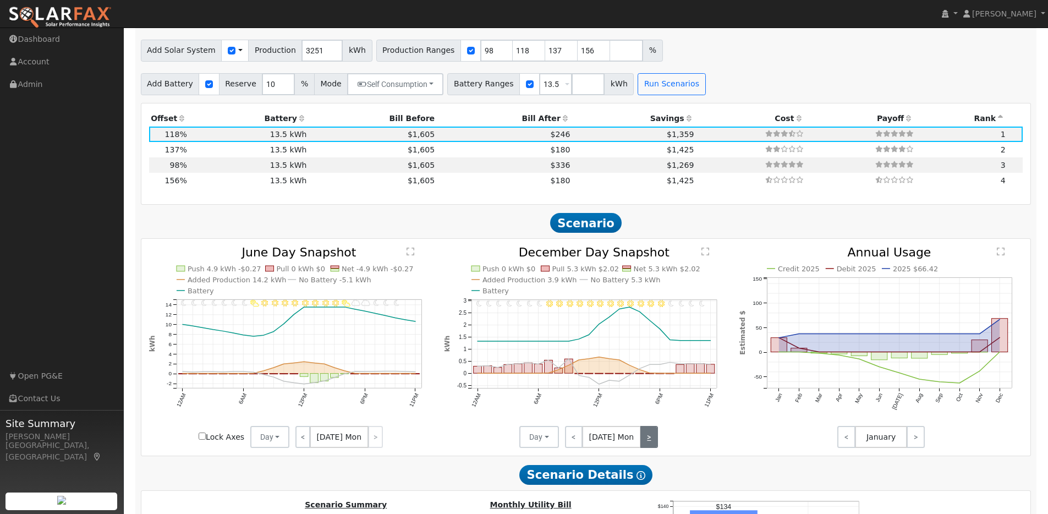
click at [651, 440] on link ">" at bounding box center [649, 437] width 18 height 22
click at [651, 440] on link ">" at bounding box center [648, 437] width 19 height 22
click at [651, 440] on link ">" at bounding box center [649, 437] width 18 height 22
click at [651, 440] on link ">" at bounding box center [648, 437] width 19 height 22
click at [651, 440] on link ">" at bounding box center [646, 437] width 21 height 22
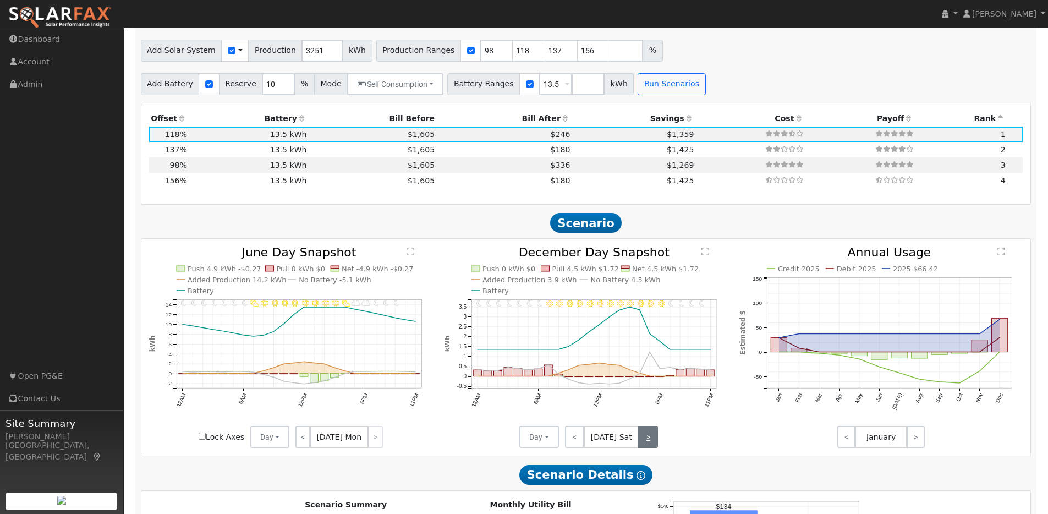
click at [651, 440] on link ">" at bounding box center [648, 437] width 20 height 22
click at [651, 440] on link ">" at bounding box center [648, 437] width 19 height 22
click at [651, 440] on link ">" at bounding box center [649, 437] width 18 height 22
click at [651, 440] on link ">" at bounding box center [648, 437] width 19 height 22
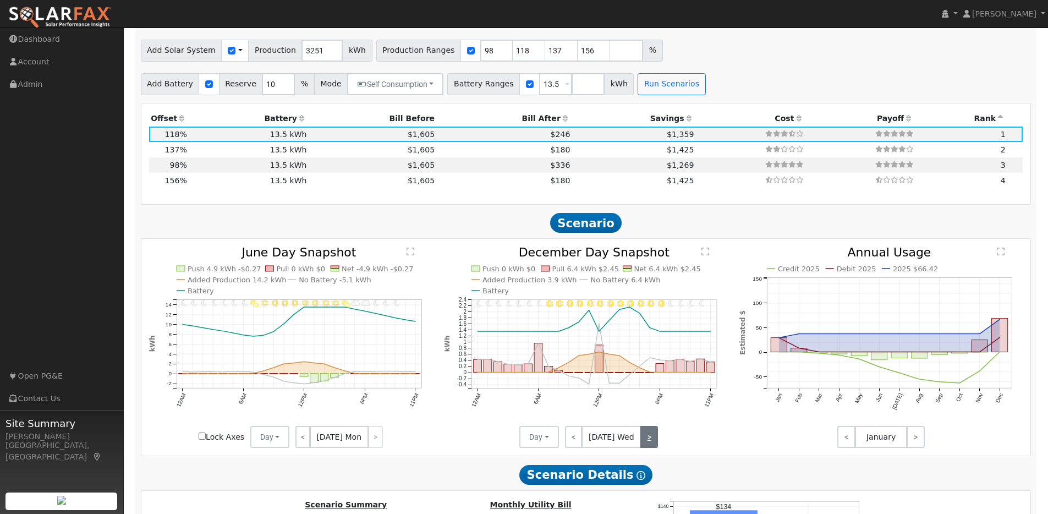
click at [651, 440] on link ">" at bounding box center [649, 437] width 18 height 22
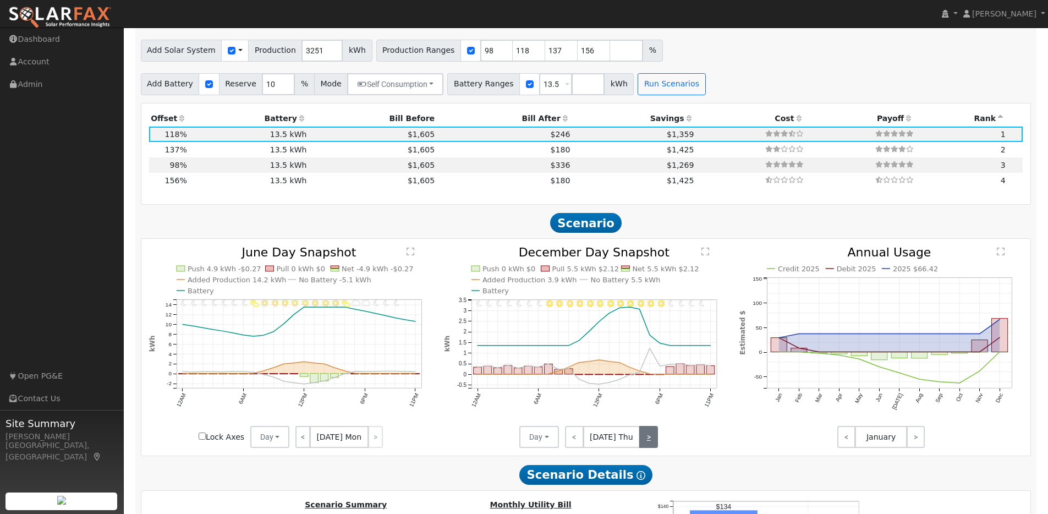
click at [651, 440] on link ">" at bounding box center [648, 437] width 19 height 22
click at [574, 447] on link "<" at bounding box center [575, 437] width 21 height 22
click at [574, 446] on link "<" at bounding box center [574, 437] width 19 height 22
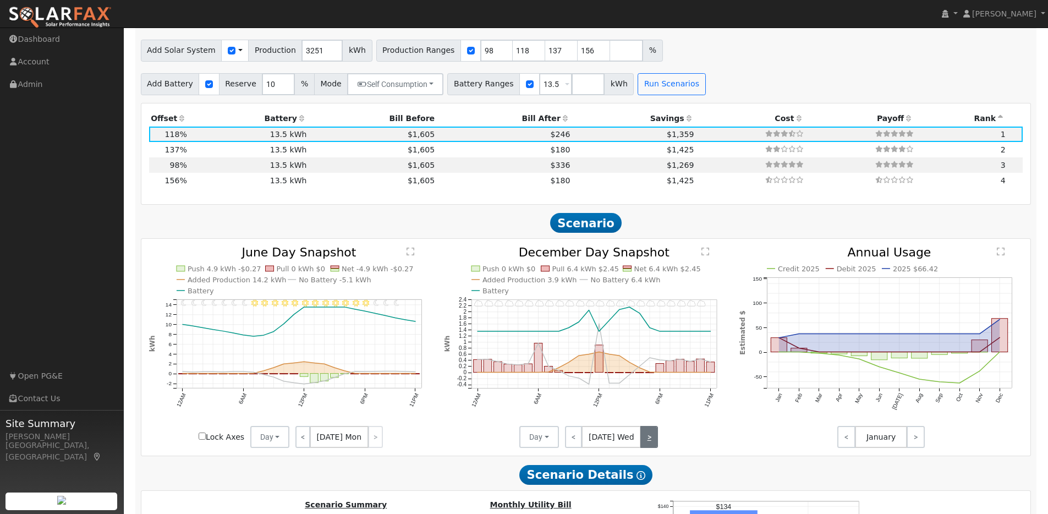
click at [648, 442] on link ">" at bounding box center [649, 437] width 18 height 22
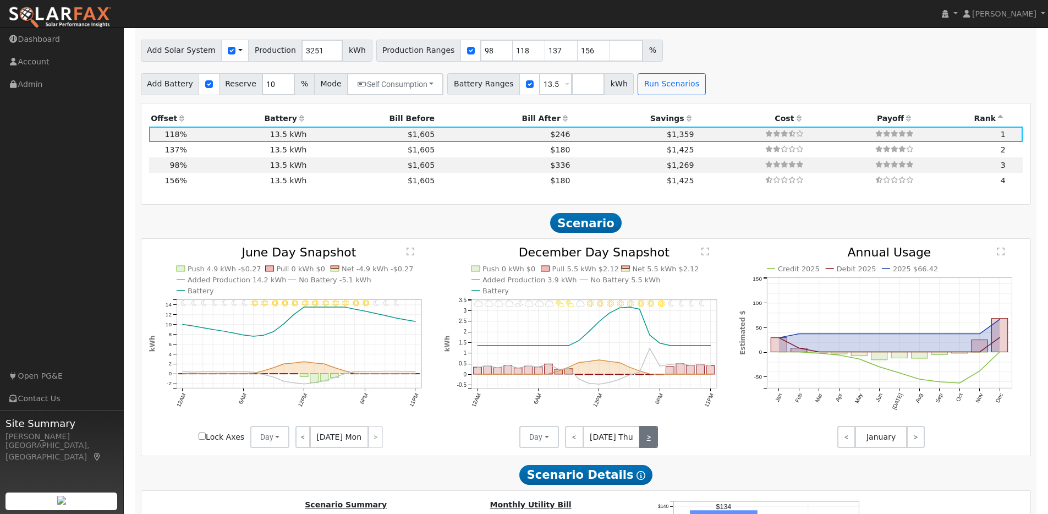
click at [647, 442] on link ">" at bounding box center [648, 437] width 19 height 22
click at [647, 442] on link ">" at bounding box center [646, 437] width 21 height 22
click at [647, 442] on link ">" at bounding box center [648, 437] width 20 height 22
click at [647, 442] on link ">" at bounding box center [648, 437] width 19 height 22
click at [647, 442] on link ">" at bounding box center [649, 437] width 18 height 22
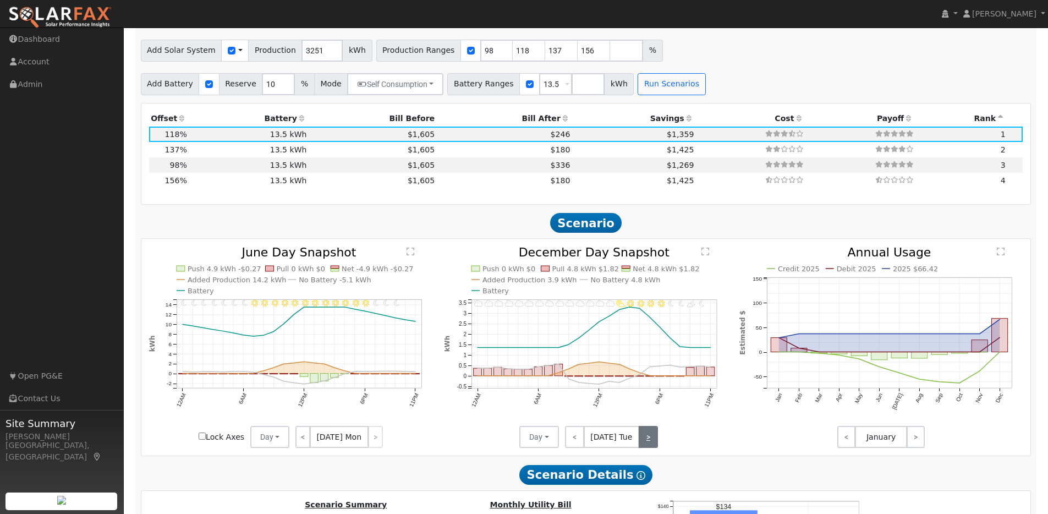
click at [647, 442] on link ">" at bounding box center [648, 437] width 19 height 22
click at [647, 442] on link ">" at bounding box center [649, 437] width 18 height 22
click at [647, 442] on link ">" at bounding box center [648, 437] width 19 height 22
click at [647, 442] on link ">" at bounding box center [646, 437] width 21 height 22
click at [647, 442] on link ">" at bounding box center [648, 437] width 20 height 22
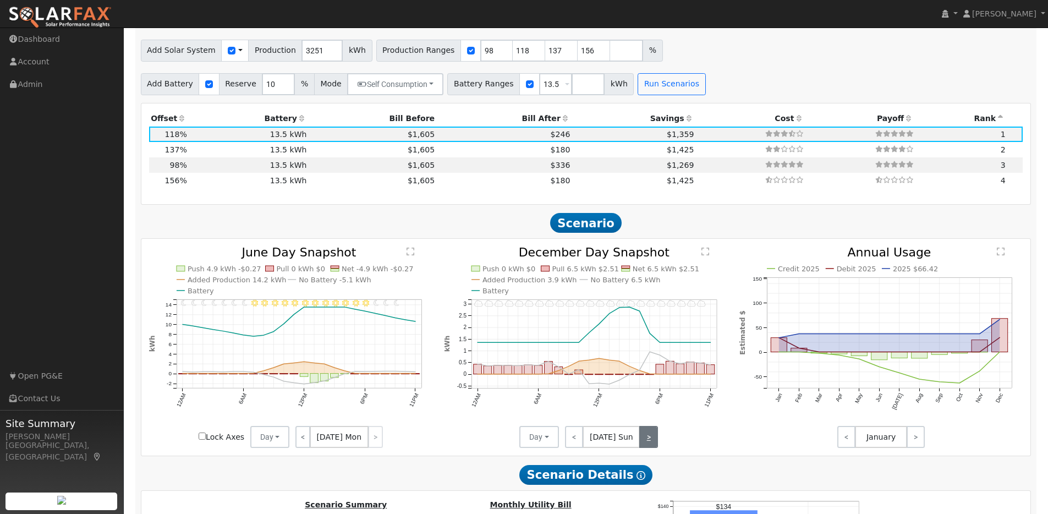
click at [647, 442] on link ">" at bounding box center [648, 437] width 19 height 22
click at [647, 442] on link ">" at bounding box center [649, 437] width 18 height 22
click at [647, 442] on link ">" at bounding box center [648, 437] width 19 height 22
click at [647, 442] on link ">" at bounding box center [649, 437] width 18 height 22
click at [647, 442] on link ">" at bounding box center [648, 437] width 19 height 22
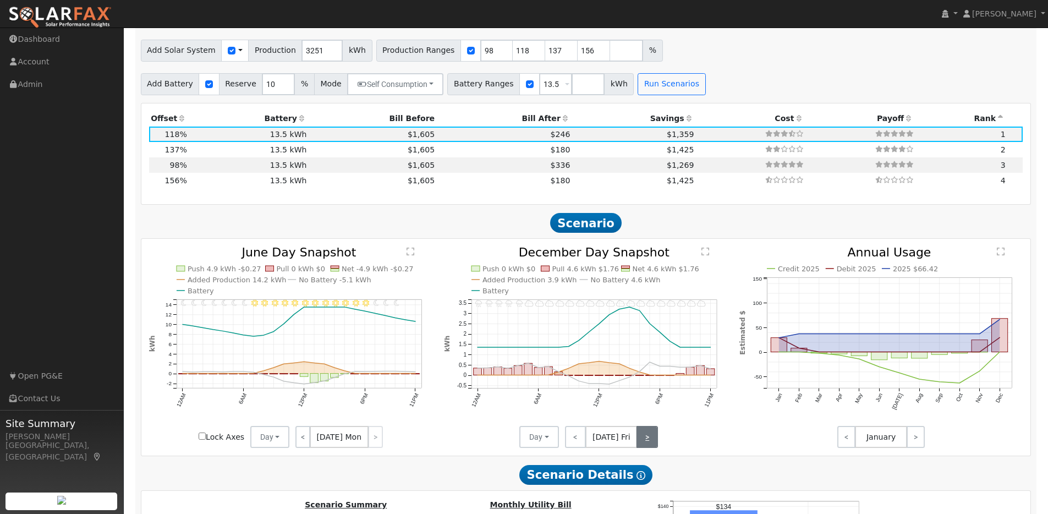
click at [647, 442] on link ">" at bounding box center [646, 437] width 21 height 22
click at [647, 442] on link ">" at bounding box center [648, 437] width 20 height 22
click at [647, 442] on link ">" at bounding box center [648, 437] width 19 height 22
click at [647, 442] on link ">" at bounding box center [649, 437] width 18 height 22
click at [647, 442] on div "< Dec 31 Tue >" at bounding box center [608, 437] width 99 height 22
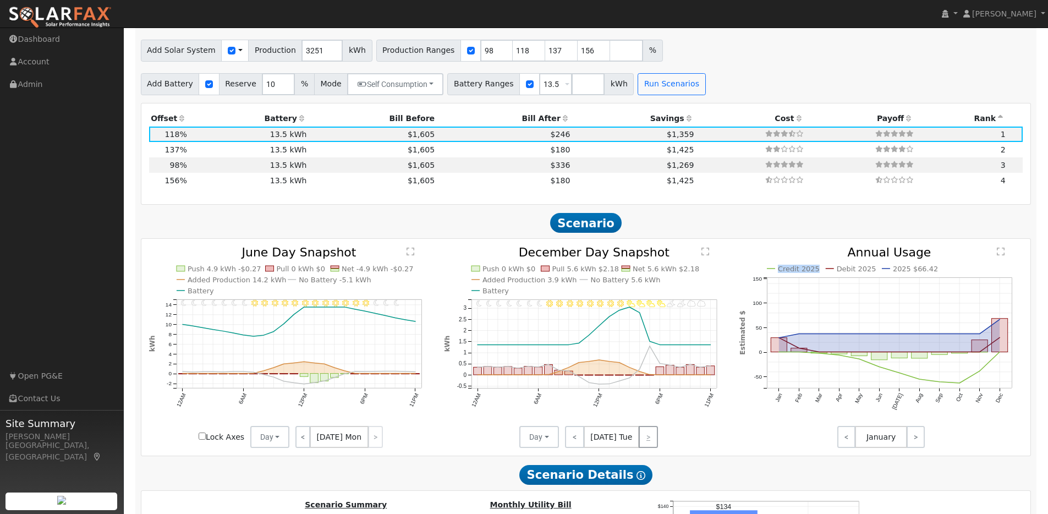
click at [647, 442] on div "< Dec 31 Tue >" at bounding box center [608, 437] width 99 height 22
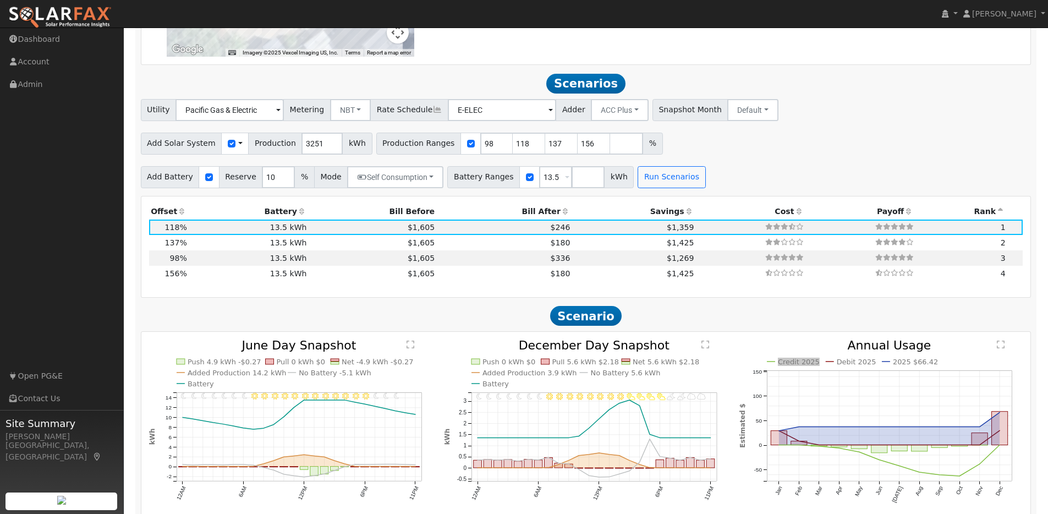
scroll to position [979, 0]
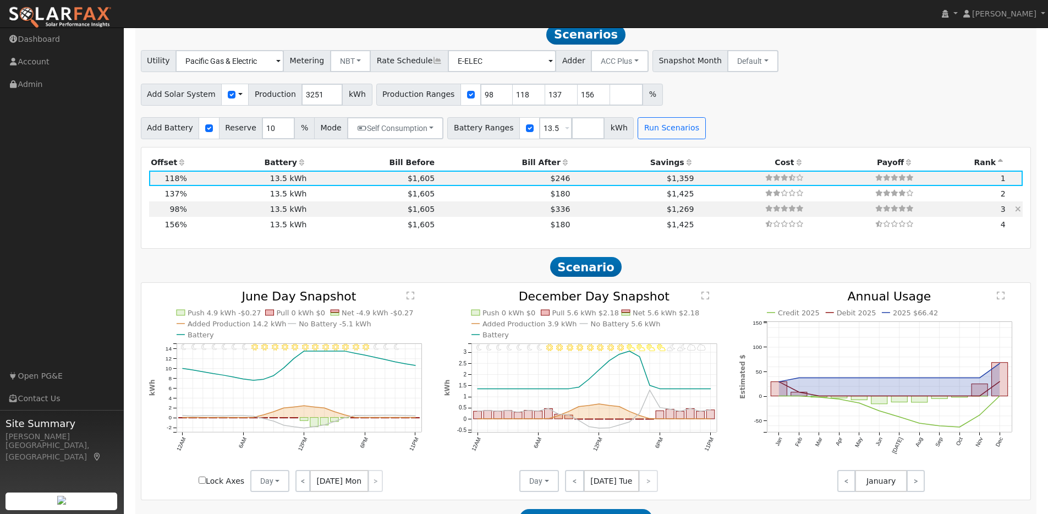
click at [229, 214] on td "13.5 kWh" at bounding box center [249, 208] width 120 height 15
type input "$6,584"
type input "$6,066"
type input "2.1"
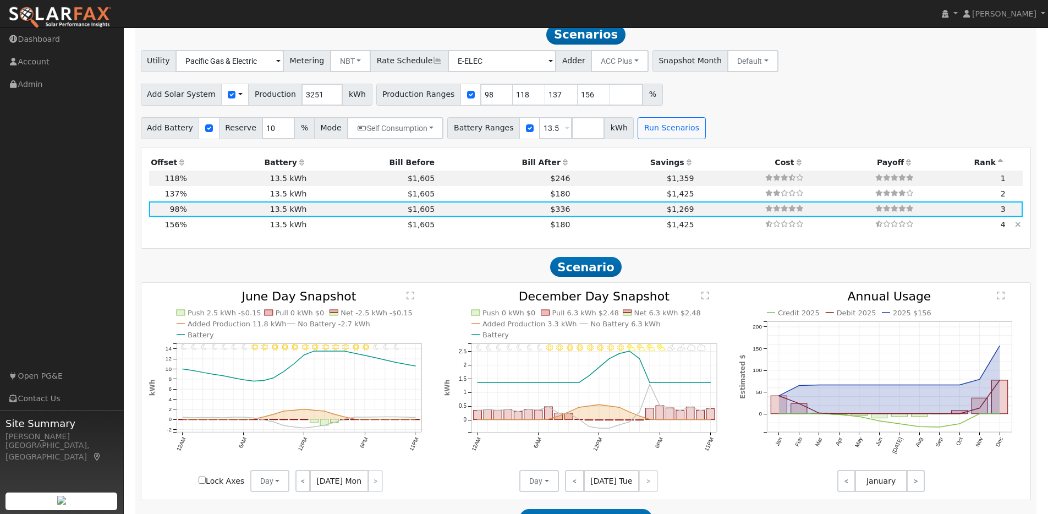
click at [210, 230] on td "13.5 kWh" at bounding box center [249, 224] width 120 height 15
type input "$10,482"
type input "$7,235"
type input "3.4"
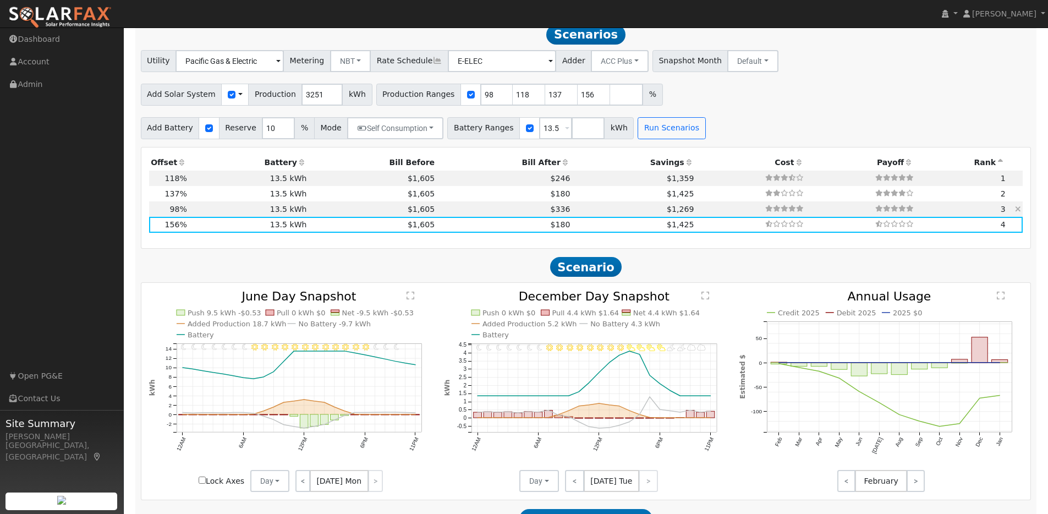
click at [210, 214] on td "13.5 kWh" at bounding box center [249, 208] width 120 height 15
type input "$6,584"
type input "$6,066"
type input "2.1"
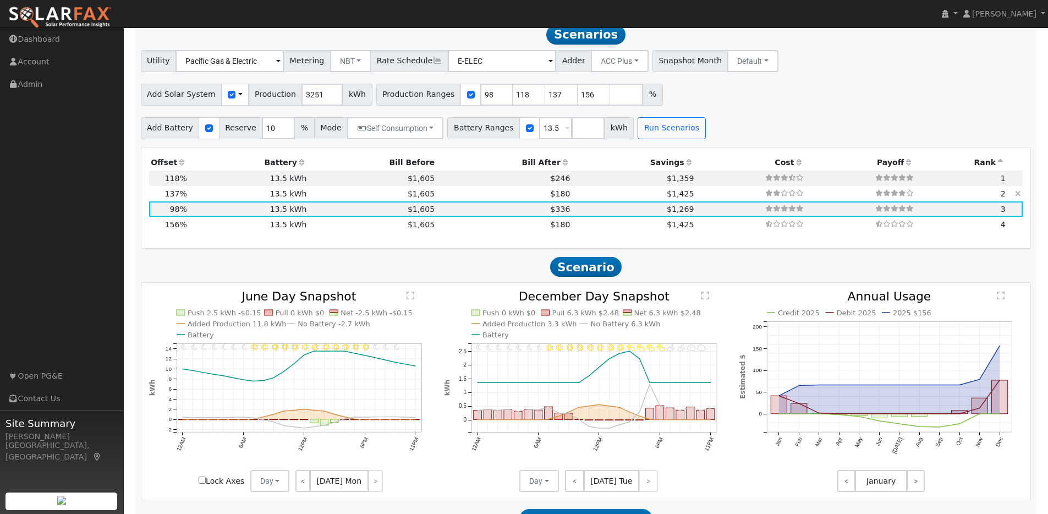
click at [208, 201] on td "13.5 kWh" at bounding box center [249, 193] width 120 height 15
type input "$9,205"
type input "$6,852"
type input "3.0"
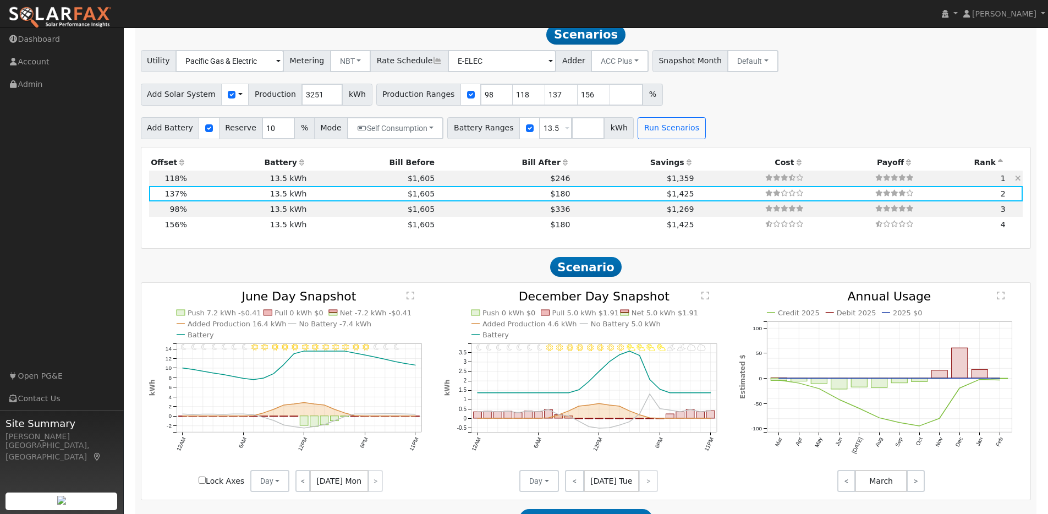
click at [212, 185] on td "13.5 kWh" at bounding box center [249, 178] width 120 height 15
type input "$7,928"
type input "$6,469"
type input "2.6"
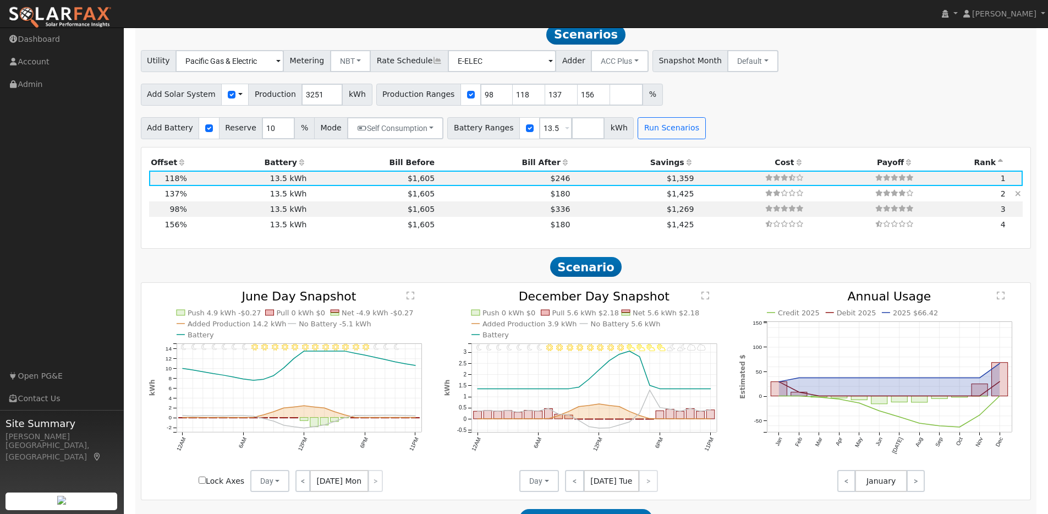
click at [215, 201] on td "13.5 kWh" at bounding box center [249, 193] width 120 height 15
type input "$9,205"
type input "$6,852"
type input "3.0"
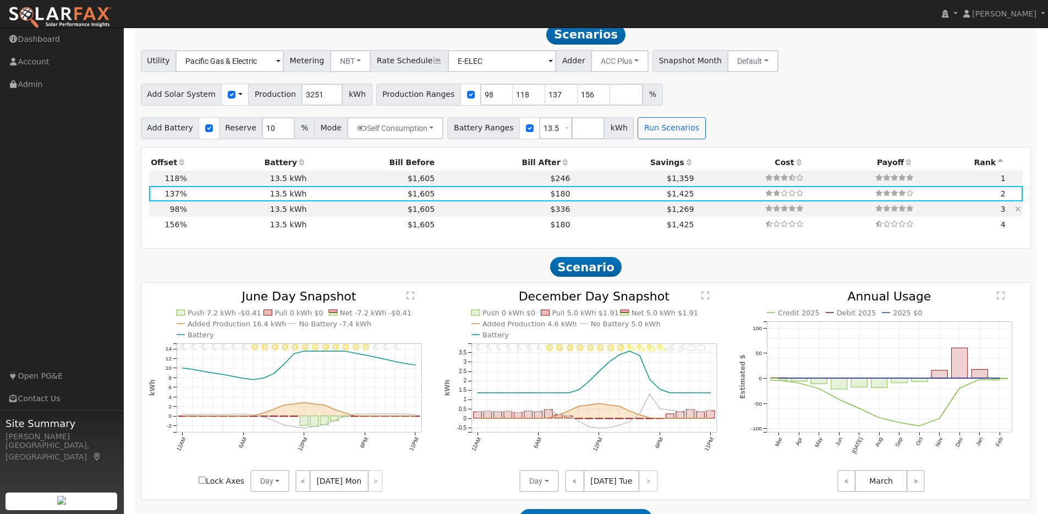
click at [217, 212] on td "13.5 kWh" at bounding box center [249, 208] width 120 height 15
type input "$6,584"
type input "$6,066"
type input "2.1"
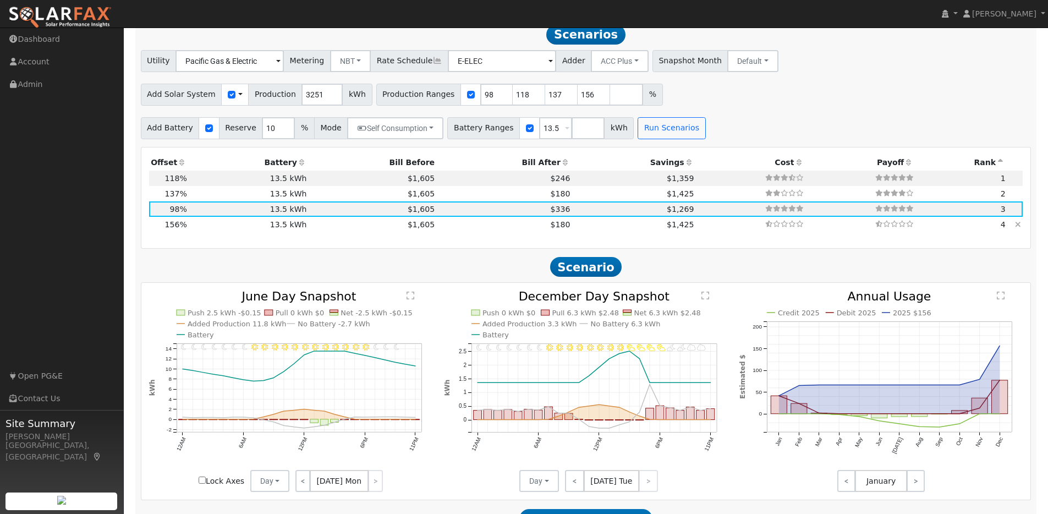
click at [216, 227] on td "13.5 kWh" at bounding box center [249, 224] width 120 height 15
type input "$10,482"
type input "$7,235"
type input "3.4"
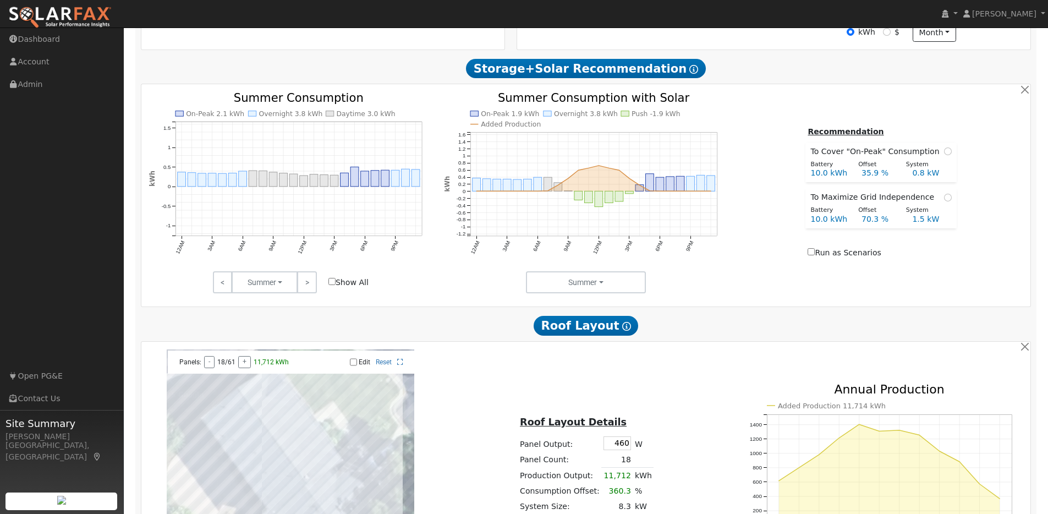
scroll to position [94, 0]
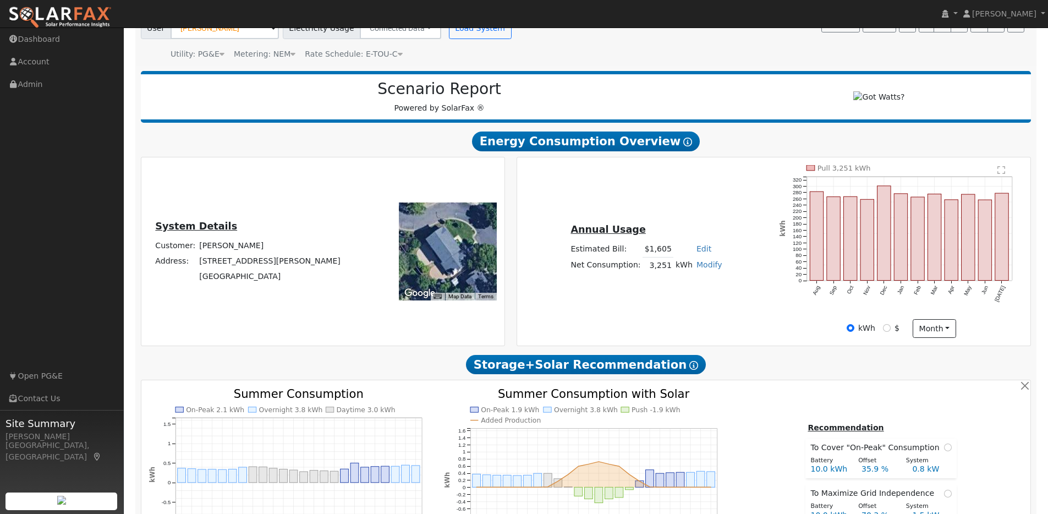
click at [703, 268] on link "Modify" at bounding box center [709, 264] width 26 height 9
click at [684, 221] on div "Annual Usage Estimated Bill: $1,605 Edit Estimated Bill $ Annual Net Consumptio…" at bounding box center [774, 251] width 510 height 173
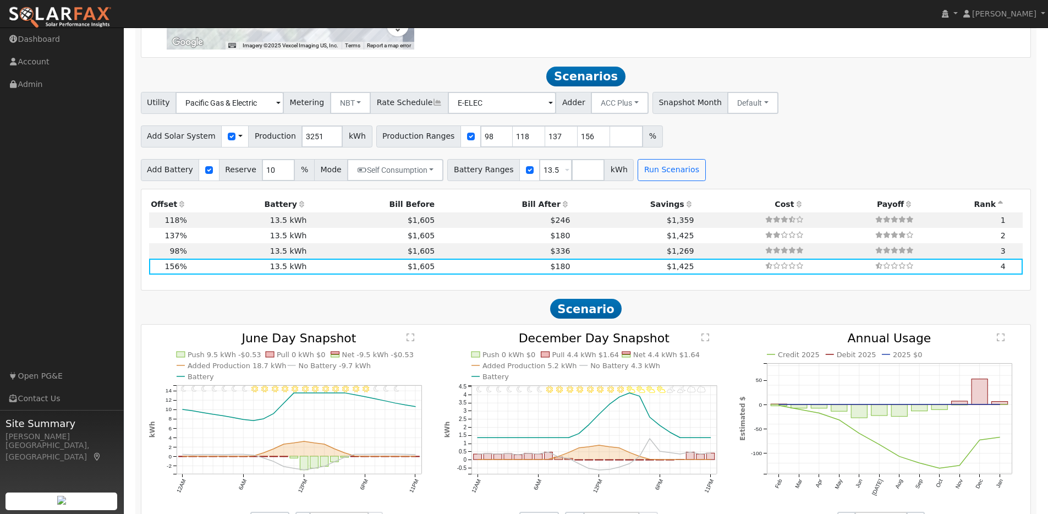
scroll to position [979, 0]
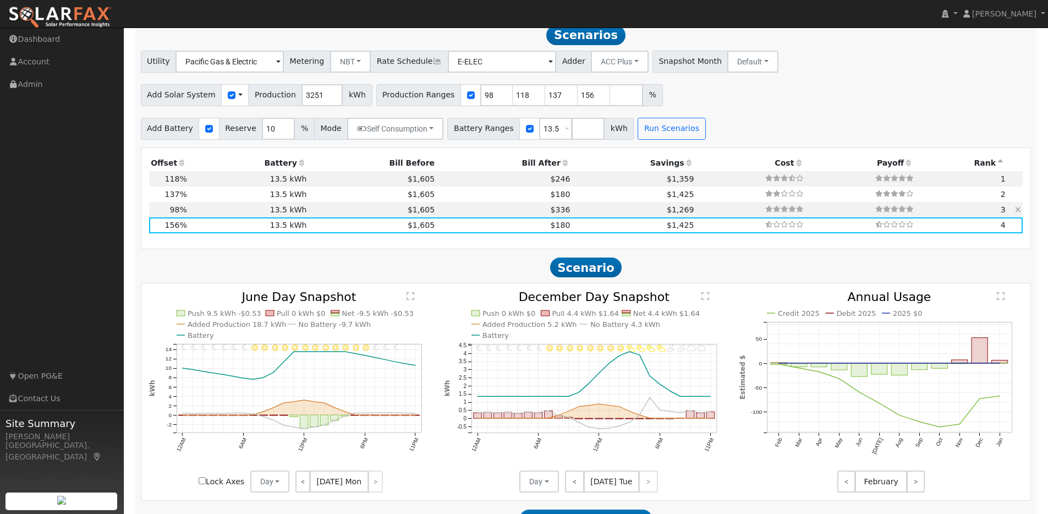
click at [200, 214] on td "13.5 kWh" at bounding box center [249, 209] width 120 height 15
type input "$6,584"
type input "$6,066"
type input "2.1"
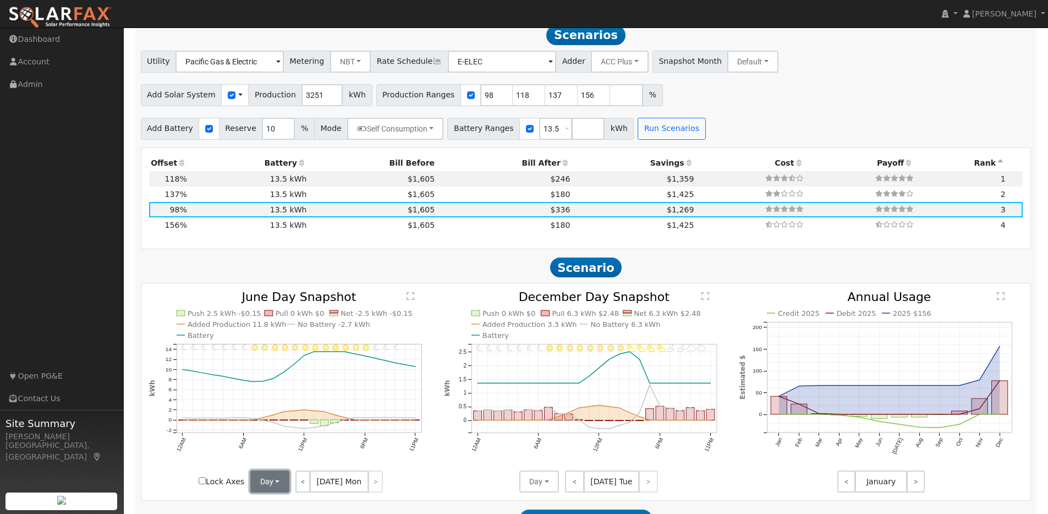
click at [277, 486] on button "Day" at bounding box center [270, 481] width 40 height 22
click at [283, 464] on link "Month Average" at bounding box center [289, 456] width 76 height 15
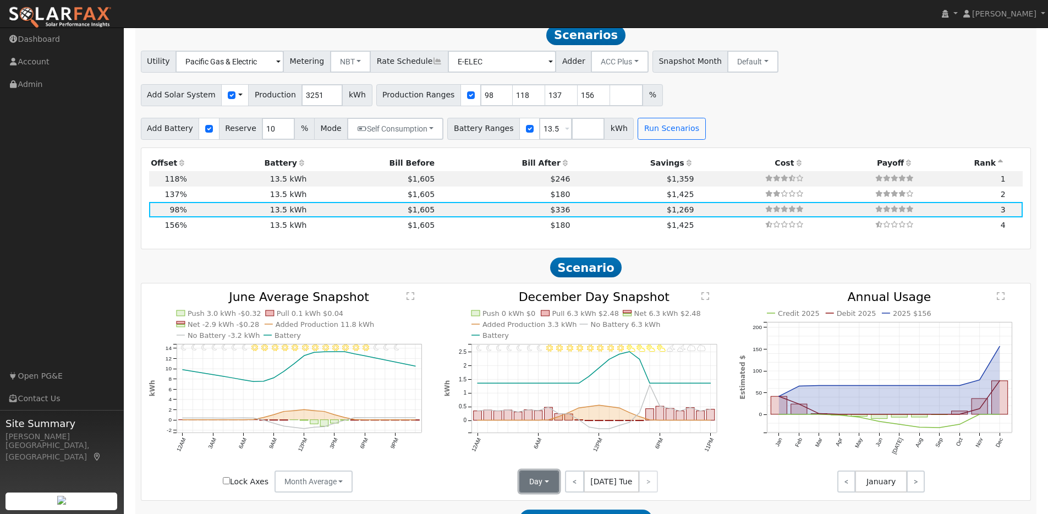
click at [551, 490] on button "Day" at bounding box center [539, 481] width 40 height 22
click at [553, 465] on link "Month Average" at bounding box center [558, 456] width 76 height 15
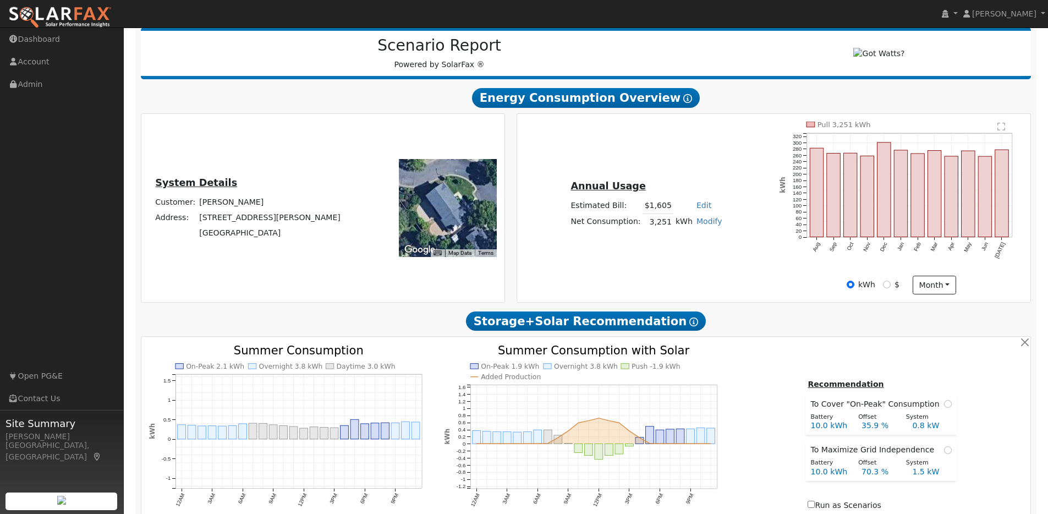
scroll to position [91, 0]
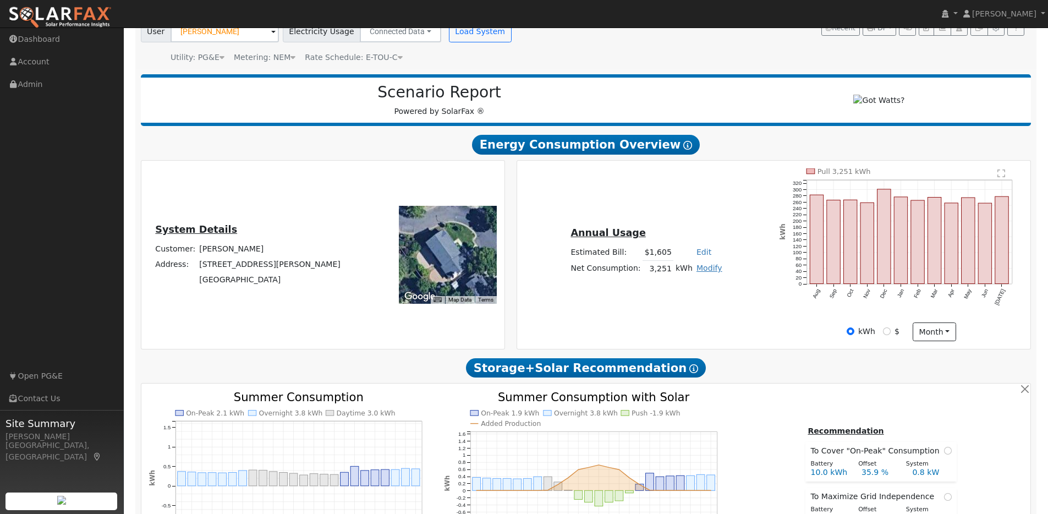
click at [705, 272] on link "Modify" at bounding box center [709, 267] width 26 height 9
click at [671, 311] on link "Add Electric Vehicle" at bounding box center [670, 309] width 92 height 15
type input "200"
type input "250"
click at [701, 304] on button "Save" at bounding box center [717, 298] width 32 height 19
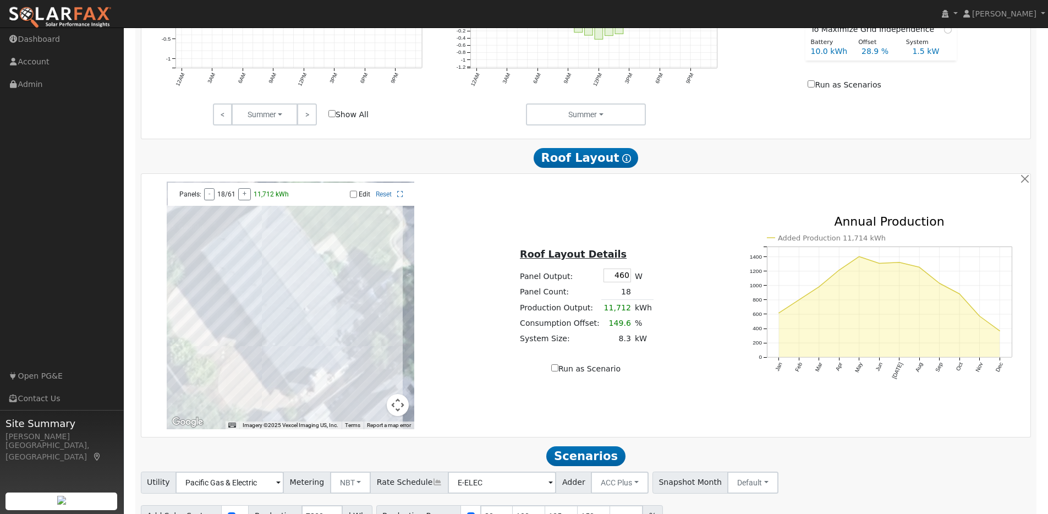
scroll to position [621, 0]
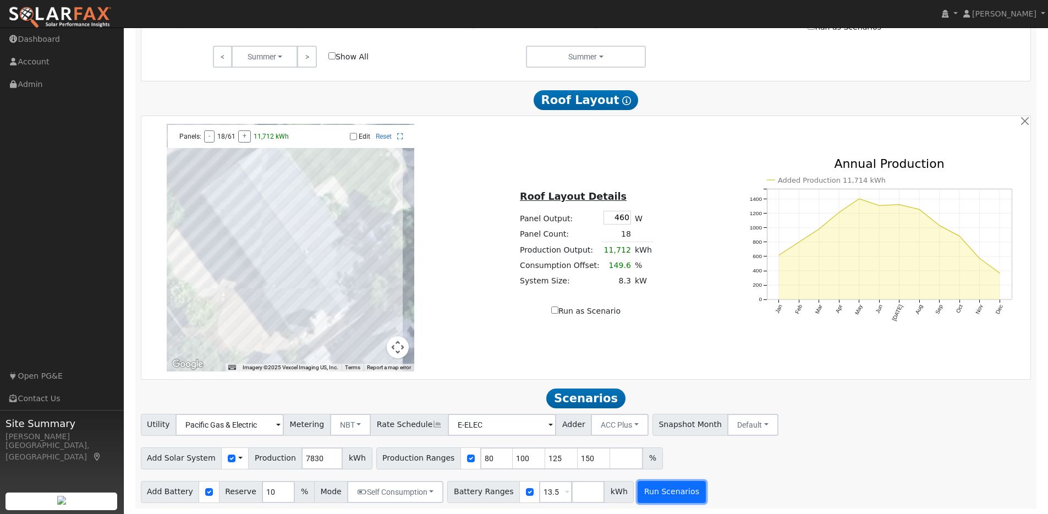
click at [650, 493] on button "Run Scenarios" at bounding box center [672, 492] width 68 height 22
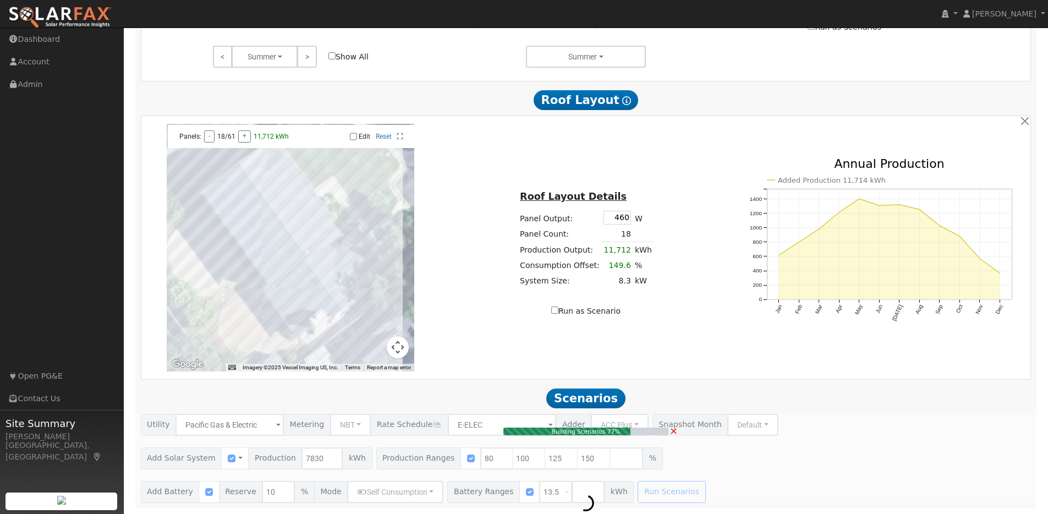
type input "$12,946"
type input "$7,974"
type input "4.2"
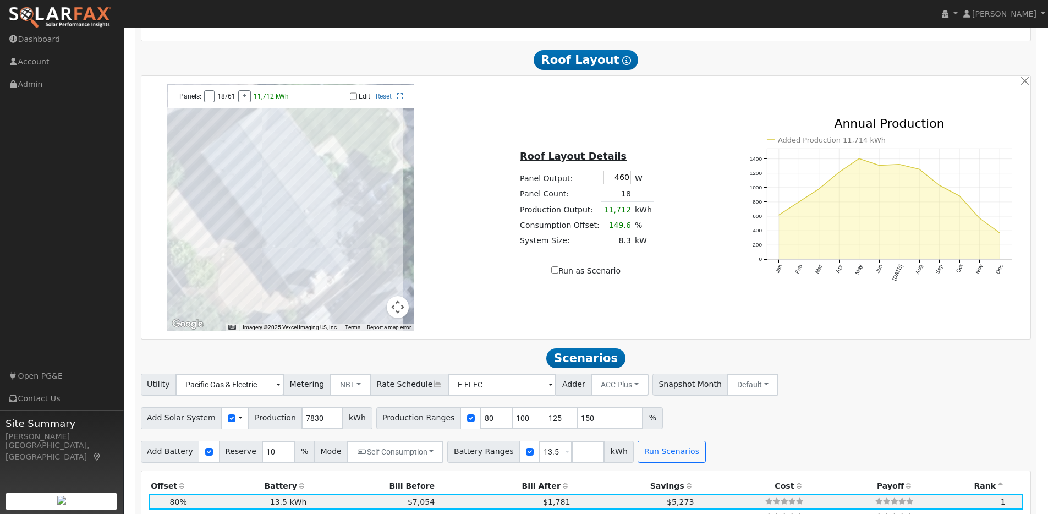
scroll to position [646, 0]
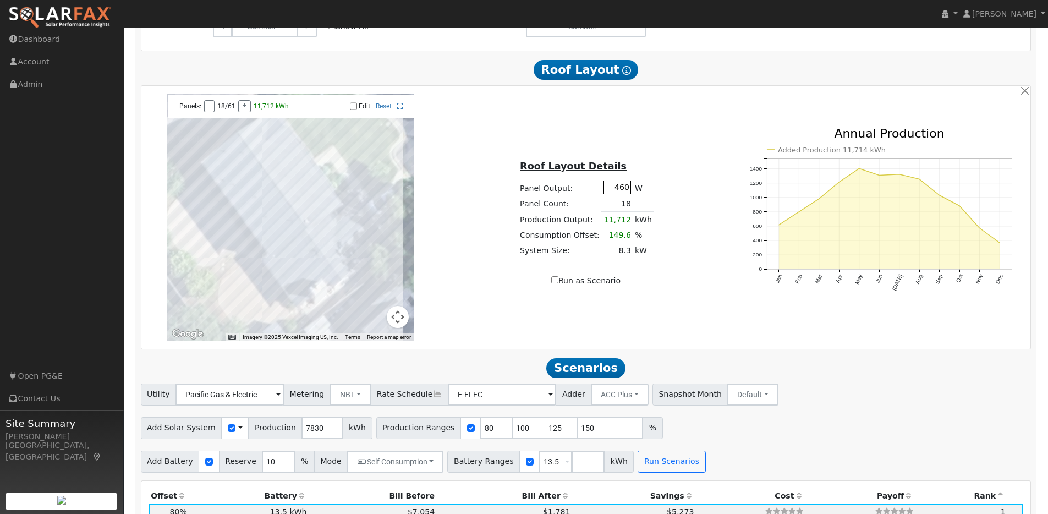
click at [626, 194] on input "460" at bounding box center [617, 187] width 28 height 14
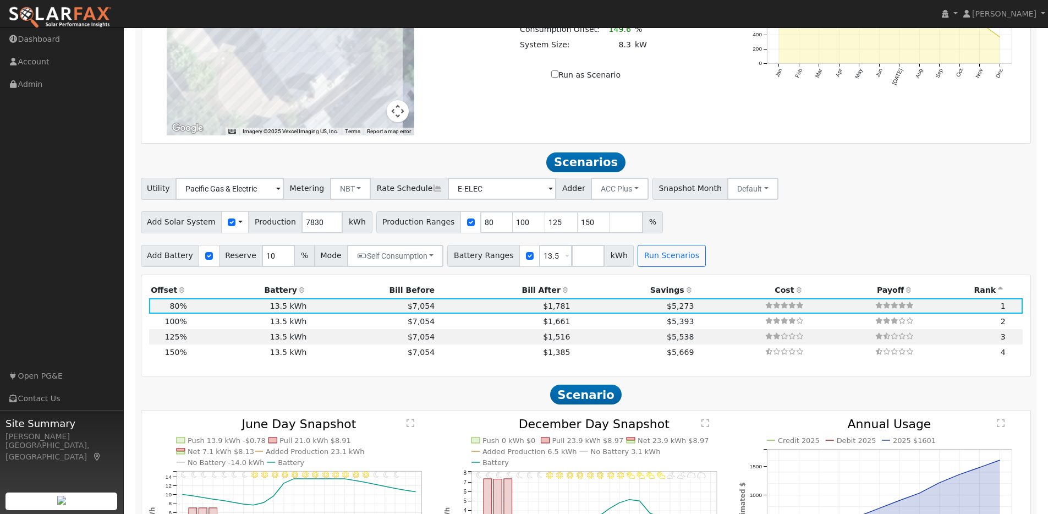
scroll to position [982, 0]
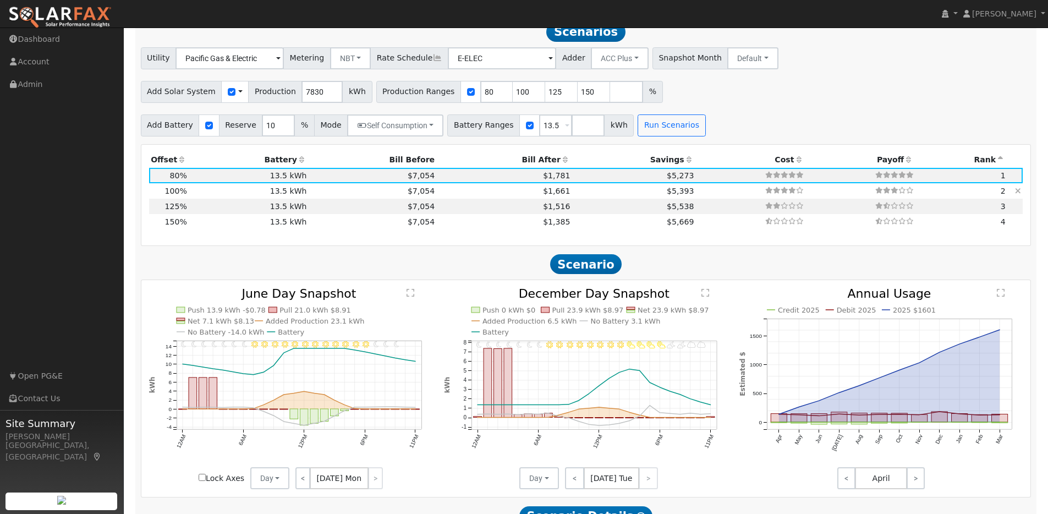
type input "4"
click at [204, 196] on td "13.5 kWh" at bounding box center [249, 190] width 120 height 15
type input "$16,182"
type input "$8,945"
type input "5.2"
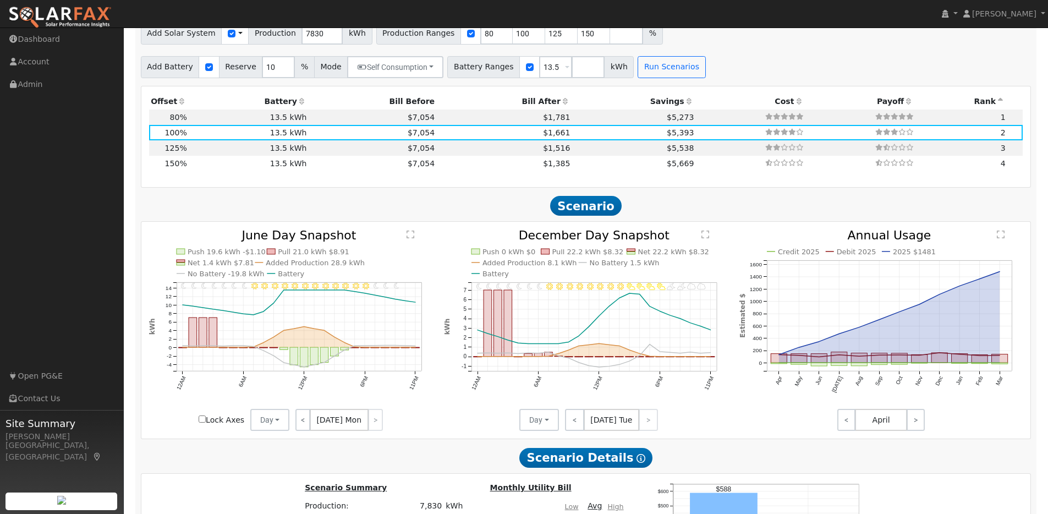
scroll to position [1074, 0]
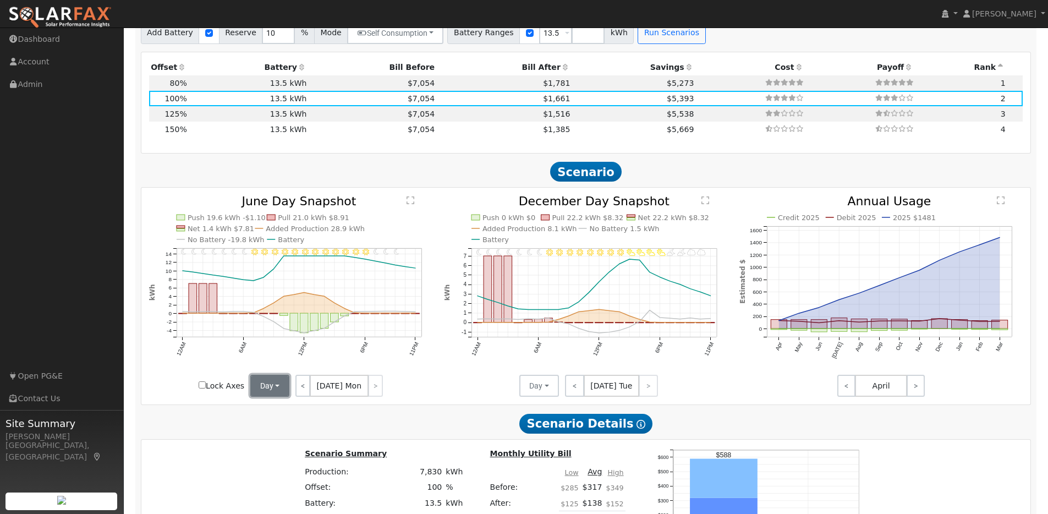
click at [282, 391] on button "Day" at bounding box center [270, 386] width 40 height 22
click at [281, 428] on link "Month Average" at bounding box center [289, 424] width 76 height 15
click at [548, 389] on button "Day" at bounding box center [539, 386] width 40 height 22
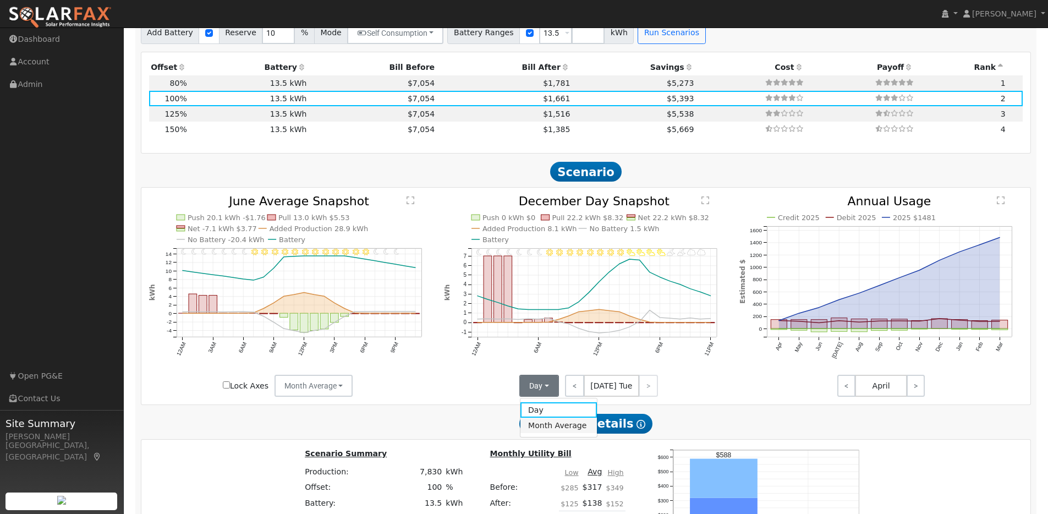
click at [547, 433] on link "Month Average" at bounding box center [558, 424] width 76 height 15
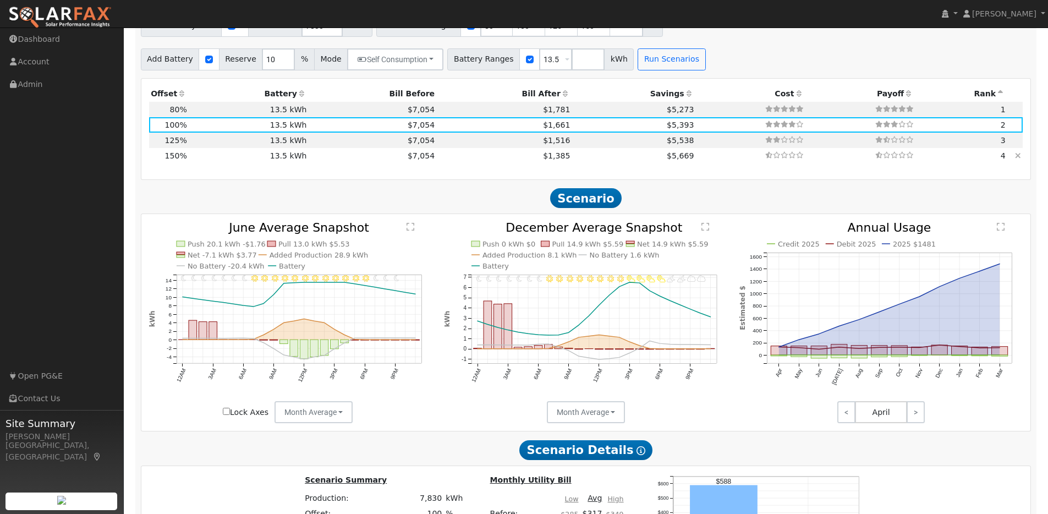
scroll to position [1046, 0]
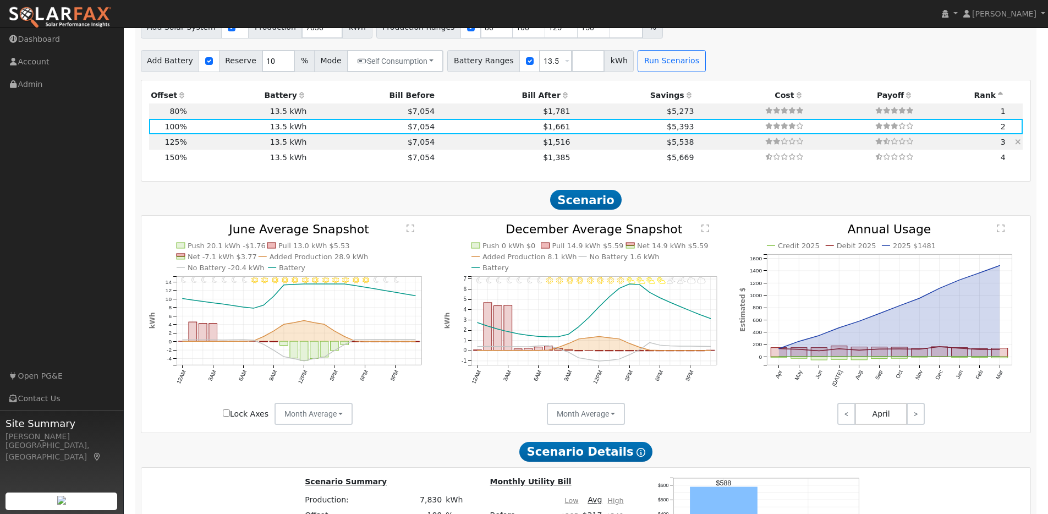
click at [186, 149] on td "125%" at bounding box center [169, 141] width 40 height 15
type input "$20,229"
type input "$10,159"
type input "6.5"
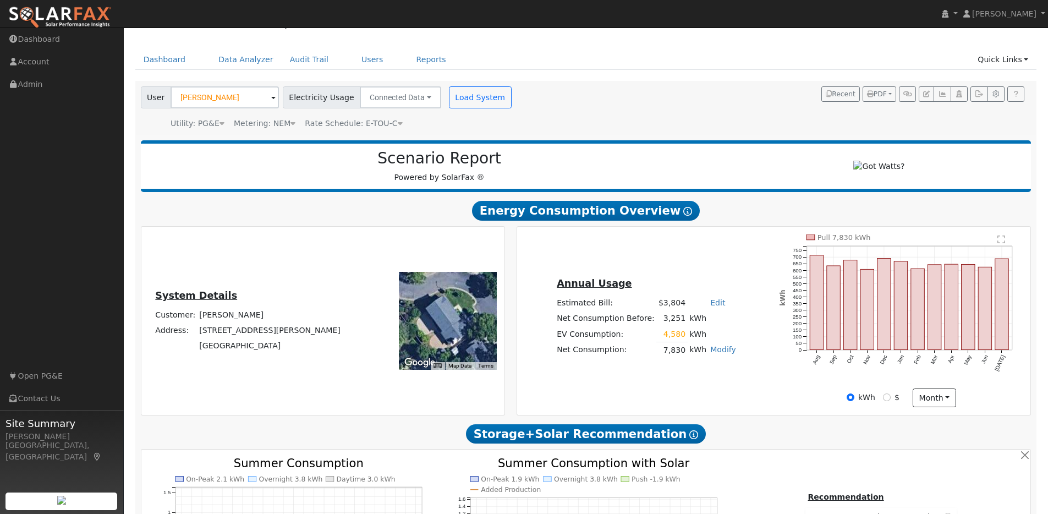
scroll to position [0, 0]
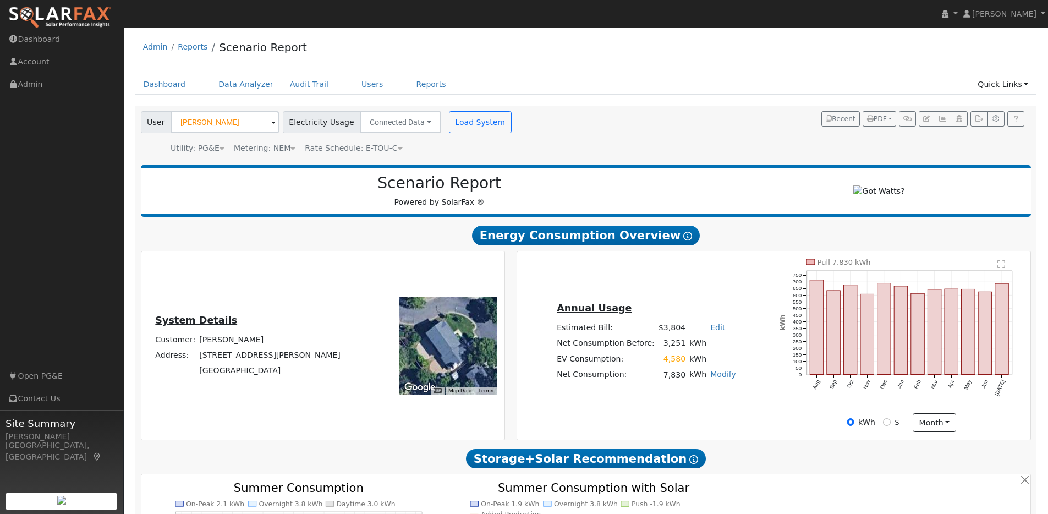
click at [713, 332] on link "Edit" at bounding box center [717, 327] width 15 height 9
click at [719, 307] on h5 "Annual Usage" at bounding box center [646, 309] width 179 height 12
click at [720, 378] on link "Modify" at bounding box center [723, 374] width 26 height 9
click at [700, 400] on link "Add Consumption" at bounding box center [684, 391] width 92 height 15
type input "7830"
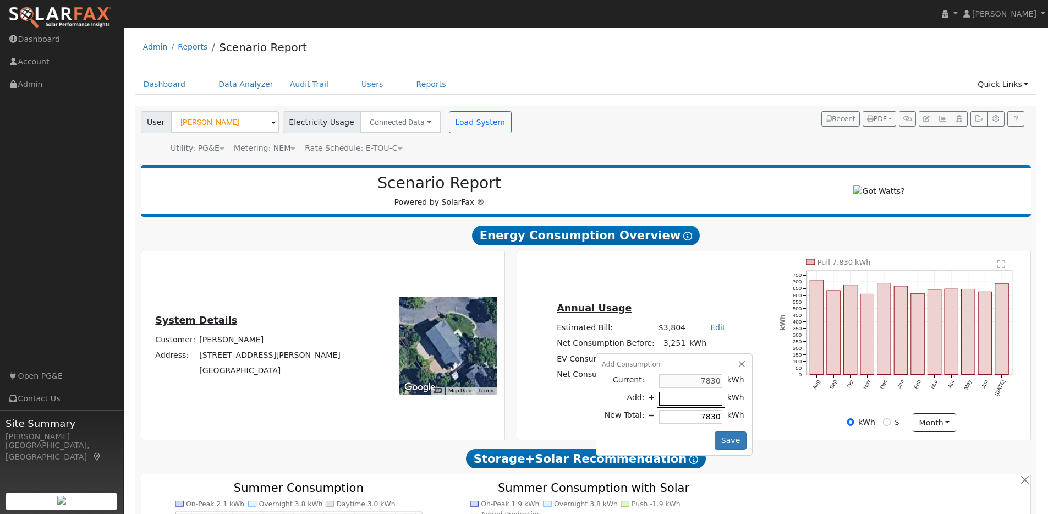
type input "-1"
type input "7829"
type input "-13"
type input "7817"
type input "-130"
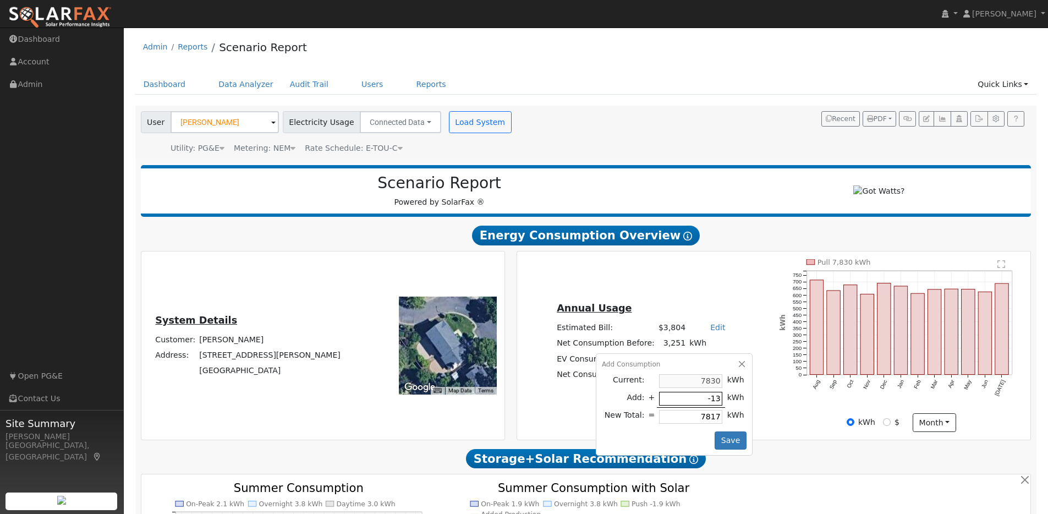
type input "7700"
type input "-1300"
type input "6530"
type input "-1300"
click at [729, 442] on button "Save" at bounding box center [731, 440] width 32 height 19
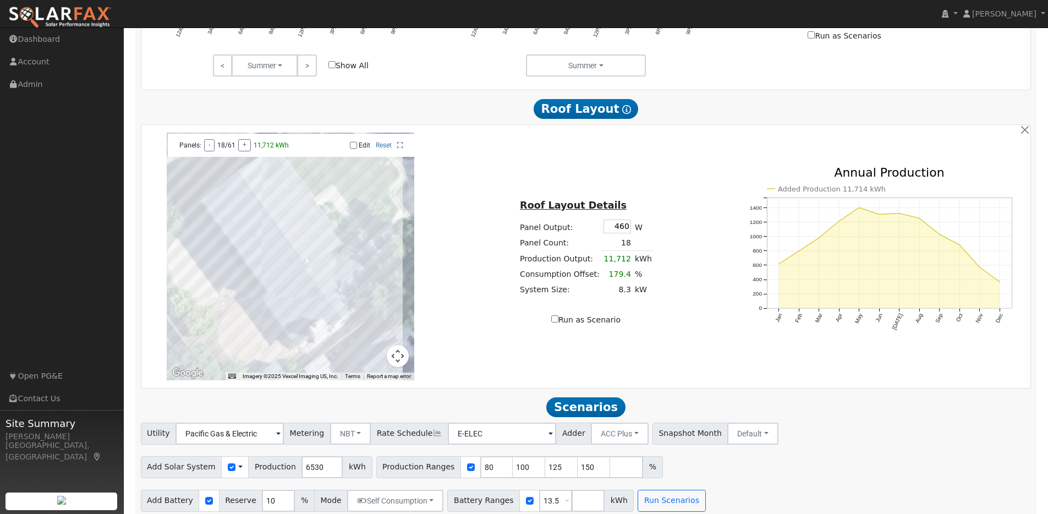
scroll to position [621, 0]
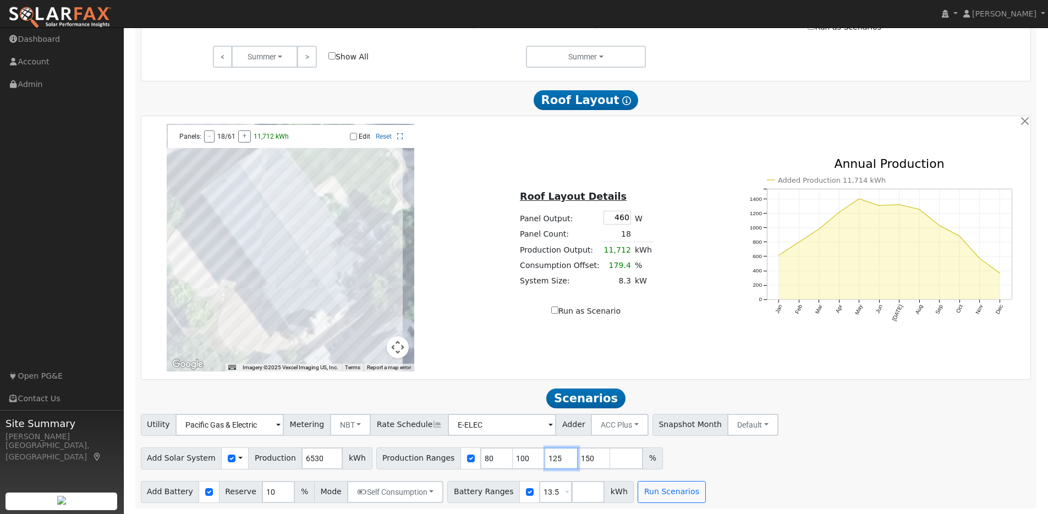
drag, startPoint x: 549, startPoint y: 457, endPoint x: 517, endPoint y: 456, distance: 31.9
click at [517, 456] on div "Production Ranges 80 100 125 150 %" at bounding box center [519, 458] width 287 height 22
type input "150"
click at [545, 458] on input "150137" at bounding box center [561, 458] width 33 height 22
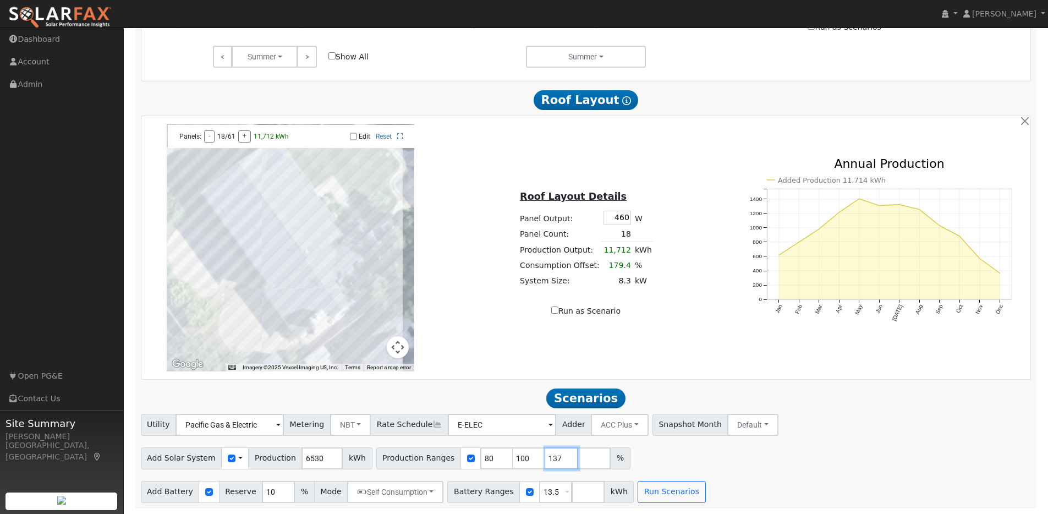
scroll to position [0, 0]
type input "137"
drag, startPoint x: 518, startPoint y: 461, endPoint x: 498, endPoint y: 460, distance: 19.8
click at [498, 460] on div "Production Ranges 80 100 137 %" at bounding box center [503, 458] width 254 height 22
type input "137"
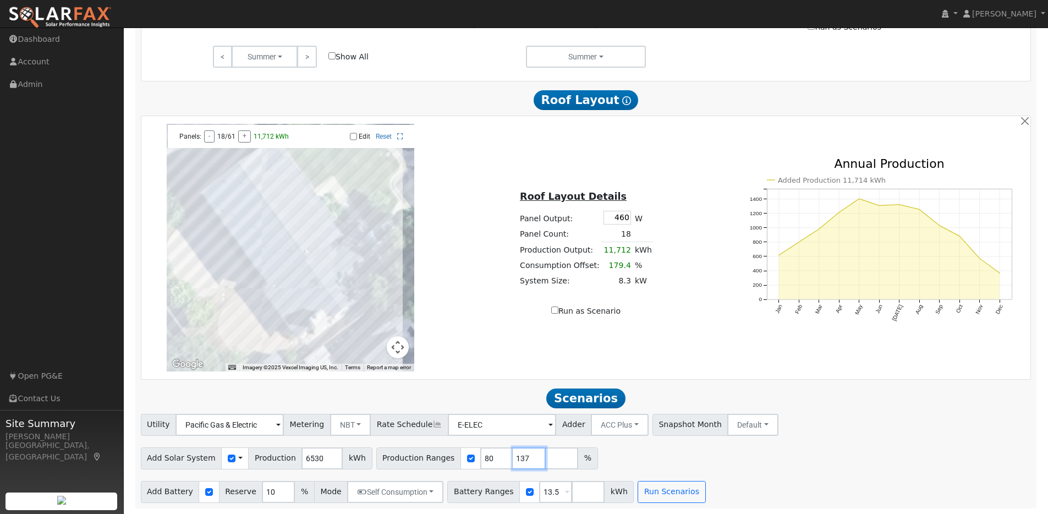
type input "137"
drag, startPoint x: 482, startPoint y: 458, endPoint x: 459, endPoint y: 457, distance: 22.6
click at [459, 457] on div "Production Ranges 80 137 %" at bounding box center [487, 458] width 222 height 22
type input "137"
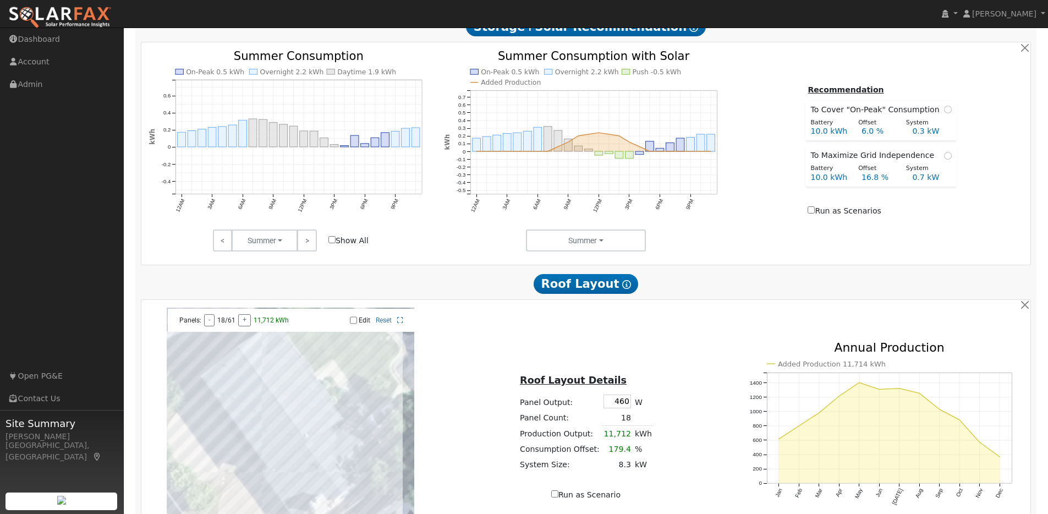
scroll to position [90, 0]
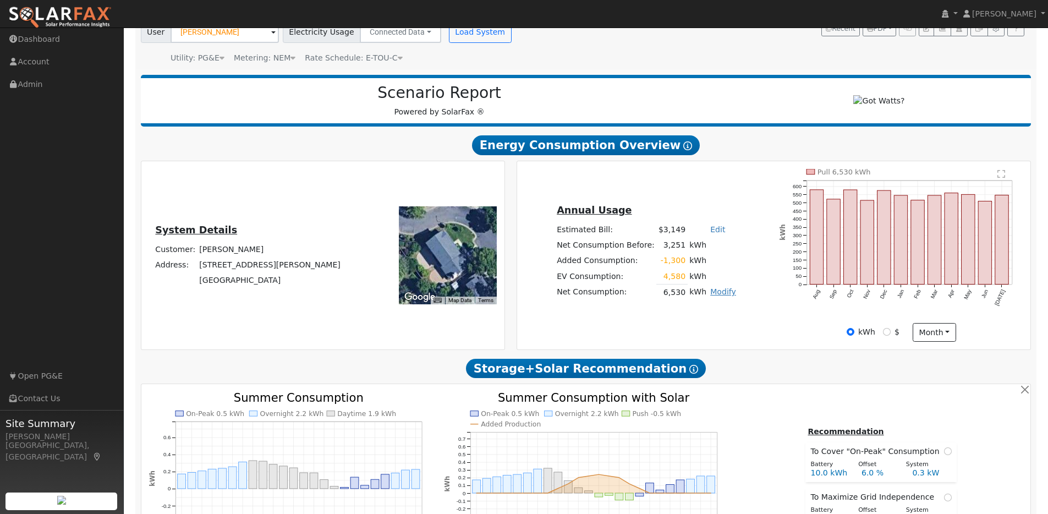
type input "137"
click at [721, 296] on link "Modify" at bounding box center [723, 291] width 26 height 9
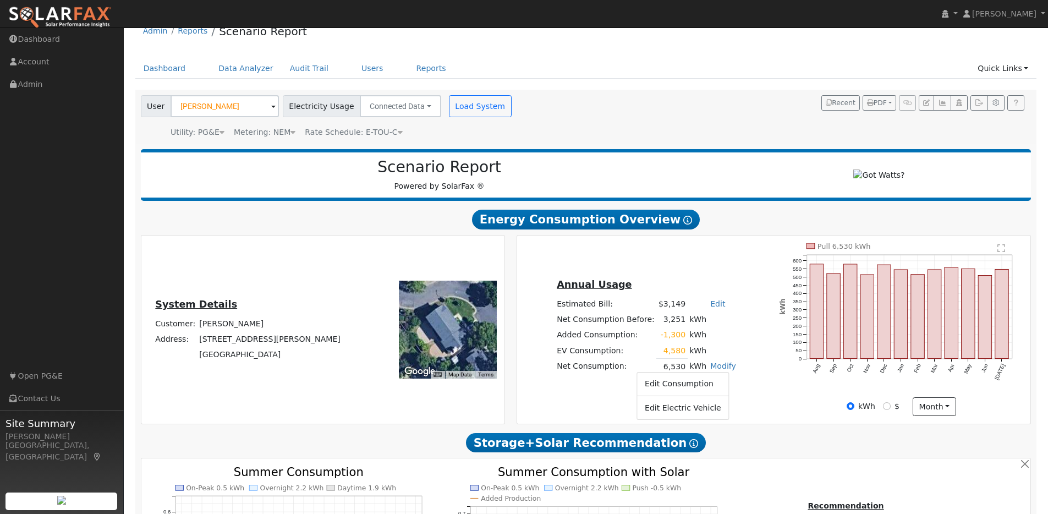
scroll to position [0, 0]
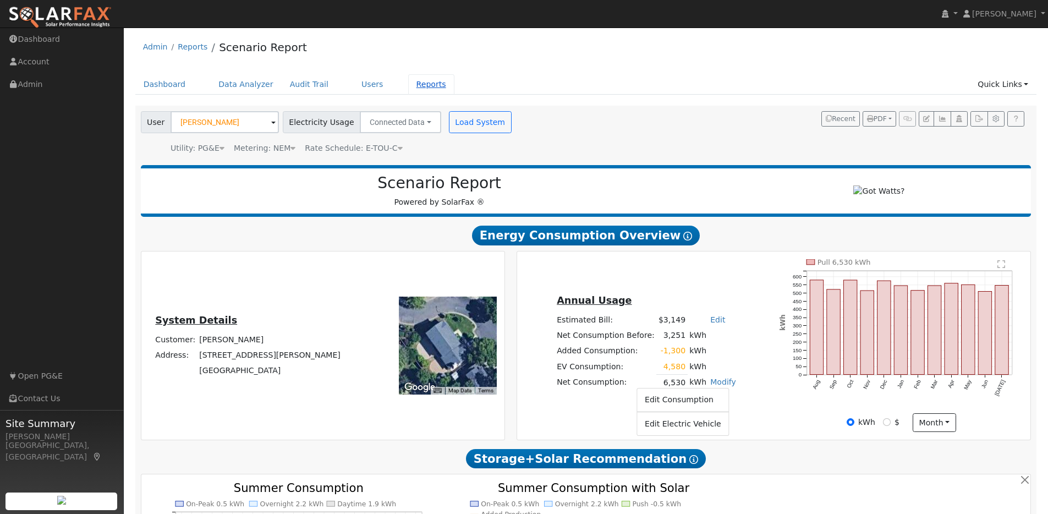
click at [408, 79] on link "Reports" at bounding box center [431, 84] width 46 height 20
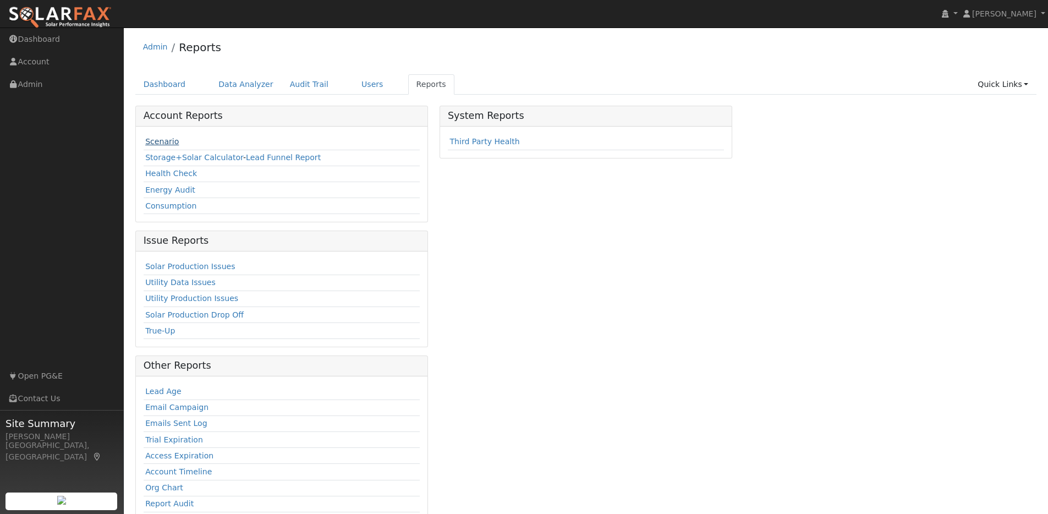
click at [172, 140] on link "Scenario" at bounding box center [162, 141] width 34 height 9
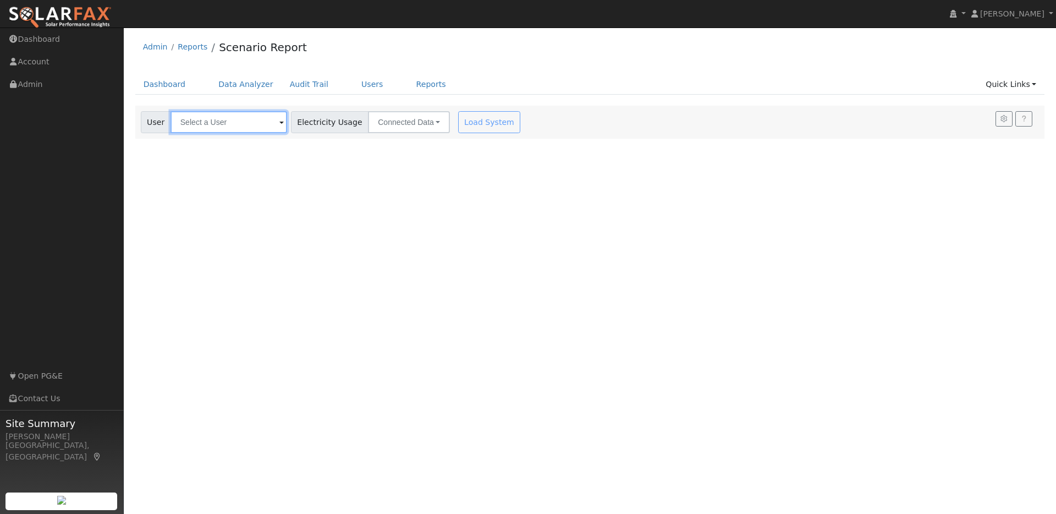
click at [260, 116] on input "text" at bounding box center [229, 122] width 117 height 22
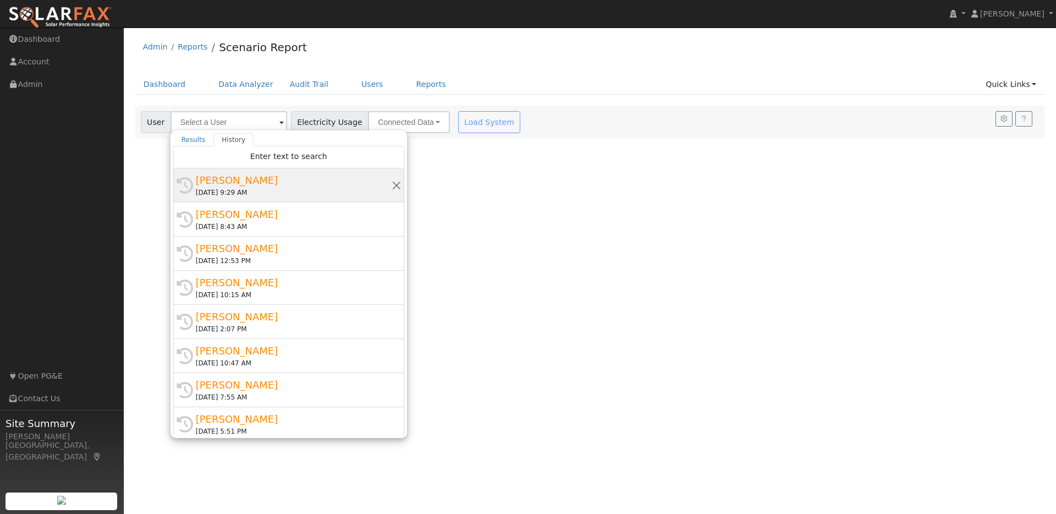
click at [281, 184] on div "[PERSON_NAME]" at bounding box center [294, 180] width 196 height 15
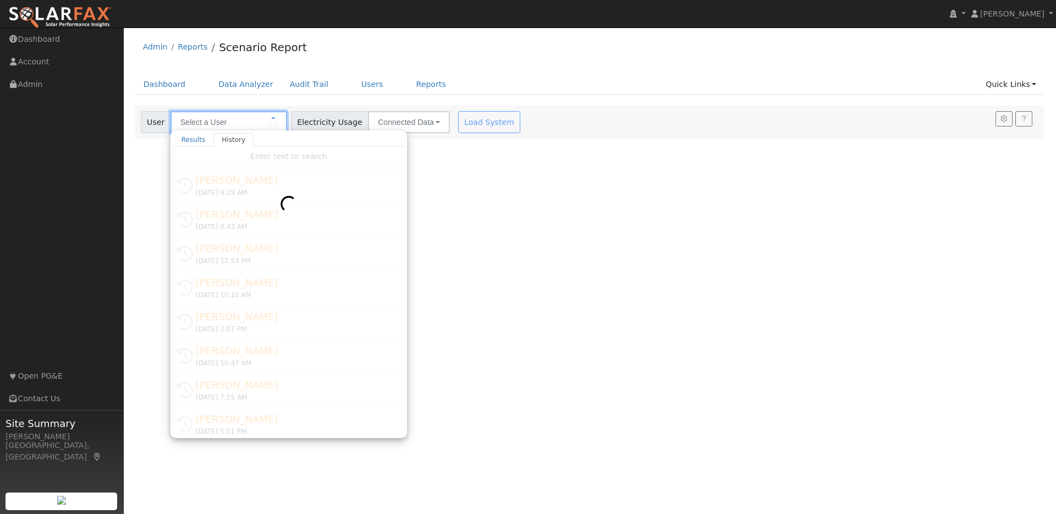
type input "[PERSON_NAME]"
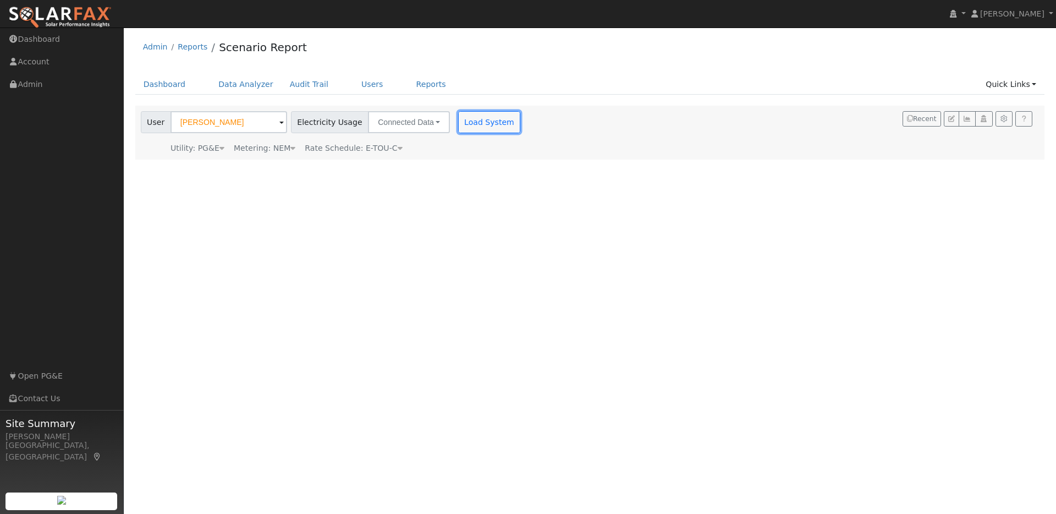
click at [458, 119] on button "Load System" at bounding box center [489, 122] width 63 height 22
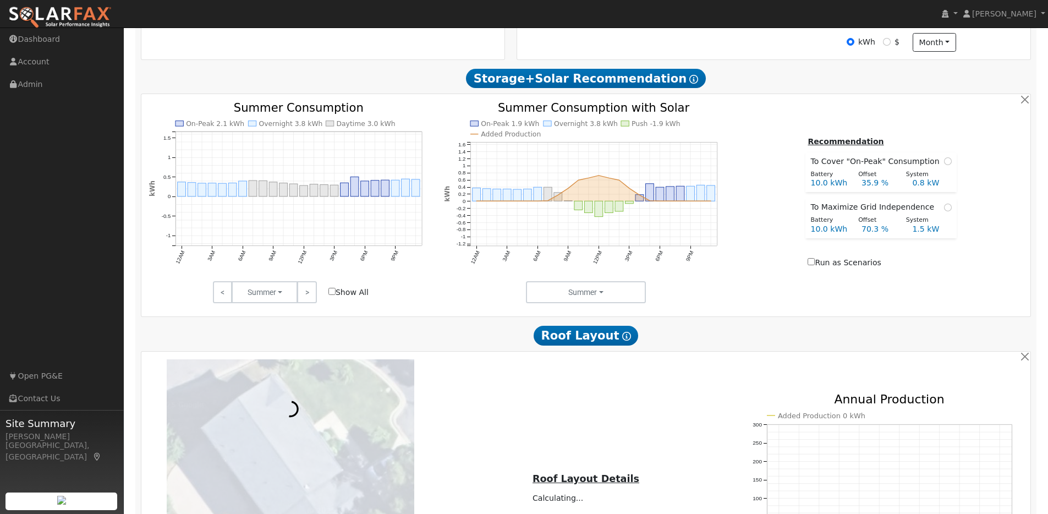
scroll to position [621, 0]
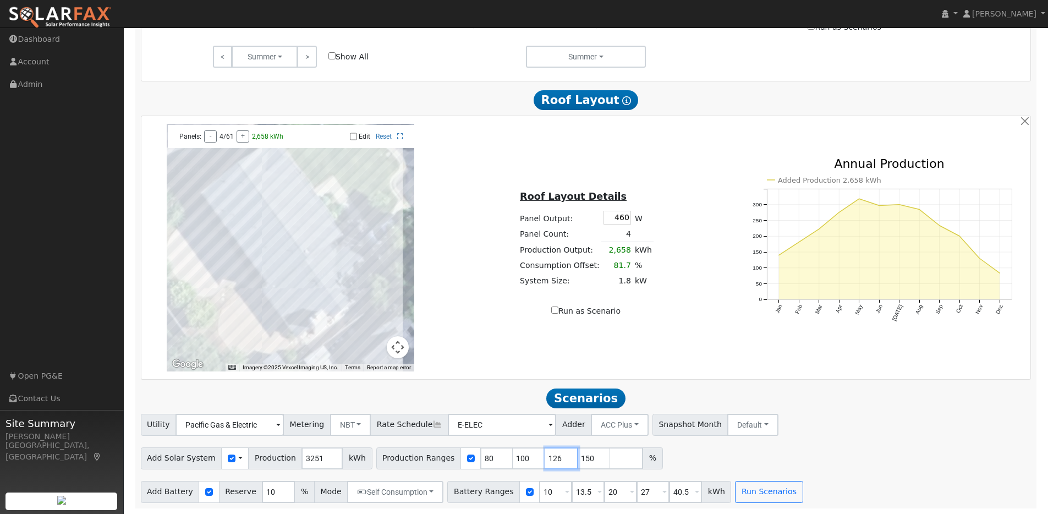
click at [553, 453] on input "126" at bounding box center [561, 458] width 33 height 22
click at [554, 454] on input "127" at bounding box center [561, 458] width 33 height 22
click at [554, 454] on input "128" at bounding box center [561, 458] width 33 height 22
click at [554, 454] on input "129" at bounding box center [561, 458] width 33 height 22
click at [554, 454] on input "130" at bounding box center [561, 458] width 33 height 22
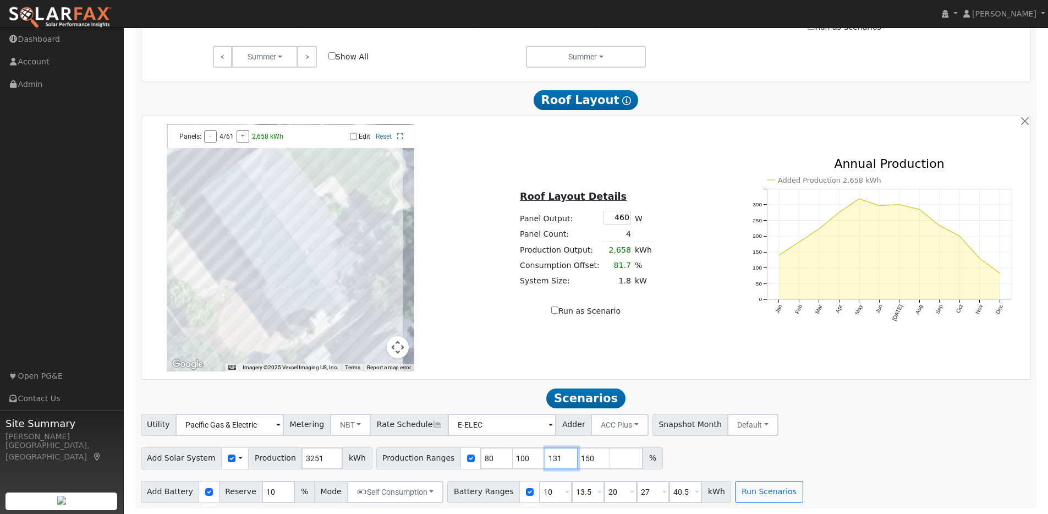
click at [554, 454] on input "131" at bounding box center [561, 458] width 33 height 22
click at [554, 454] on input "132" at bounding box center [561, 458] width 33 height 22
click at [554, 454] on input "133" at bounding box center [561, 458] width 33 height 22
click at [554, 454] on input "134" at bounding box center [561, 458] width 33 height 22
click at [554, 454] on input "135" at bounding box center [561, 458] width 33 height 22
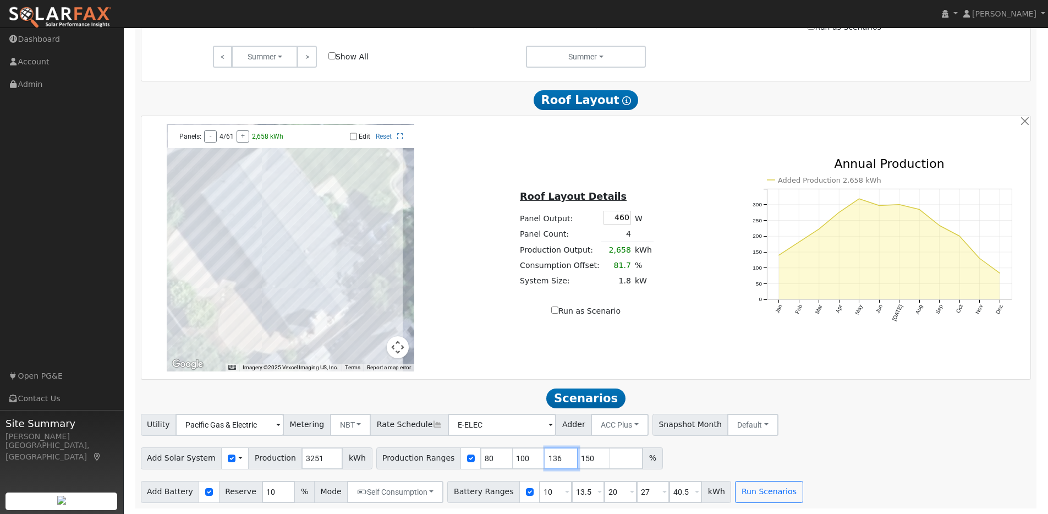
click at [554, 454] on input "136" at bounding box center [561, 458] width 33 height 22
type input "137"
click at [554, 454] on input "137" at bounding box center [561, 458] width 33 height 22
click at [487, 454] on div "Production Ranges 80 100 137 150 %" at bounding box center [519, 458] width 287 height 22
type input "137"
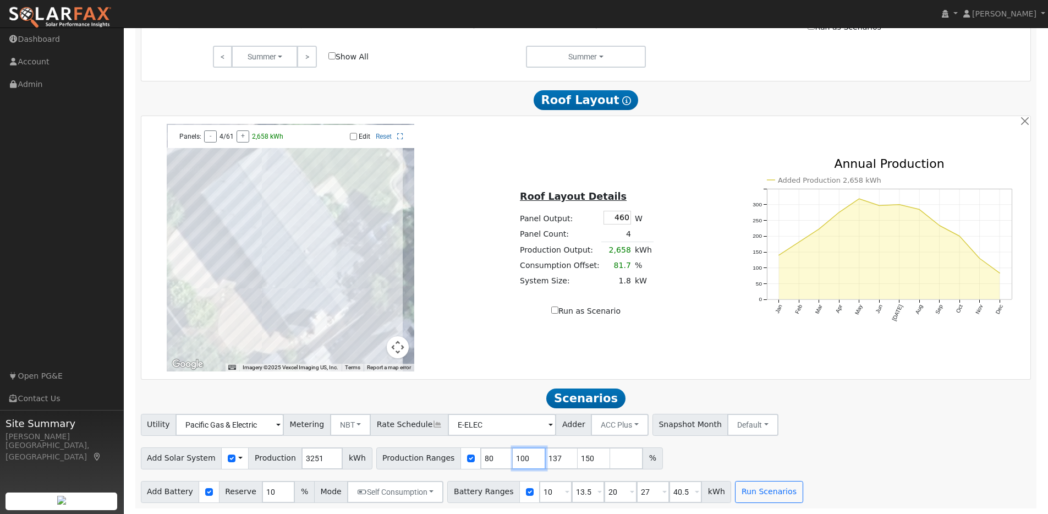
type input "150"
type input "137"
drag, startPoint x: 482, startPoint y: 458, endPoint x: 454, endPoint y: 451, distance: 28.4
click at [453, 452] on div "Production Ranges 80 137 150 %" at bounding box center [503, 458] width 254 height 22
type input "137"
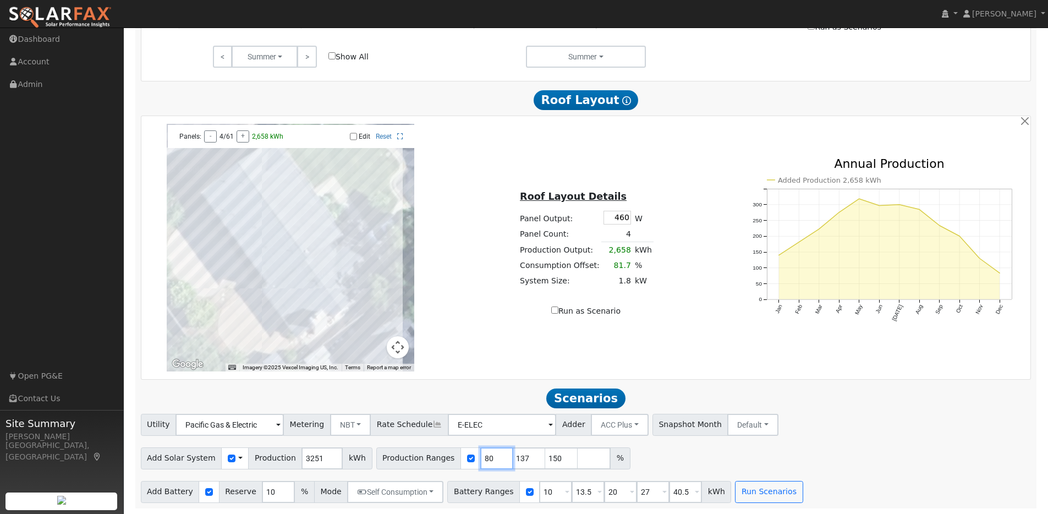
type input "150"
type input "137"
click at [523, 456] on input "151" at bounding box center [529, 458] width 33 height 22
click at [523, 456] on input "152" at bounding box center [529, 458] width 33 height 22
click at [523, 456] on input "153" at bounding box center [529, 458] width 33 height 22
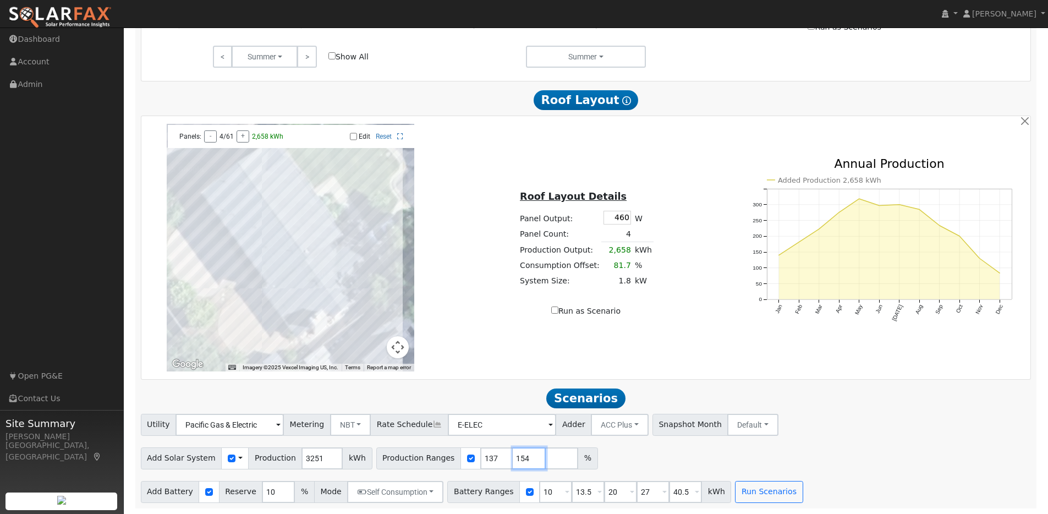
click at [523, 456] on input "154" at bounding box center [529, 458] width 33 height 22
click at [523, 456] on input "155" at bounding box center [529, 458] width 33 height 22
type input "156"
click at [523, 456] on input "156" at bounding box center [529, 458] width 33 height 22
drag, startPoint x: 547, startPoint y: 491, endPoint x: 538, endPoint y: 491, distance: 9.4
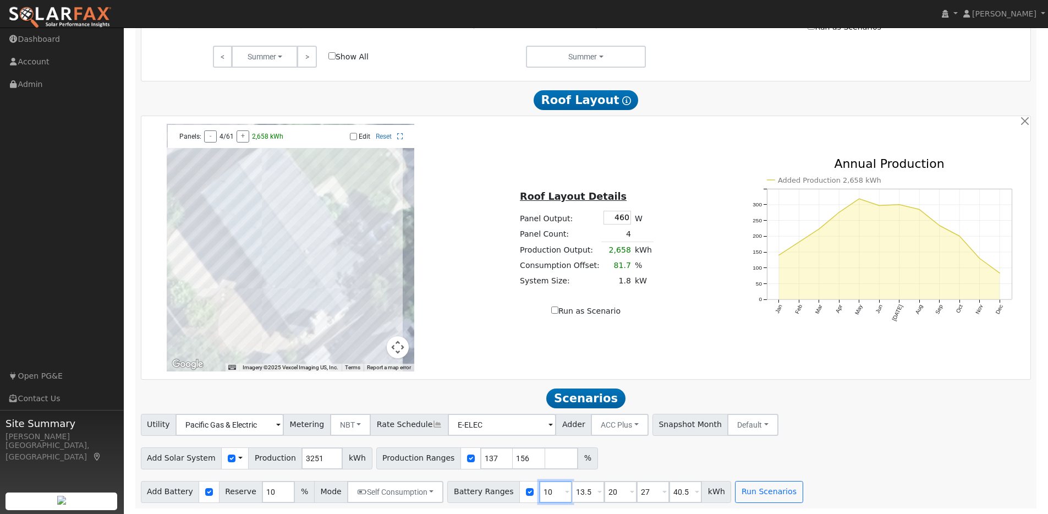
click at [527, 491] on div "Battery Ranges 10 Overrides Reserve % Mode None None Self Consumption Peak Savi…" at bounding box center [589, 492] width 284 height 22
type input "13.5"
type input "20"
type input "27"
type input "40.5"
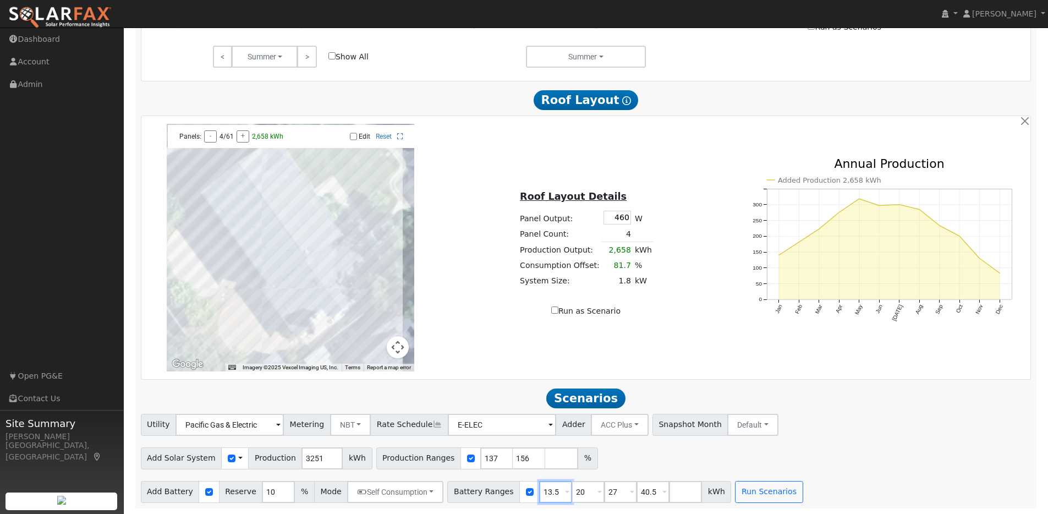
type input "13.5"
drag, startPoint x: 579, startPoint y: 493, endPoint x: 559, endPoint y: 490, distance: 19.6
click at [559, 490] on div "Battery Ranges 13.5 Overrides Reserve % Mode None None Self Consumption Peak Sa…" at bounding box center [589, 492] width 284 height 22
type input "27"
type input "40.5"
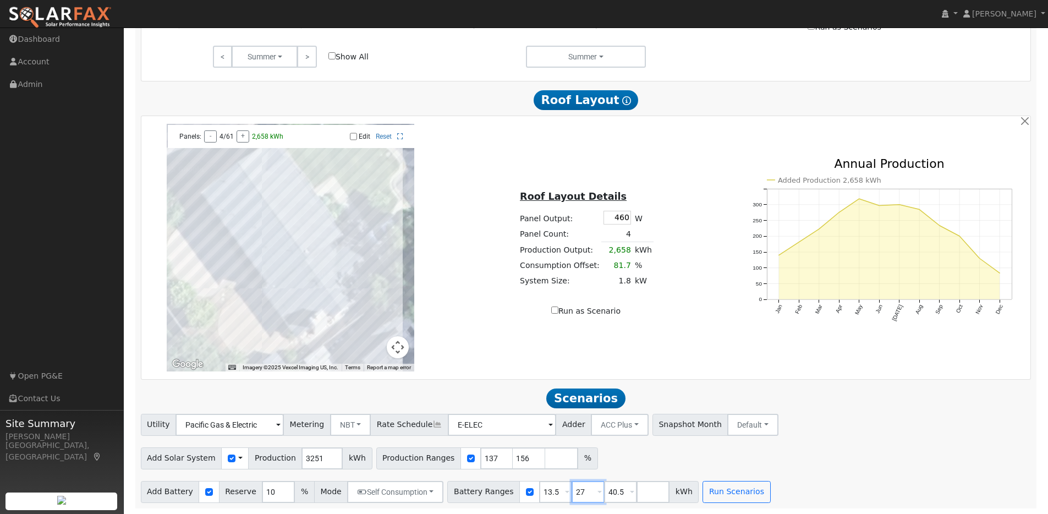
drag, startPoint x: 578, startPoint y: 491, endPoint x: 560, endPoint y: 488, distance: 17.4
click at [560, 488] on div "Battery Ranges 13.5 Overrides Reserve % Mode None None Self Consumption Peak Sa…" at bounding box center [572, 492] width 251 height 22
type input "40.5"
drag, startPoint x: 576, startPoint y: 492, endPoint x: 560, endPoint y: 487, distance: 16.7
click at [560, 487] on div "Battery Ranges 13.5 Overrides Reserve % Mode None None Self Consumption Peak Sa…" at bounding box center [556, 492] width 219 height 22
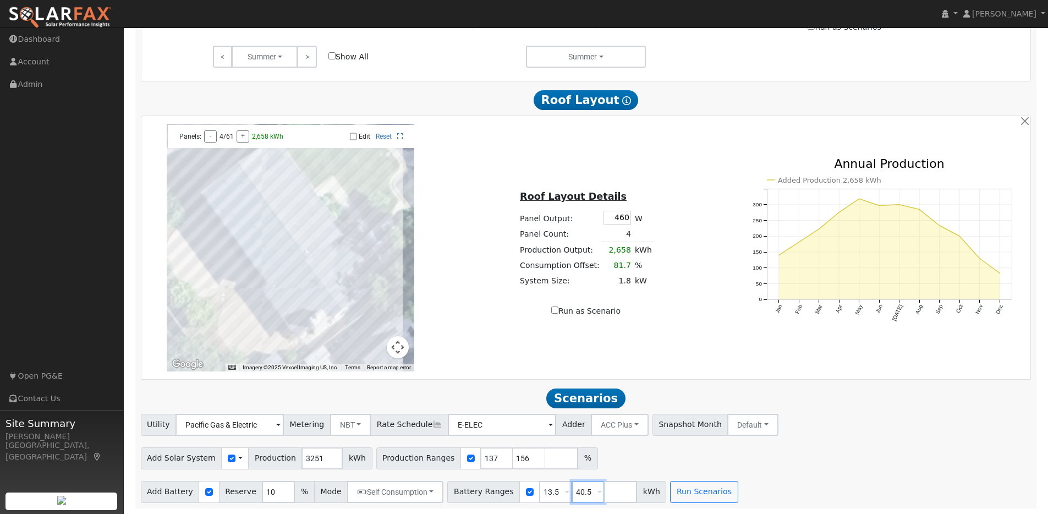
type input ".5"
drag, startPoint x: 569, startPoint y: 490, endPoint x: 559, endPoint y: 489, distance: 10.5
click at [559, 489] on div "Battery Ranges 13.5 Overrides Reserve % Mode None None Self Consumption Peak Sa…" at bounding box center [556, 492] width 219 height 22
click at [650, 497] on button "Run Scenarios" at bounding box center [672, 492] width 68 height 22
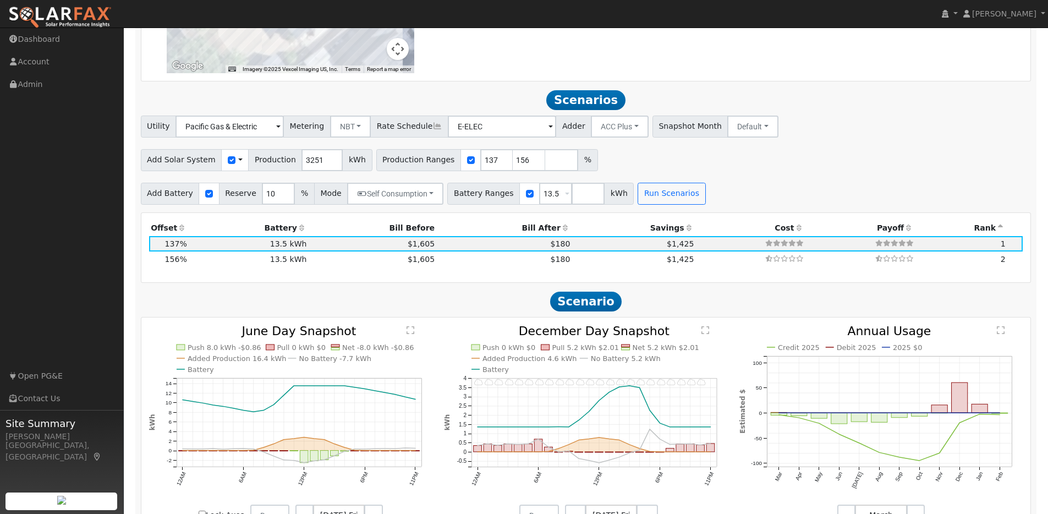
scroll to position [975, 0]
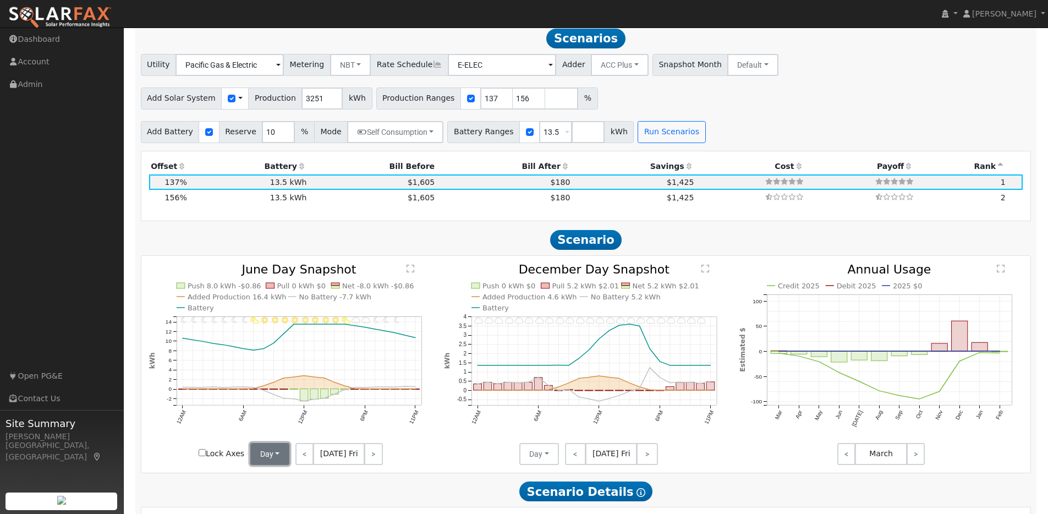
click at [276, 465] on button "Day" at bounding box center [270, 454] width 40 height 22
click at [268, 499] on link "Month Average" at bounding box center [289, 493] width 76 height 15
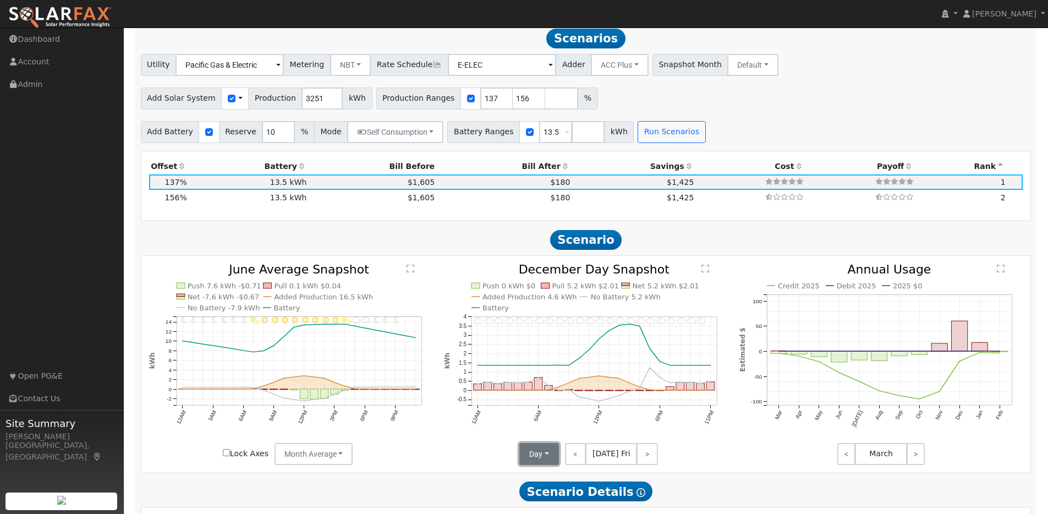
click at [548, 459] on button "Day" at bounding box center [539, 454] width 40 height 22
click at [546, 501] on link "Month Average" at bounding box center [558, 493] width 76 height 15
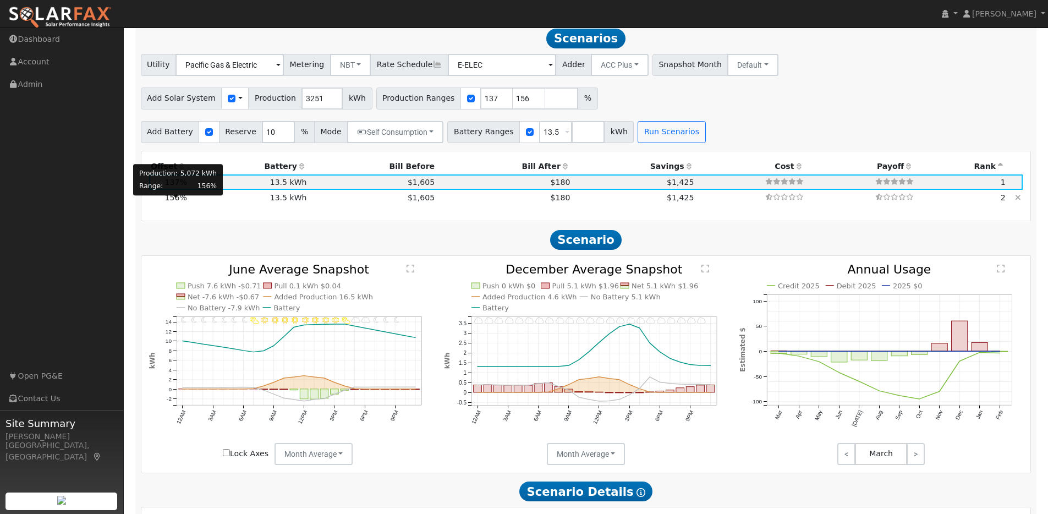
click at [173, 202] on span "156%" at bounding box center [176, 197] width 22 height 9
type input "3.4"
type input "$10,482"
type input "$7,235"
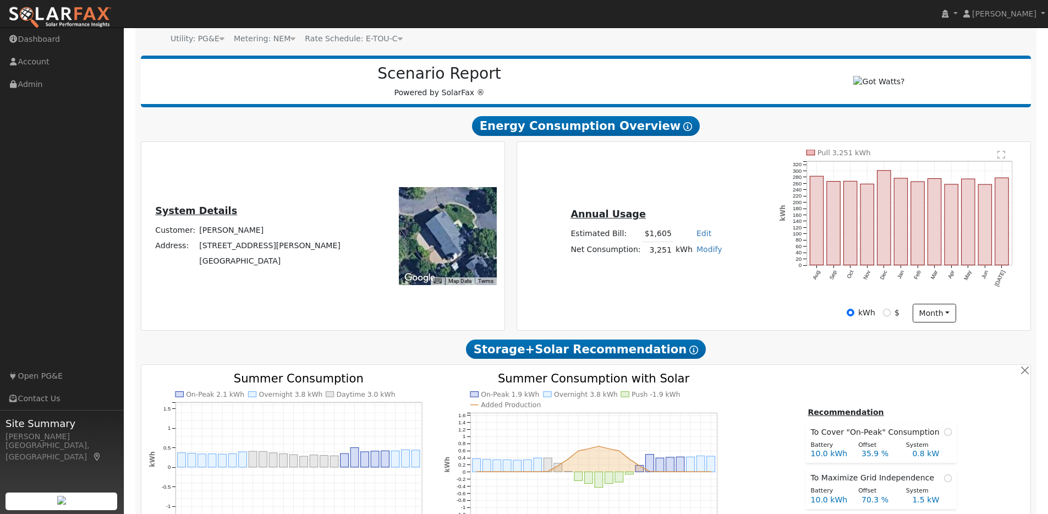
scroll to position [106, 0]
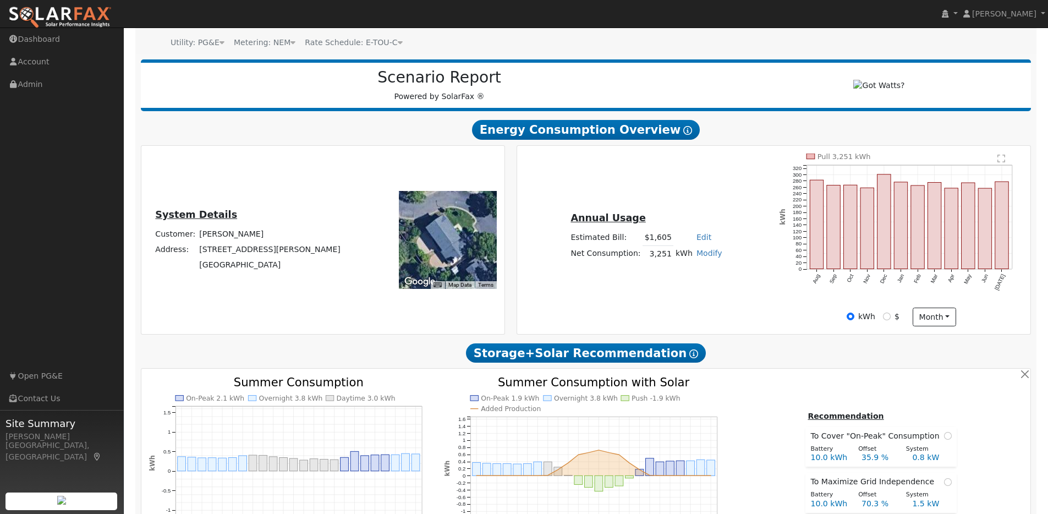
click at [707, 257] on link "Modify" at bounding box center [709, 253] width 26 height 9
click at [690, 279] on link "Add Consumption" at bounding box center [670, 270] width 92 height 15
type input "3251"
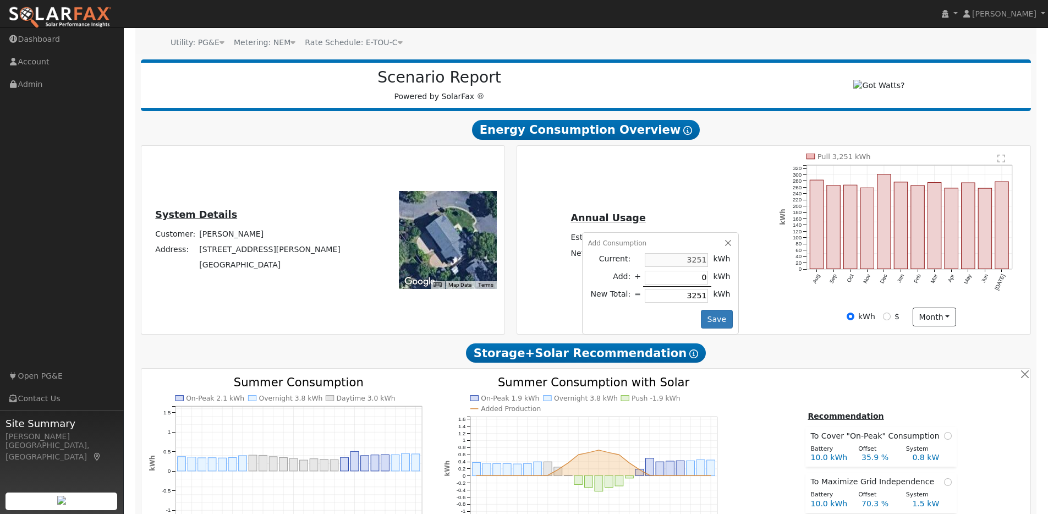
type input "1"
type input "3252"
type input "15"
type input "3266"
type input "150"
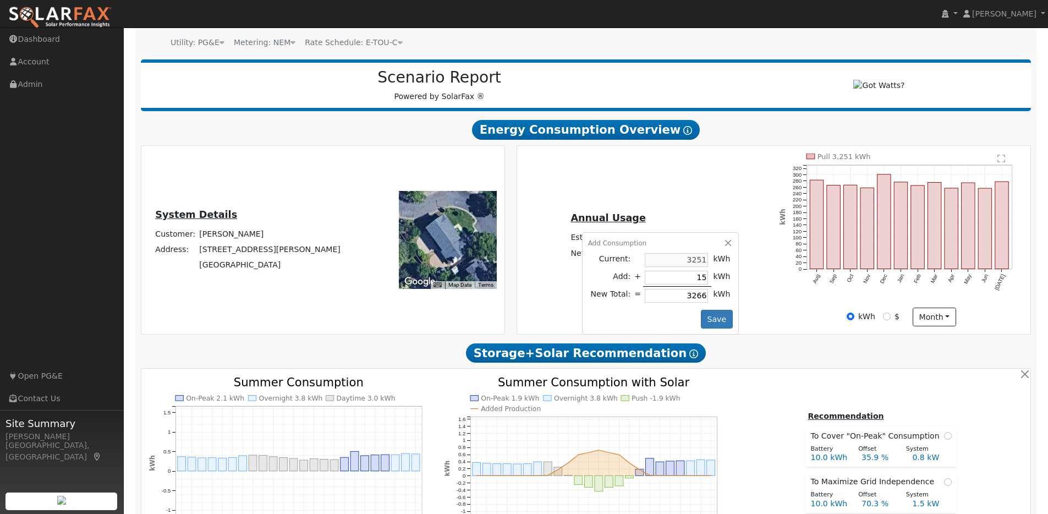
type input "3401"
type input "1500"
type input "4751"
type input "1500"
click at [706, 328] on button "Save" at bounding box center [717, 319] width 32 height 19
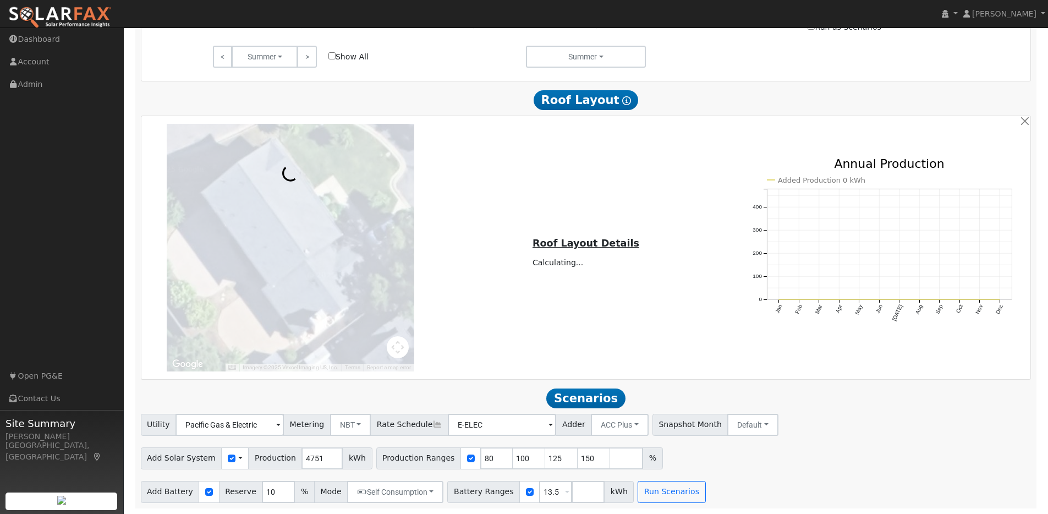
scroll to position [621, 0]
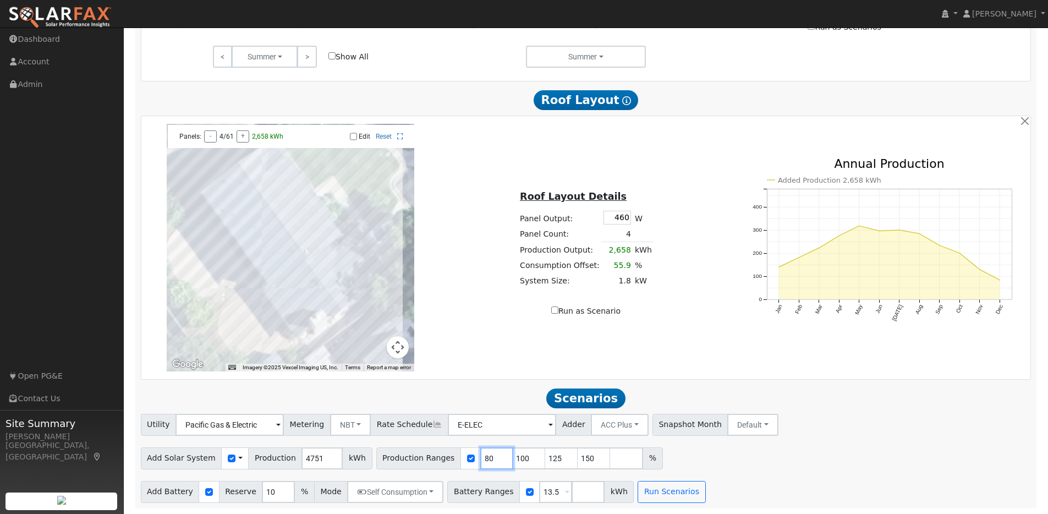
drag, startPoint x: 455, startPoint y: 452, endPoint x: 446, endPoint y: 449, distance: 10.1
click at [443, 449] on div "Production Ranges 80 100 125 150 %" at bounding box center [519, 458] width 287 height 22
type input "100"
type input "125"
type input "150"
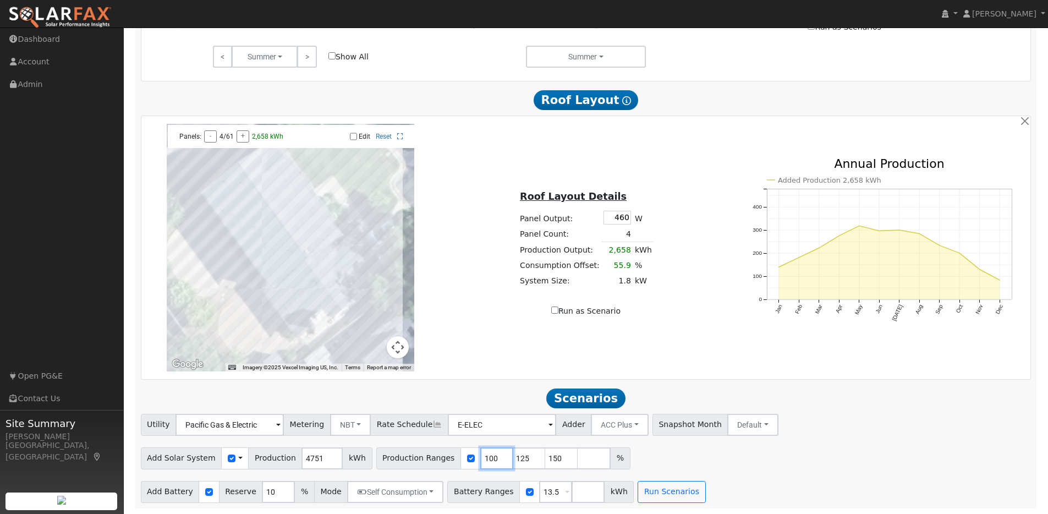
drag, startPoint x: 482, startPoint y: 458, endPoint x: 444, endPoint y: 457, distance: 38.0
click at [444, 457] on div "Production Ranges 100 125 150 %" at bounding box center [503, 458] width 254 height 22
type input "125"
type input "150"
type input "137"
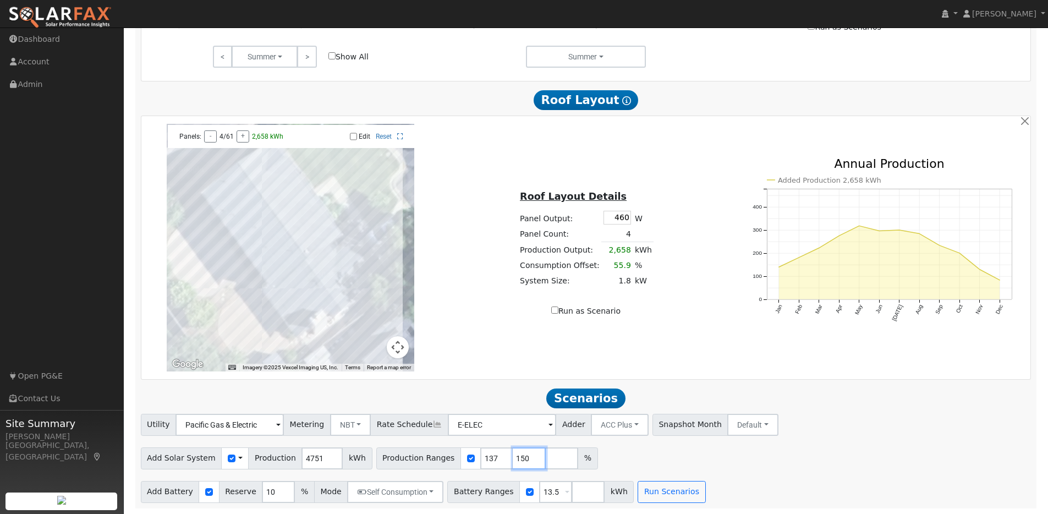
click at [515, 458] on input "150" at bounding box center [529, 458] width 33 height 22
type input "156"
click at [625, 463] on div "Add Solar System Use CSV Data Production 4751 kWh Production Ranges 137 156 %" at bounding box center [586, 456] width 894 height 26
click at [660, 488] on button "Run Scenarios" at bounding box center [672, 492] width 68 height 22
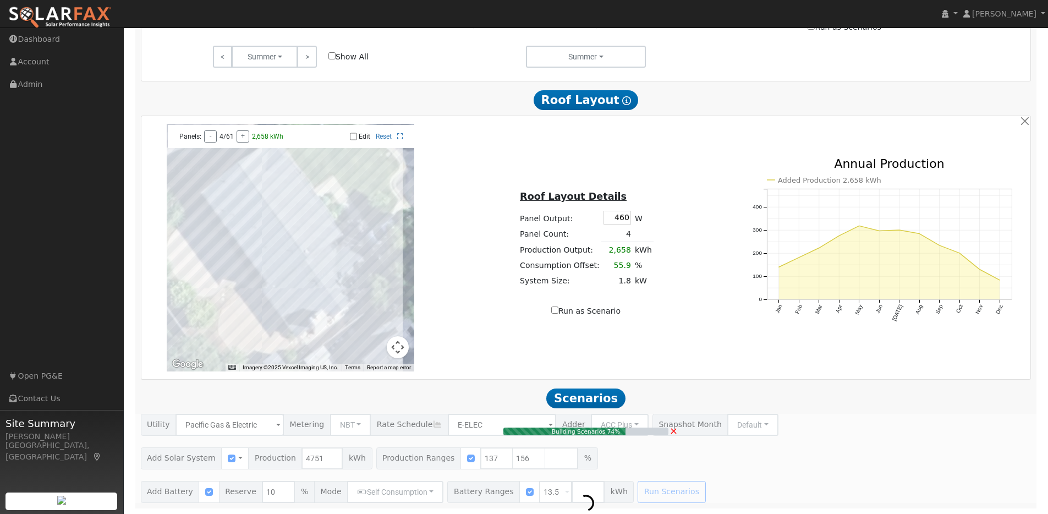
type input "4.3"
type input "$13,452"
type input "$8,126"
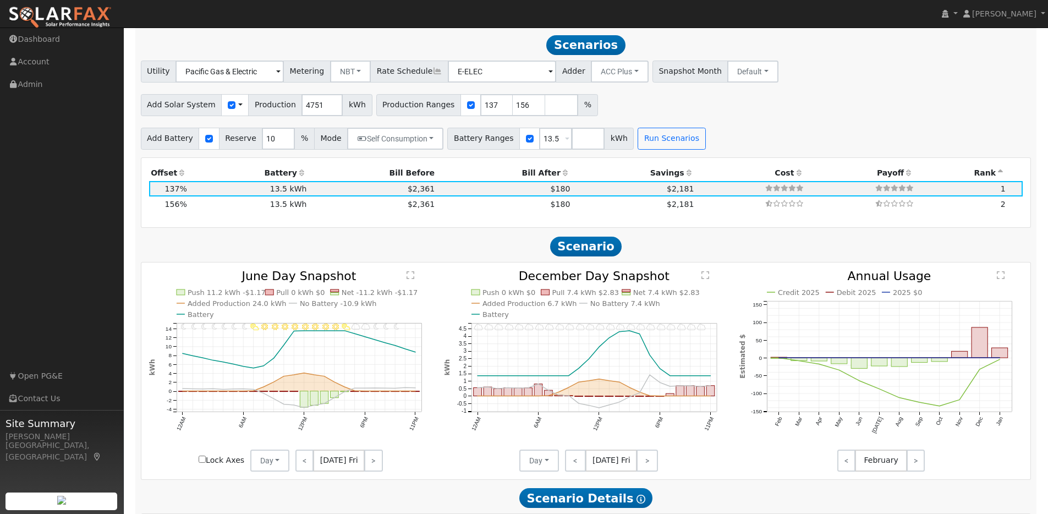
scroll to position [975, 0]
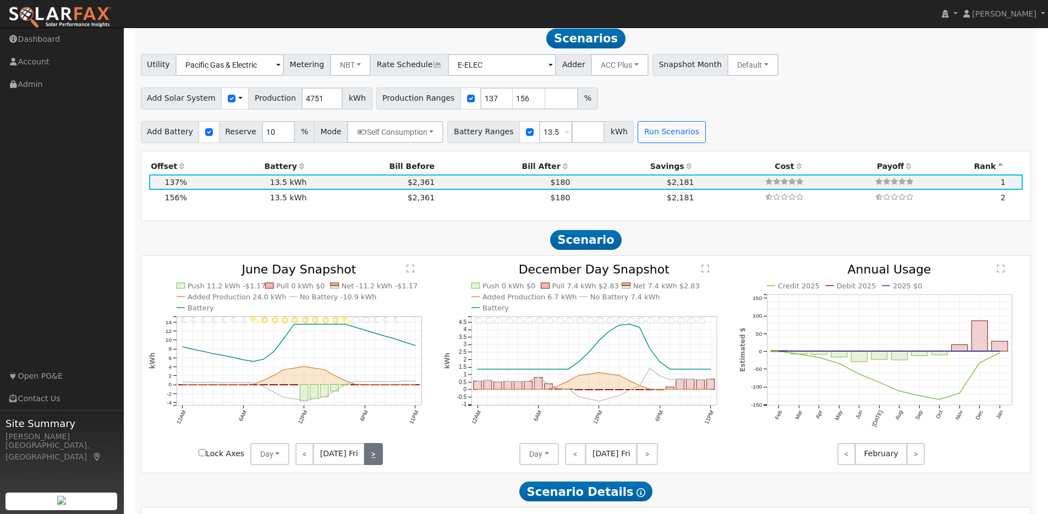
click at [372, 463] on link ">" at bounding box center [373, 454] width 18 height 22
click at [372, 463] on link ">" at bounding box center [374, 454] width 17 height 22
click at [372, 463] on link ">" at bounding box center [374, 454] width 15 height 22
click at [372, 463] on link ">" at bounding box center [375, 454] width 15 height 22
click at [372, 463] on link ">" at bounding box center [374, 454] width 17 height 22
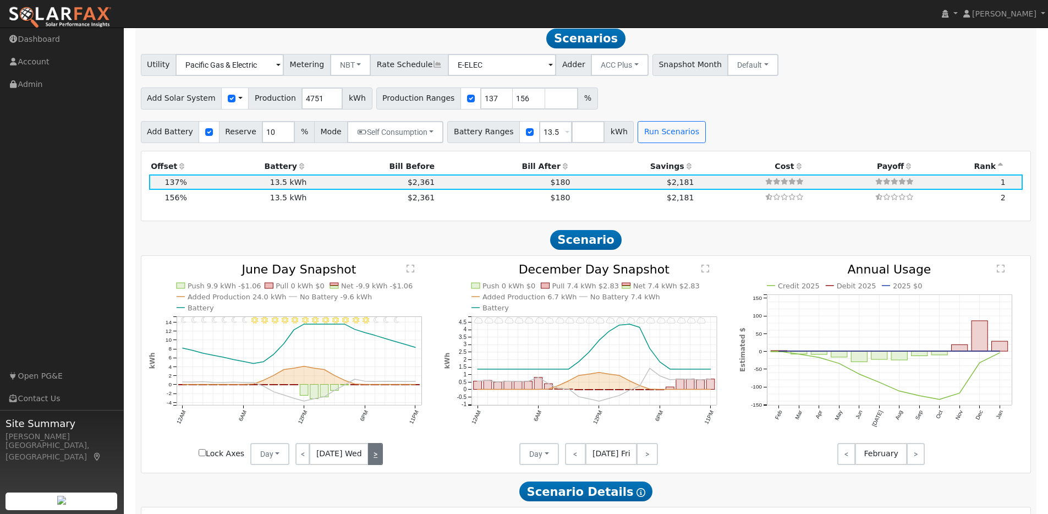
click at [372, 463] on link ">" at bounding box center [375, 454] width 15 height 22
click at [372, 463] on link ">" at bounding box center [373, 454] width 18 height 22
click at [270, 460] on button "Day" at bounding box center [270, 454] width 40 height 22
click at [283, 501] on link "Month Average" at bounding box center [289, 493] width 76 height 15
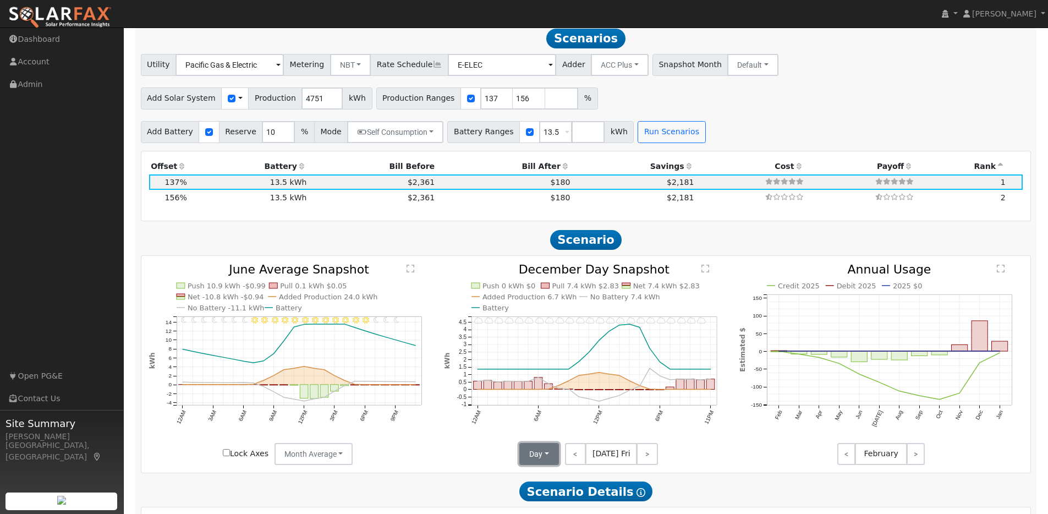
click at [547, 463] on button "Day" at bounding box center [539, 454] width 40 height 22
click at [560, 501] on link "Month Average" at bounding box center [558, 493] width 76 height 15
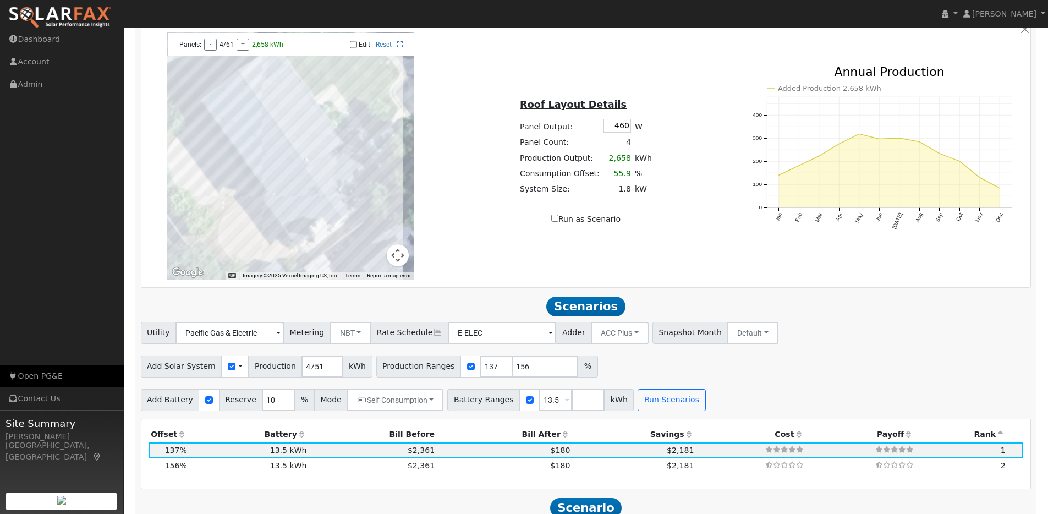
scroll to position [691, 0]
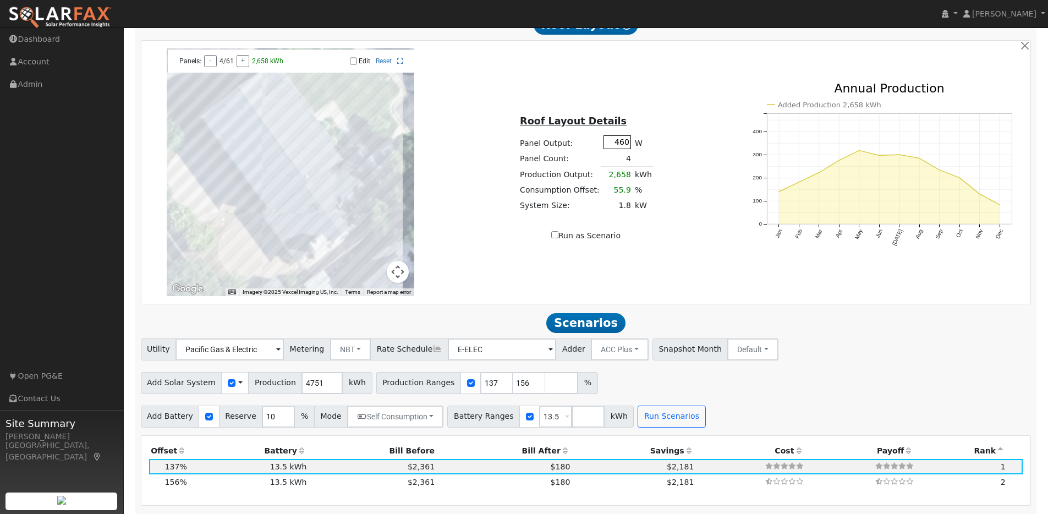
click at [627, 147] on input "460" at bounding box center [617, 142] width 28 height 14
type input "440"
type input "80"
type input "100"
type input "125"
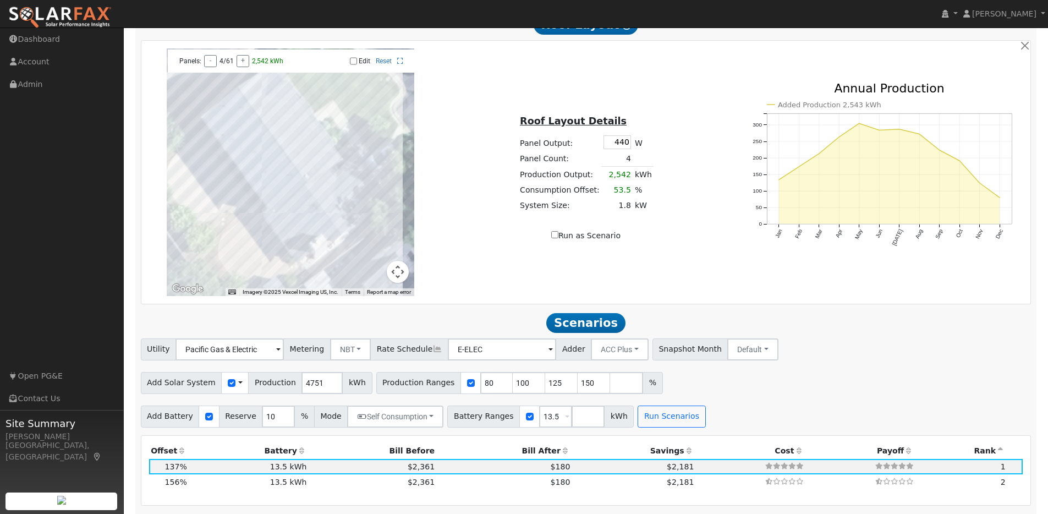
click at [662, 150] on div "Roof Layout Details Panel Output: 440 W Panel Count: 4 Production Output: 2,542…" at bounding box center [585, 172] width 295 height 139
click at [352, 65] on input "Edit" at bounding box center [353, 61] width 7 height 8
checkbox input "true"
click at [241, 121] on div at bounding box center [291, 172] width 248 height 248
click at [281, 175] on div at bounding box center [291, 172] width 248 height 248
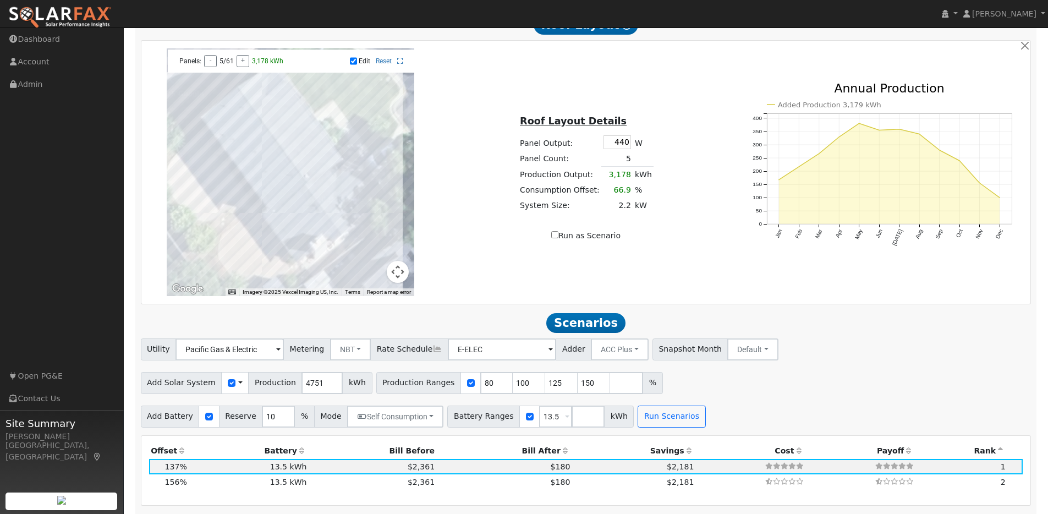
click at [285, 177] on div at bounding box center [291, 172] width 248 height 248
click at [284, 180] on div at bounding box center [291, 172] width 248 height 248
click at [282, 179] on div at bounding box center [291, 172] width 248 height 248
click at [265, 171] on div at bounding box center [291, 172] width 248 height 248
click at [245, 145] on div at bounding box center [291, 172] width 248 height 248
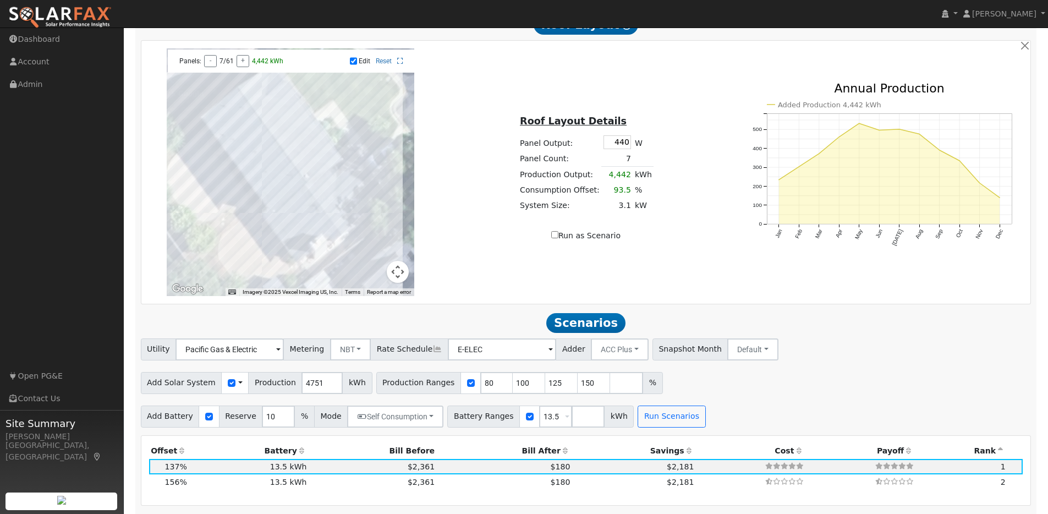
click at [234, 133] on div at bounding box center [291, 172] width 248 height 248
click at [655, 116] on div "Roof Layout Details Panel Output: 440 W Panel Count: 8 Production Output: 5,073…" at bounding box center [585, 172] width 295 height 139
click at [556, 238] on input "Run as Scenario" at bounding box center [554, 234] width 7 height 7
checkbox input "true"
type input "5073"
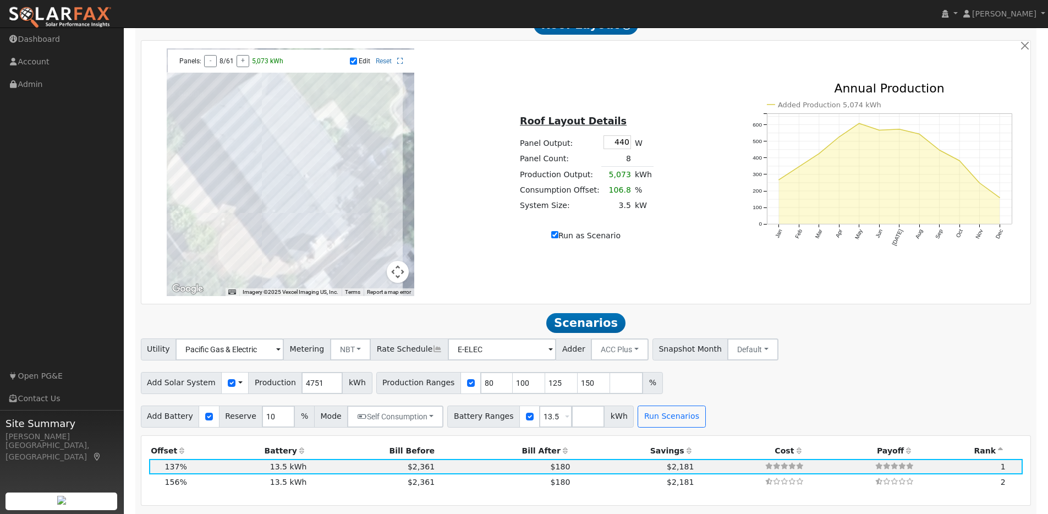
type input "100"
click at [661, 424] on button "Run Scenarios" at bounding box center [672, 416] width 68 height 22
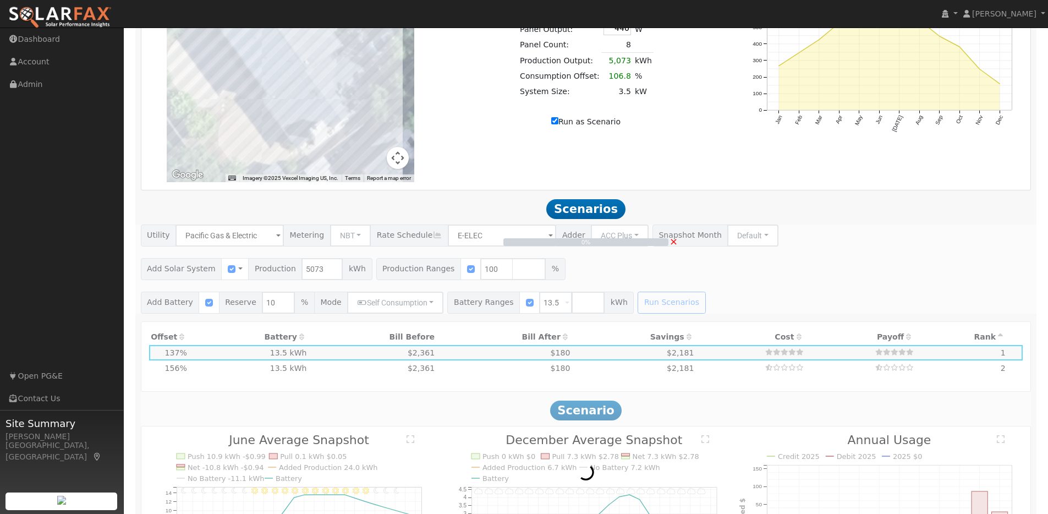
scroll to position [835, 0]
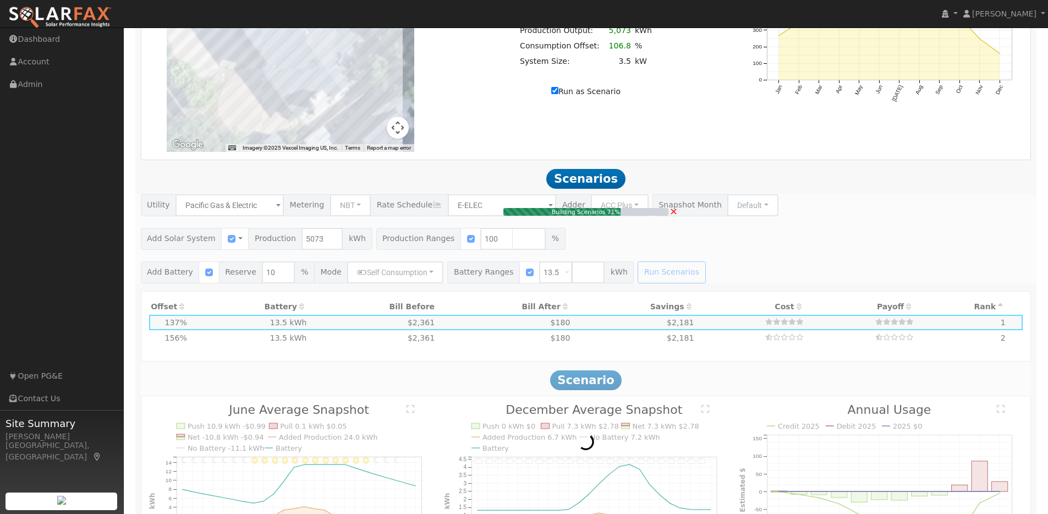
type input "3.5"
type input "$10,850"
type input "$7,346"
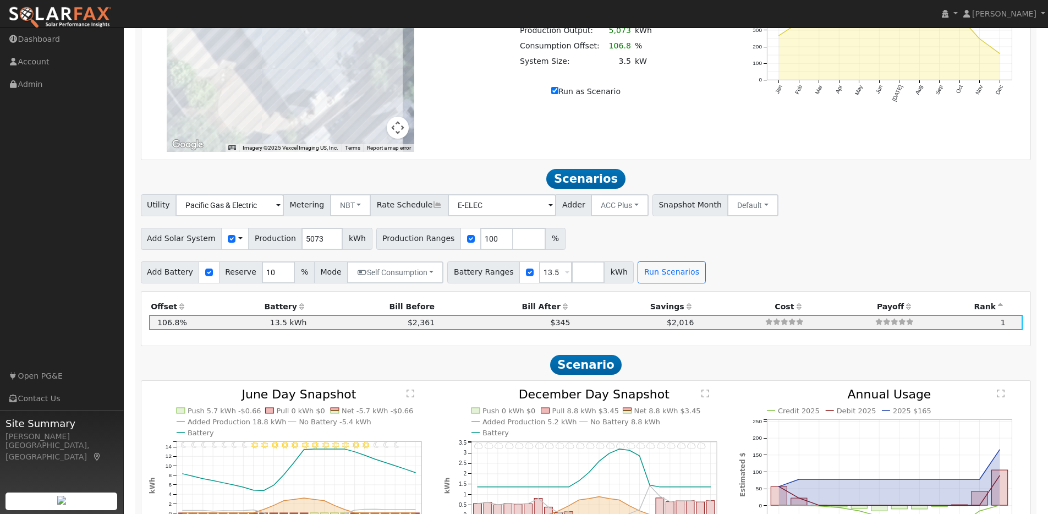
scroll to position [975, 0]
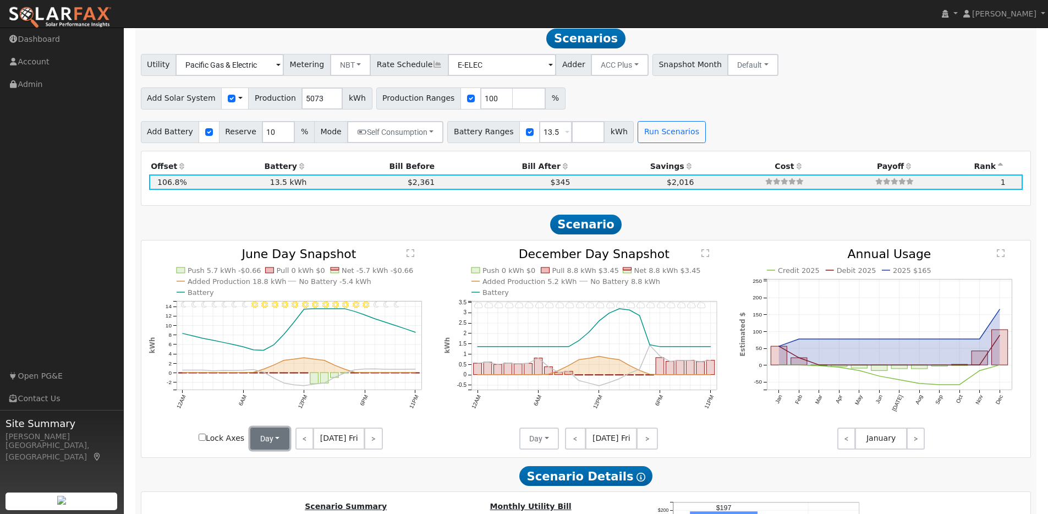
click at [282, 446] on button "Day" at bounding box center [270, 438] width 40 height 22
click at [275, 480] on link "Month Average" at bounding box center [289, 477] width 76 height 15
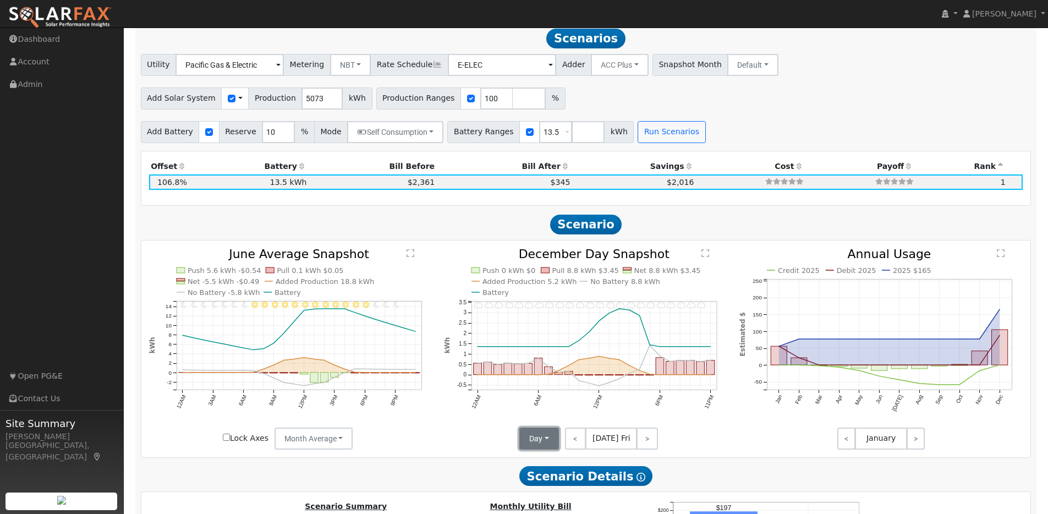
click at [550, 439] on button "Day" at bounding box center [539, 438] width 40 height 22
click at [549, 480] on link "Month Average" at bounding box center [558, 477] width 76 height 15
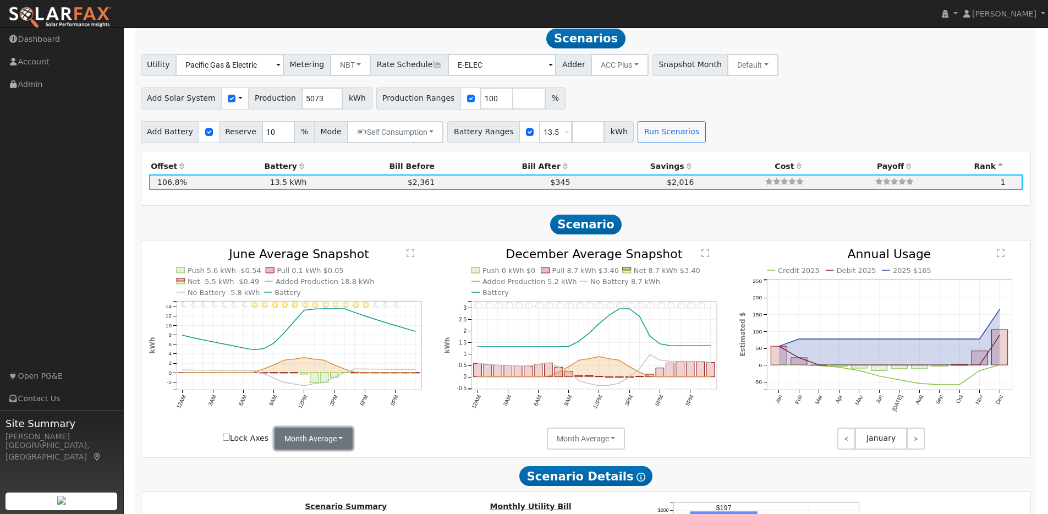
click at [344, 447] on button "Month Average" at bounding box center [313, 438] width 79 height 22
click at [298, 465] on link "Day" at bounding box center [313, 462] width 76 height 15
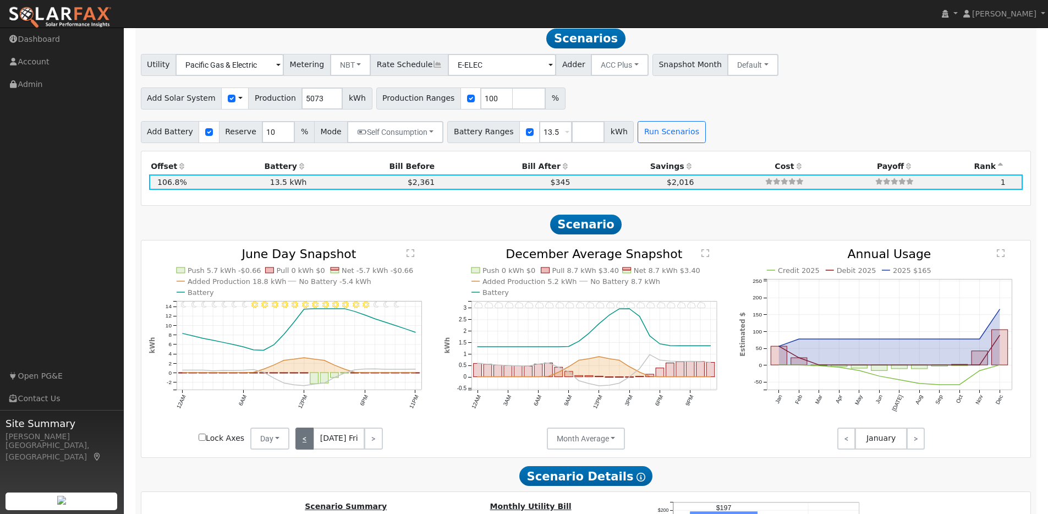
click at [309, 445] on link "<" at bounding box center [304, 438] width 18 height 22
click at [308, 445] on link "<" at bounding box center [302, 438] width 15 height 22
click at [308, 445] on link "<" at bounding box center [303, 438] width 17 height 22
click at [308, 445] on link "<" at bounding box center [302, 438] width 15 height 22
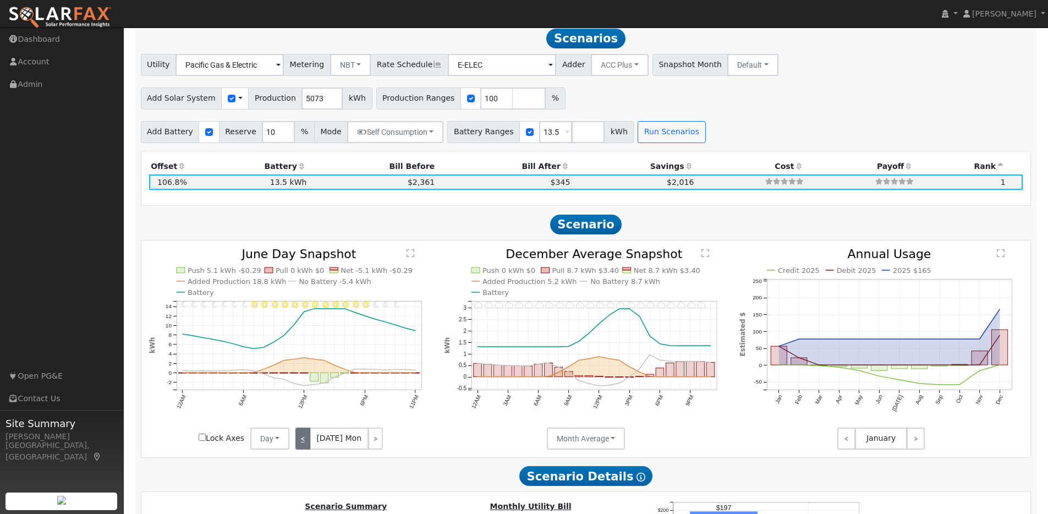
click at [308, 445] on link "<" at bounding box center [302, 438] width 15 height 22
click at [308, 445] on link "<" at bounding box center [303, 438] width 17 height 22
click at [308, 445] on link "<" at bounding box center [304, 438] width 18 height 22
click at [308, 445] on link "<" at bounding box center [302, 438] width 15 height 22
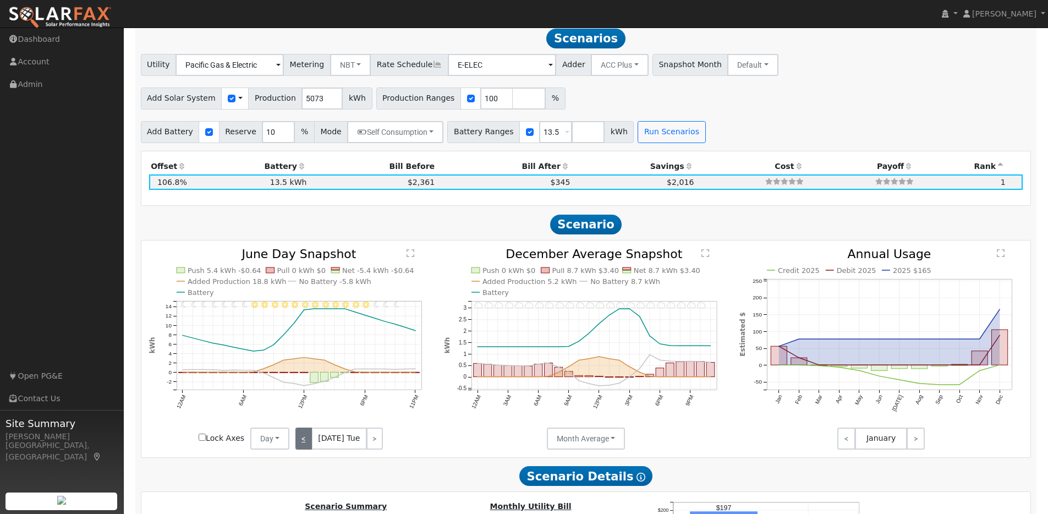
click at [308, 445] on link "<" at bounding box center [303, 438] width 17 height 22
click at [308, 445] on link "<" at bounding box center [302, 438] width 15 height 22
click at [308, 445] on link "<" at bounding box center [303, 438] width 17 height 22
click at [308, 445] on link "<" at bounding box center [304, 438] width 18 height 22
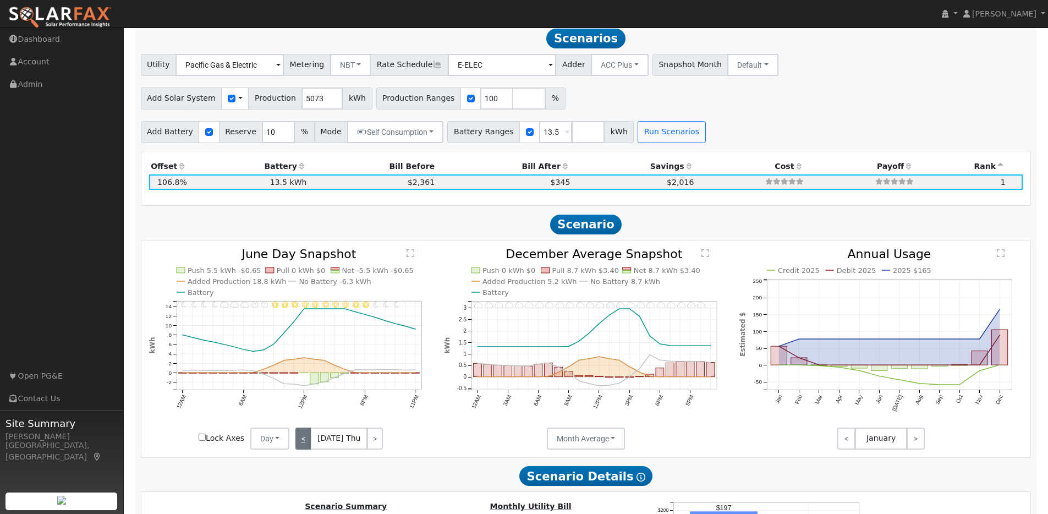
click at [308, 445] on link "<" at bounding box center [303, 438] width 16 height 22
click at [308, 445] on link "<" at bounding box center [302, 438] width 15 height 22
click at [308, 445] on div "< [DATE] Sun >" at bounding box center [338, 438] width 99 height 22
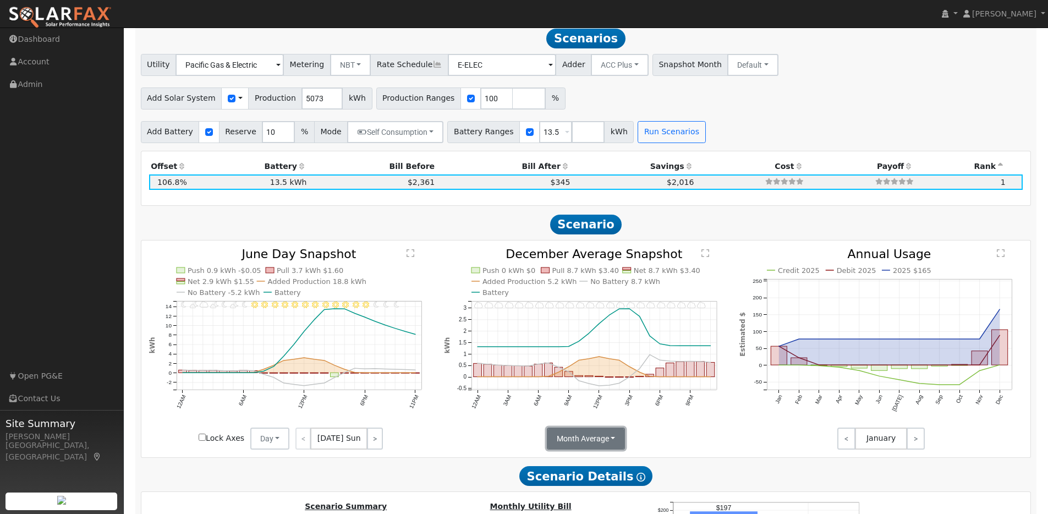
click at [616, 444] on button "Month Average" at bounding box center [586, 438] width 79 height 22
drag, startPoint x: 573, startPoint y: 469, endPoint x: 573, endPoint y: 462, distance: 6.6
click at [573, 468] on link "Day" at bounding box center [585, 462] width 76 height 15
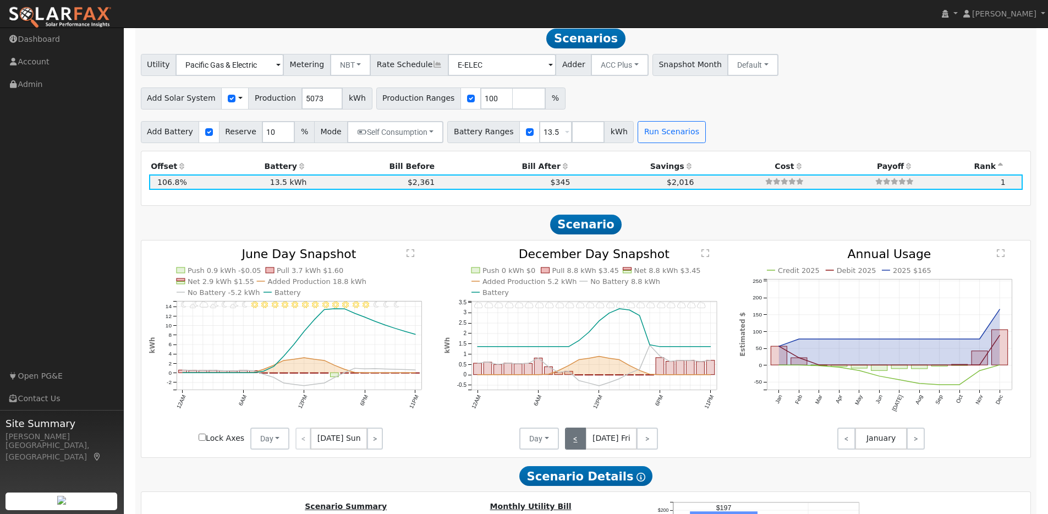
click at [578, 443] on link "<" at bounding box center [575, 438] width 21 height 22
click at [578, 443] on link "<" at bounding box center [574, 438] width 19 height 22
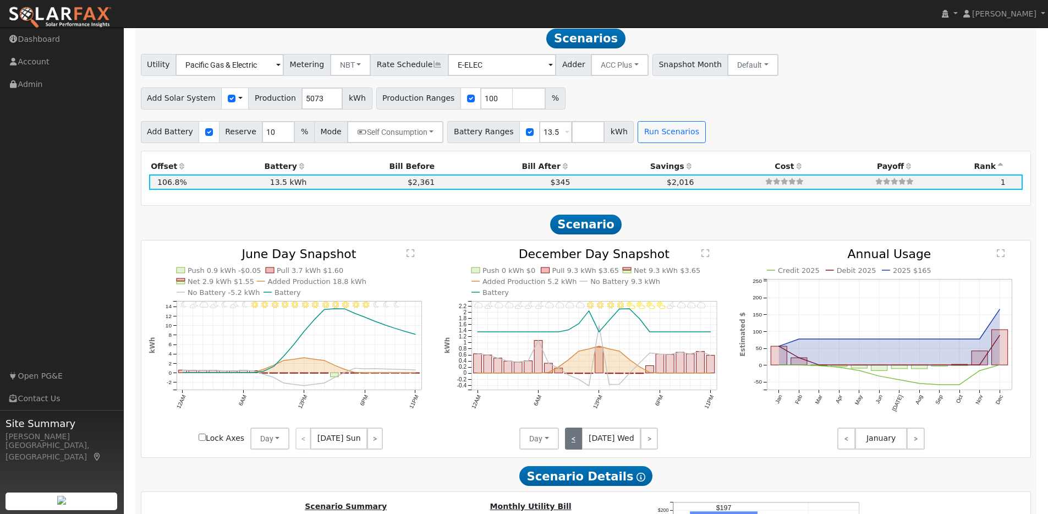
click at [578, 443] on link "<" at bounding box center [574, 438] width 18 height 22
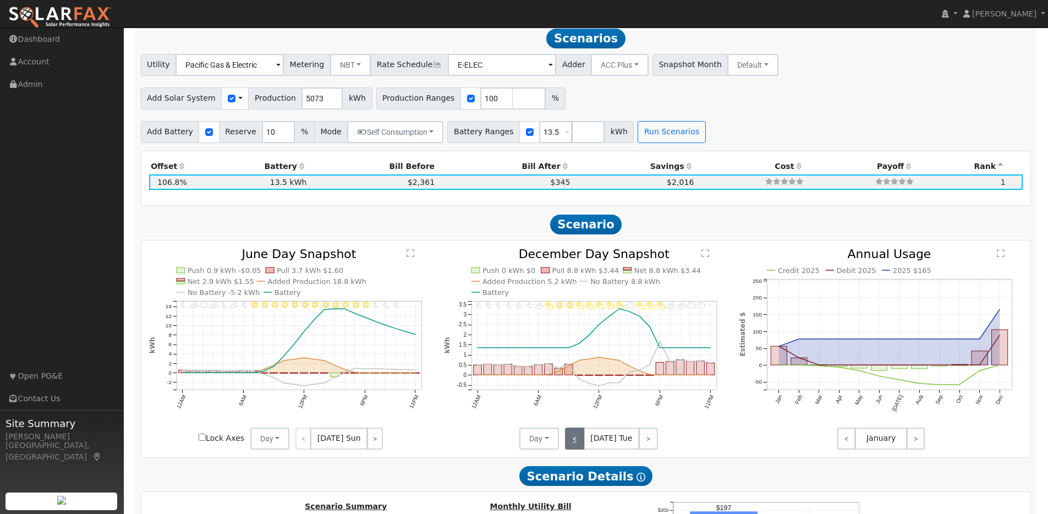
click at [578, 443] on link "<" at bounding box center [574, 438] width 19 height 22
click at [578, 443] on link "<" at bounding box center [574, 438] width 18 height 22
click at [578, 443] on link "<" at bounding box center [575, 438] width 20 height 22
click at [578, 443] on link "<" at bounding box center [575, 438] width 21 height 22
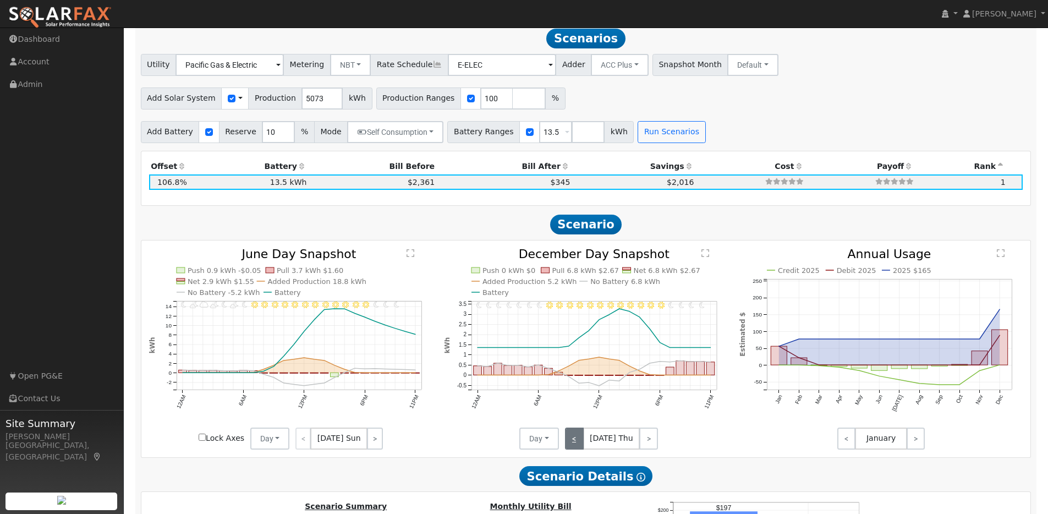
click at [578, 443] on link "<" at bounding box center [574, 438] width 19 height 22
click at [578, 443] on link "<" at bounding box center [574, 438] width 18 height 22
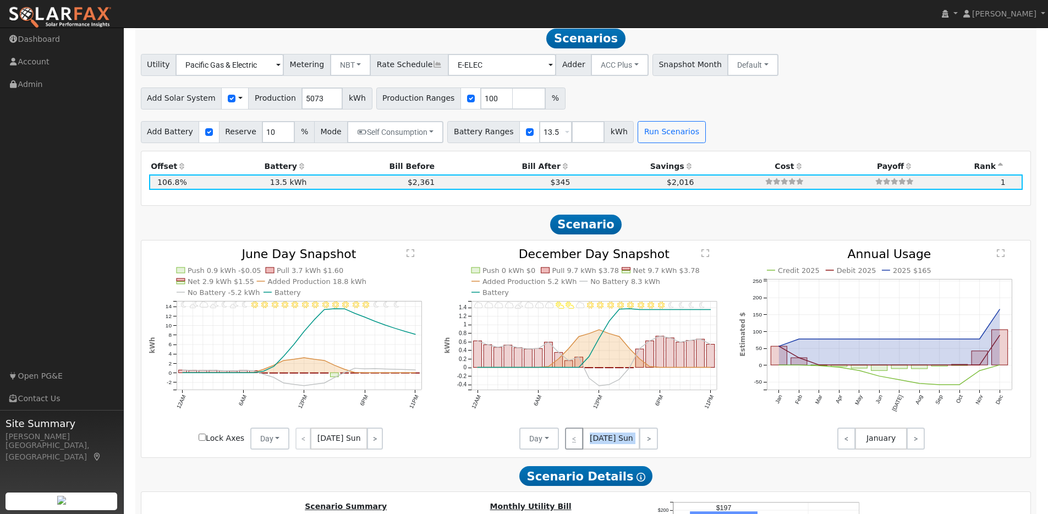
click at [578, 443] on div "< [DATE] Sun >" at bounding box center [608, 438] width 99 height 22
click at [646, 447] on link ">" at bounding box center [648, 438] width 19 height 22
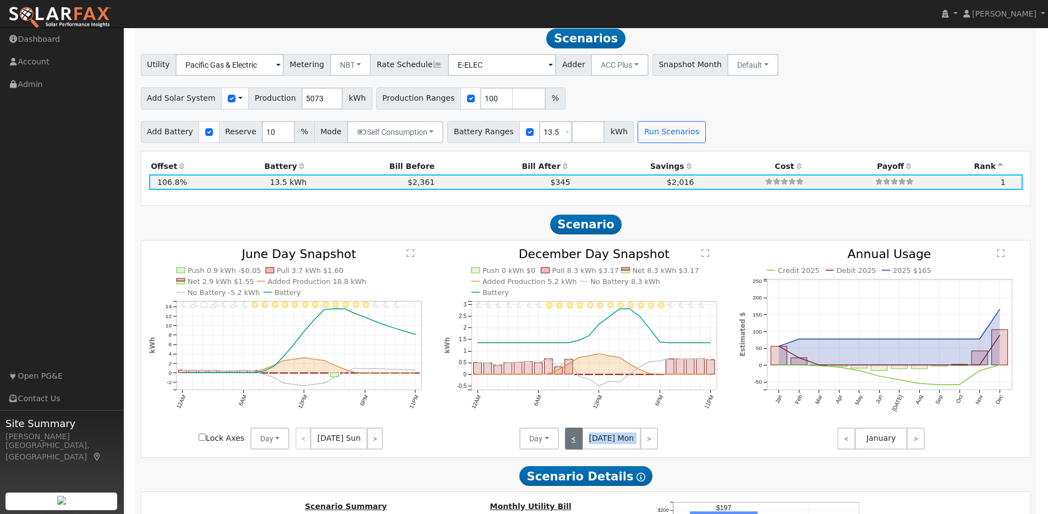
click at [574, 442] on link "<" at bounding box center [574, 438] width 18 height 22
